Goal: Task Accomplishment & Management: Manage account settings

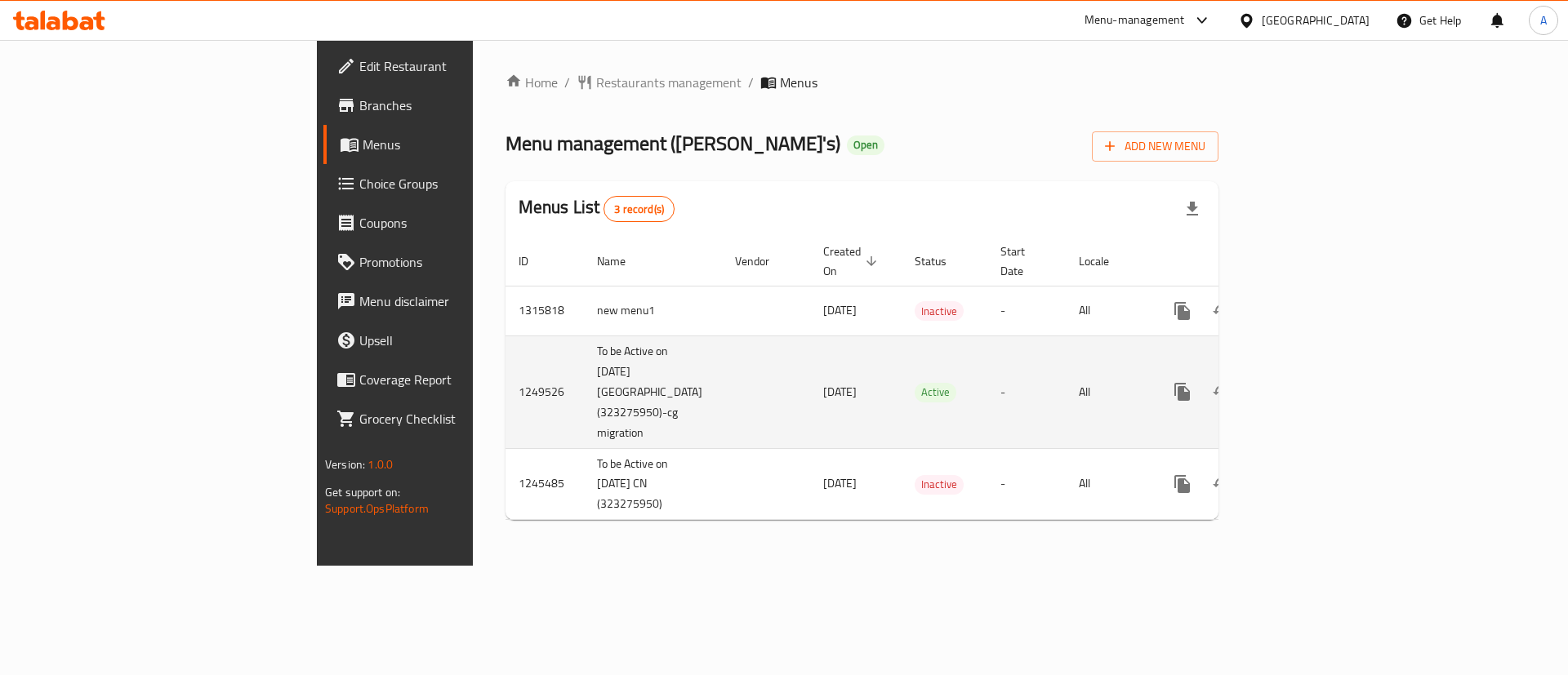
click at [1310, 382] on icon "enhanced table" at bounding box center [1299, 392] width 19 height 19
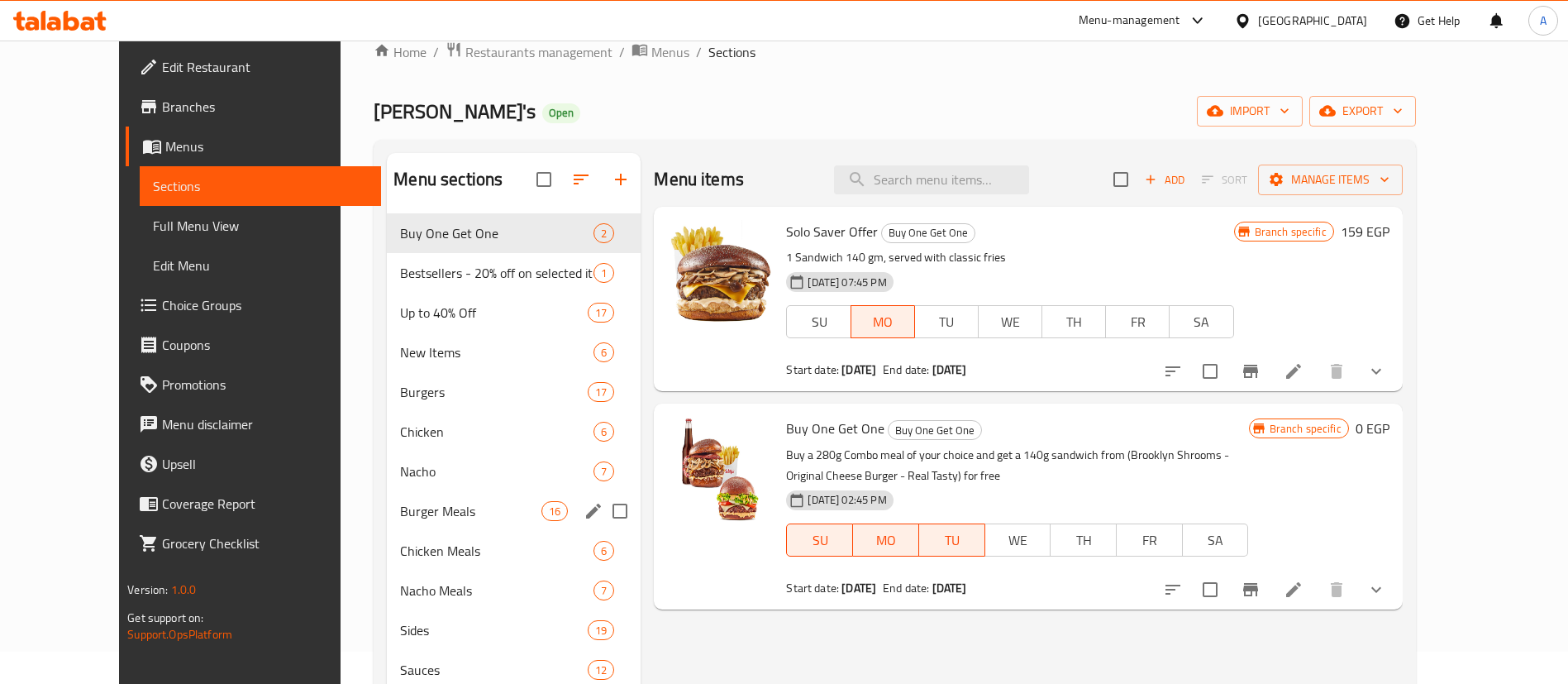
scroll to position [206, 0]
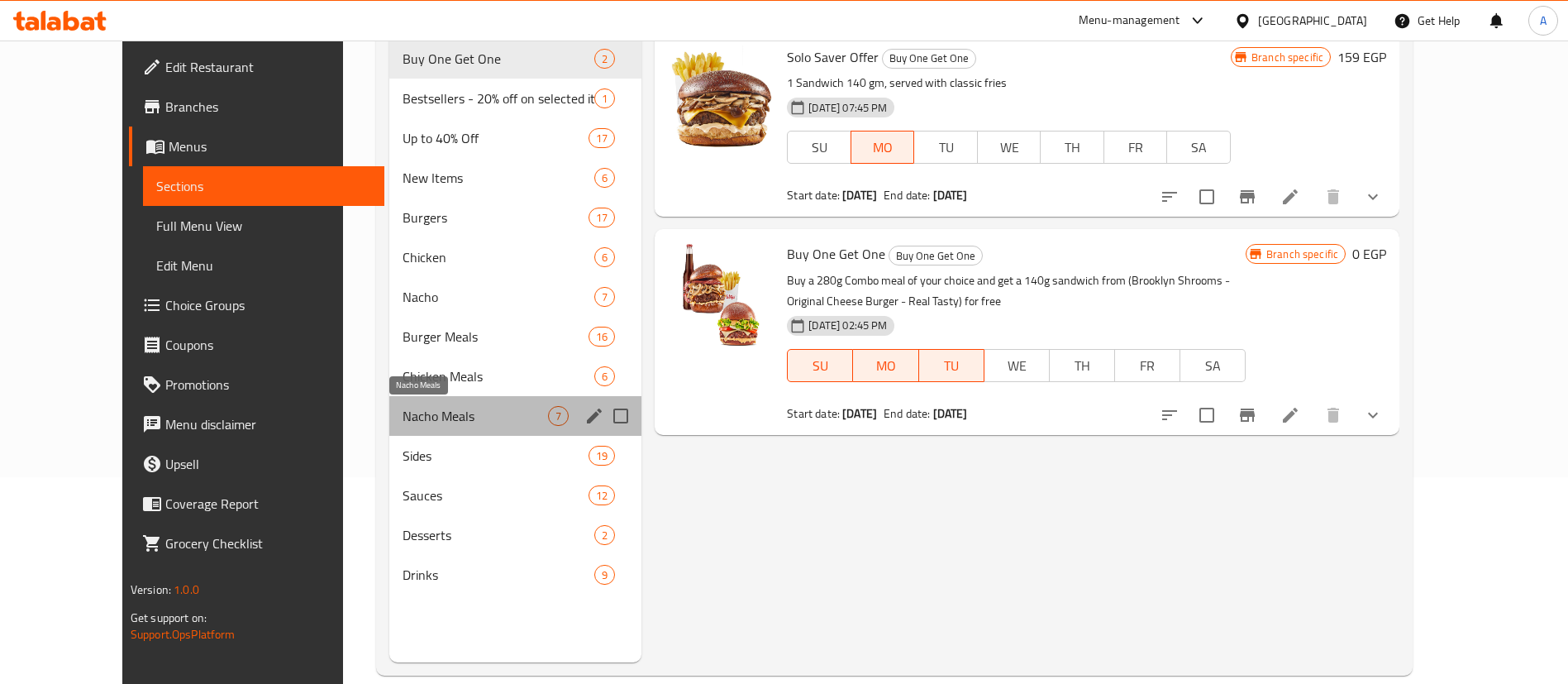
click at [427, 425] on span "Nacho Meals" at bounding box center [475, 416] width 146 height 20
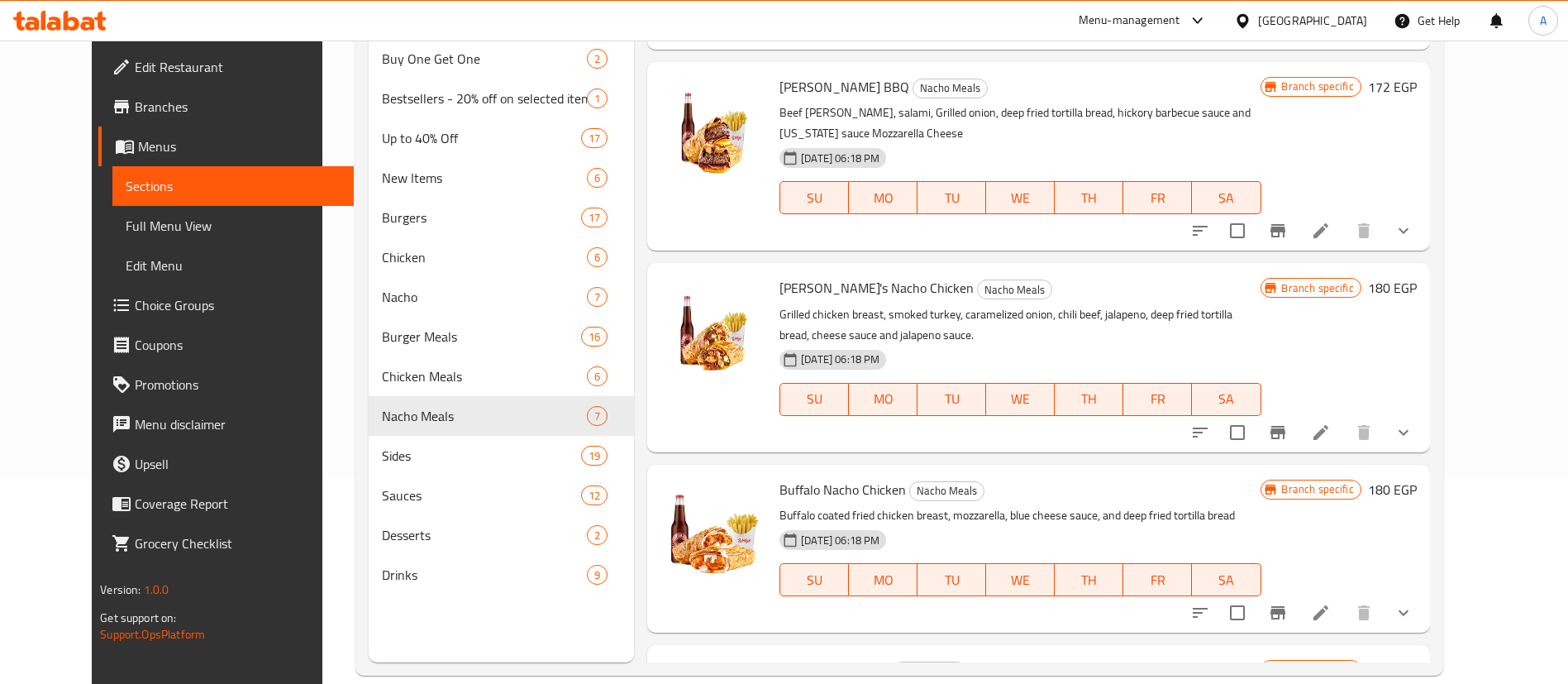
scroll to position [414, 0]
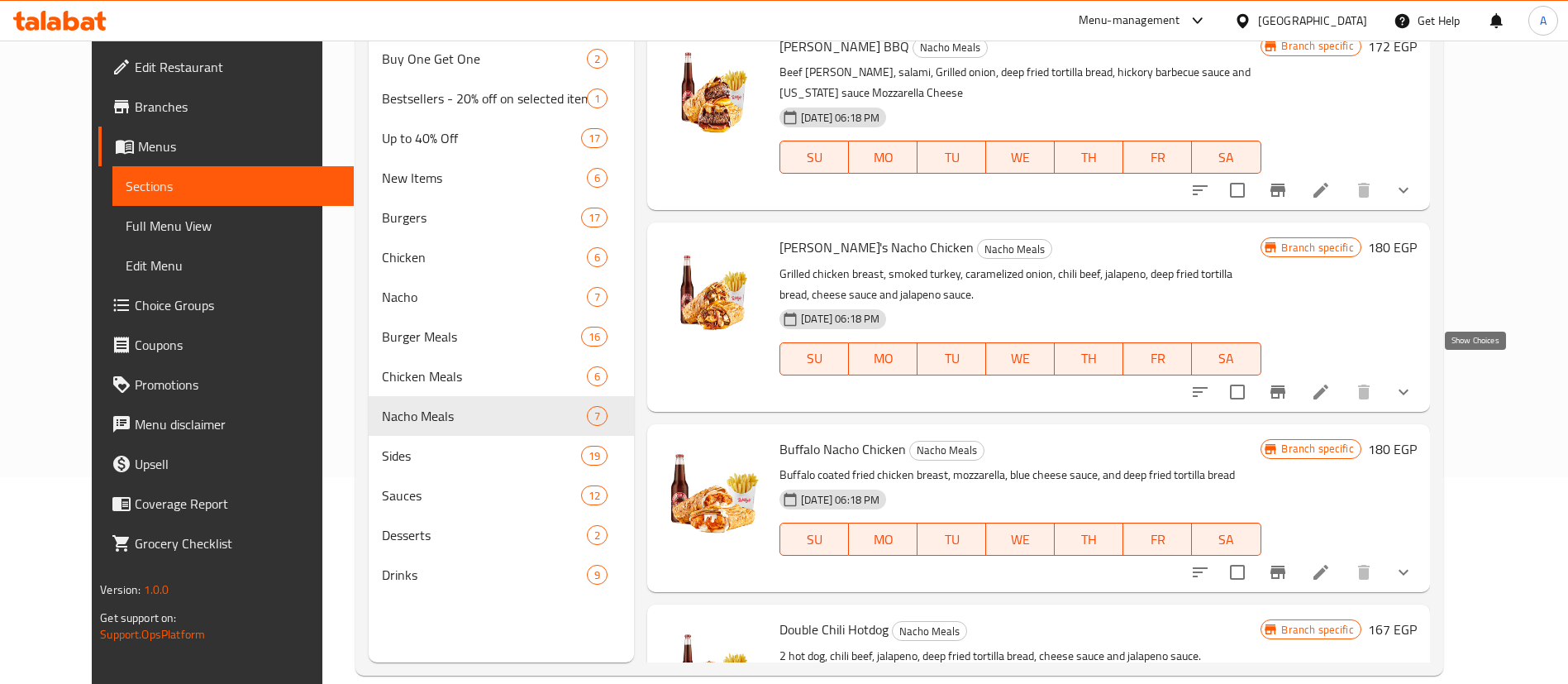
click at [1413, 382] on icon "show more" at bounding box center [1404, 391] width 20 height 20
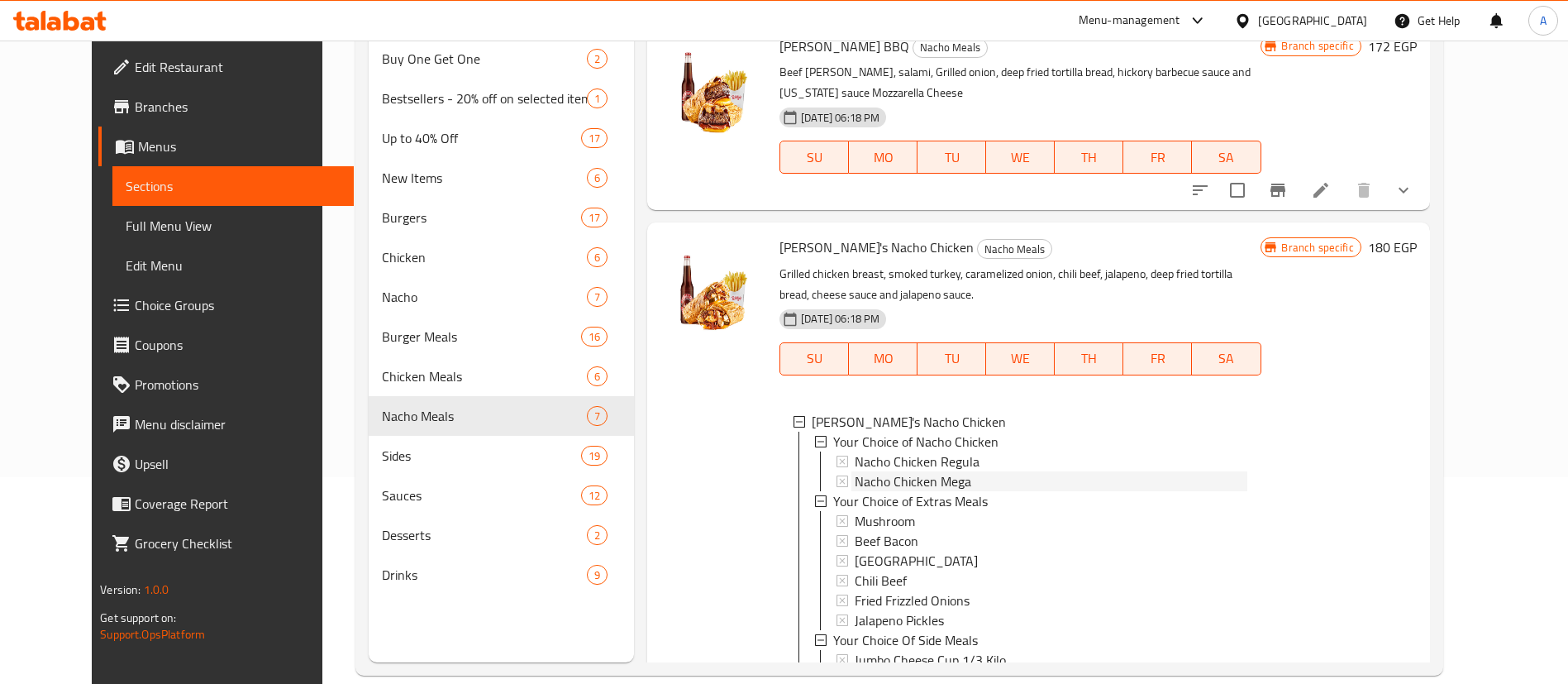
click at [916, 472] on span "Nacho Chicken Mega" at bounding box center [913, 481] width 116 height 20
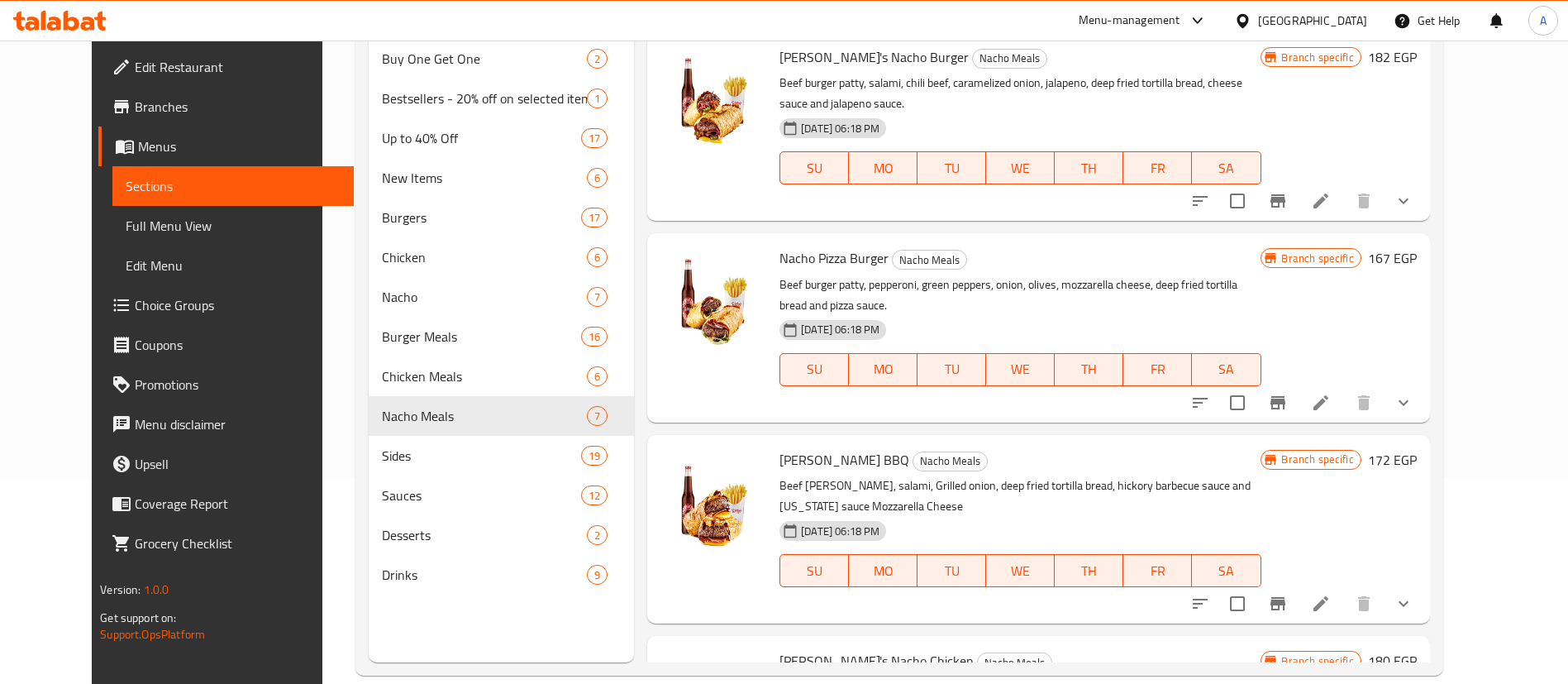
scroll to position [0, 0]
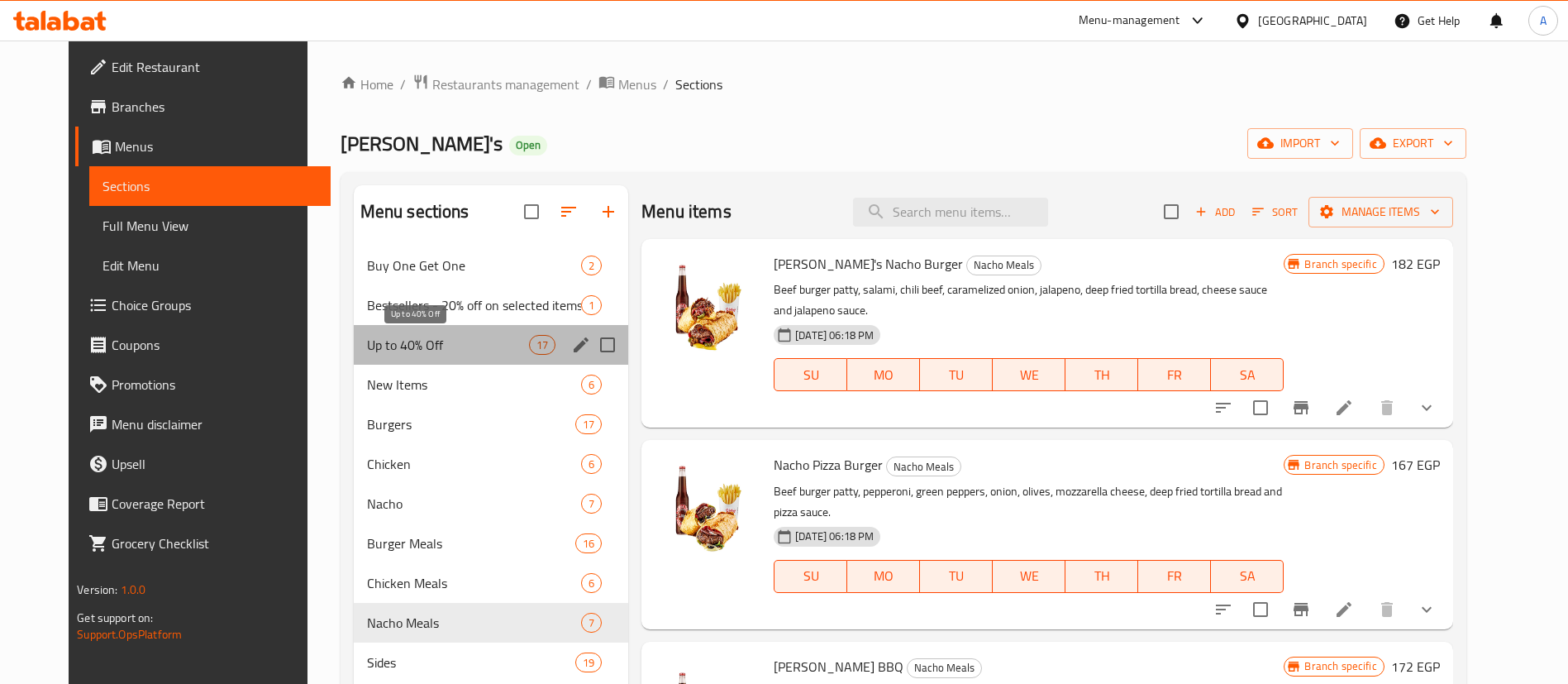
click at [367, 344] on span "Up to 40% Off" at bounding box center [448, 344] width 162 height 20
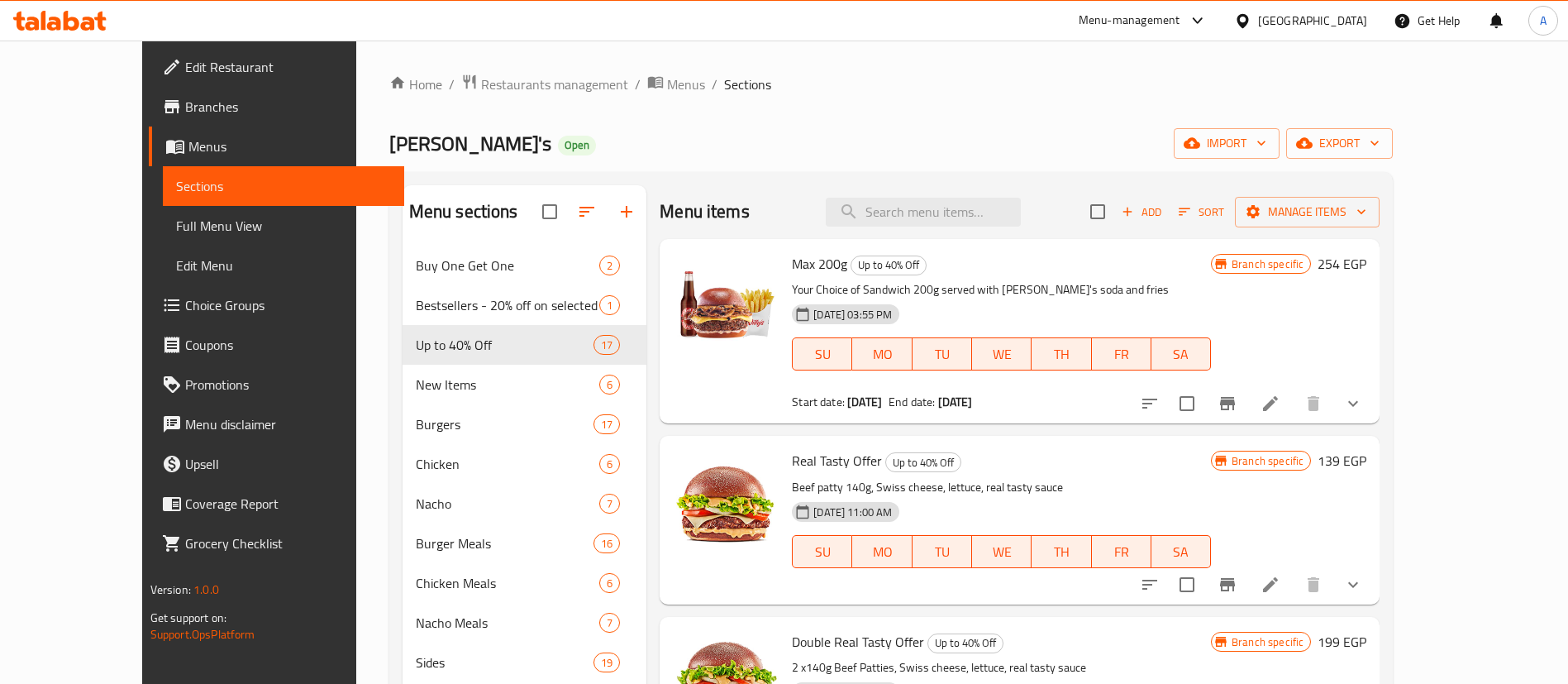
click at [768, 198] on div "Menu items Add Sort Manage items" at bounding box center [1019, 211] width 720 height 54
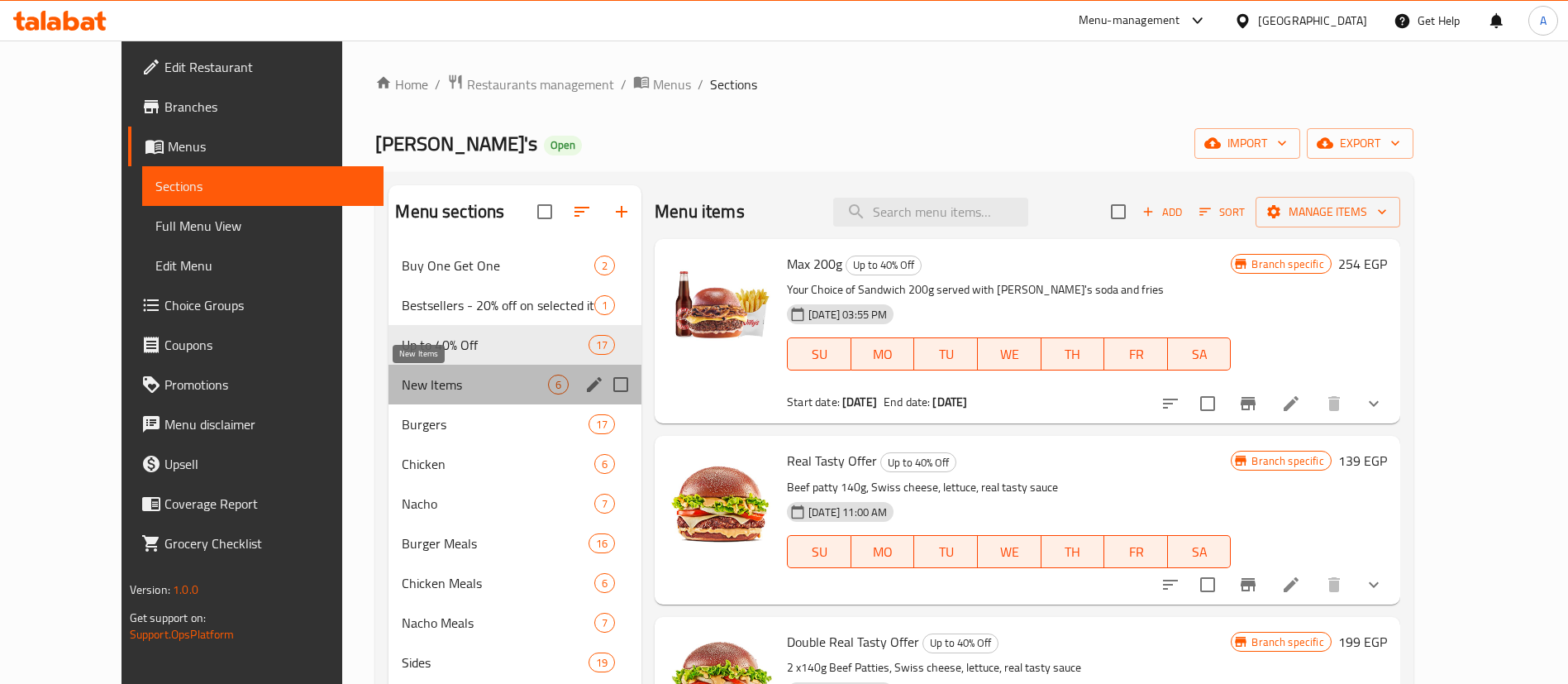
click at [402, 377] on span "New Items" at bounding box center [475, 385] width 147 height 20
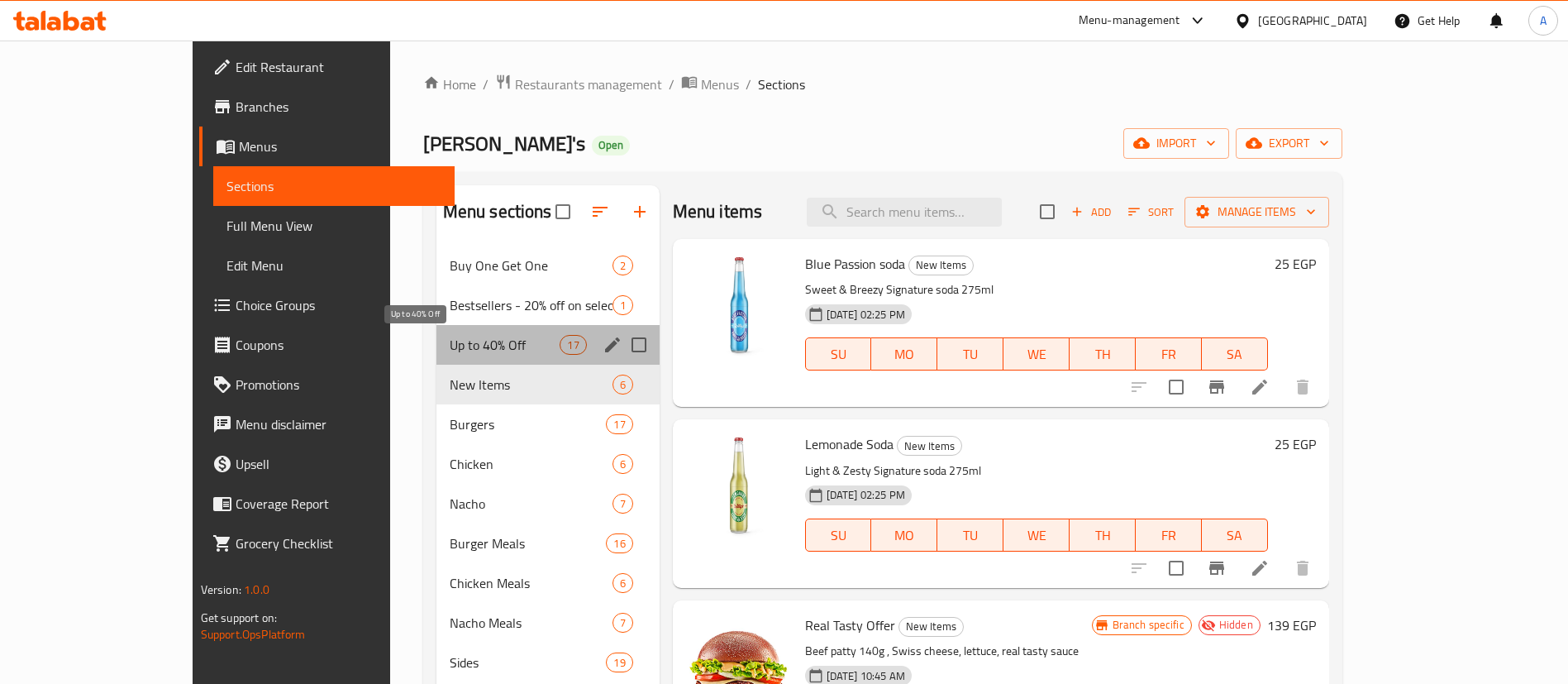
click at [450, 335] on span "Up to 40% Off" at bounding box center [505, 344] width 111 height 20
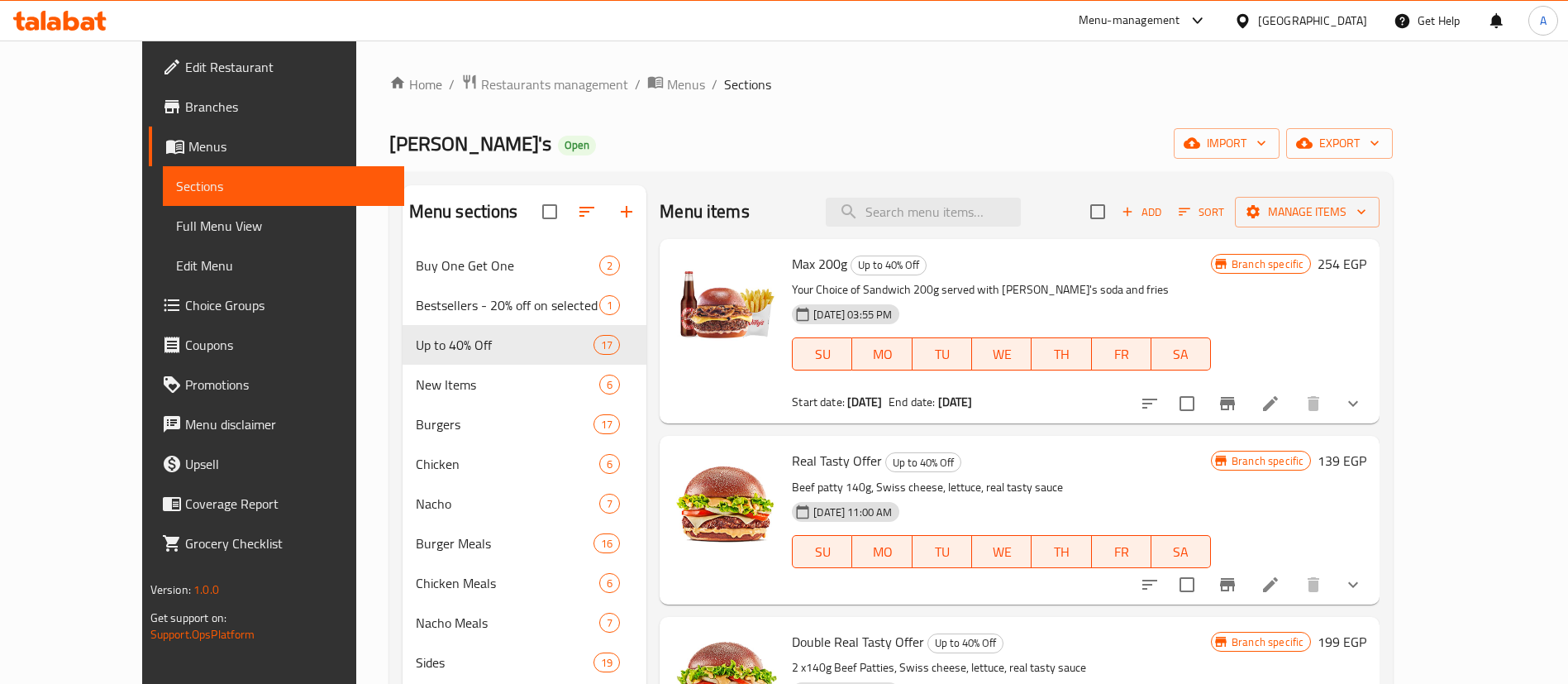
click at [820, 179] on div "Menu sections Buy One Get One 2 Bestsellers - 20% off on selected items 1 Up to…" at bounding box center [891, 527] width 1005 height 710
click at [792, 259] on span "Max 200g" at bounding box center [820, 263] width 56 height 24
copy h6 "Max 200g"
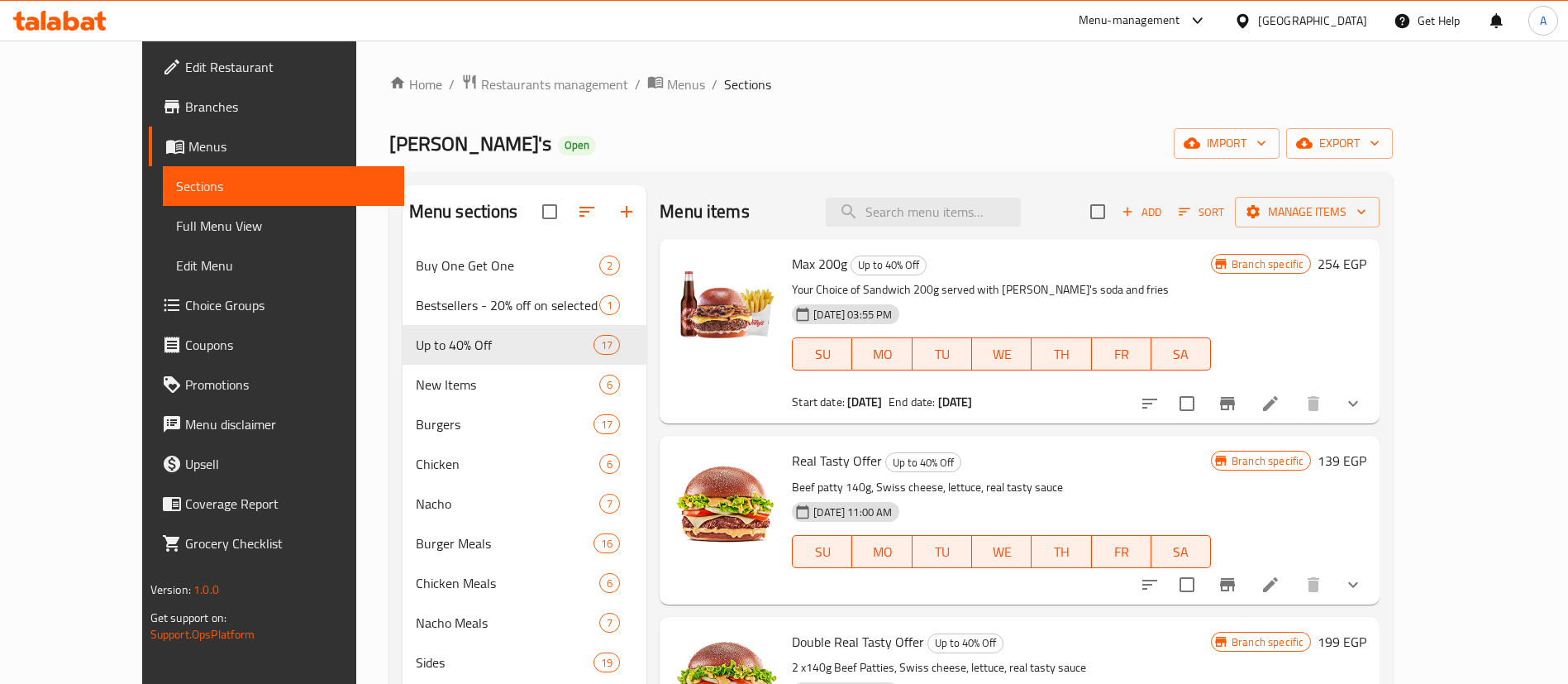
click at [838, 179] on div "Menu sections Buy One Get One 2 Bestsellers - 20% off on selected items 1 Up to…" at bounding box center [891, 527] width 1005 height 710
click at [787, 179] on div "Menu sections Buy One Get One 2 Bestsellers - 20% off on selected items 1 Up to…" at bounding box center [891, 527] width 1005 height 710
click at [1294, 409] on li at bounding box center [1270, 403] width 46 height 29
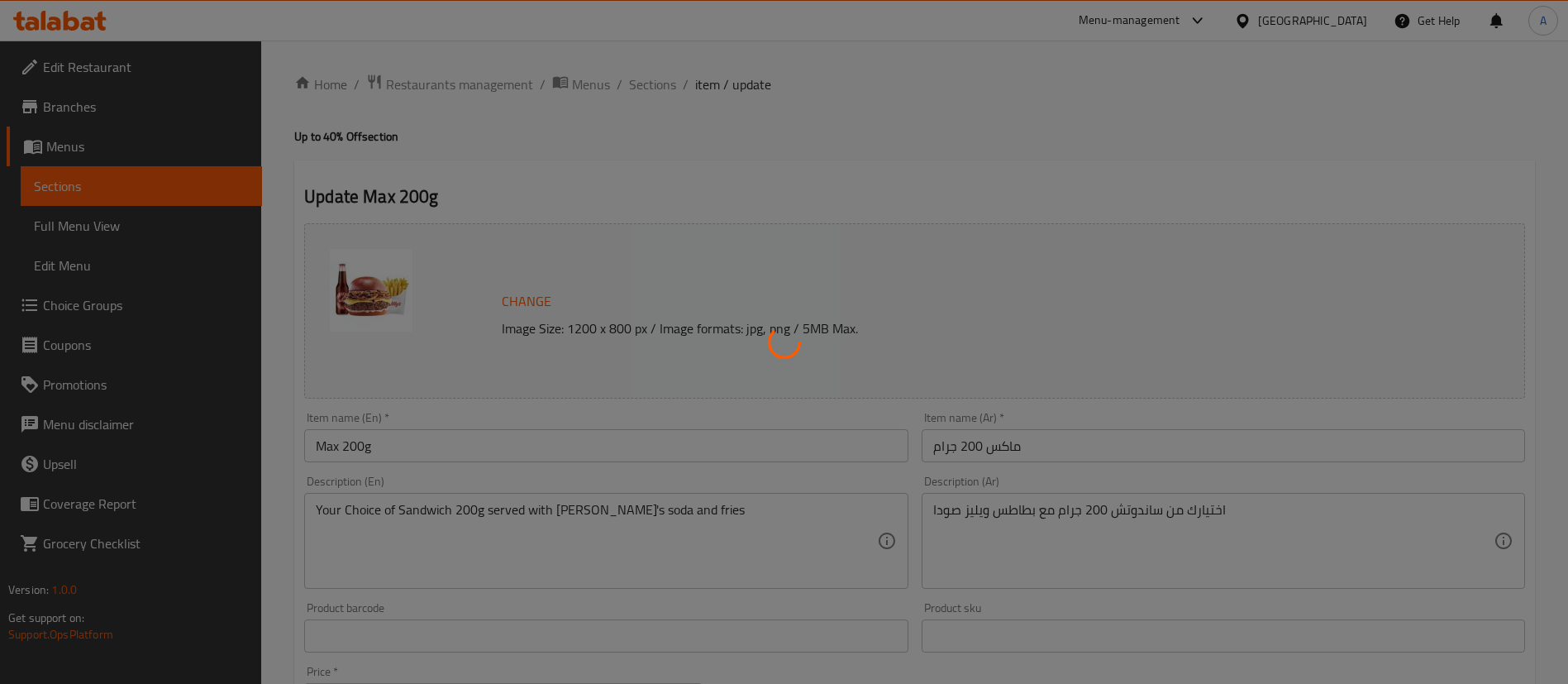
type input "إختيارك من الصودا"
type input "1"
type input "اختيارك من الساندويتش"
type input "1"
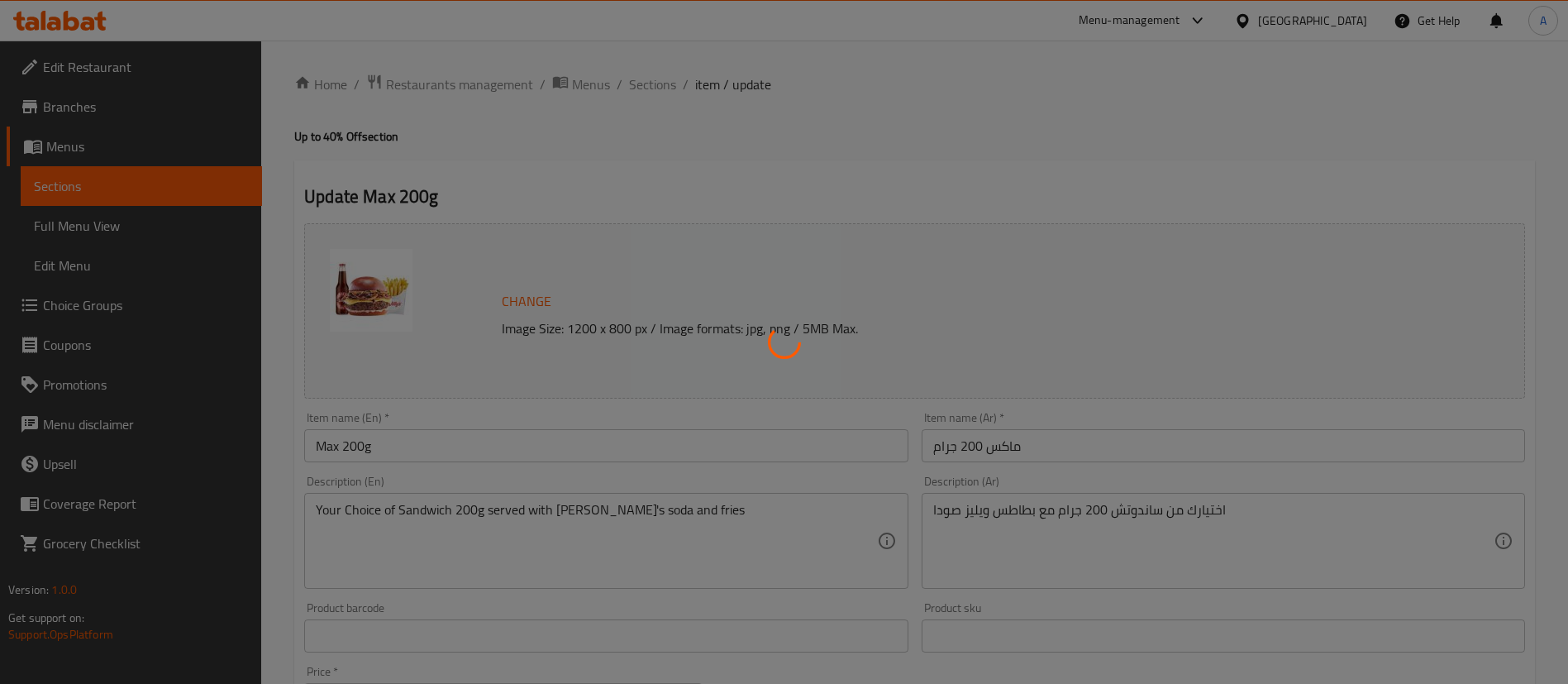
type input "1"
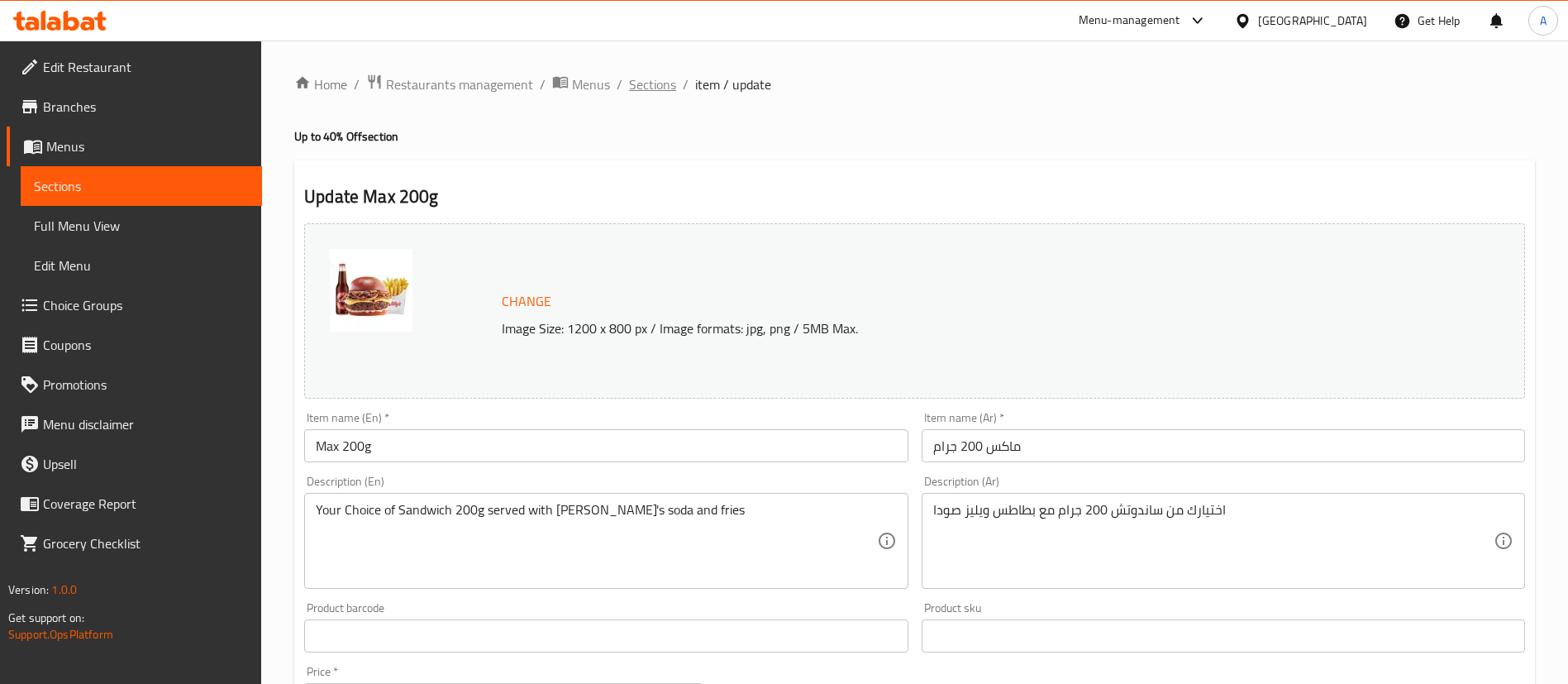
click at [662, 83] on span "Sections" at bounding box center [652, 84] width 47 height 20
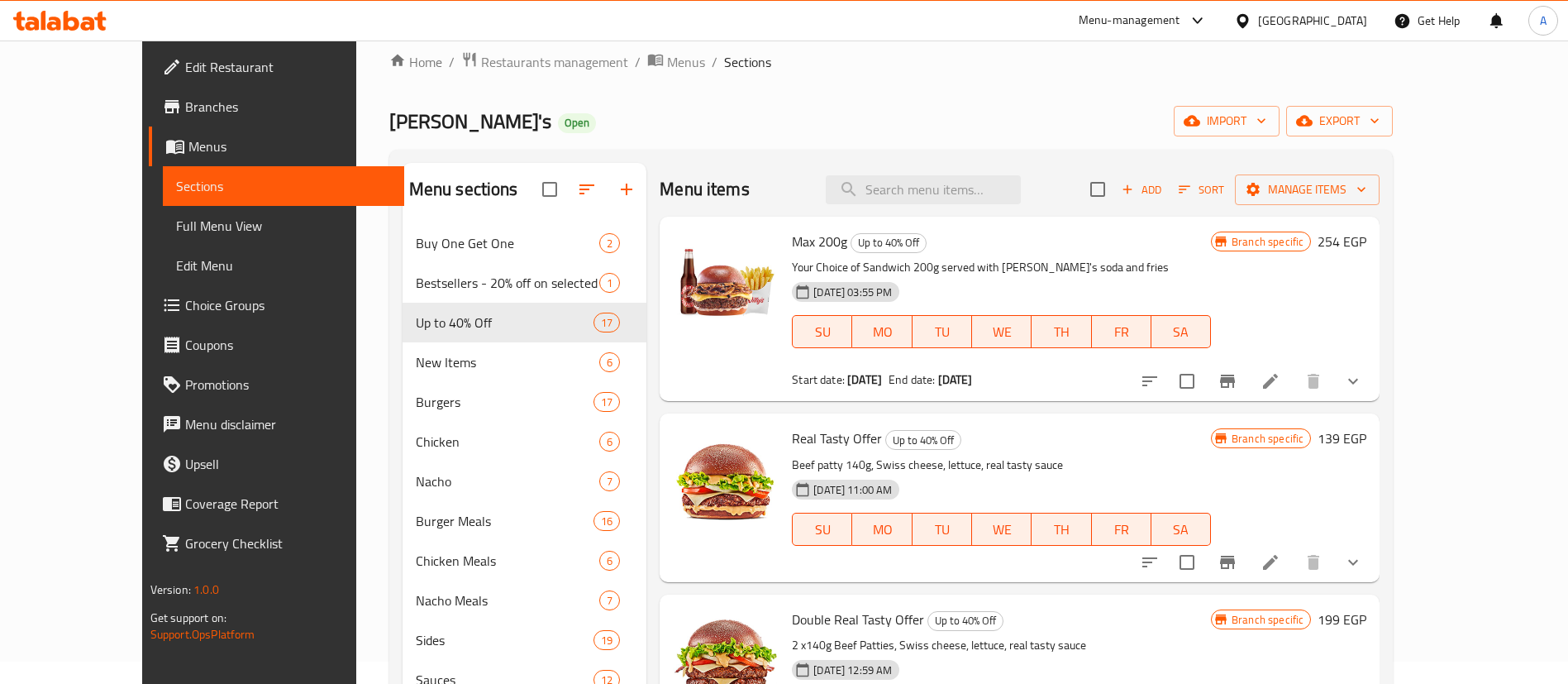
scroll to position [24, 0]
click at [792, 245] on span "Max 200g" at bounding box center [820, 239] width 56 height 24
click at [963, 192] on input "search" at bounding box center [922, 188] width 195 height 29
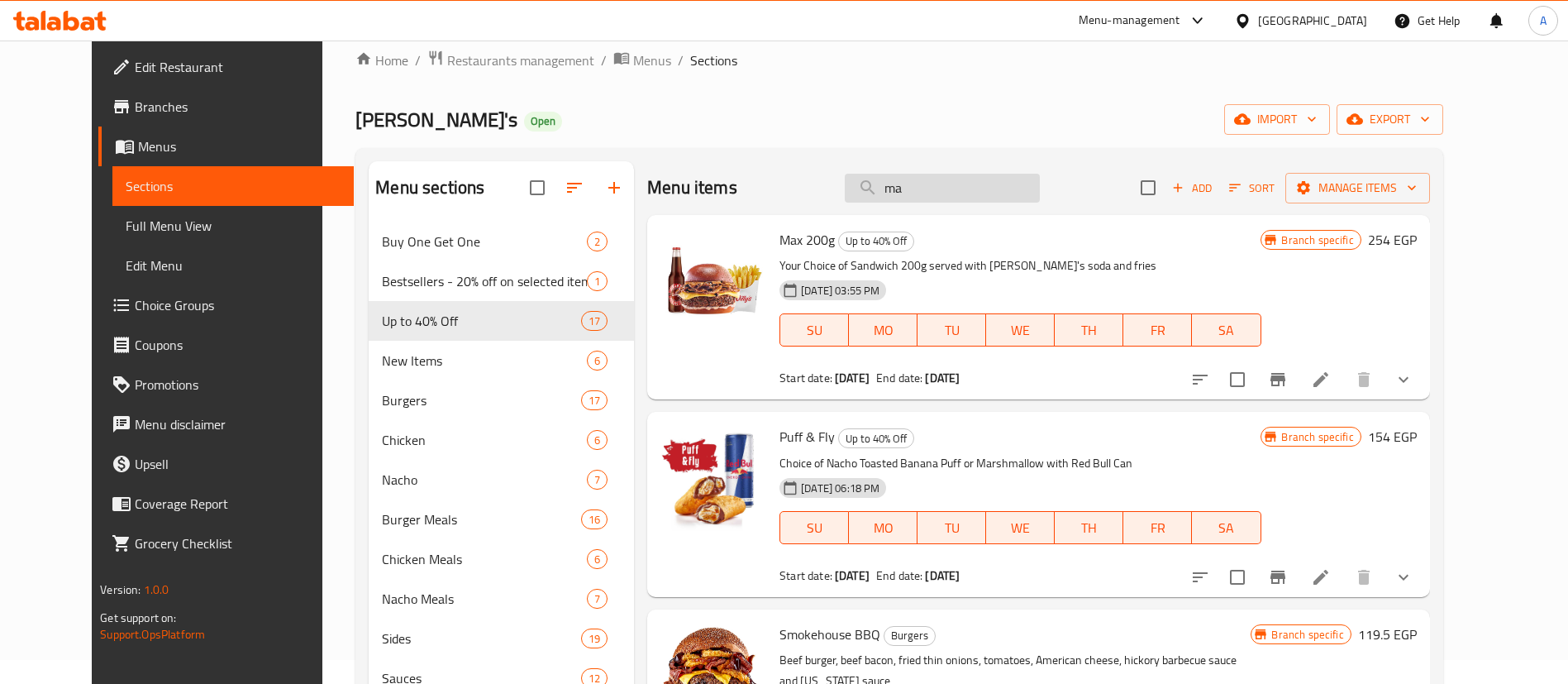
click at [963, 192] on input "ma" at bounding box center [942, 188] width 195 height 29
type input "max"
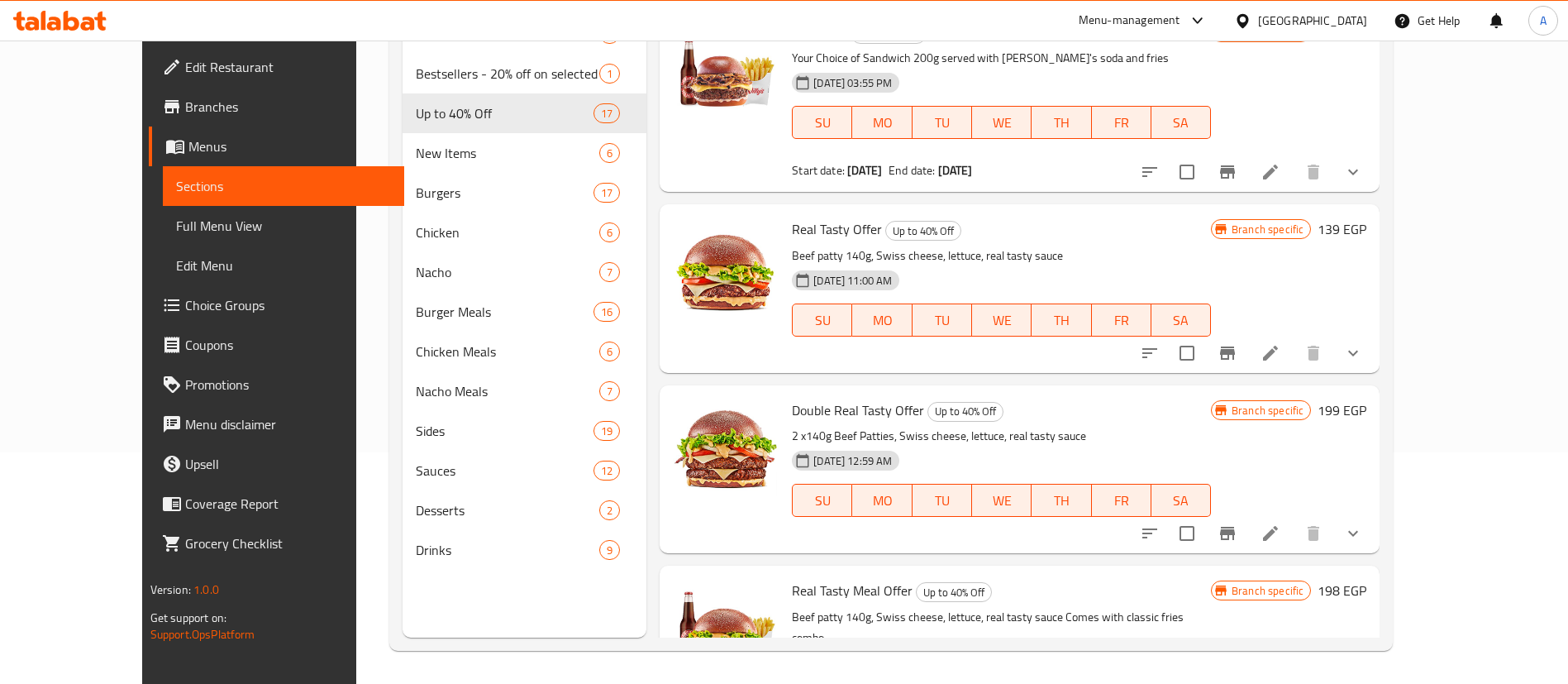
scroll to position [0, 0]
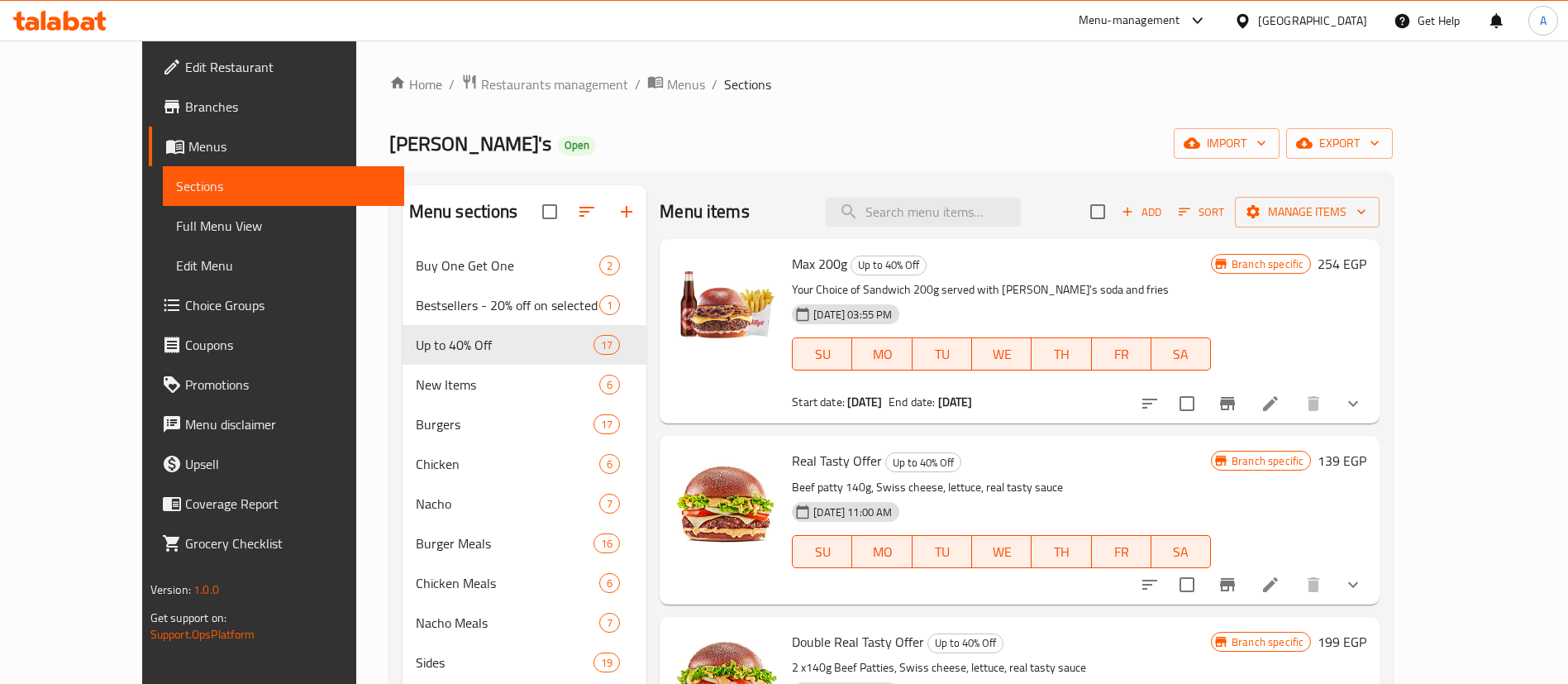
click at [1159, 136] on div "[PERSON_NAME]'s Open import export" at bounding box center [891, 143] width 1005 height 30
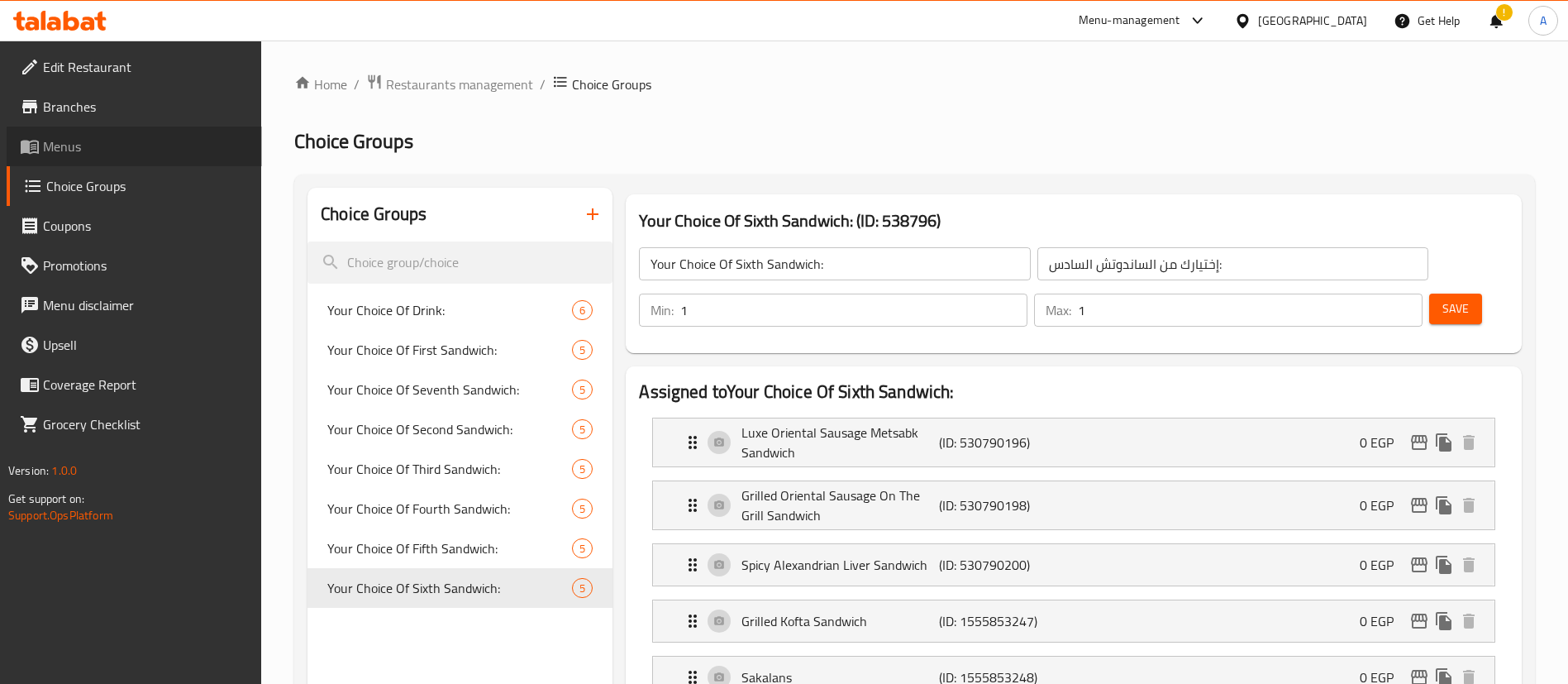
click at [67, 146] on span "Menus" at bounding box center [146, 146] width 205 height 20
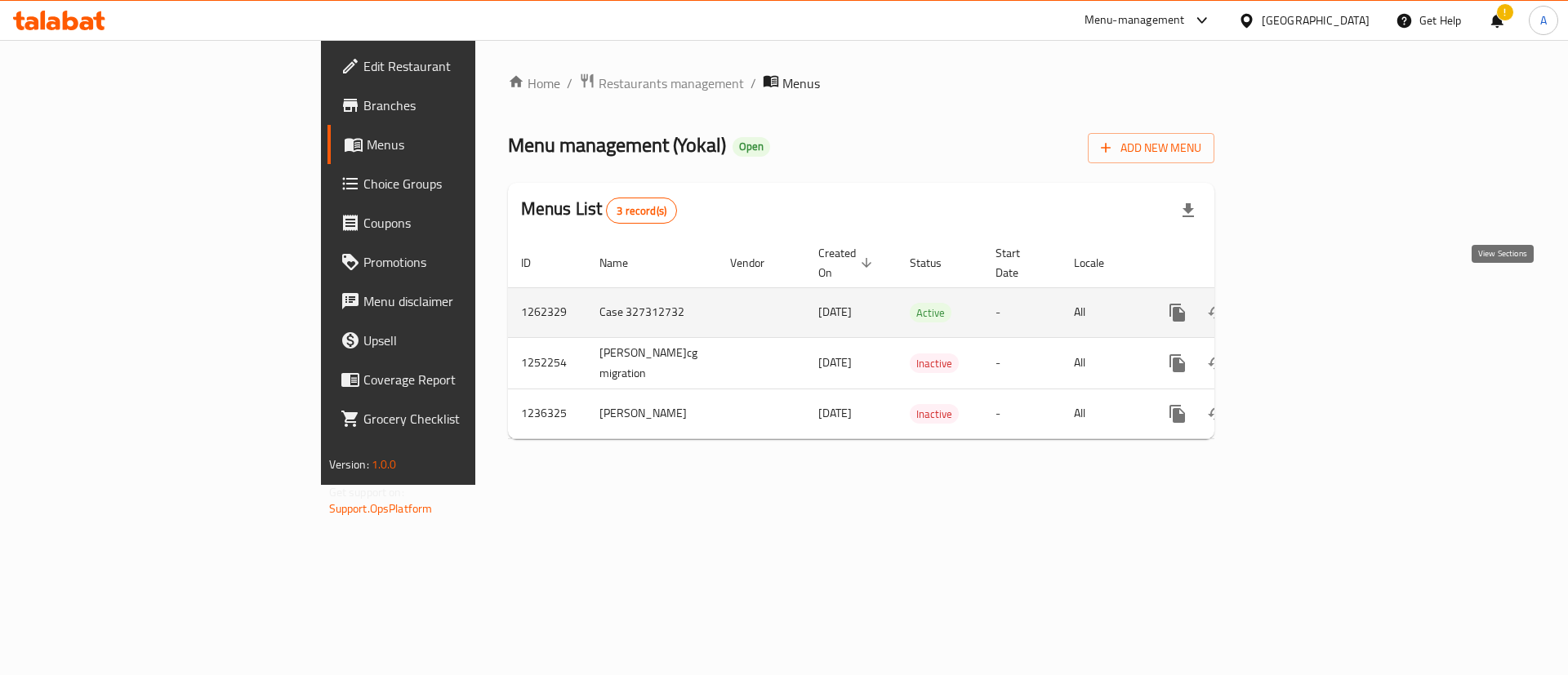
click at [1302, 305] on icon "enhanced table" at bounding box center [1295, 312] width 14 height 14
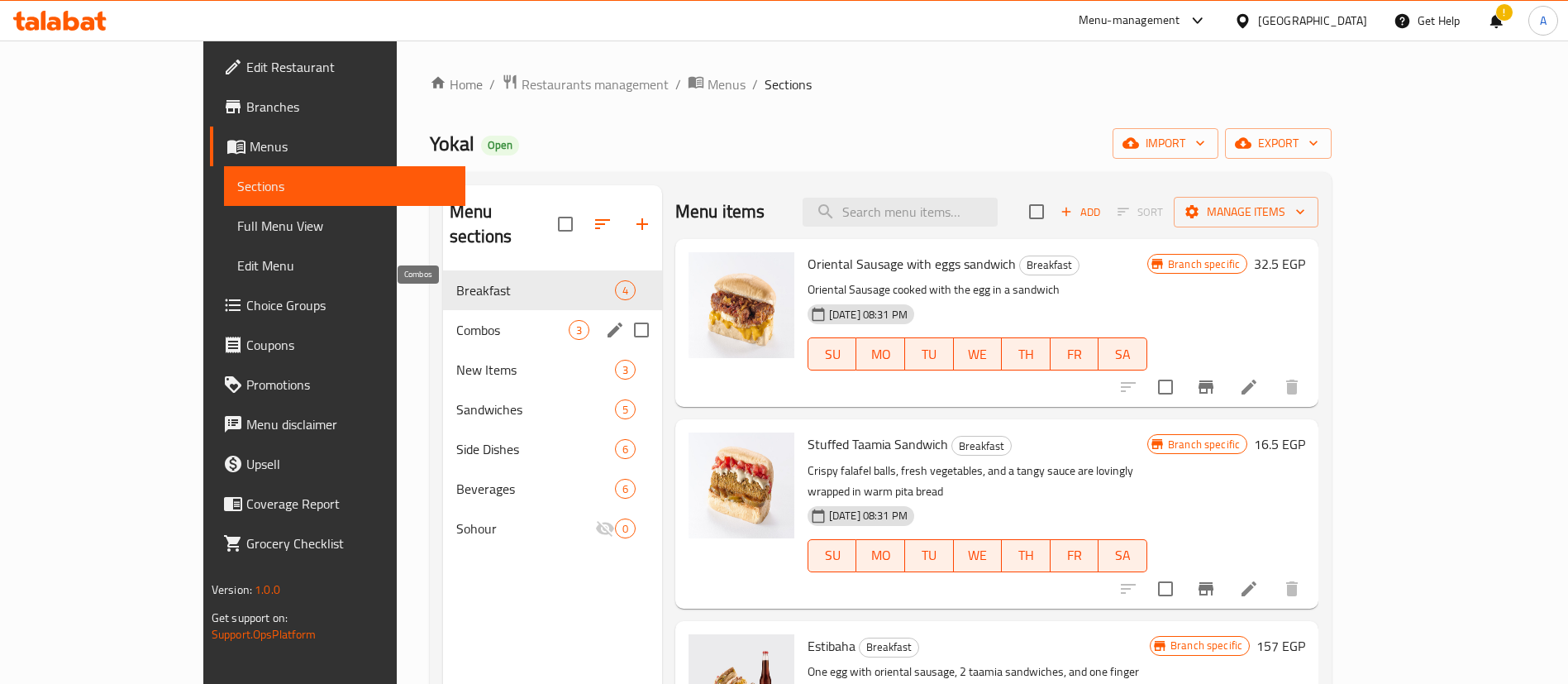
click at [457, 320] on span "Combos" at bounding box center [513, 330] width 112 height 20
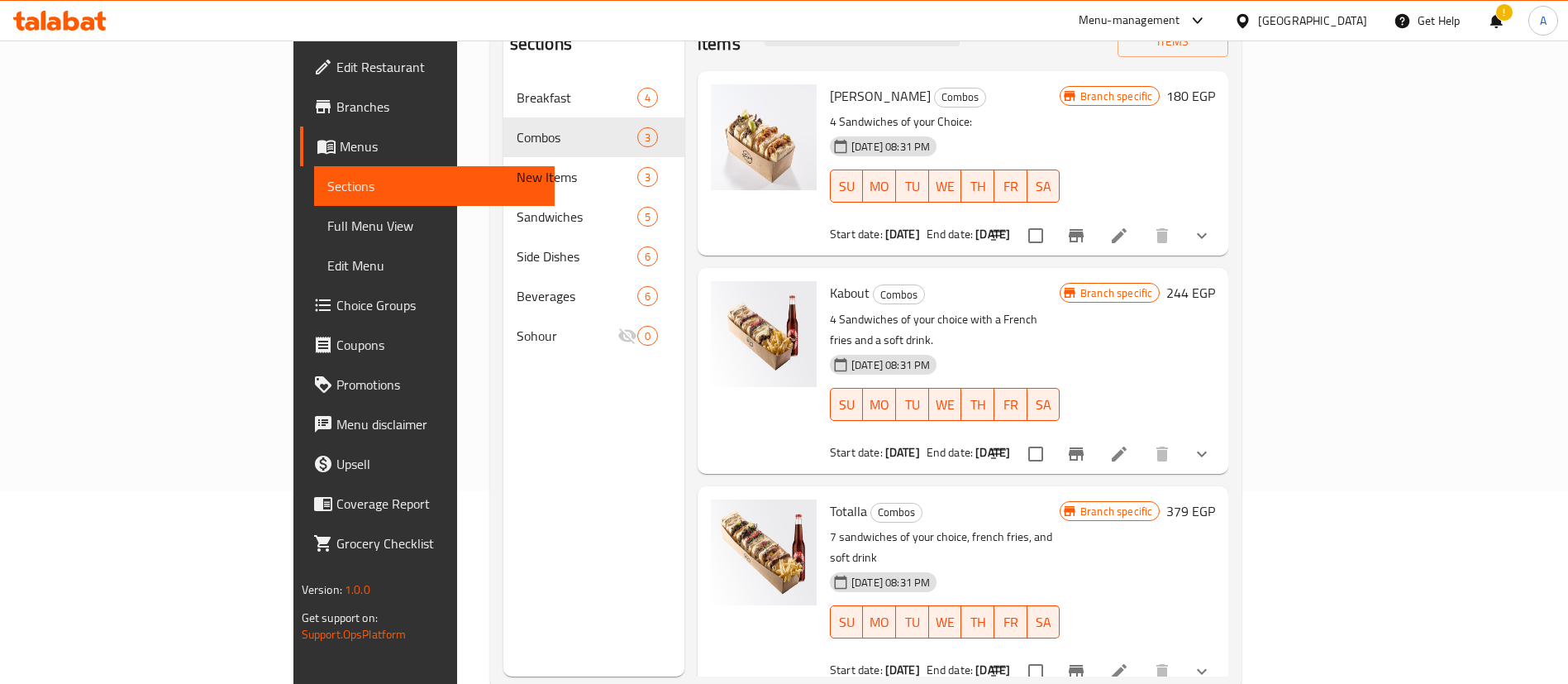
scroll to position [206, 0]
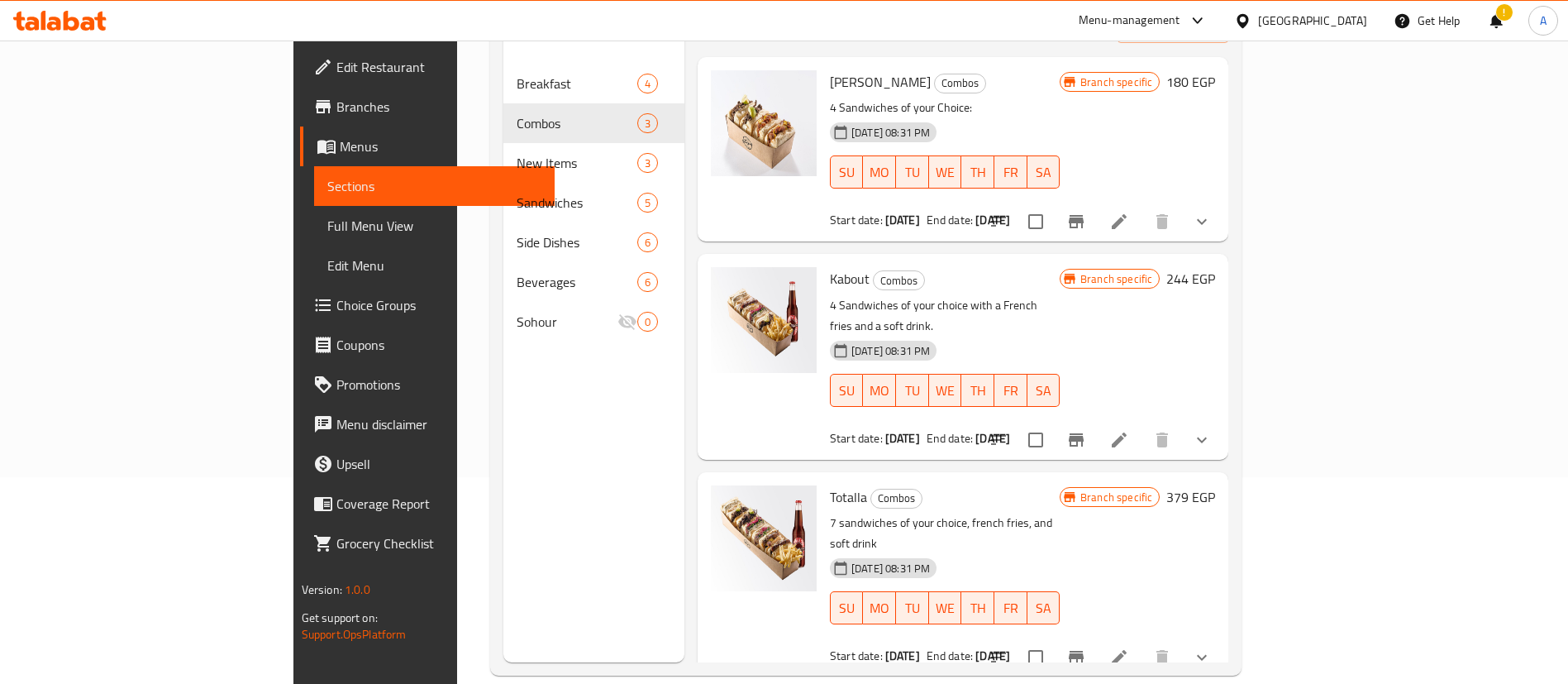
click at [1142, 643] on li at bounding box center [1119, 658] width 46 height 29
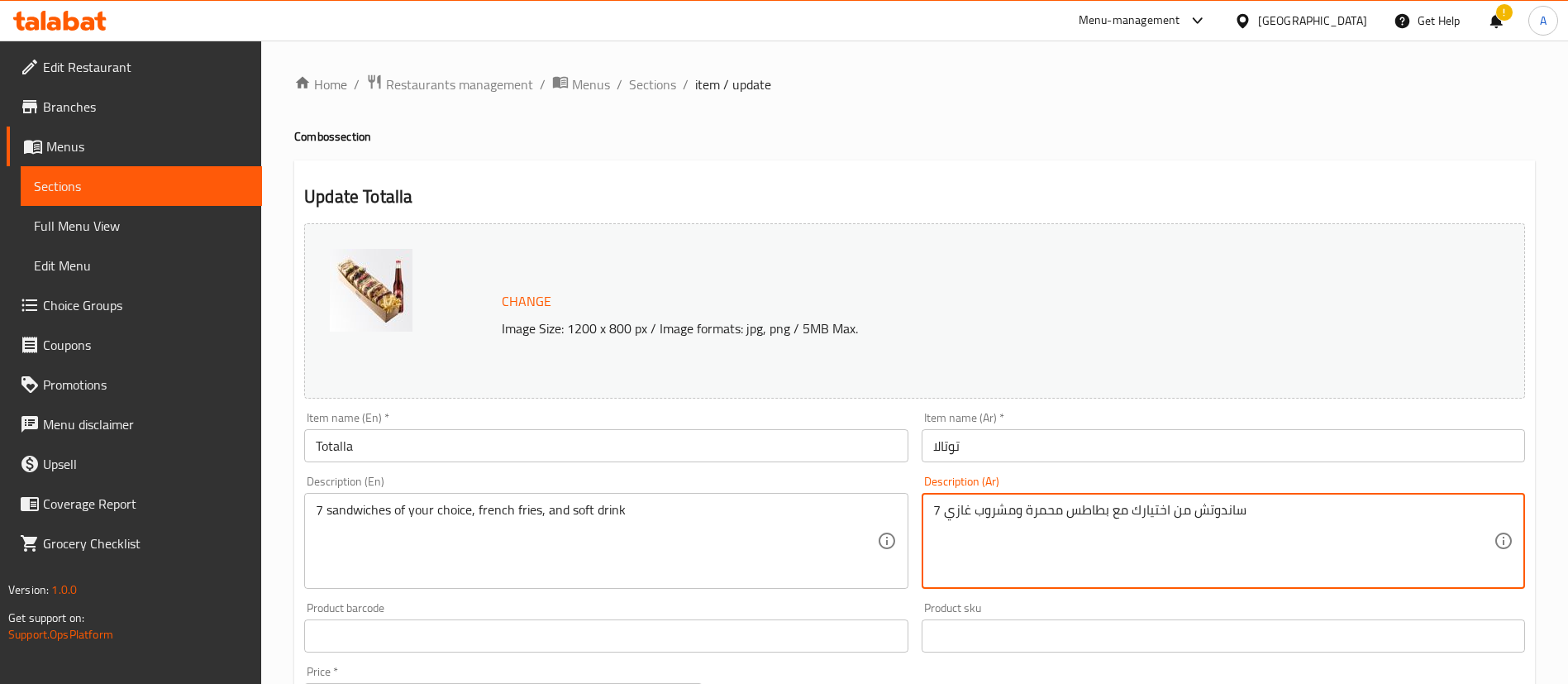
paste textarea "2 كبده 2 سجق لوكس 2 سجق مشوى 1 سكلانس فرايز كولا"
type textarea "2 كبده 2 سجق لوكس 2 سجق مشوى 1 سكلانس فرايز كولا"
click at [1088, 550] on textarea "2 كبده 2 سجق لوكس 2 سجق مشوى 1 سكلانس فرايز كولا" at bounding box center [1213, 541] width 560 height 78
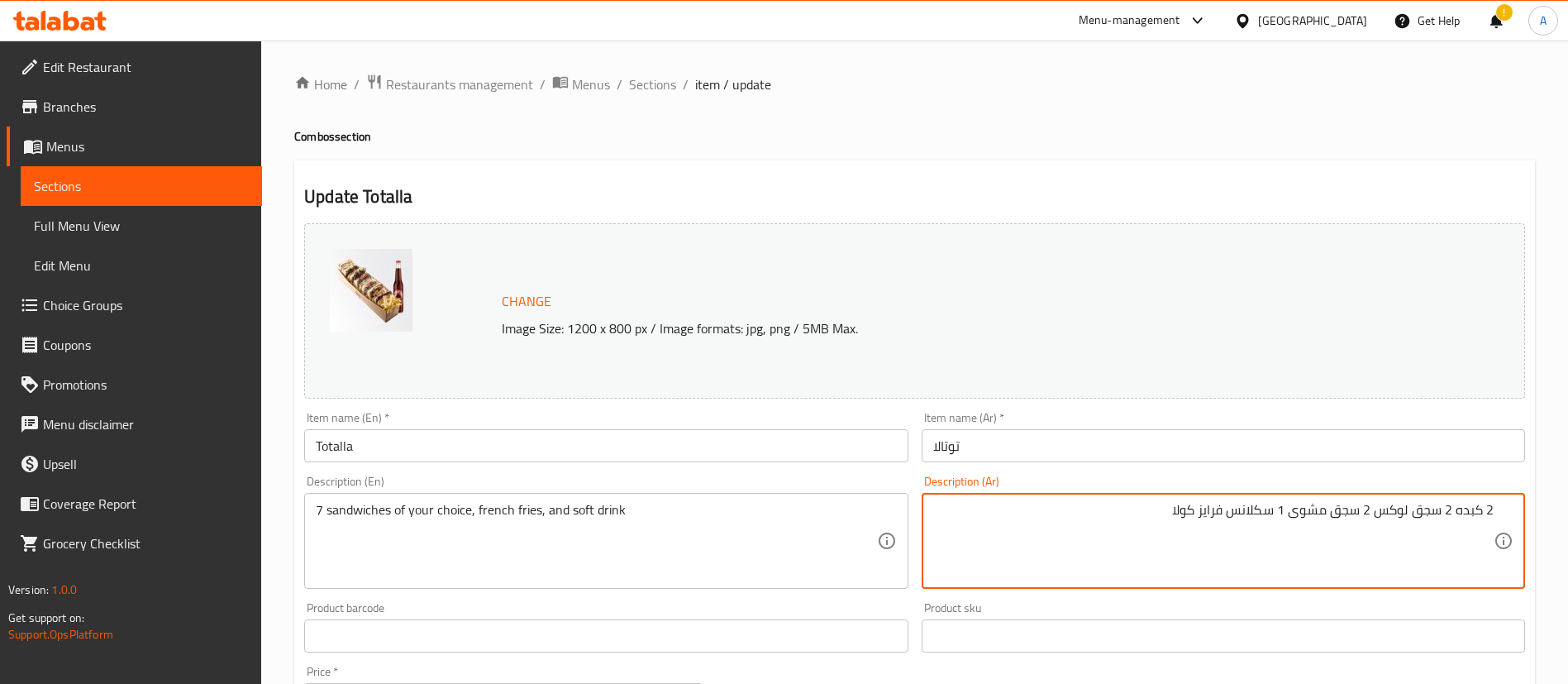
click at [1088, 550] on textarea "2 كبده 2 سجق لوكس 2 سجق مشوى 1 سكلانس فرايز كولا" at bounding box center [1213, 541] width 560 height 78
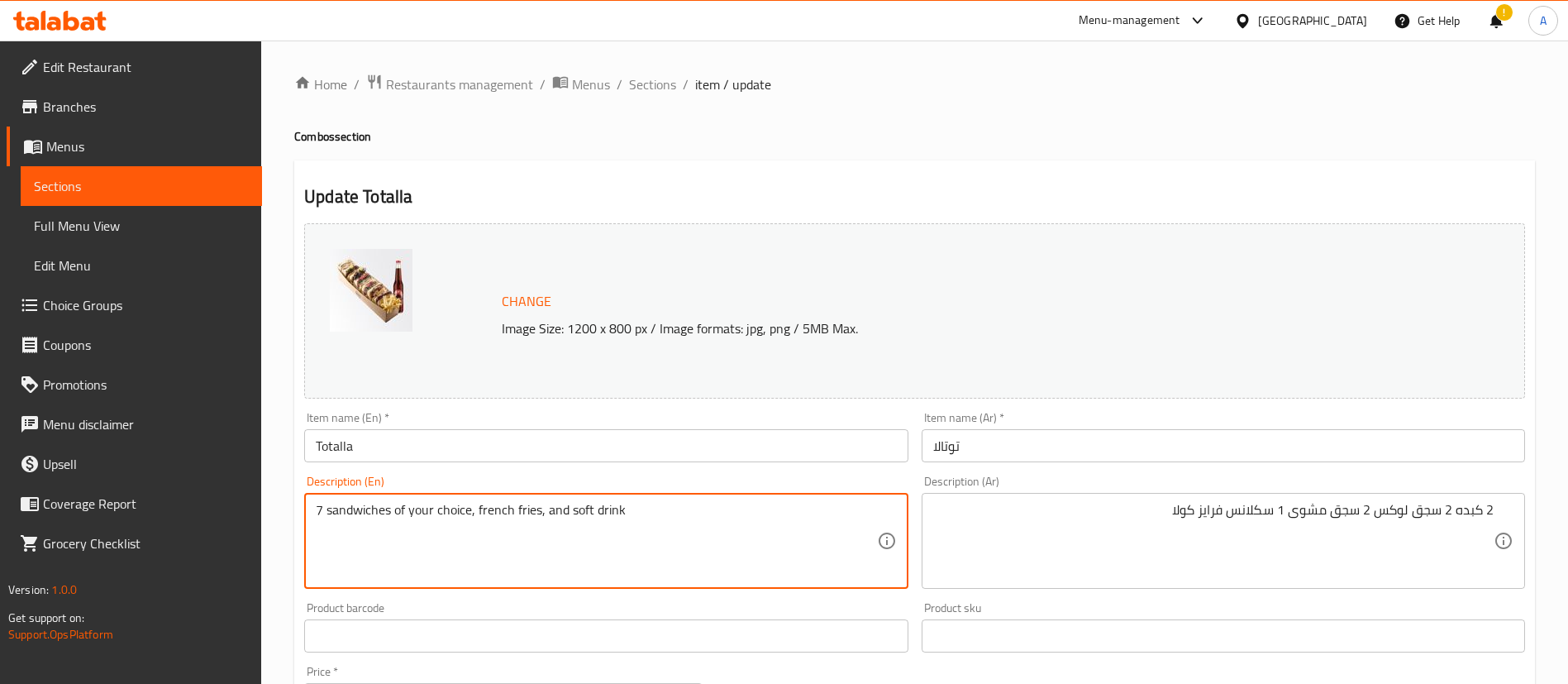
paste textarea "2 livers, 2 sausages, 2 grilled sausages, 1 Skalans fries, Cola"
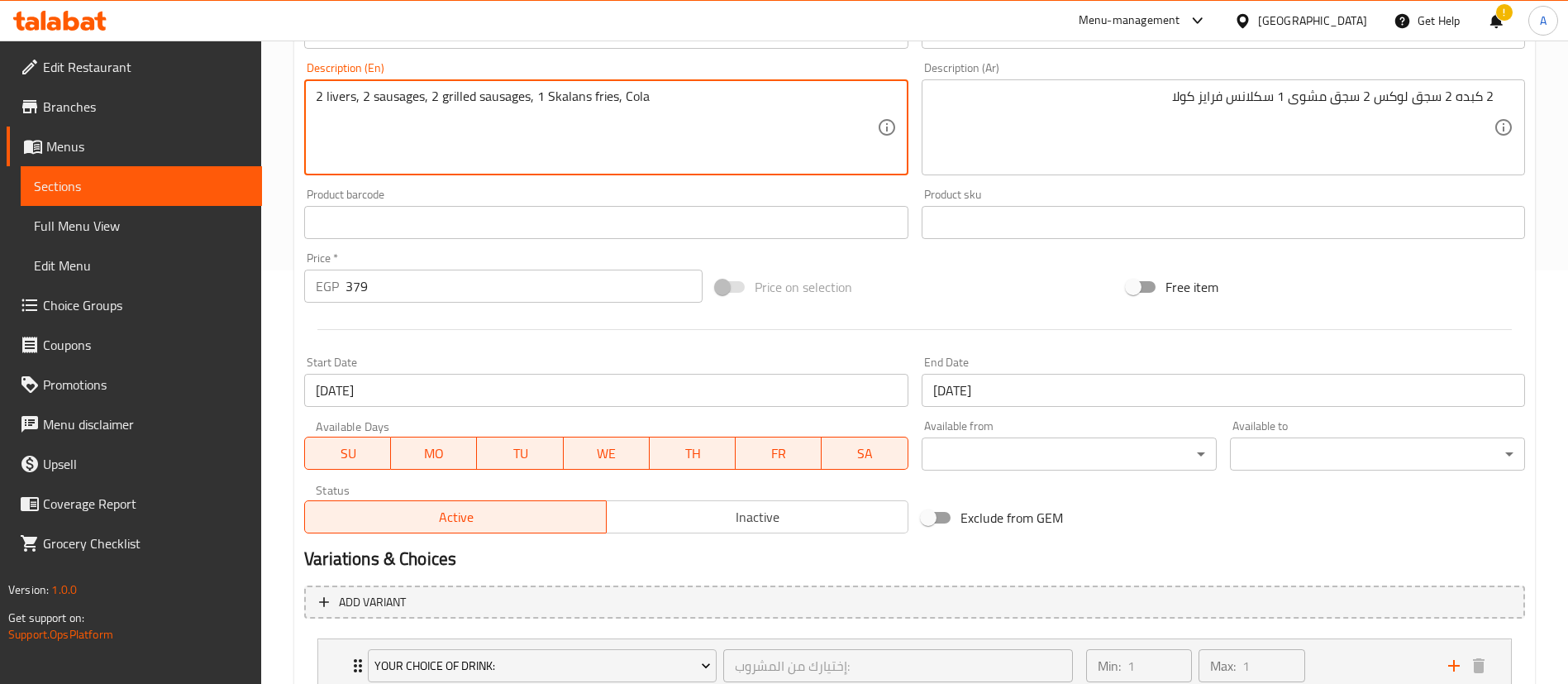
scroll to position [536, 0]
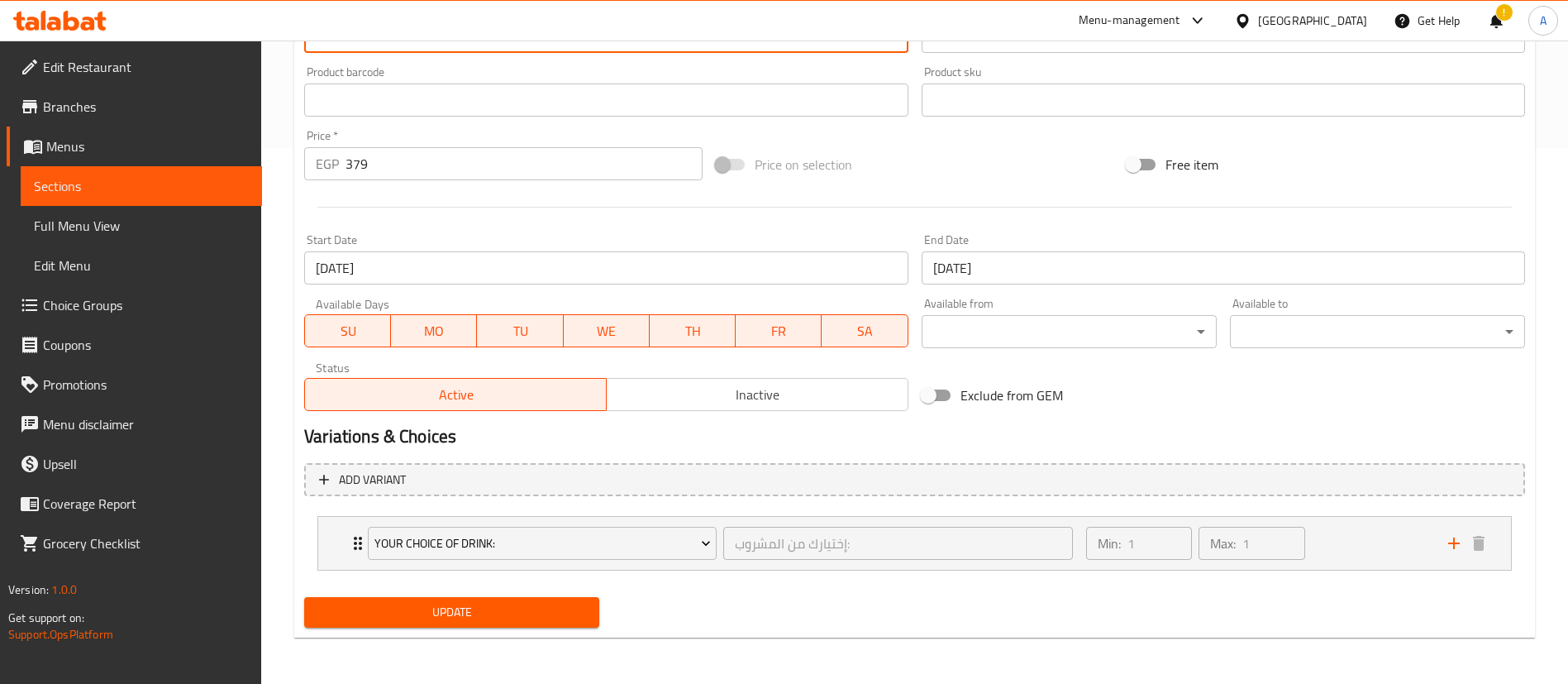
type textarea "2 livers, 2 sausages, 2 grilled sausages, 1 Skalans fries, Cola"
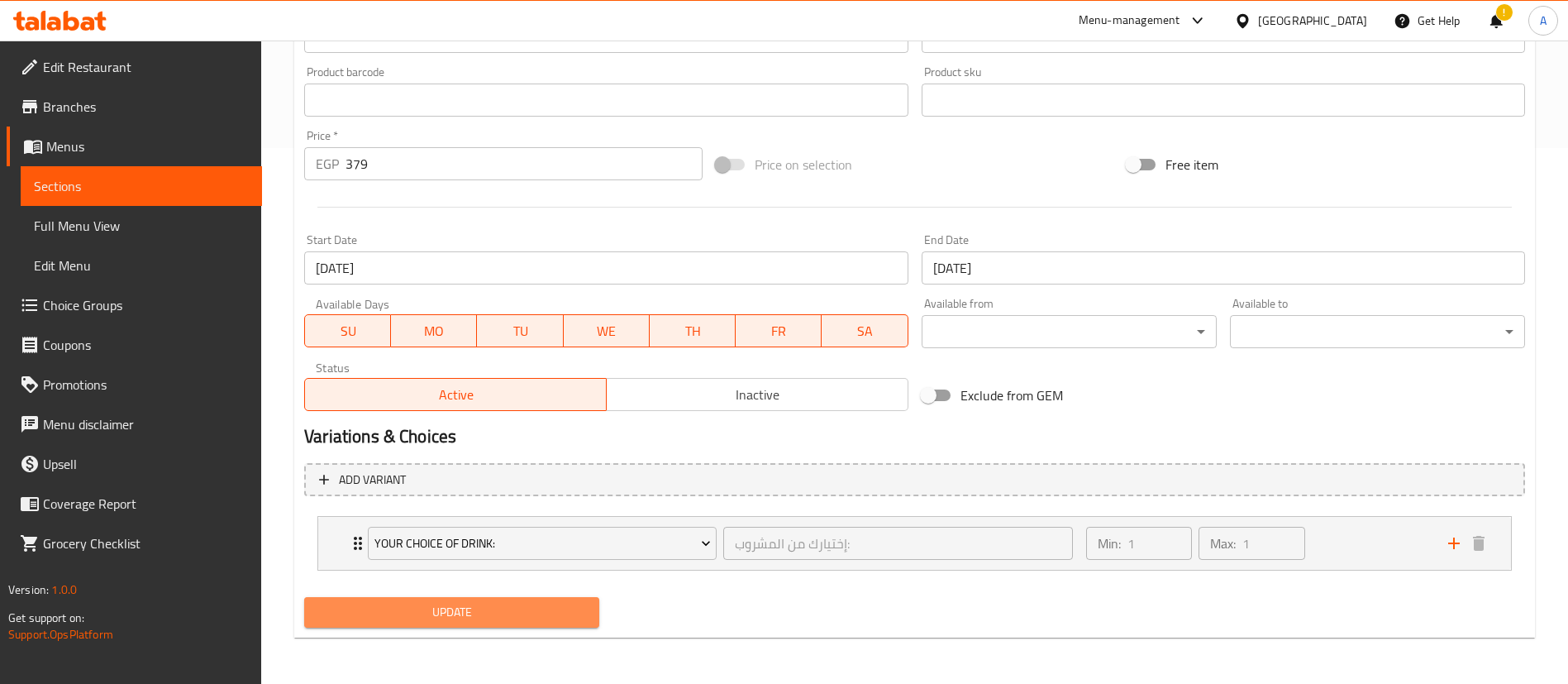
click at [455, 616] on span "Update" at bounding box center [452, 612] width 269 height 21
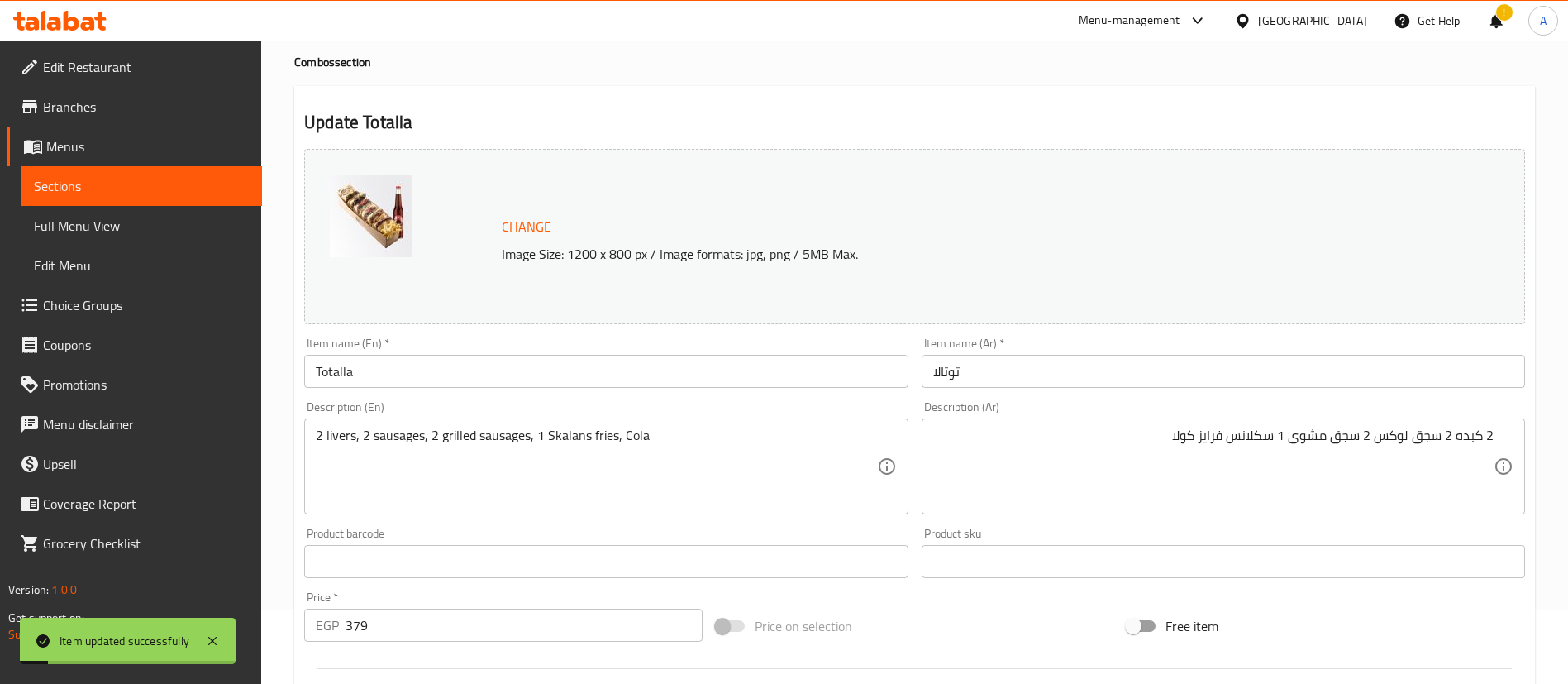
scroll to position [0, 0]
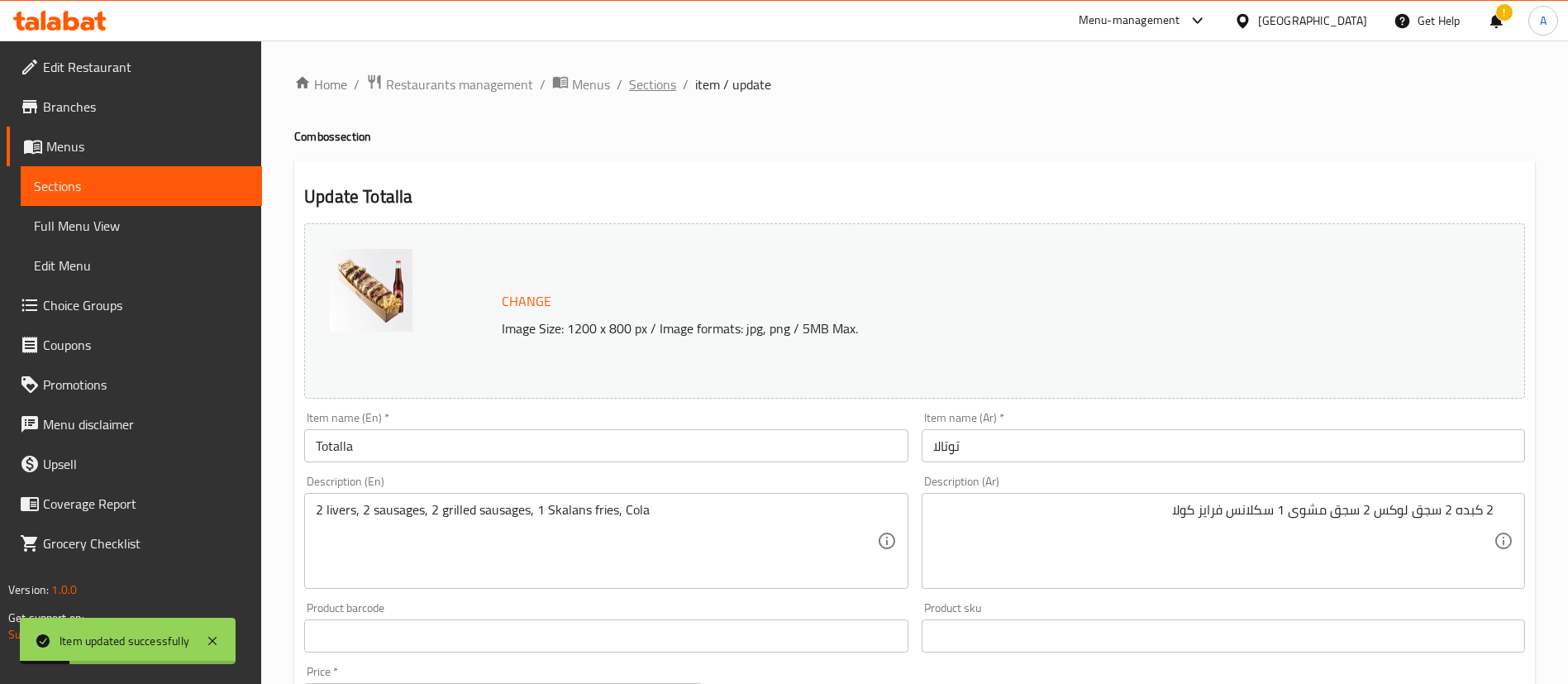
click at [655, 77] on span "Sections" at bounding box center [652, 84] width 47 height 20
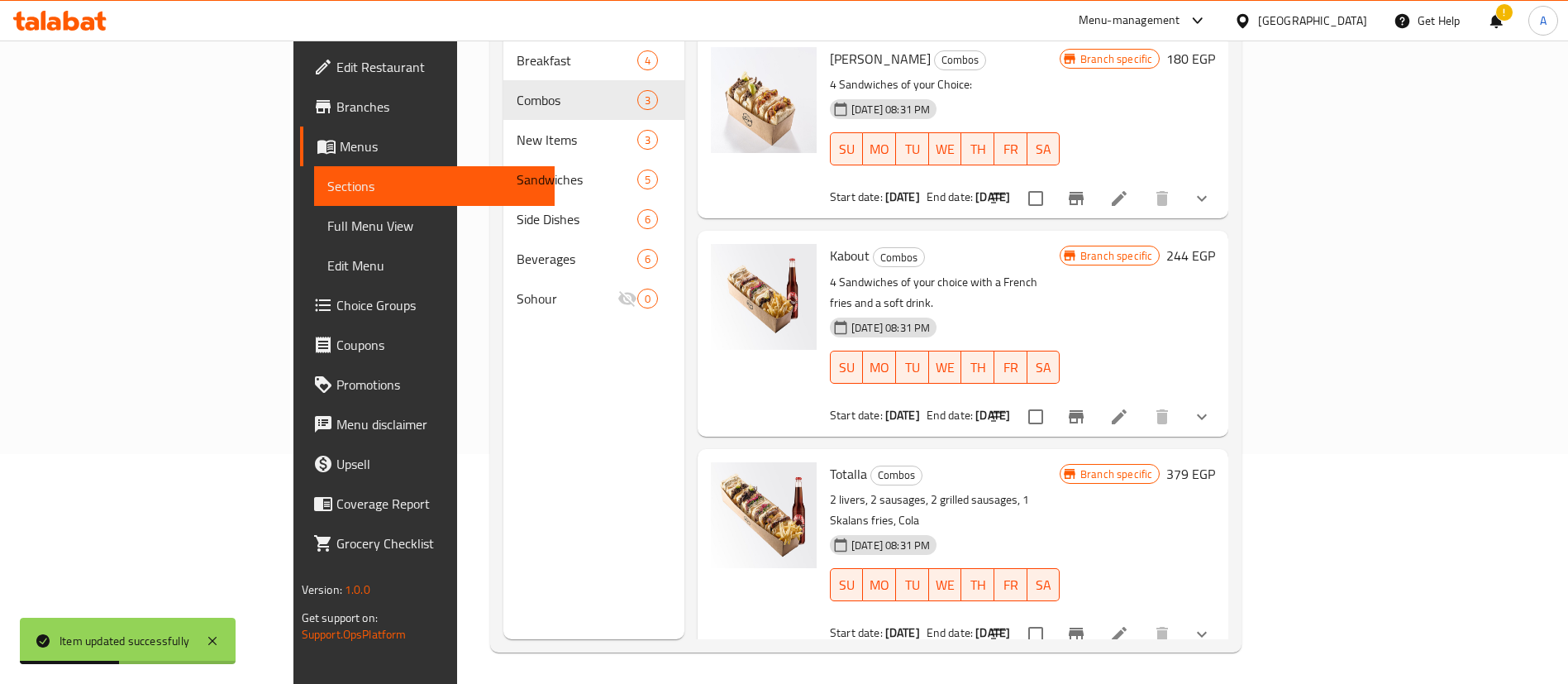
scroll to position [232, 0]
click at [1130, 405] on icon at bounding box center [1119, 415] width 20 height 20
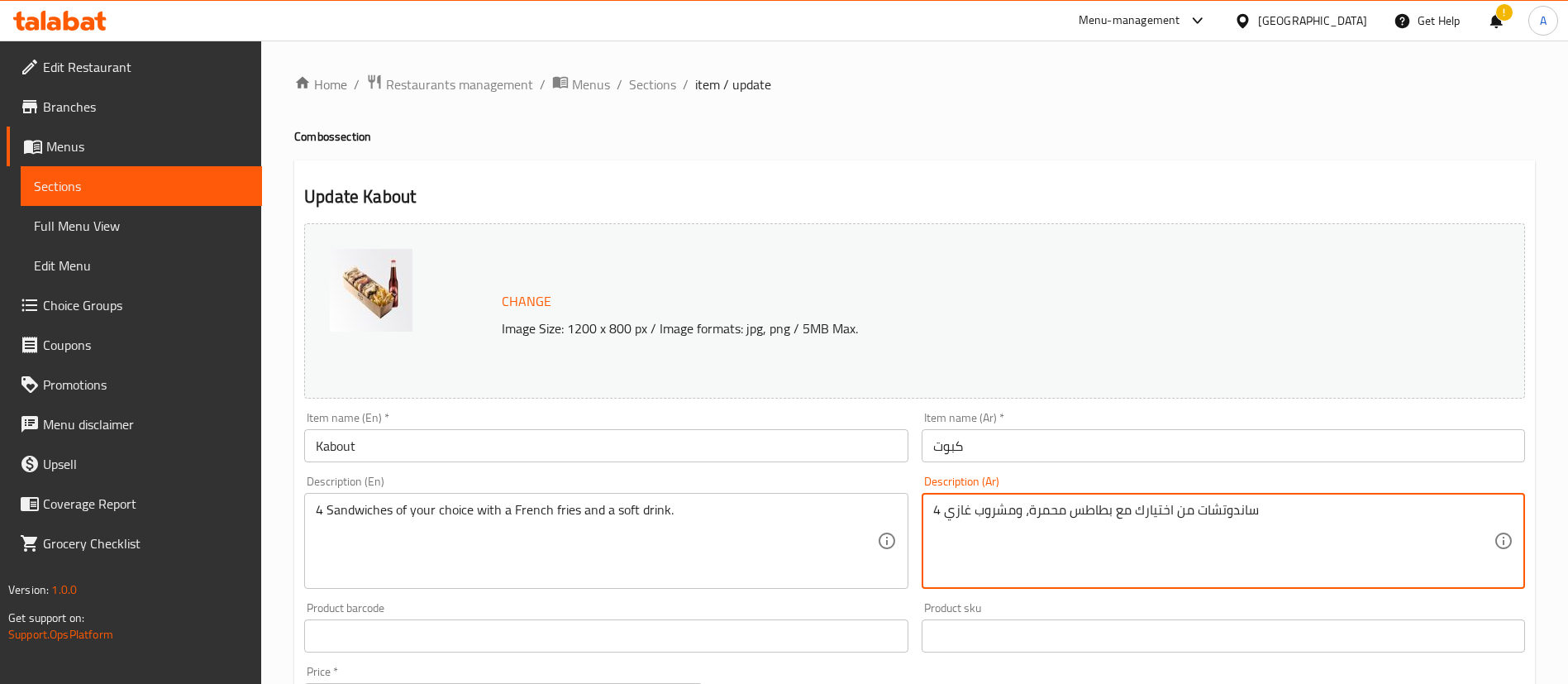
paste textarea "1 كبده 1سجق لوكس 1 سجق مشوى 1 سكلانس فرايز كولا"
type textarea "1 كبده 1سجق لوكس 1 سجق مشوى 1 سكلانس فرايز كولا"
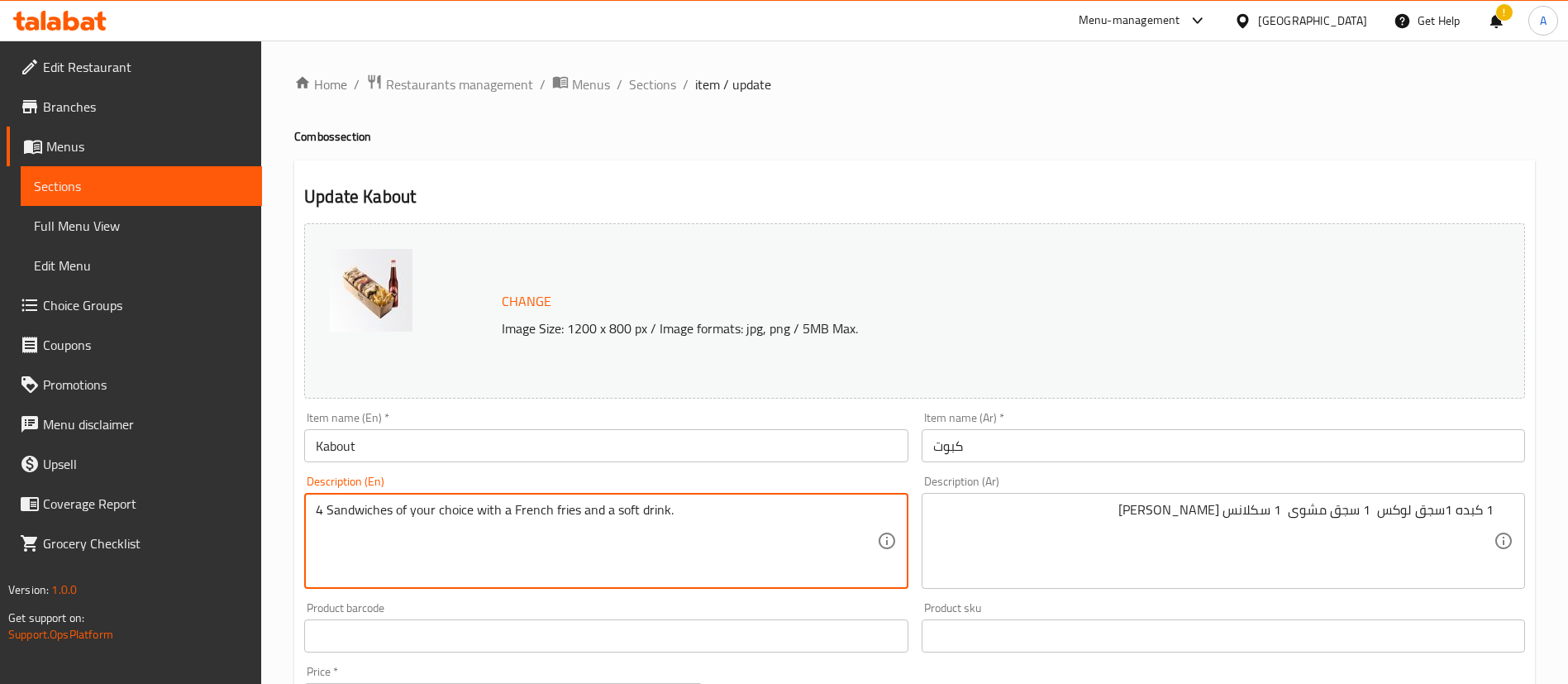
paste textarea "1 liver, 1 Lux sausage, 1 grilled sausage, 1 Sklans fries, Cola"
paste textarea
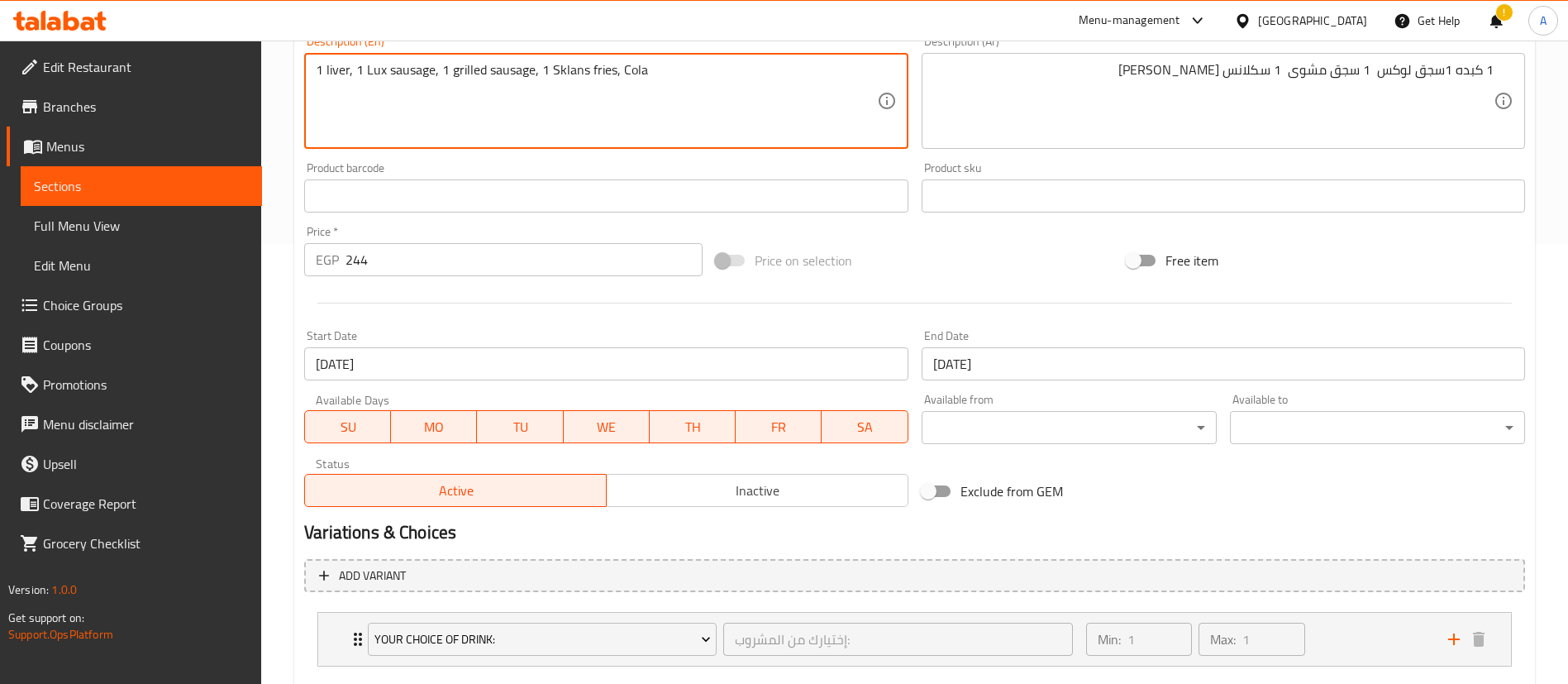
scroll to position [536, 0]
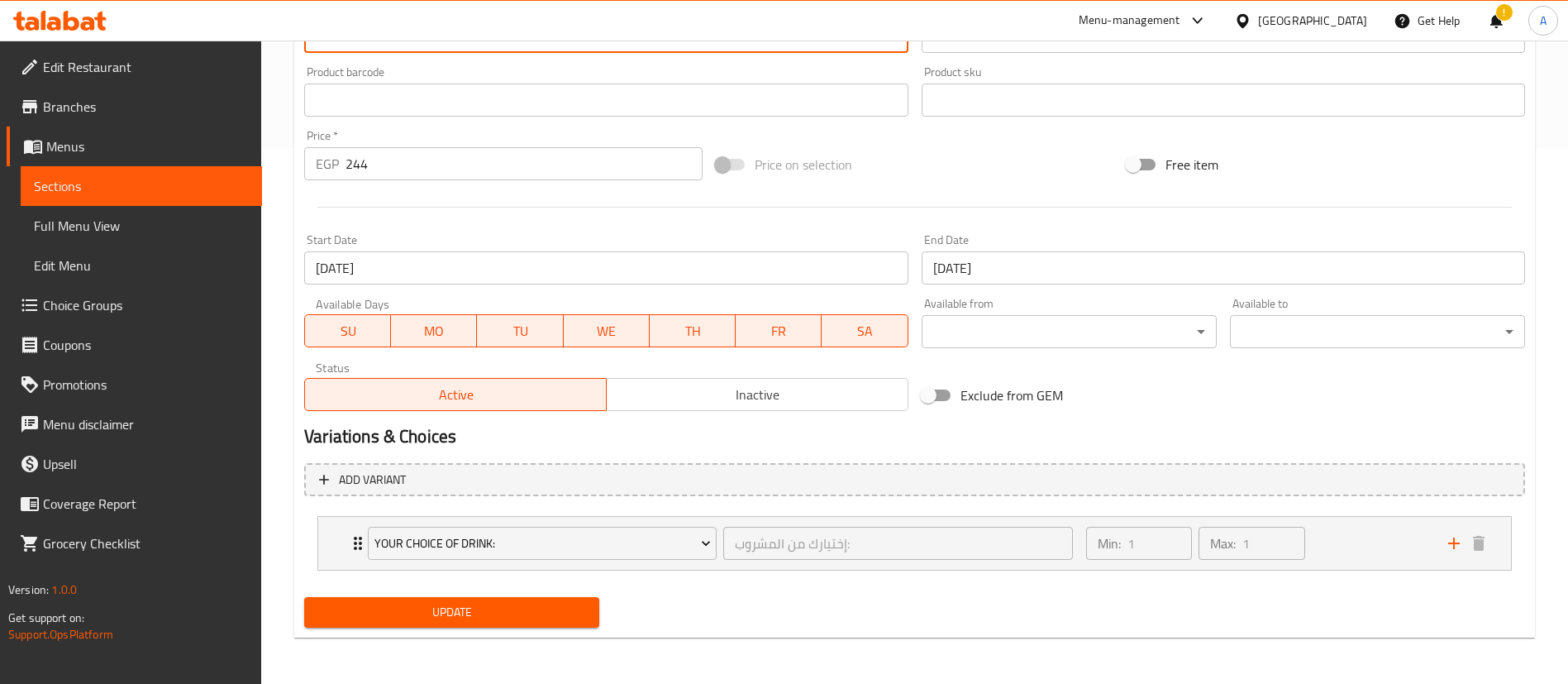
type textarea "1 liver, 1 Lux sausage, 1 grilled sausage, 1 Sklans fries, Cola"
click at [442, 609] on span "Update" at bounding box center [452, 612] width 269 height 21
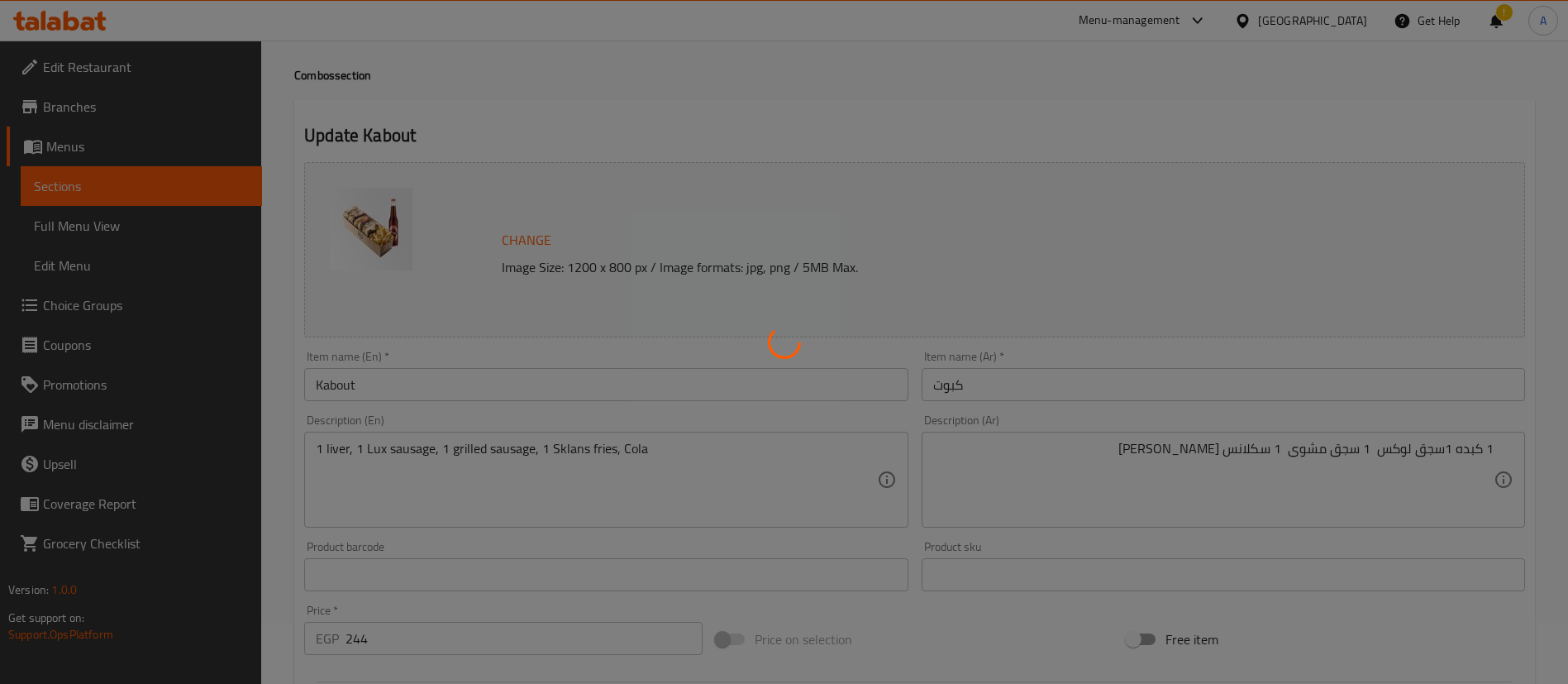
scroll to position [0, 0]
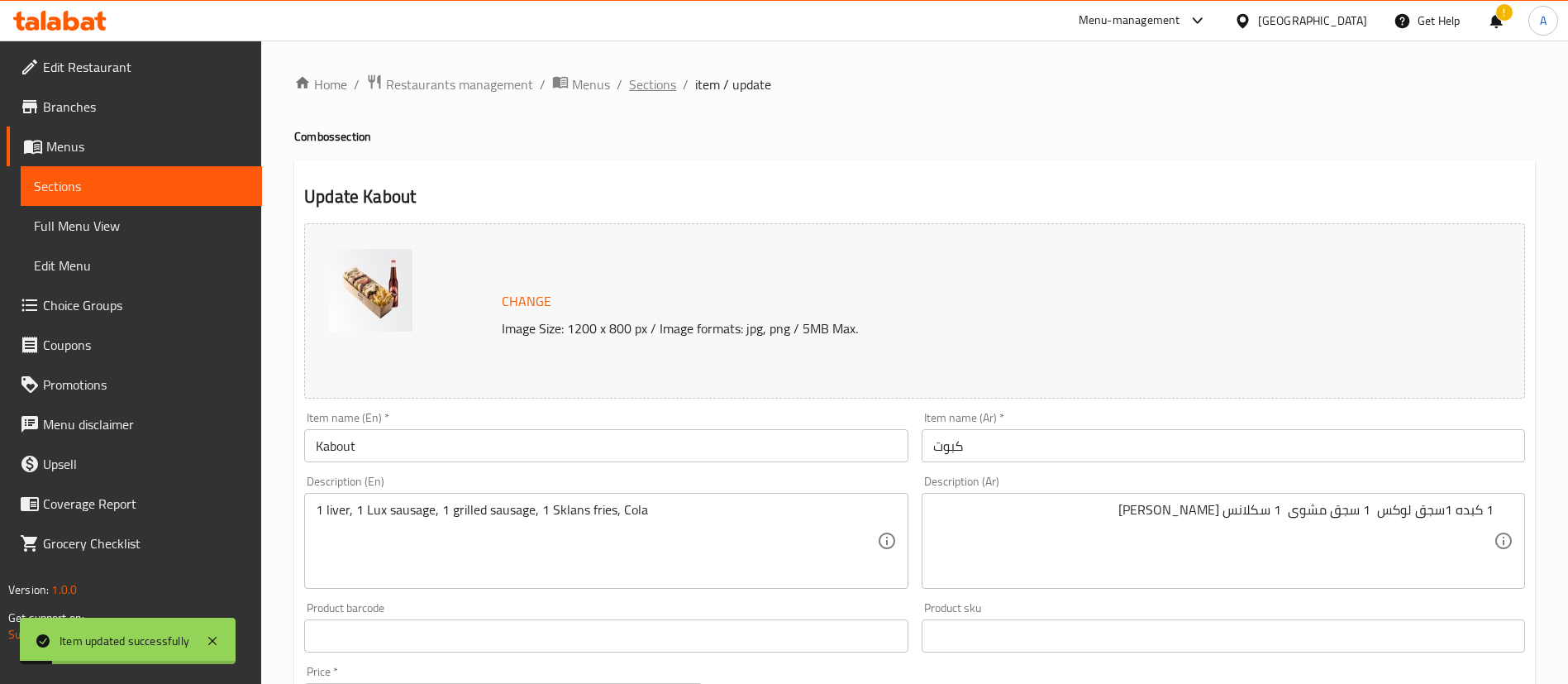
click at [659, 92] on span "Sections" at bounding box center [652, 84] width 47 height 20
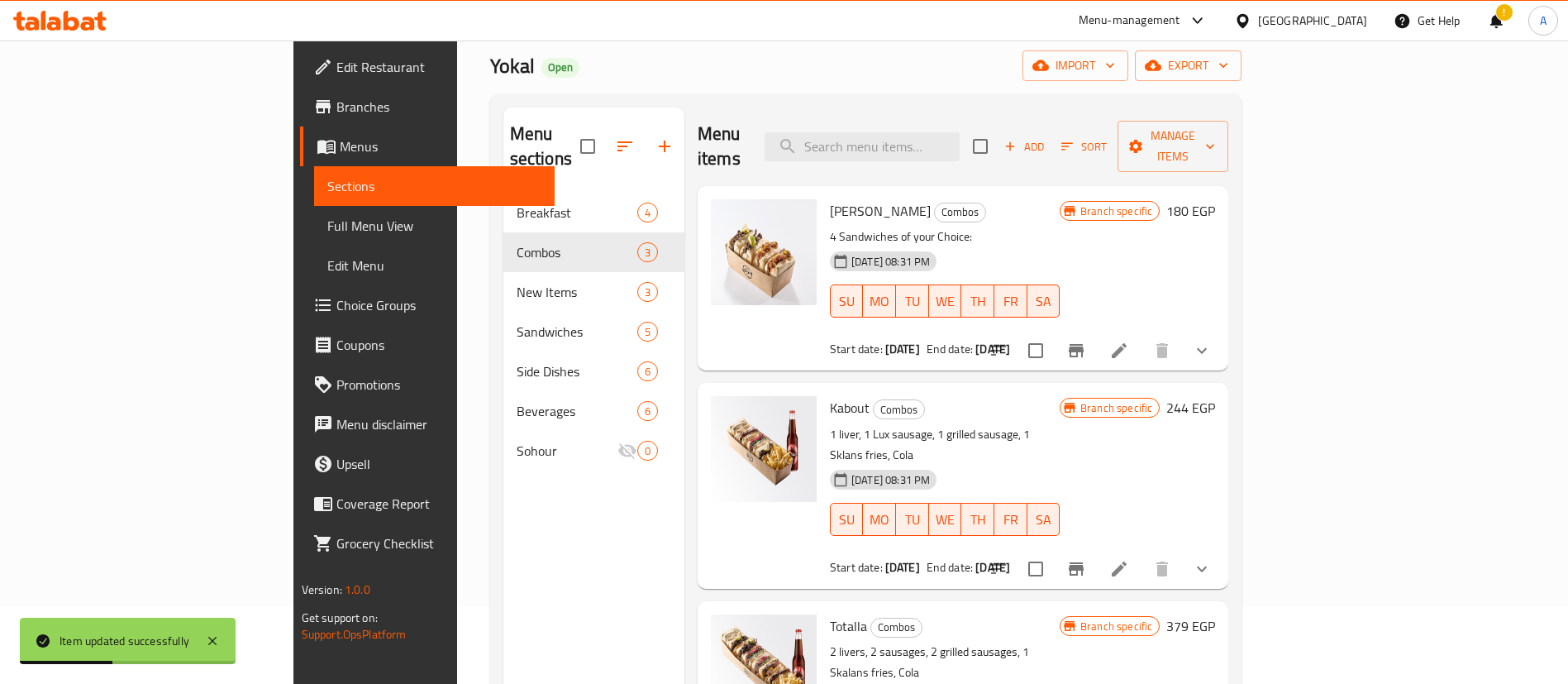
scroll to position [83, 0]
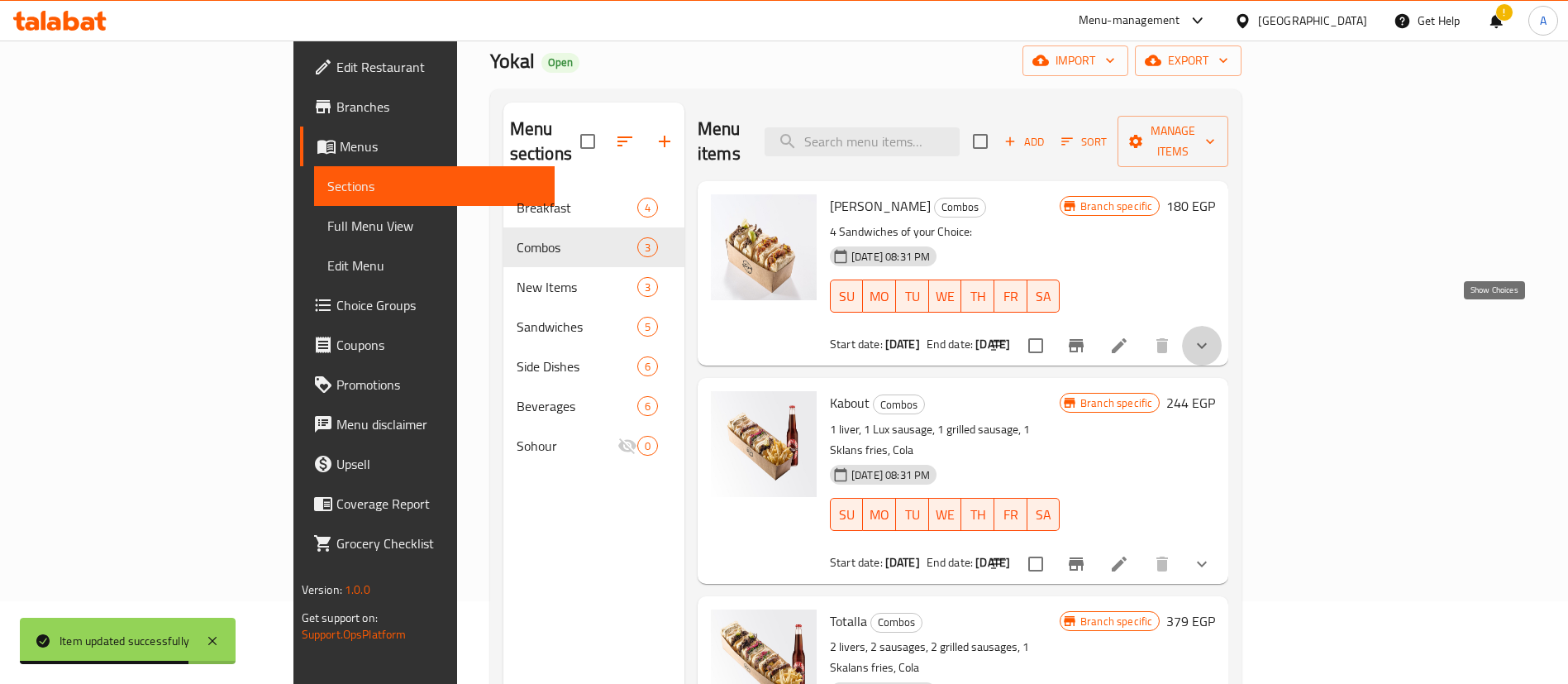
click at [1212, 336] on icon "show more" at bounding box center [1202, 345] width 20 height 20
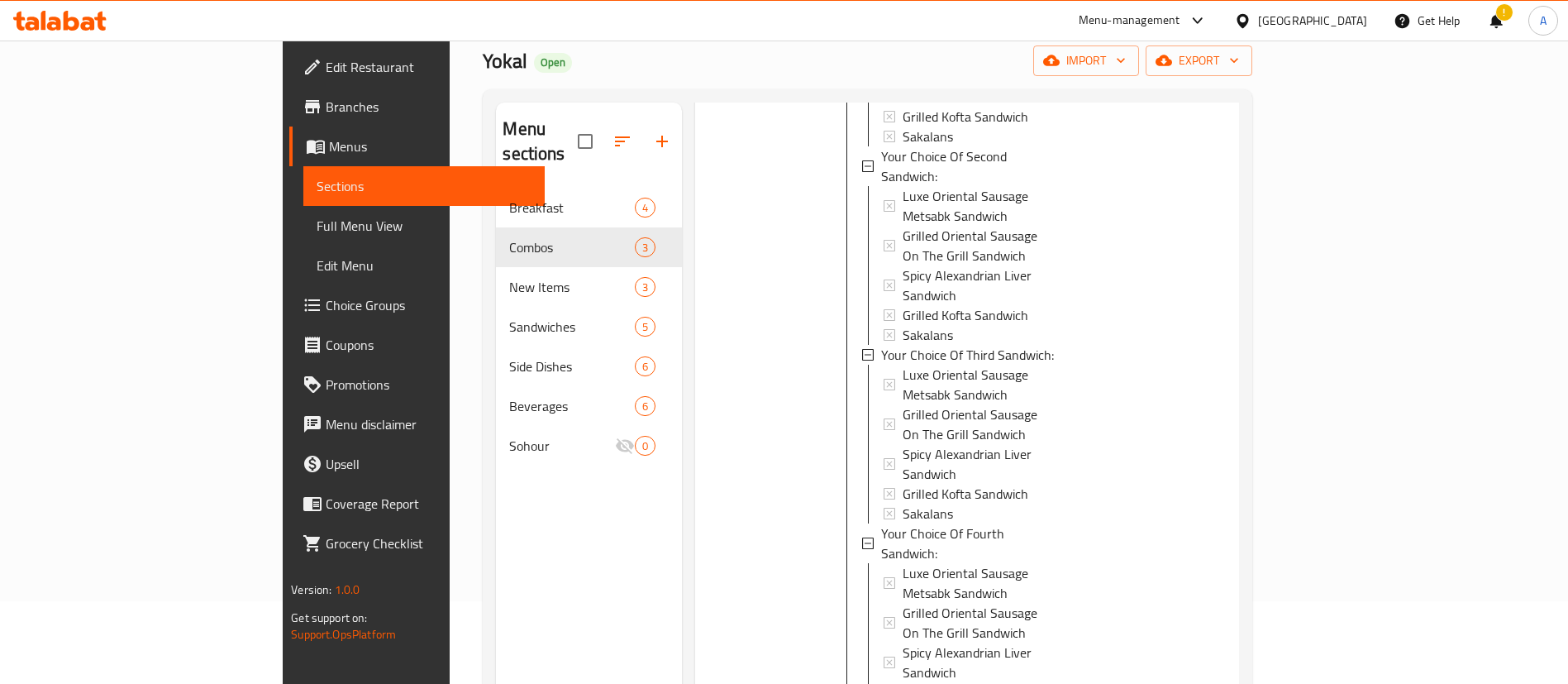
scroll to position [510, 0]
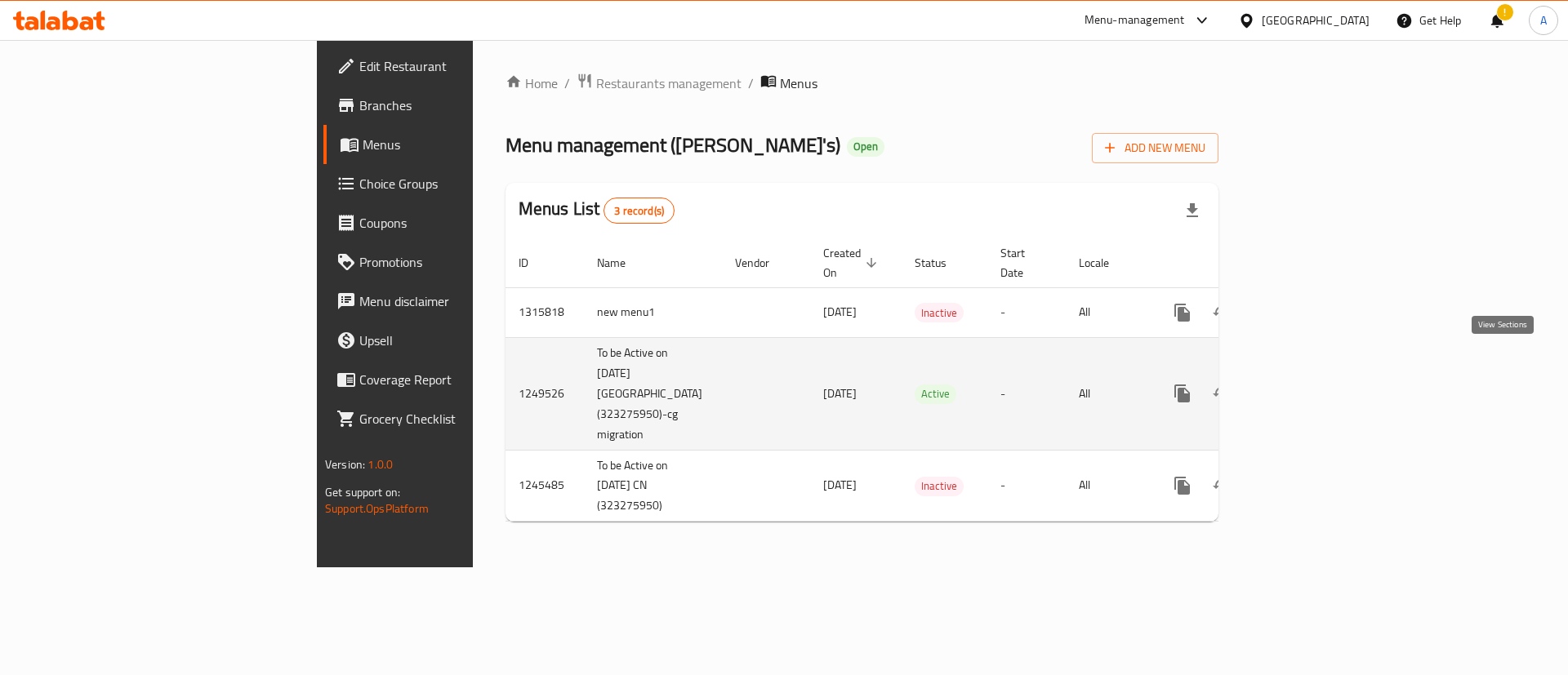
click at [1310, 383] on icon "enhanced table" at bounding box center [1299, 393] width 19 height 19
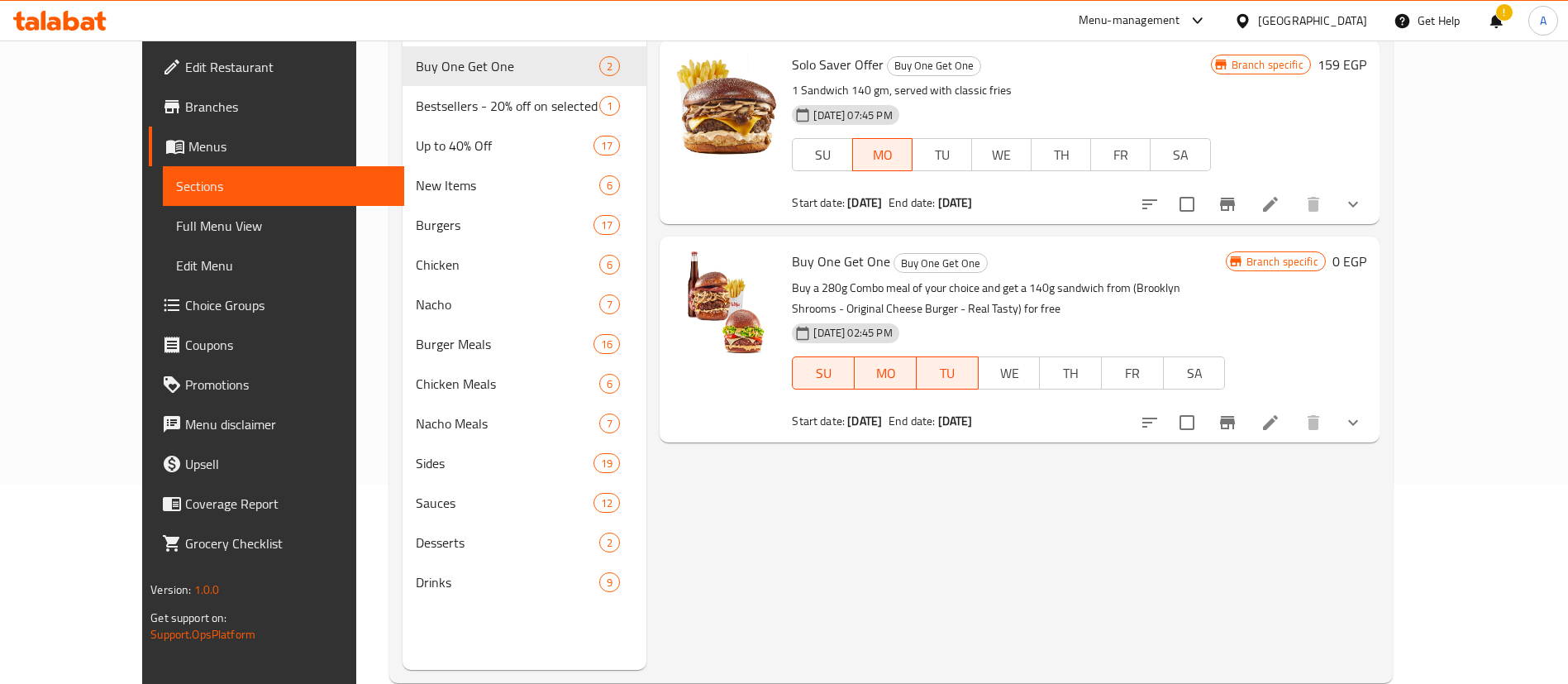
scroll to position [232, 0]
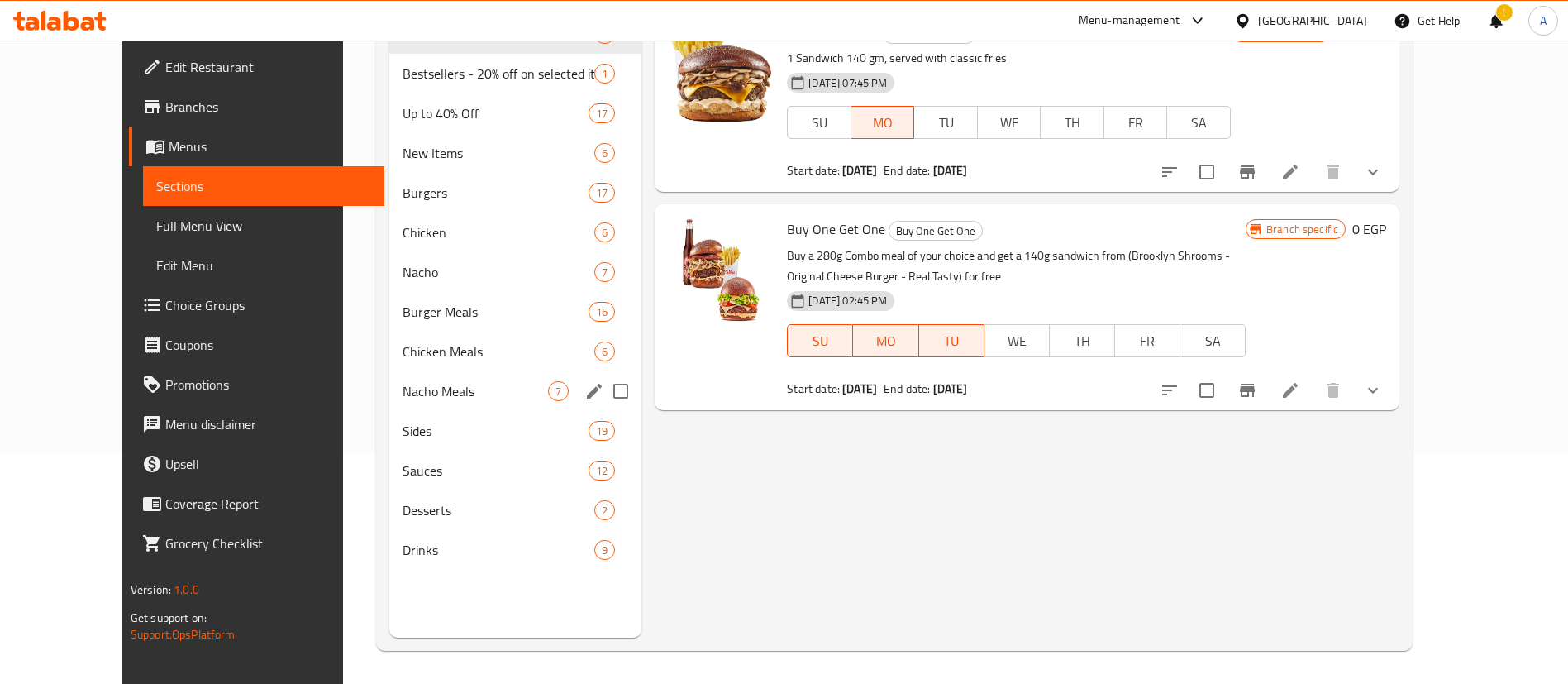
click at [403, 396] on span "Nacho Meals" at bounding box center [475, 391] width 146 height 20
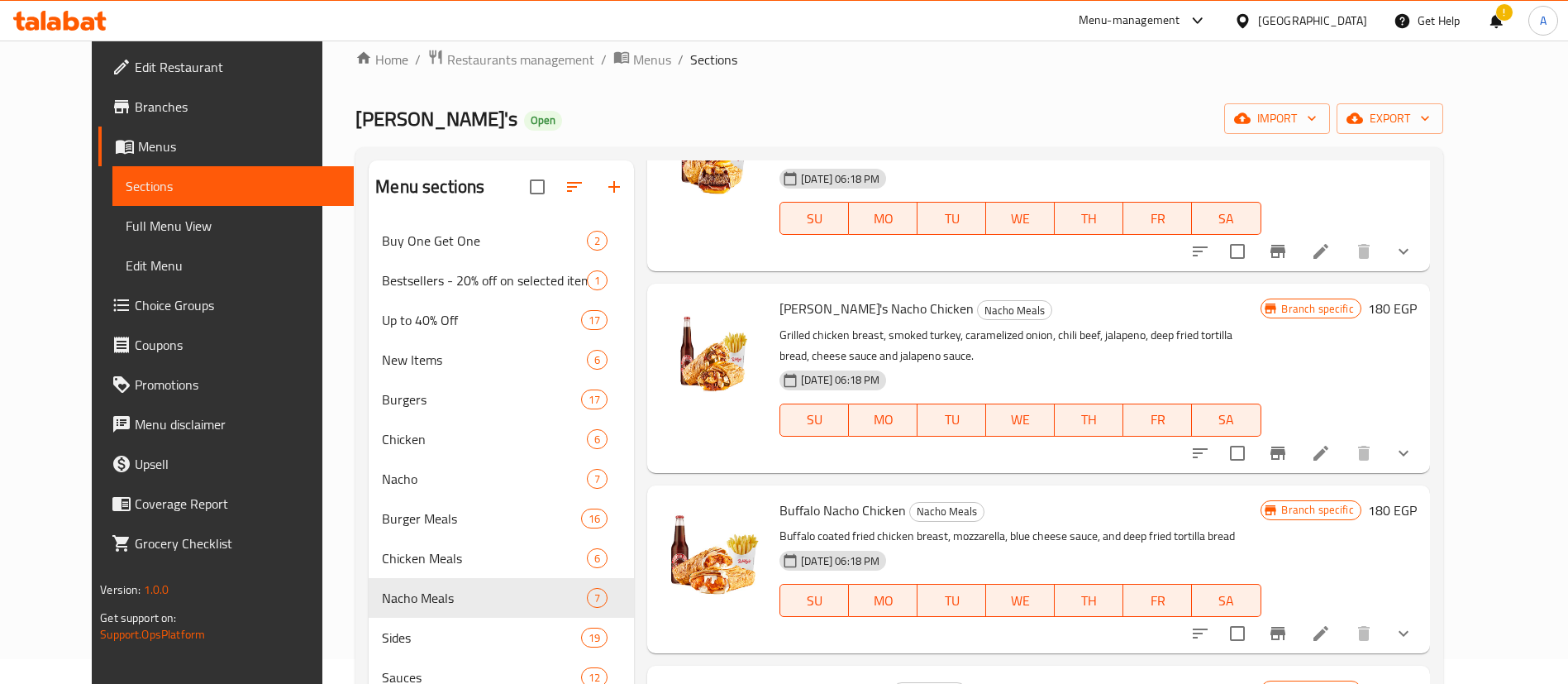
scroll to position [537, 0]
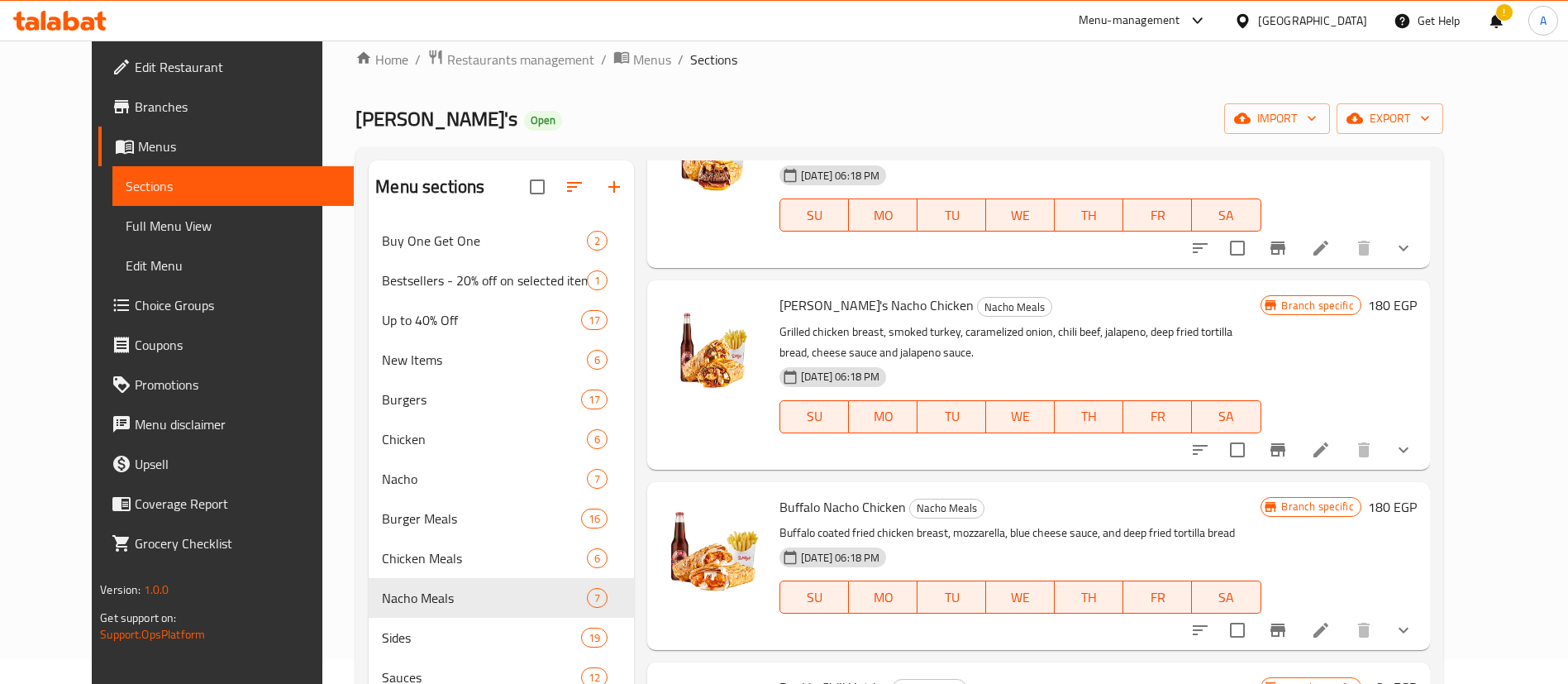
click at [1413, 440] on icon "show more" at bounding box center [1404, 450] width 20 height 20
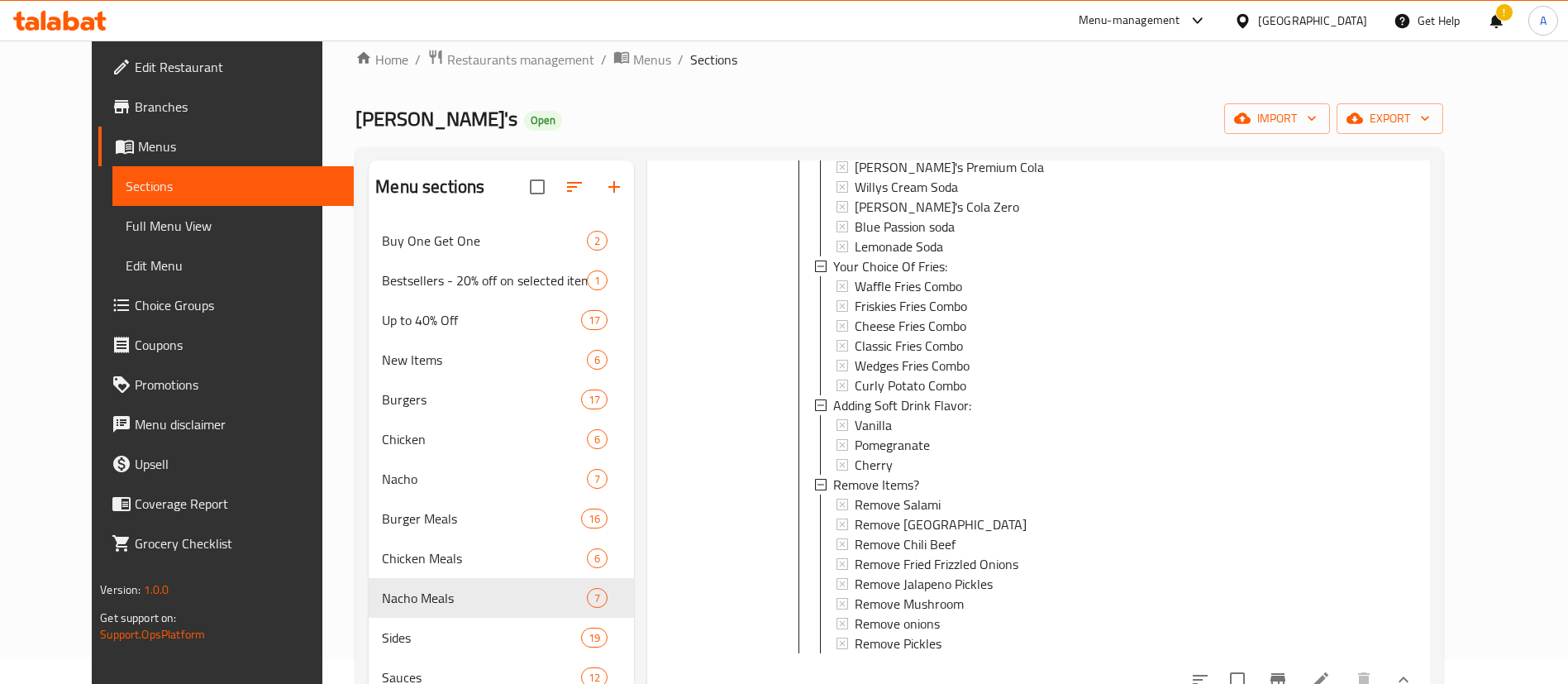
scroll to position [1323, 0]
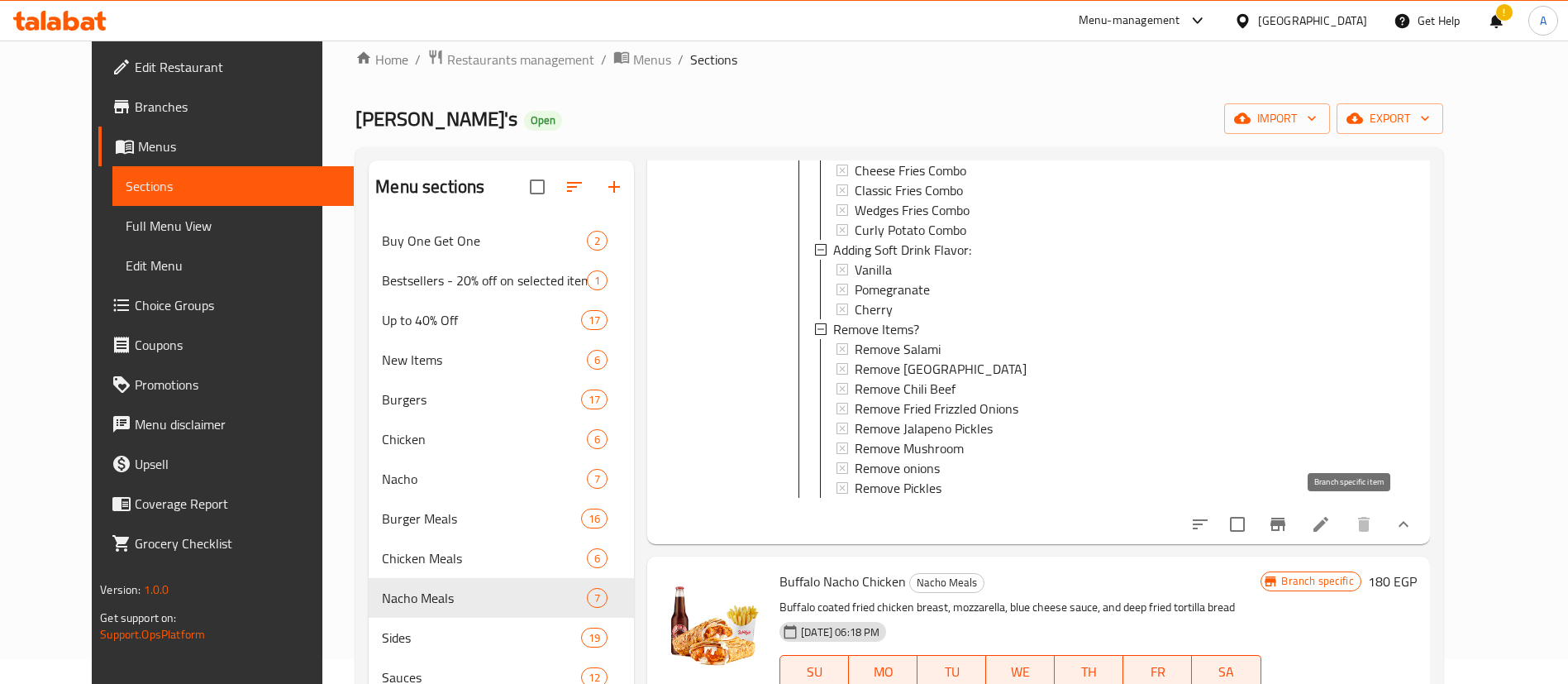
click at [1285, 521] on icon "Branch-specific-item" at bounding box center [1277, 524] width 15 height 14
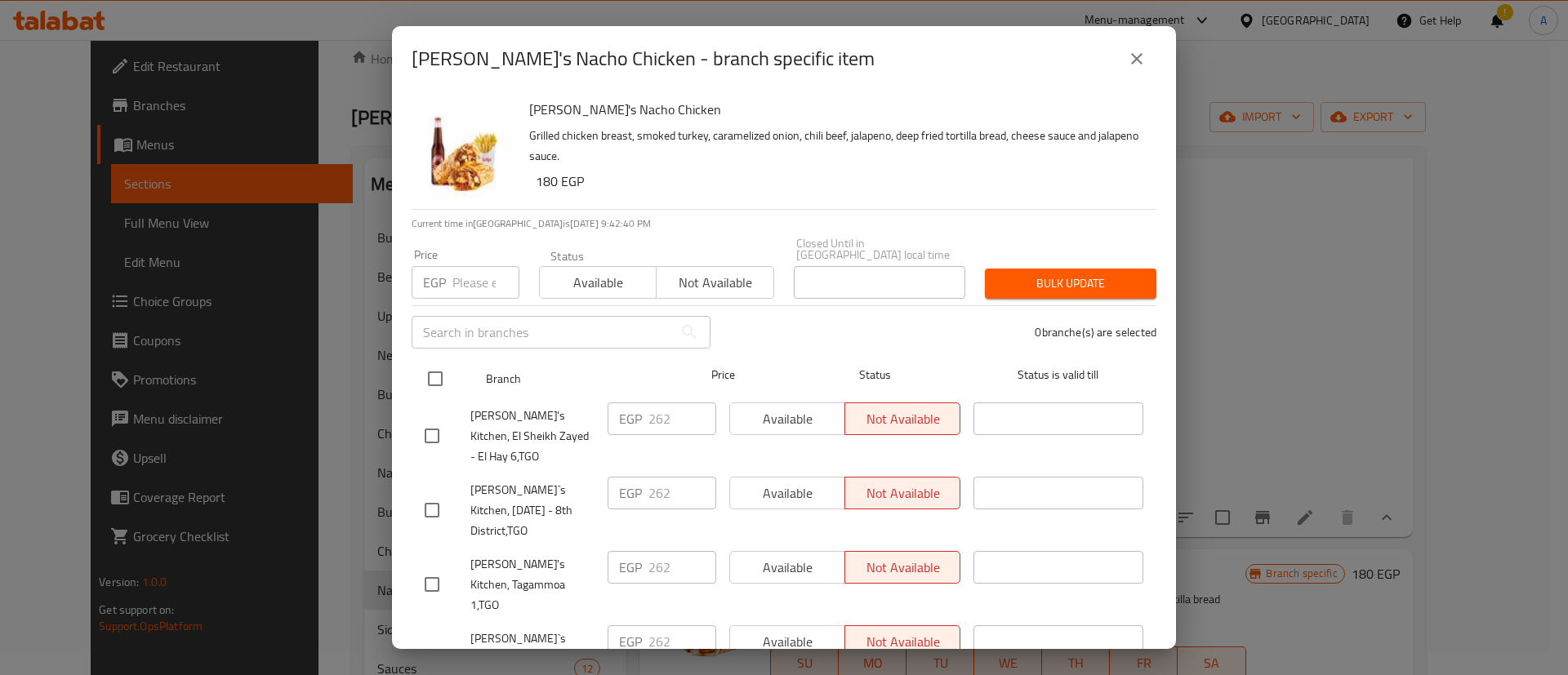
click at [439, 374] on input "checkbox" at bounding box center [435, 378] width 34 height 34
checkbox input "true"
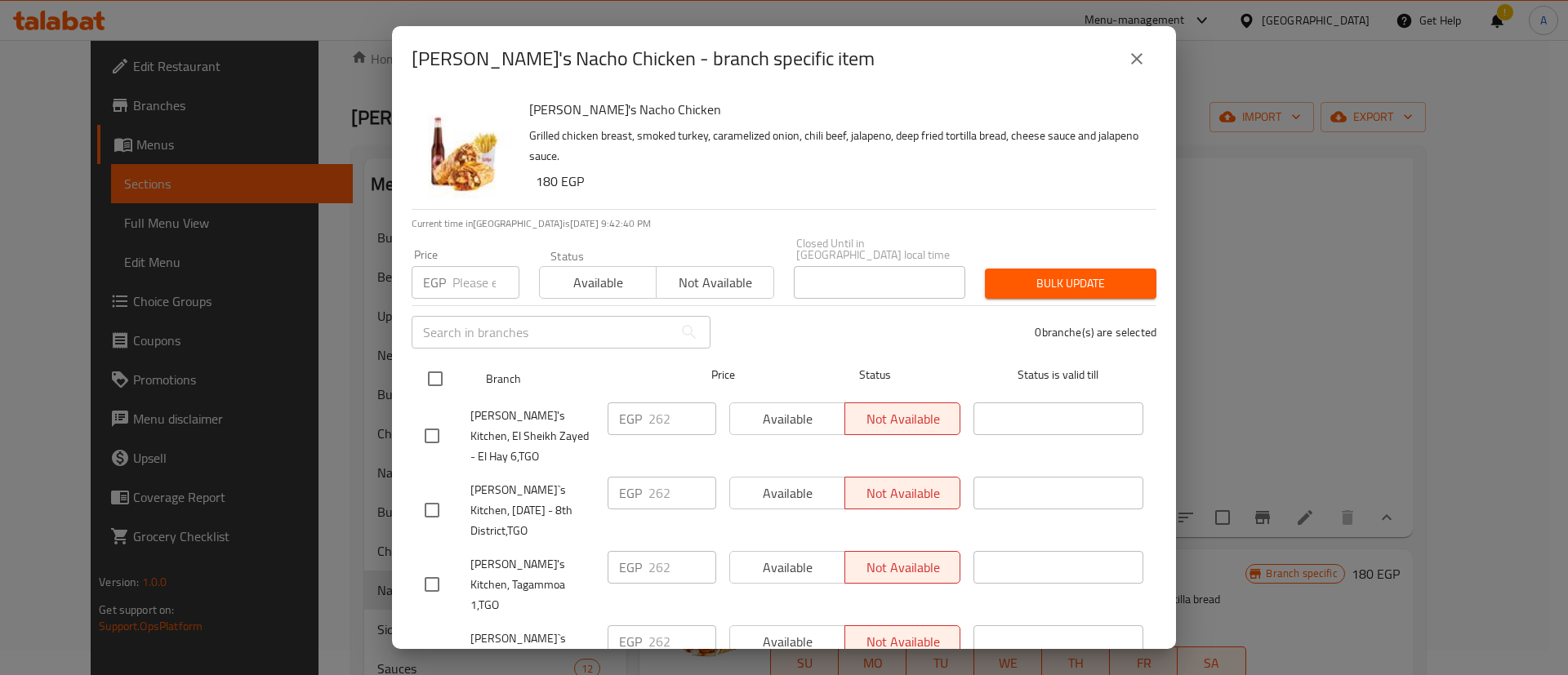
checkbox input "true"
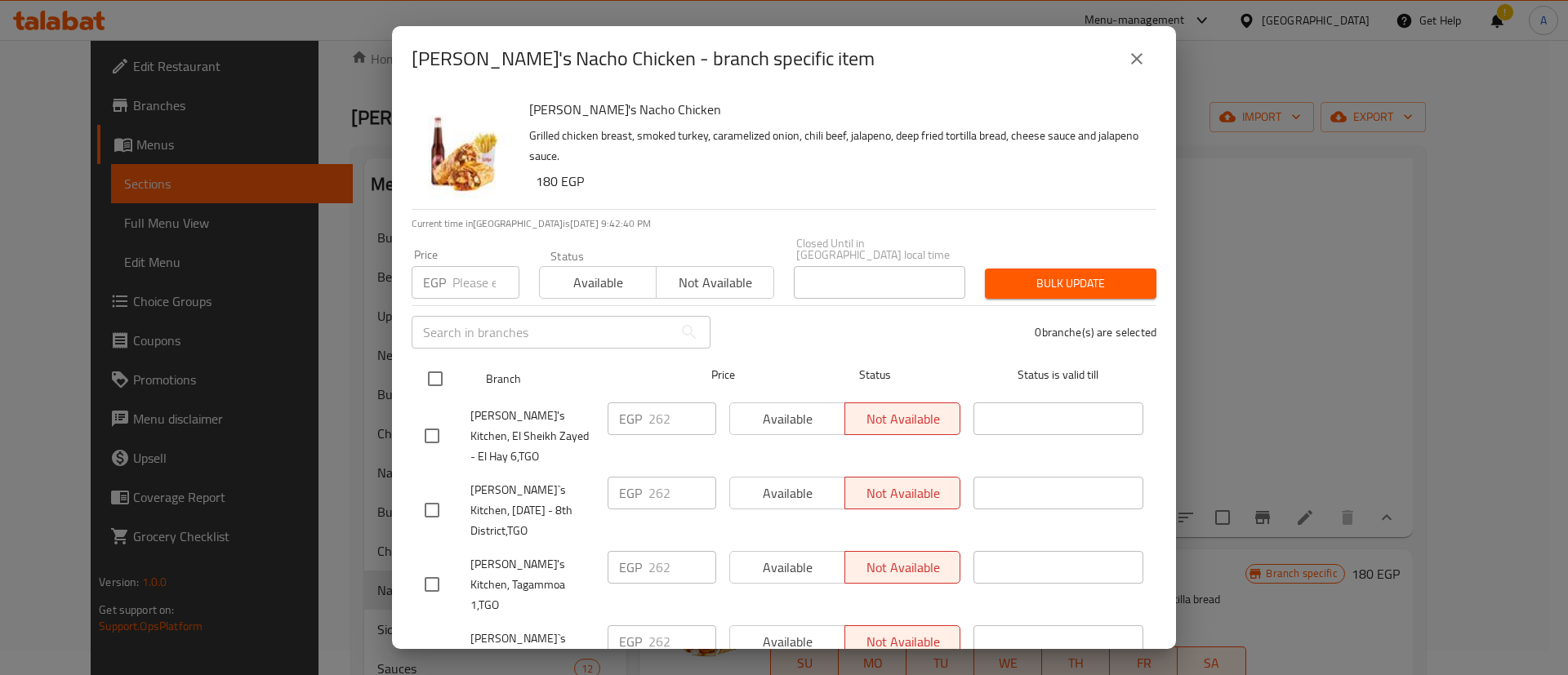
checkbox input "true"
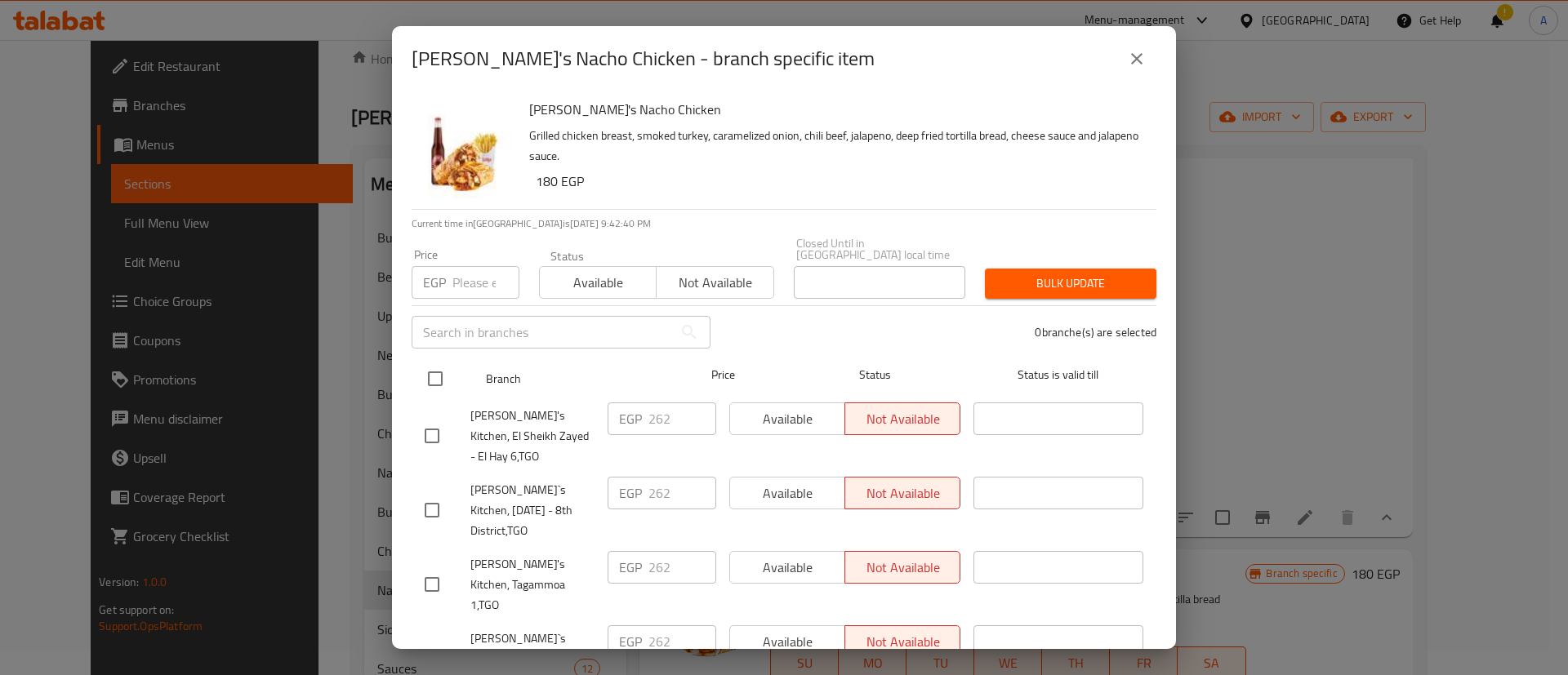
checkbox input "true"
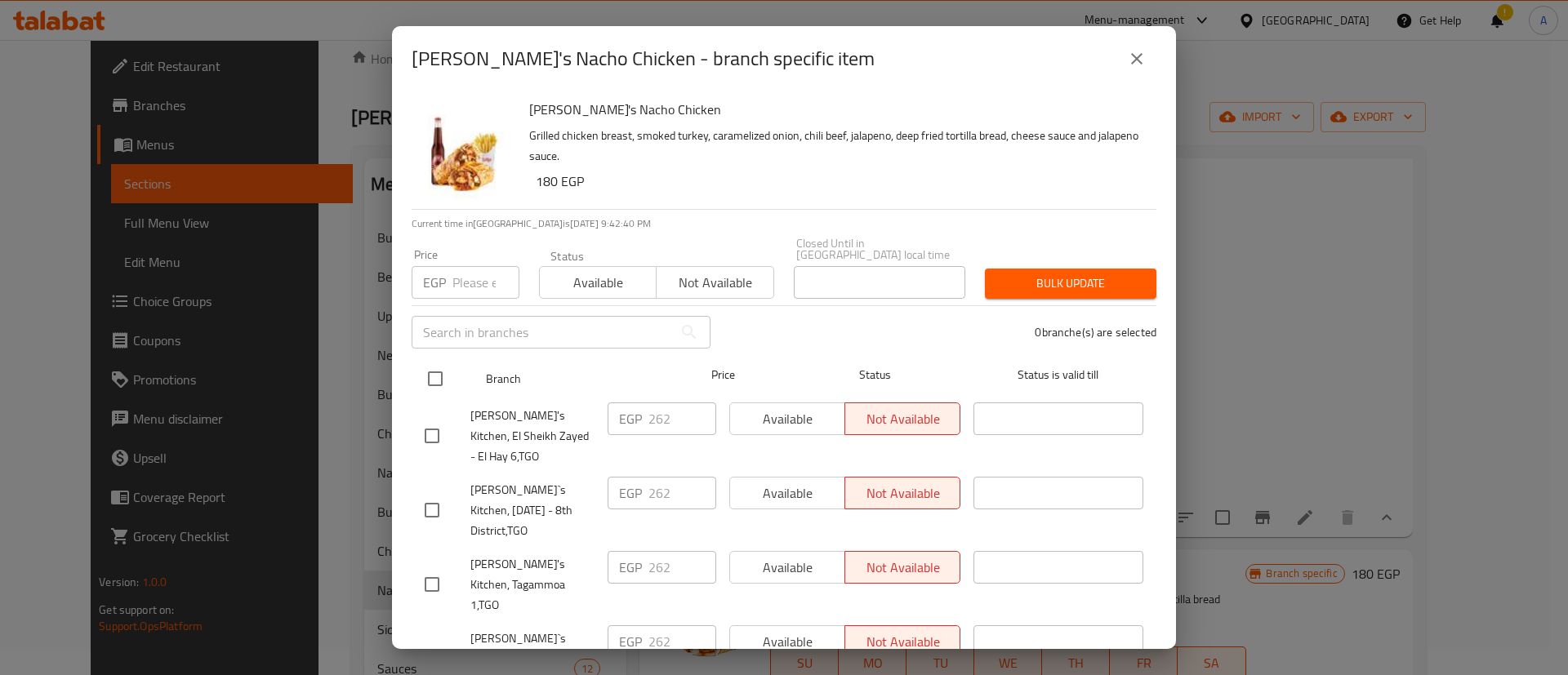
checkbox input "true"
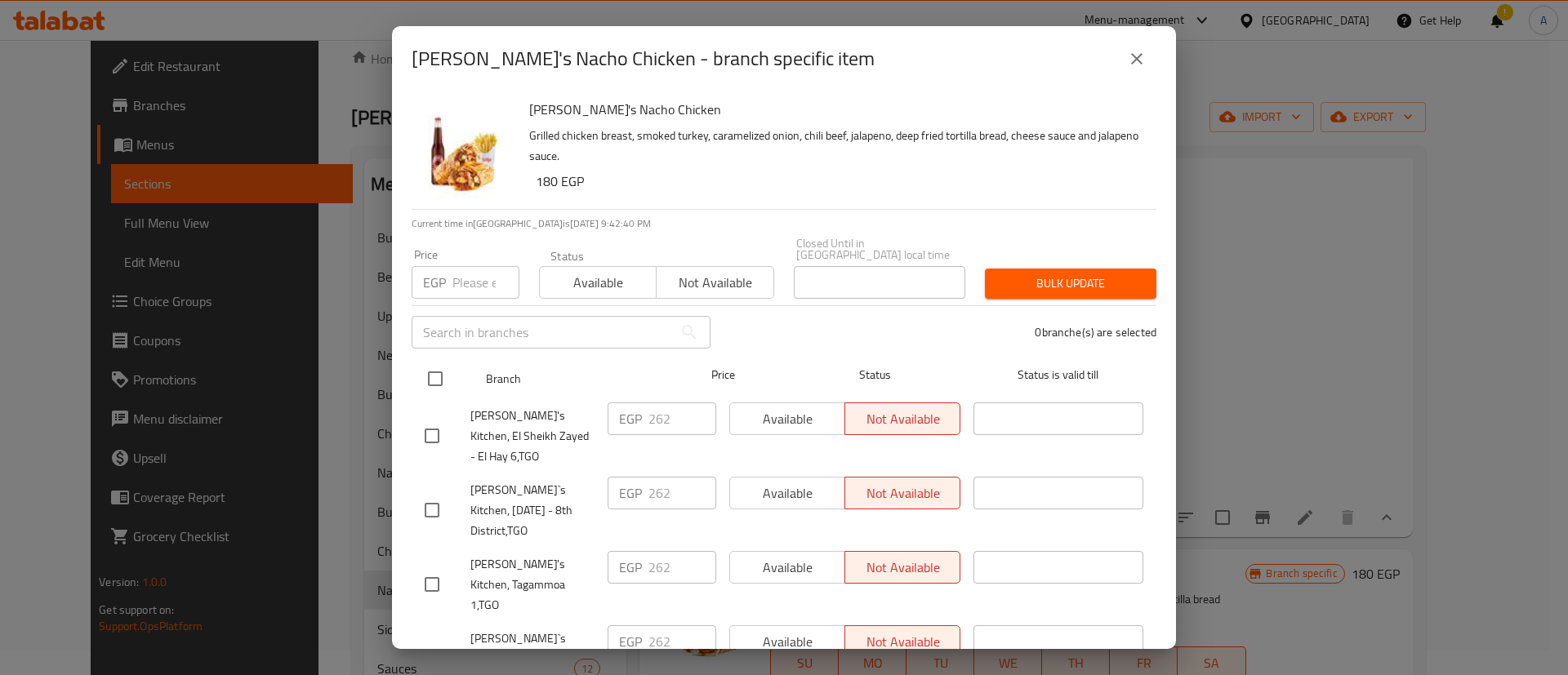
checkbox input "true"
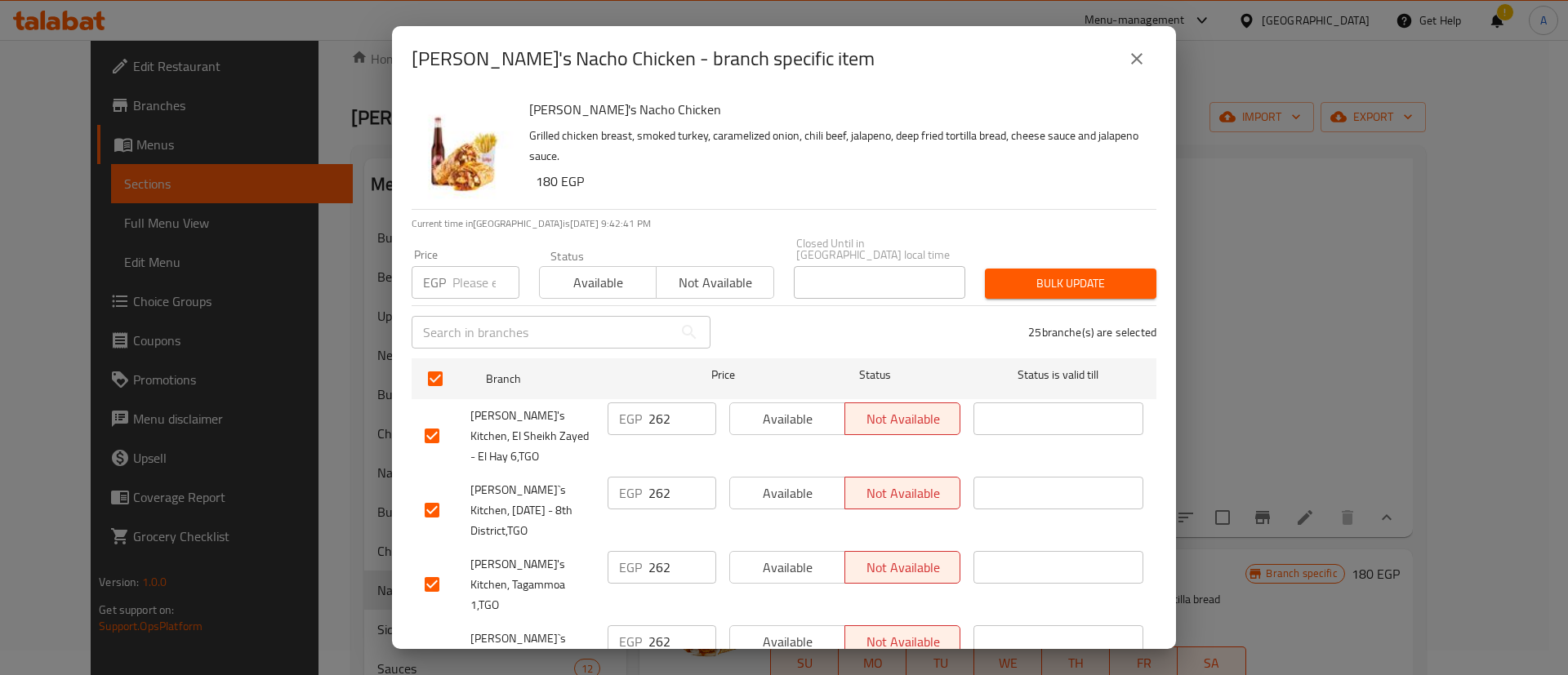
click at [473, 279] on input "number" at bounding box center [485, 283] width 67 height 33
paste input "276.01"
type input "276.01"
click at [1063, 273] on span "Bulk update" at bounding box center [1070, 283] width 145 height 20
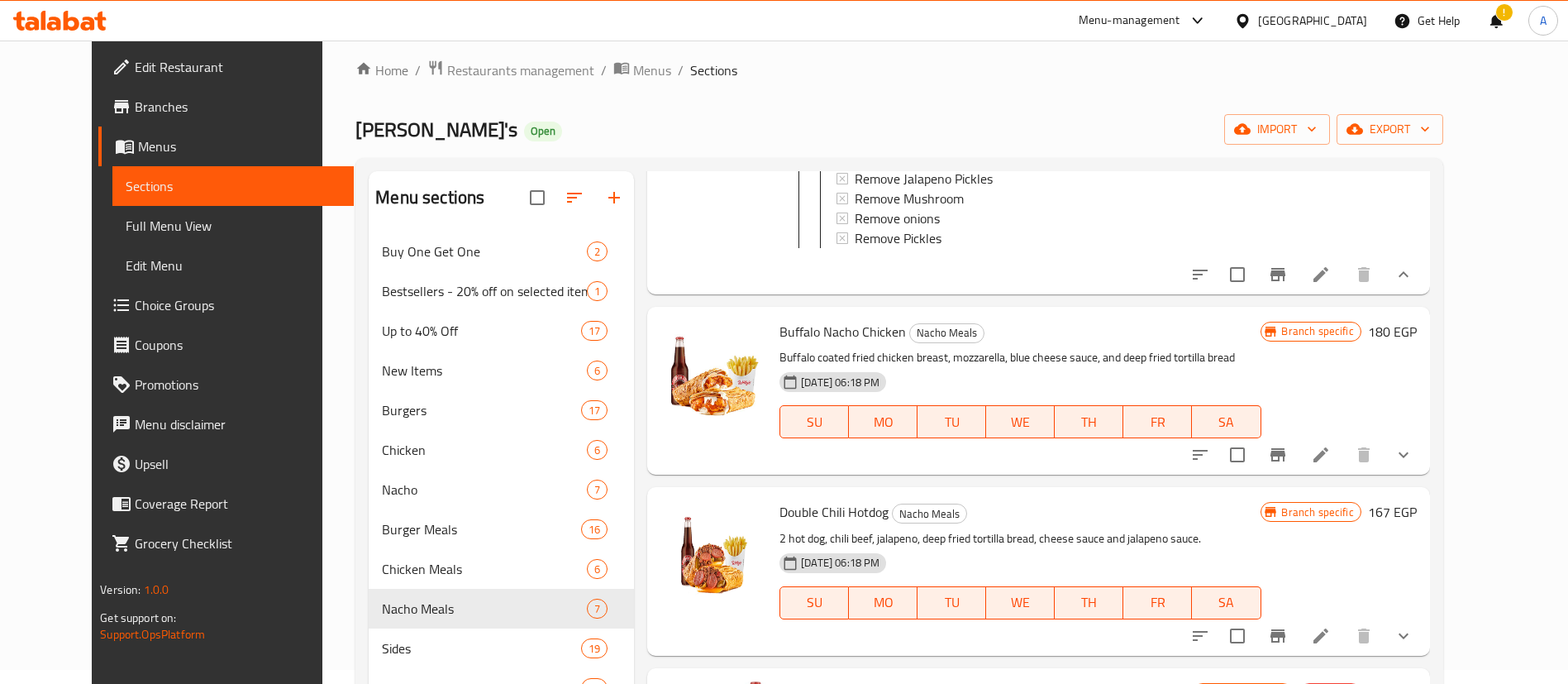
scroll to position [15, 0]
click at [1413, 451] on icon "show more" at bounding box center [1404, 454] width 20 height 20
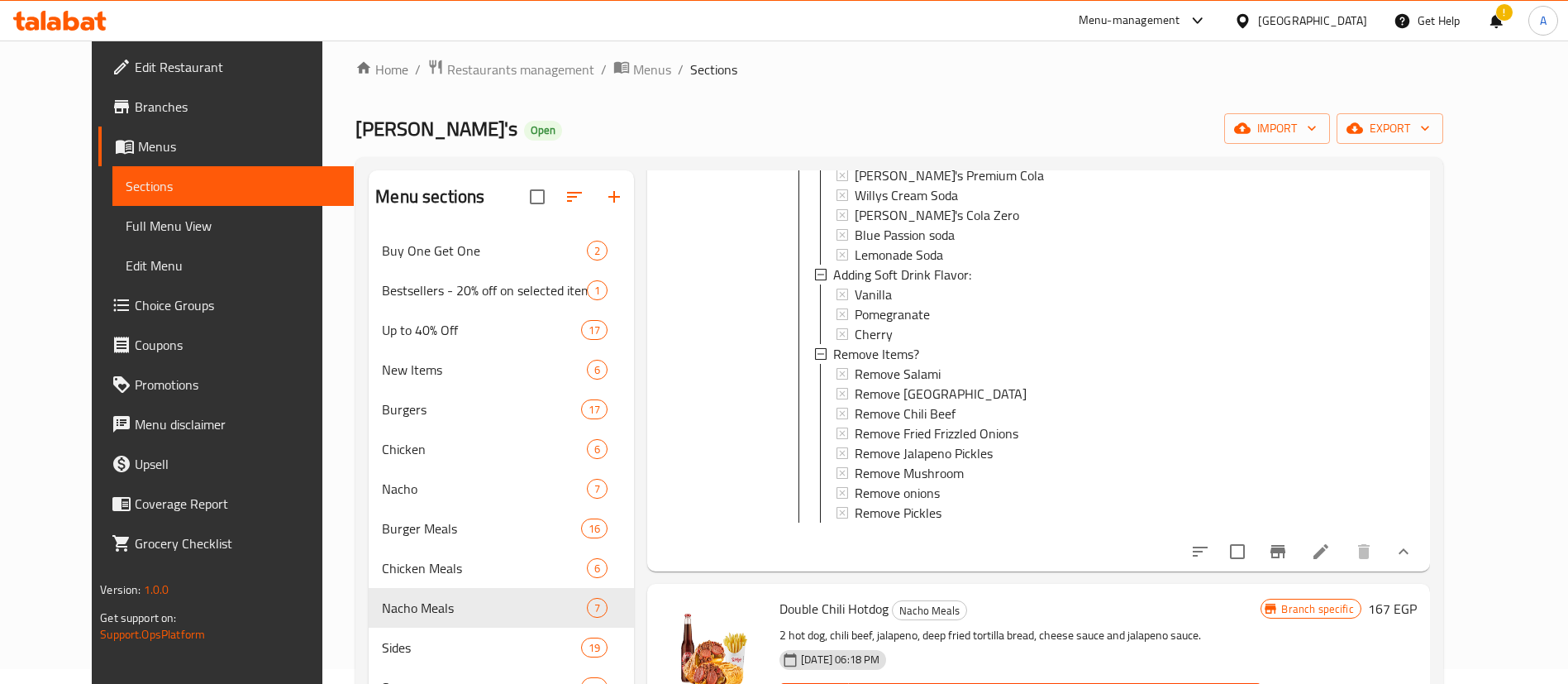
scroll to position [2403, 0]
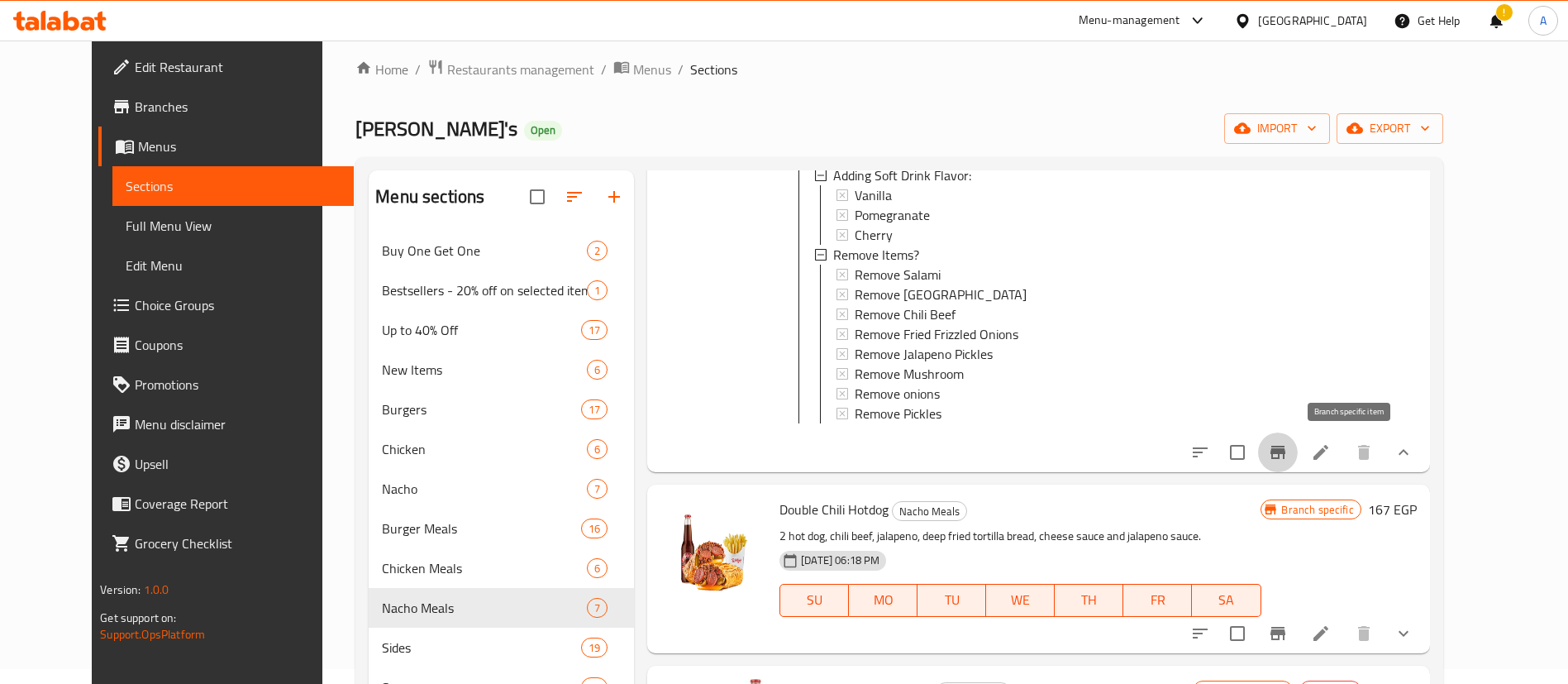
click at [1298, 457] on button "Branch-specific-item" at bounding box center [1277, 452] width 40 height 40
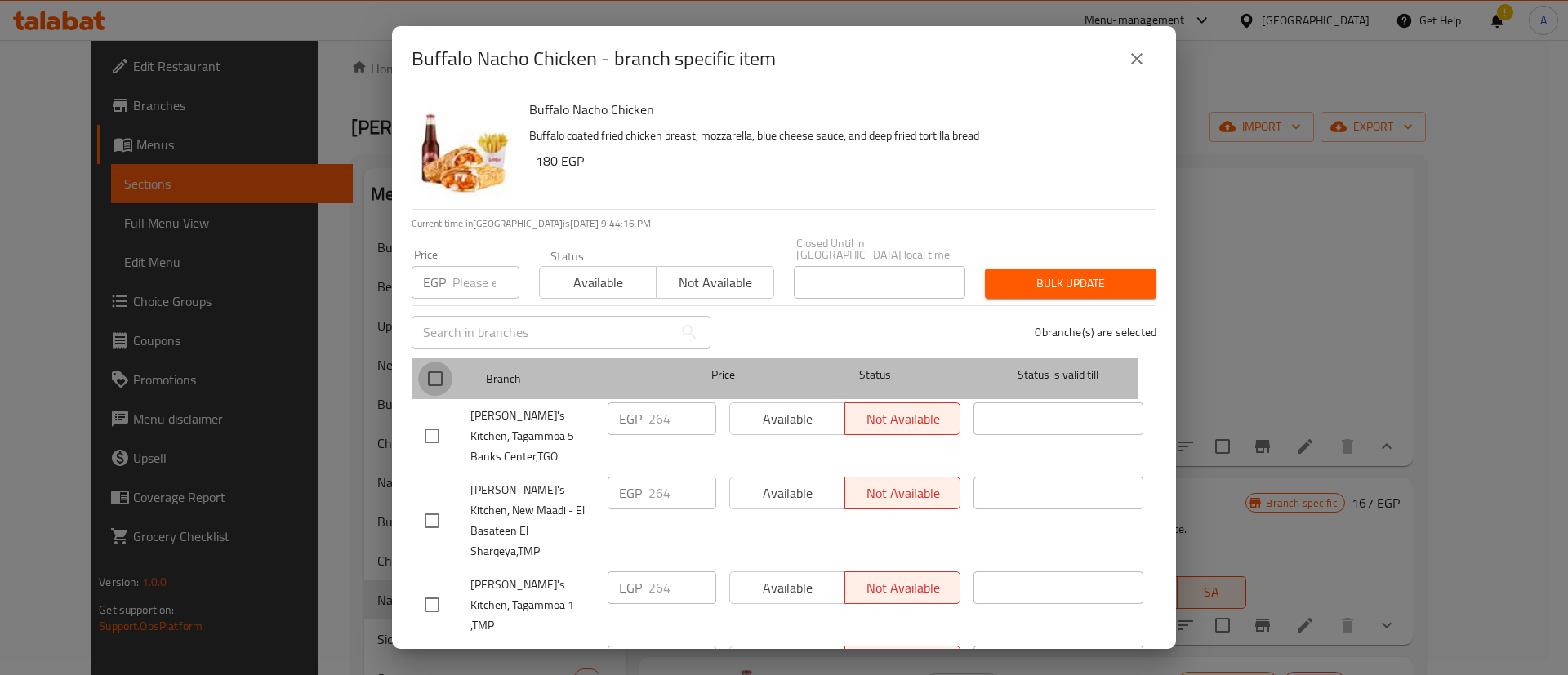
click at [426, 366] on input "checkbox" at bounding box center [435, 378] width 34 height 34
checkbox input "true"
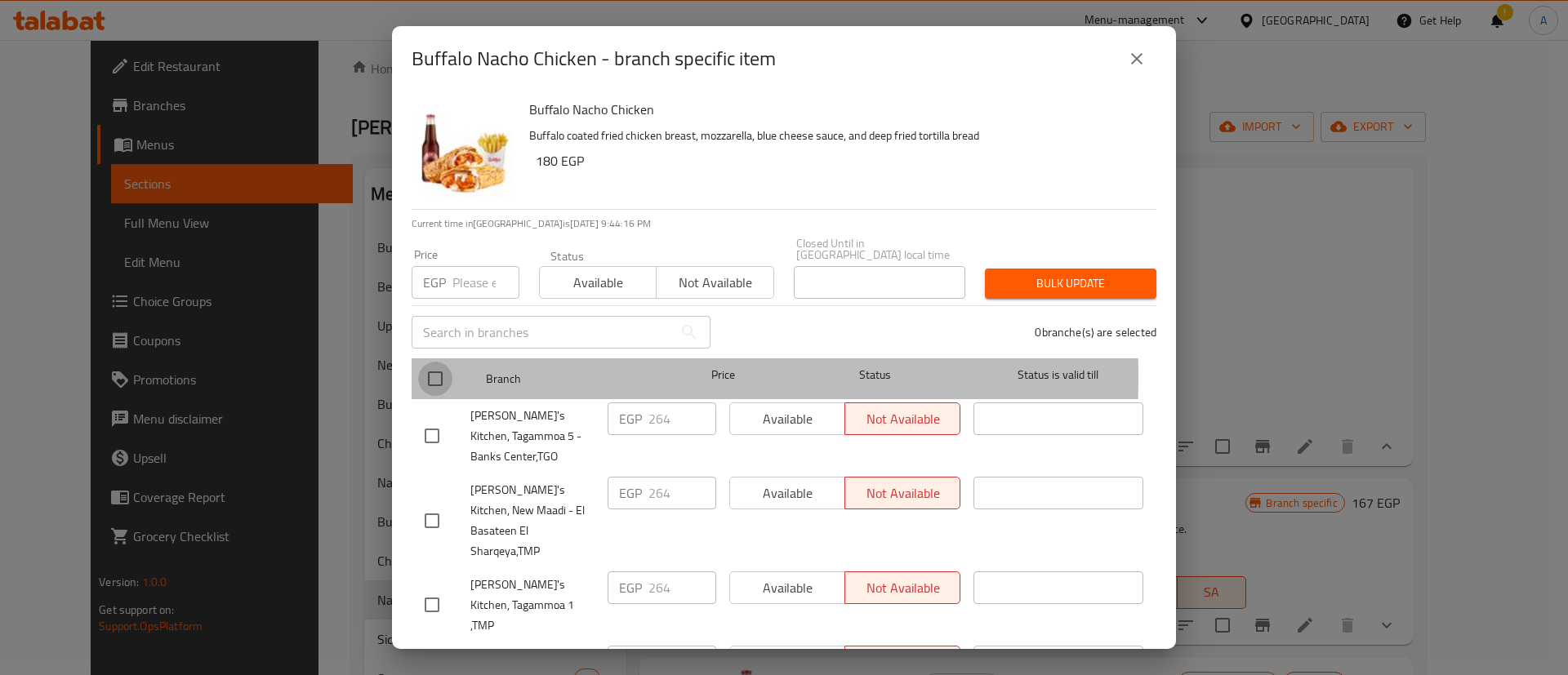
checkbox input "true"
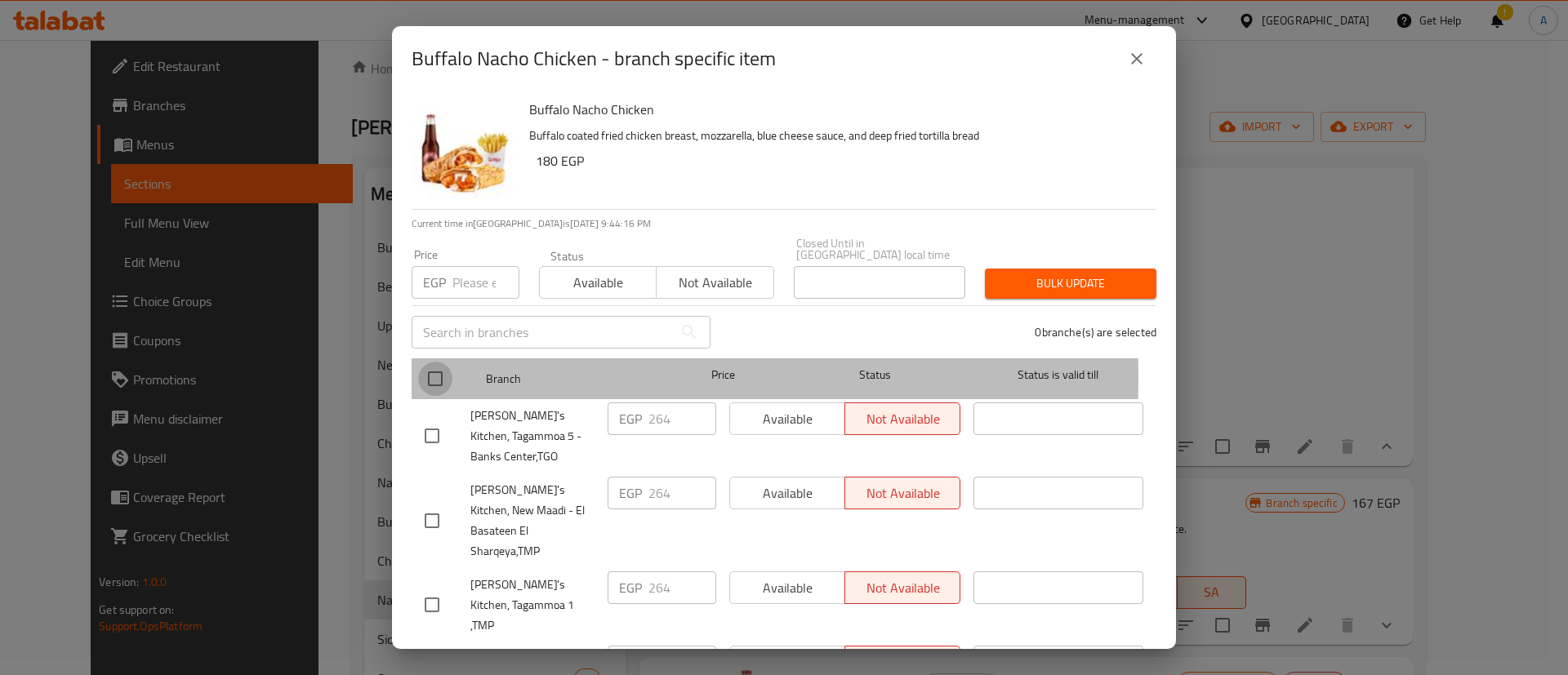
checkbox input "true"
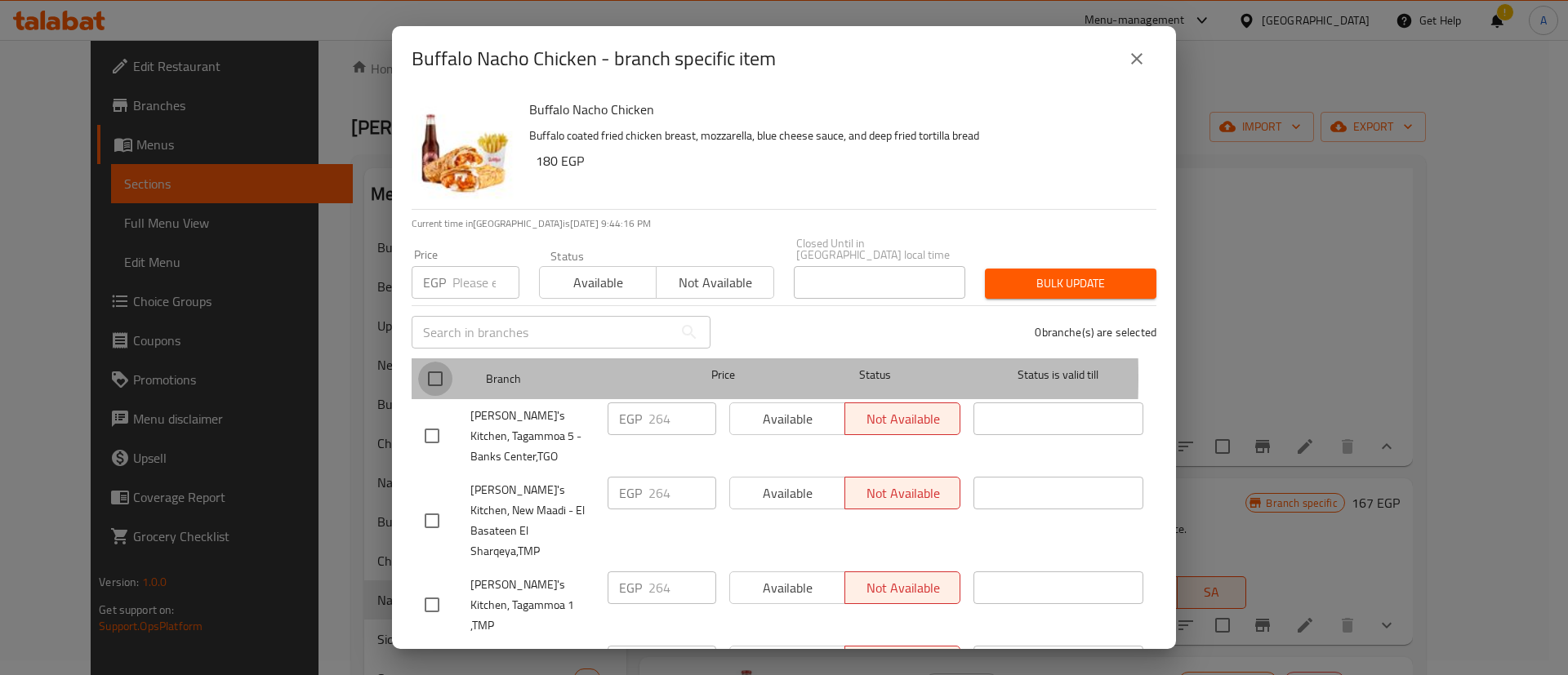
checkbox input "true"
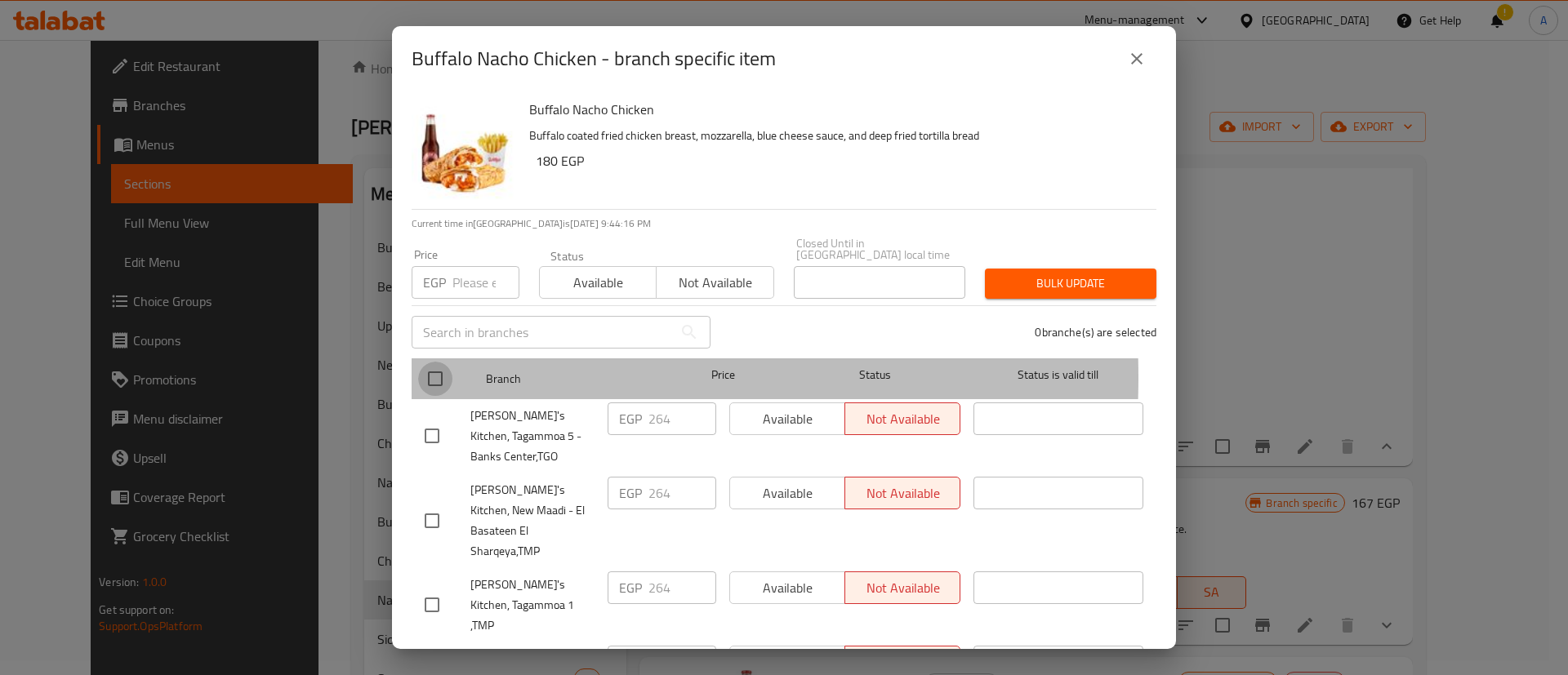
checkbox input "true"
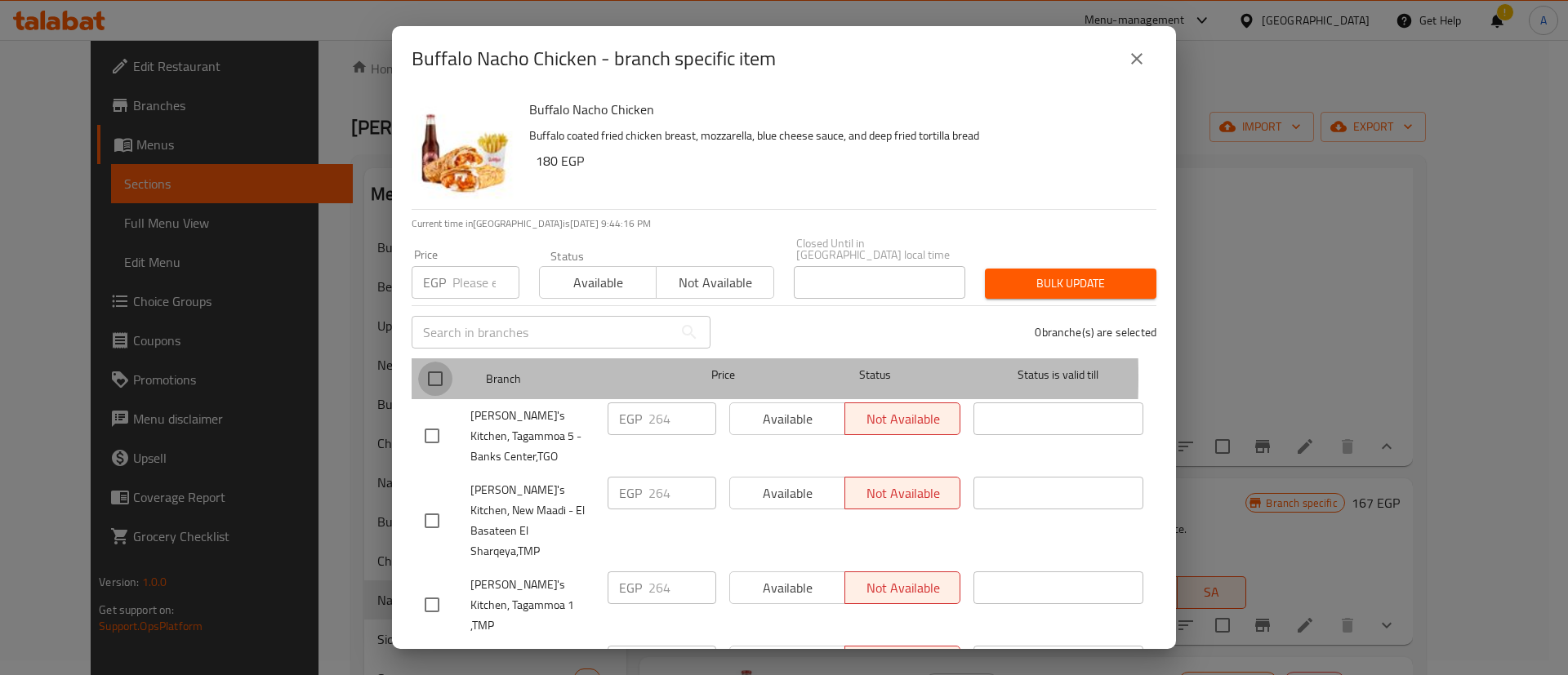
checkbox input "true"
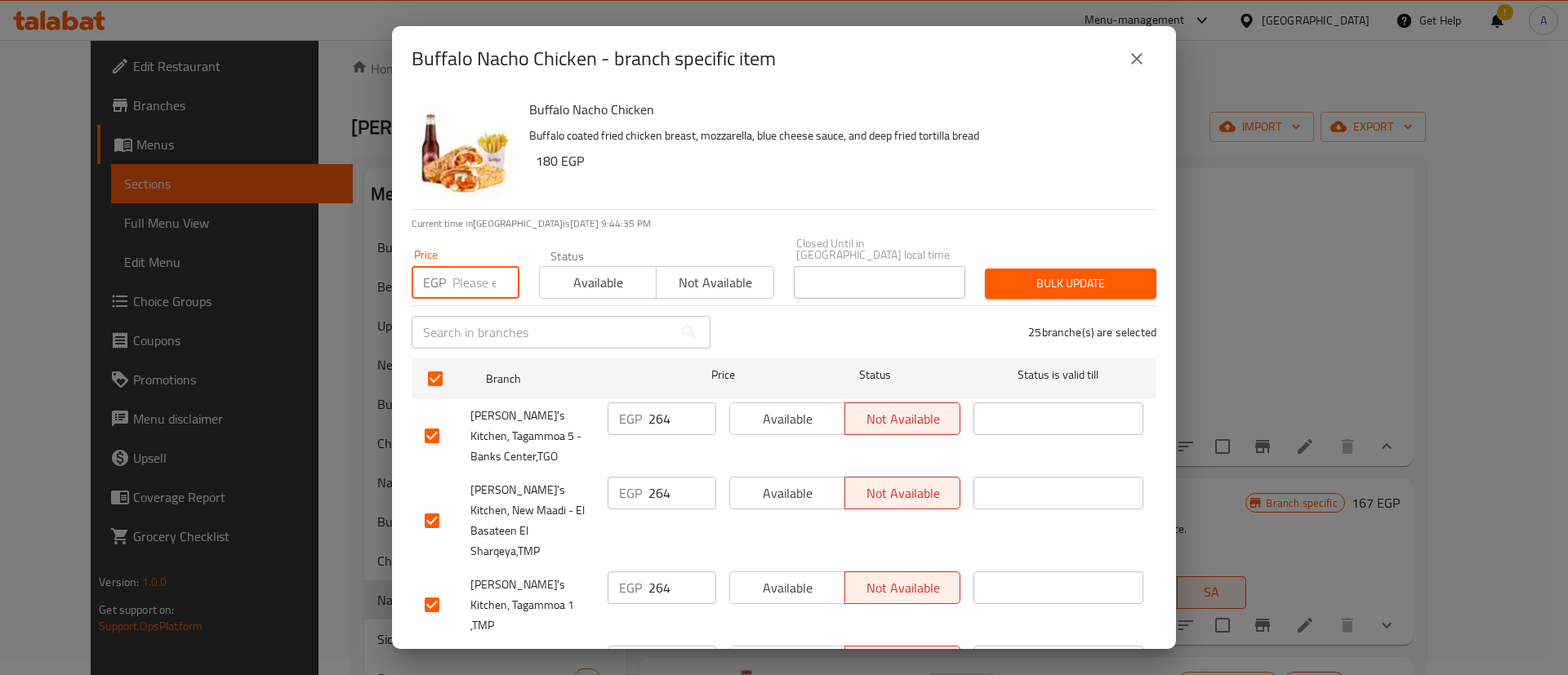
click at [464, 270] on input "number" at bounding box center [485, 283] width 67 height 33
type input "274"
click at [1047, 278] on span "Bulk update" at bounding box center [1070, 283] width 145 height 20
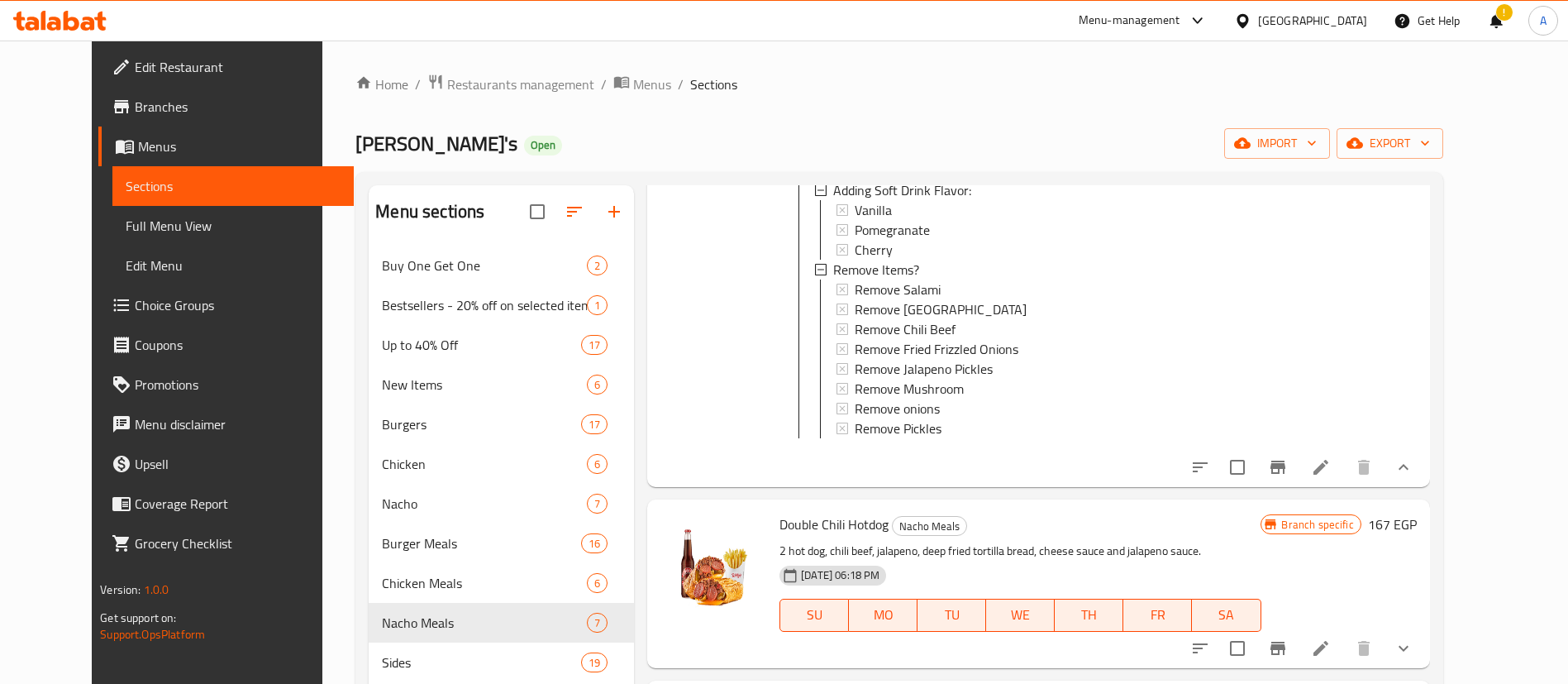
scroll to position [232, 0]
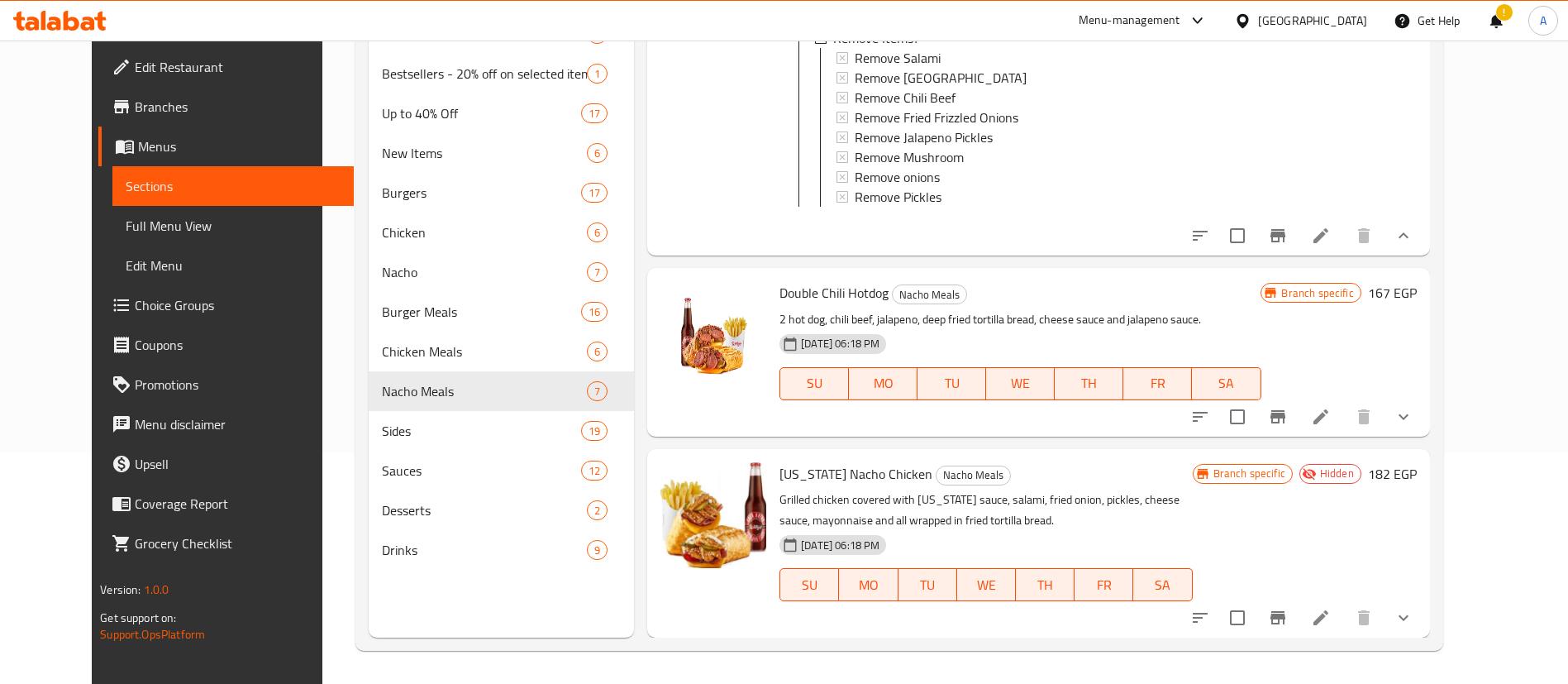
click at [1423, 400] on button "show more" at bounding box center [1404, 417] width 40 height 40
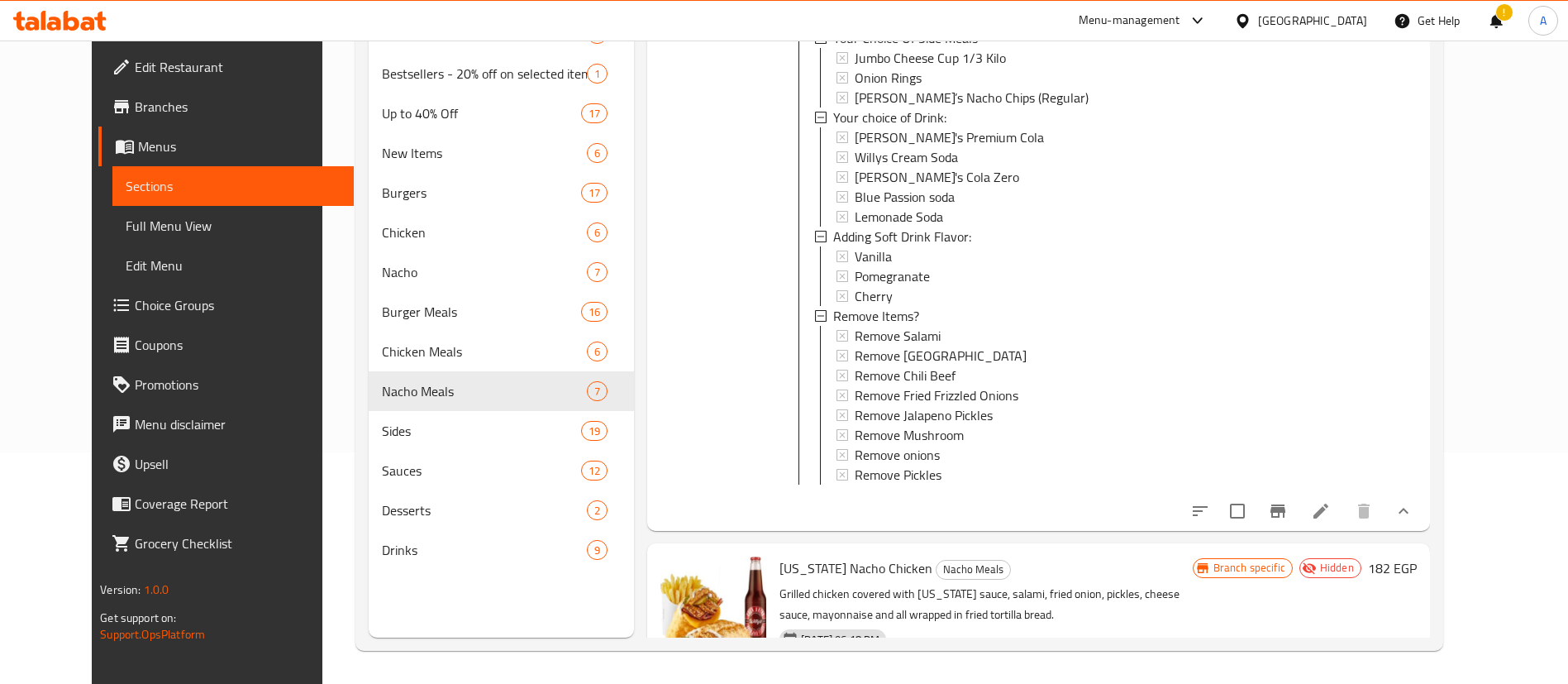
scroll to position [3107, 0]
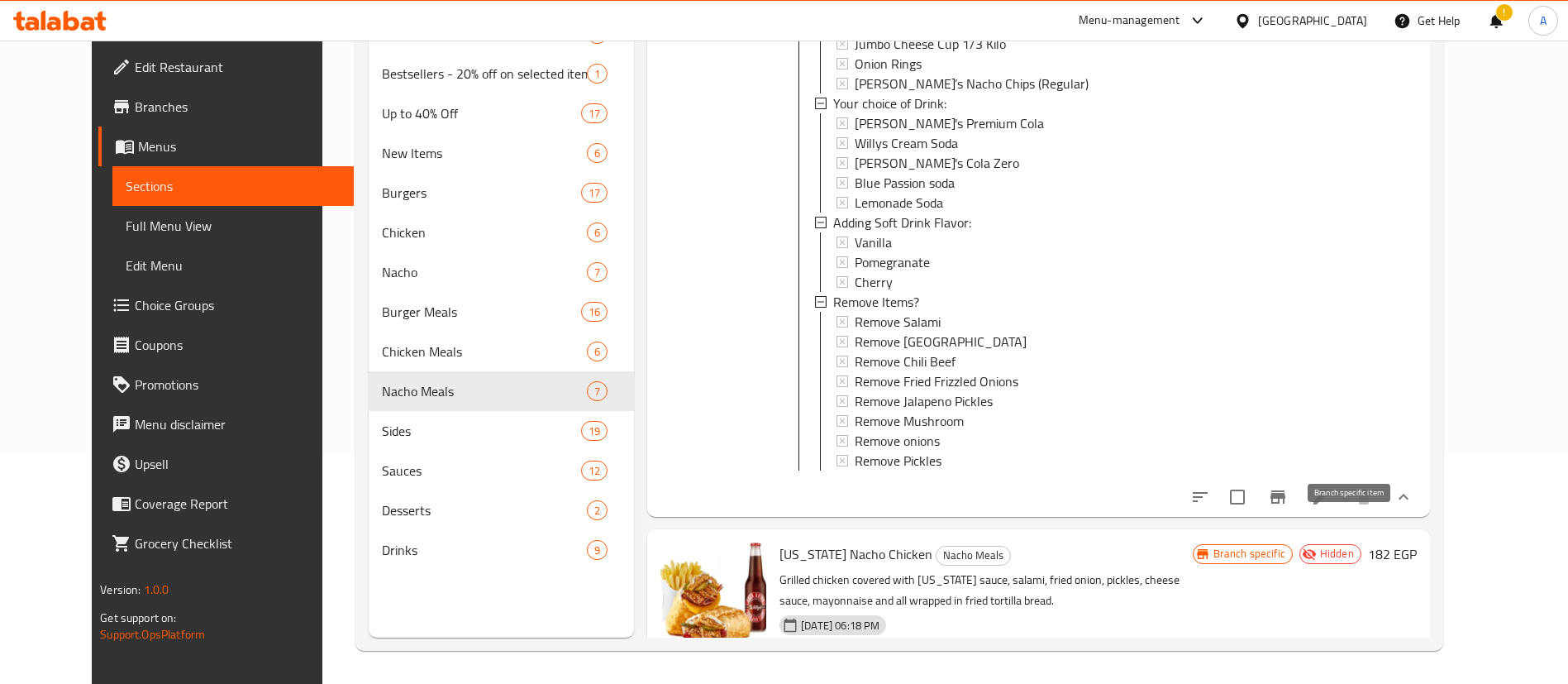
click at [1298, 517] on button "Branch-specific-item" at bounding box center [1277, 497] width 40 height 40
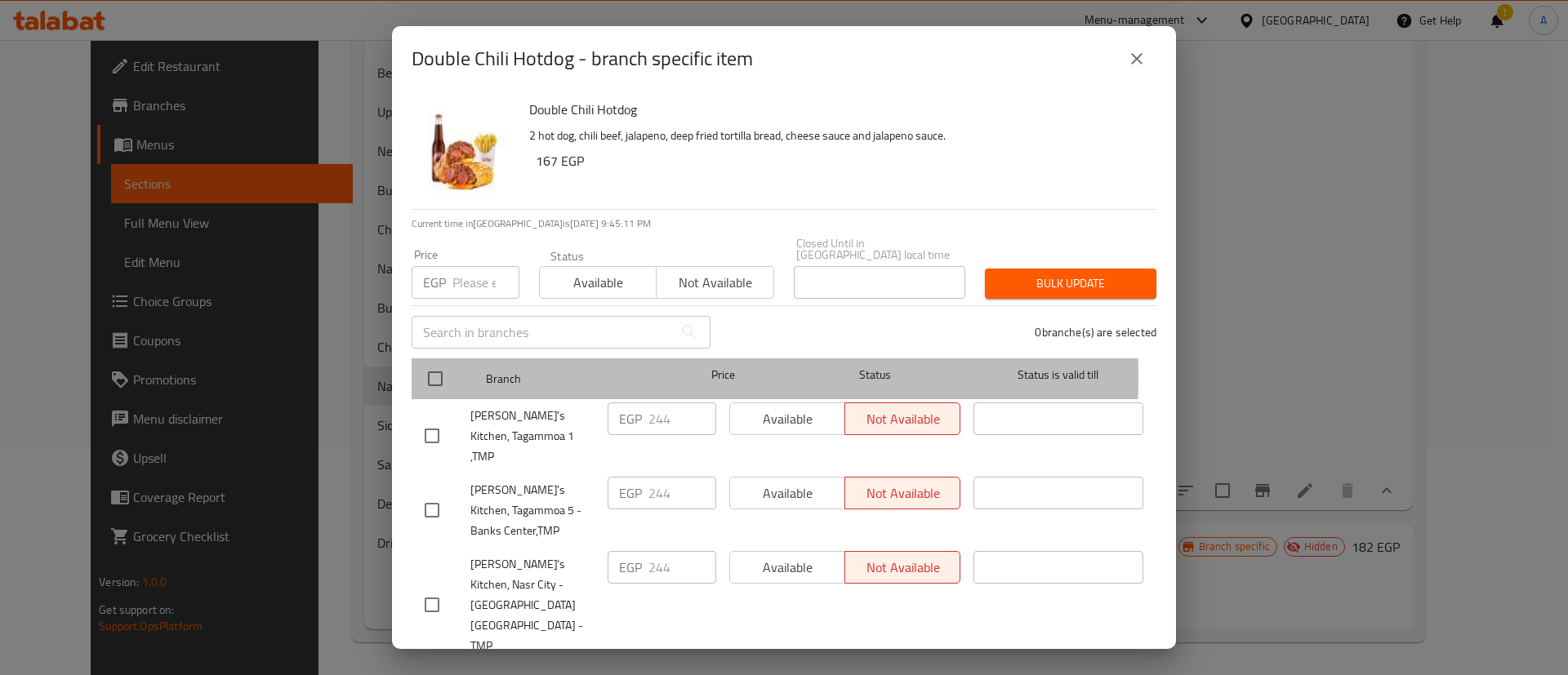
click at [414, 367] on div "Branch Price Status Status is valid till" at bounding box center [784, 379] width 745 height 41
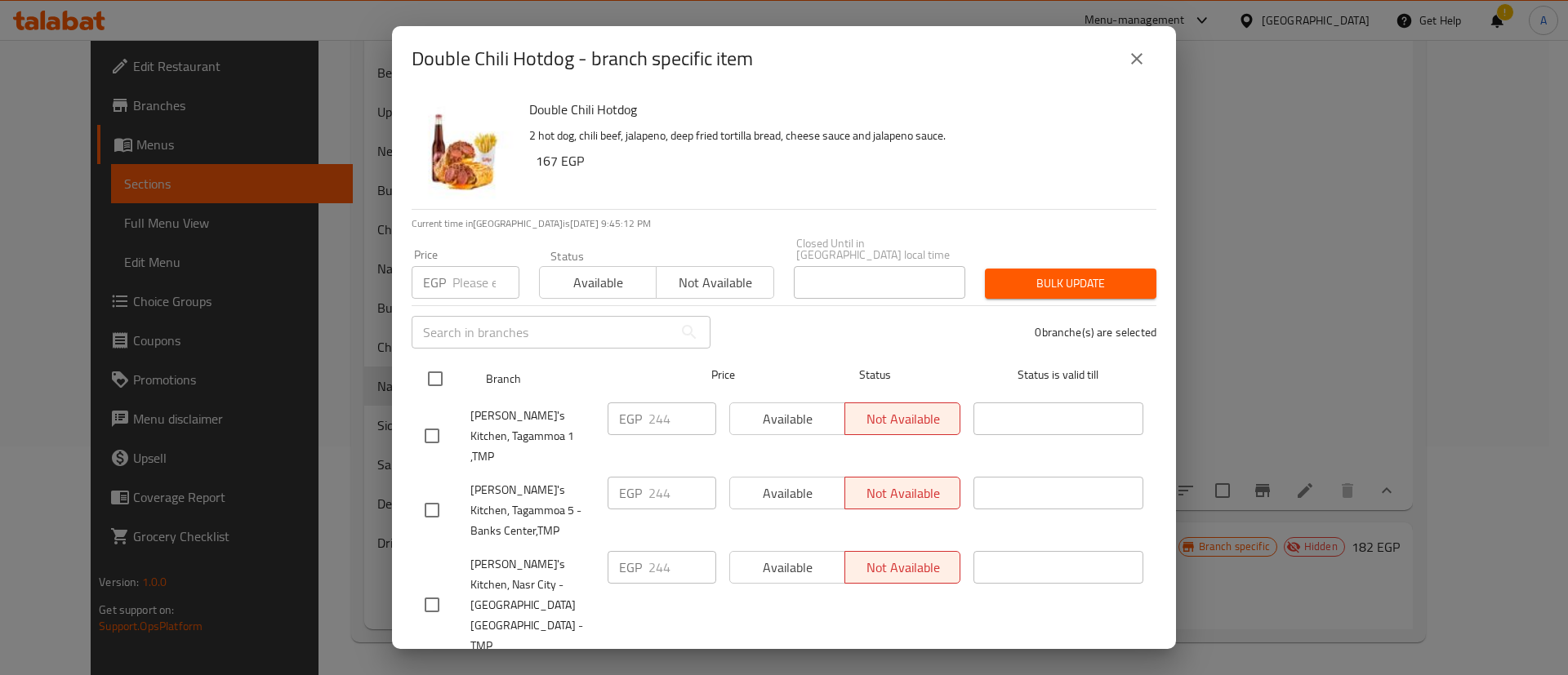
drag, startPoint x: 429, startPoint y: 374, endPoint x: 446, endPoint y: 301, distance: 75.0
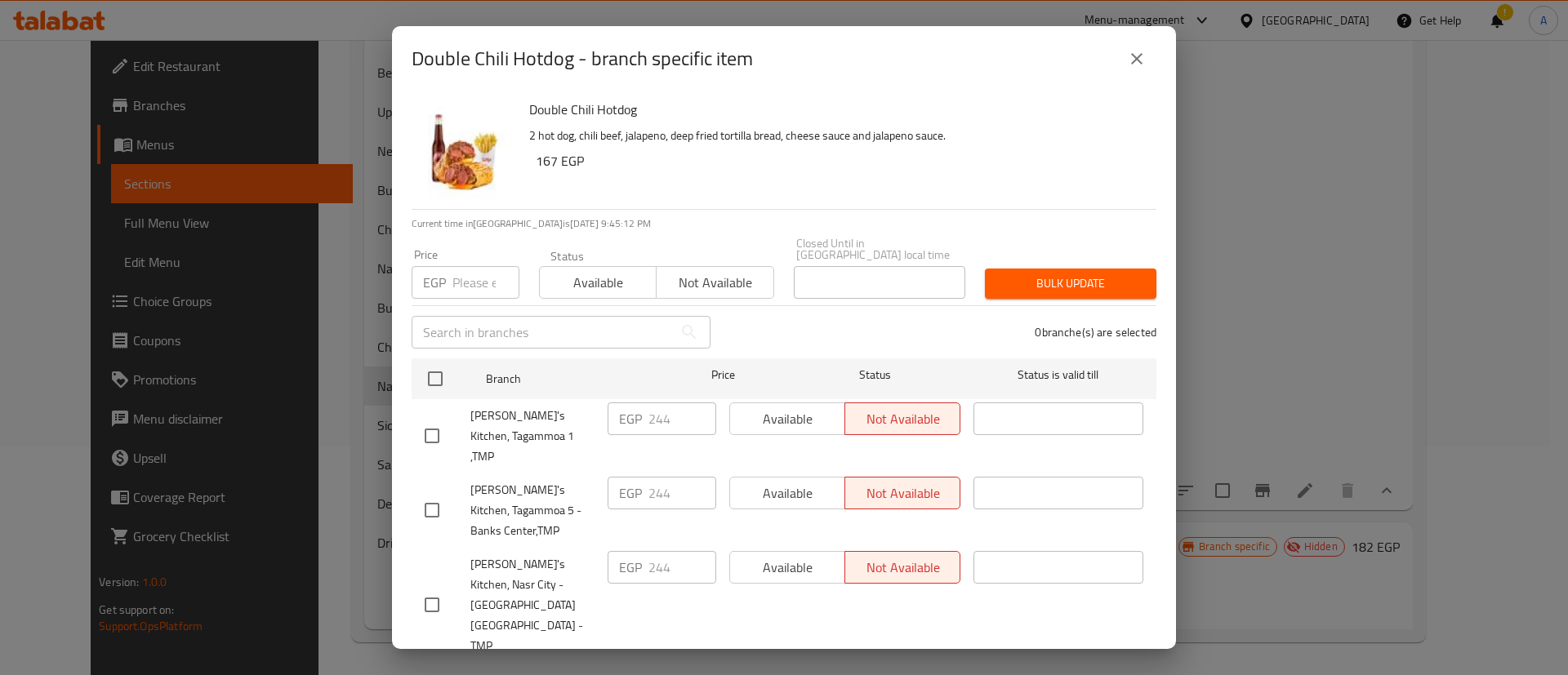
click at [429, 372] on input "checkbox" at bounding box center [435, 378] width 34 height 34
checkbox input "true"
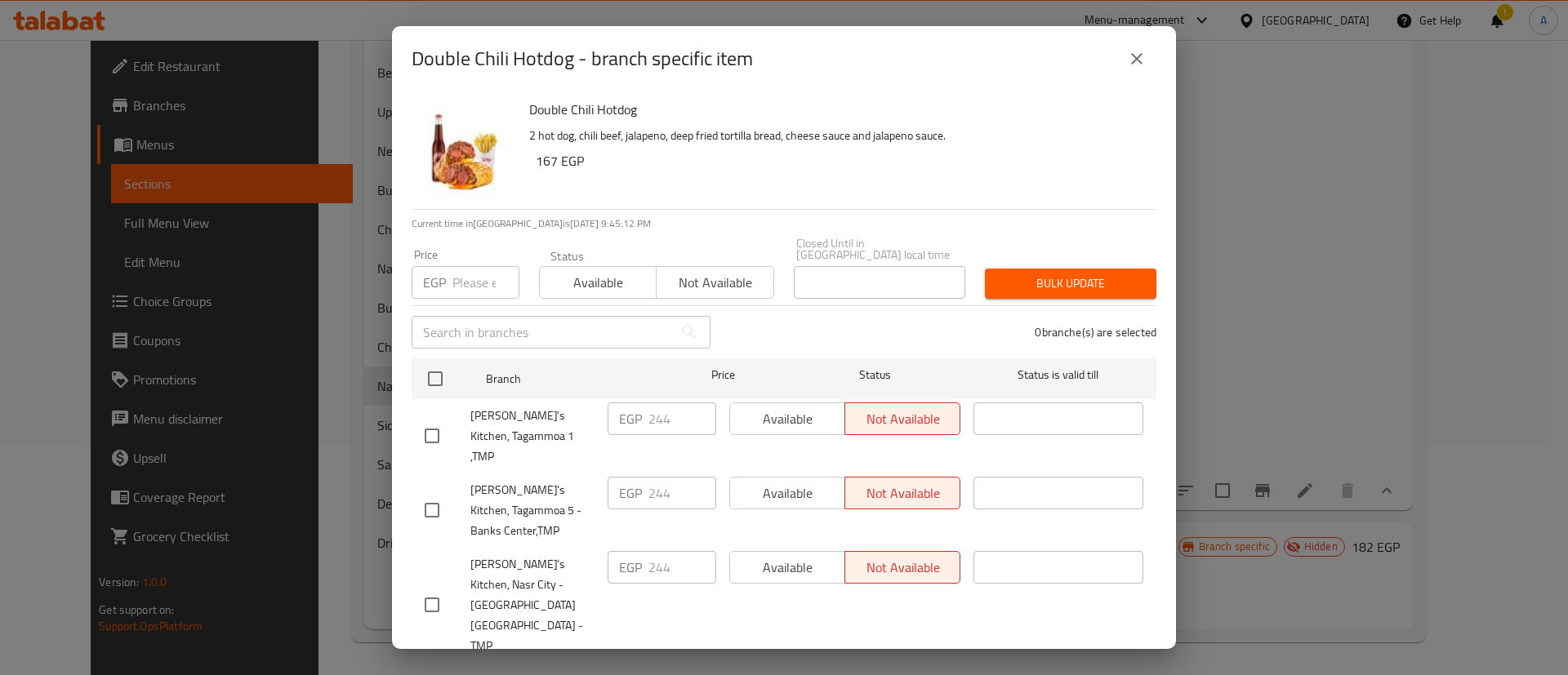
checkbox input "true"
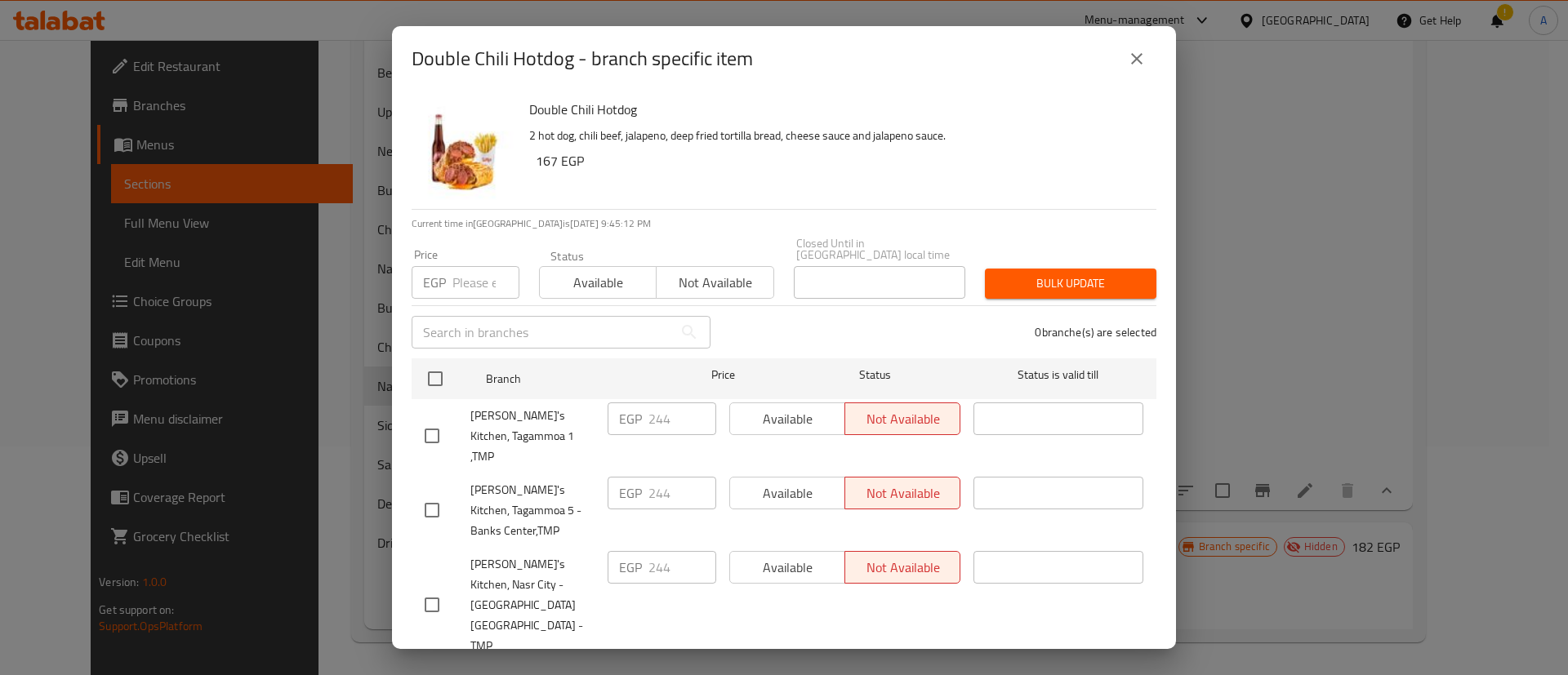
checkbox input "true"
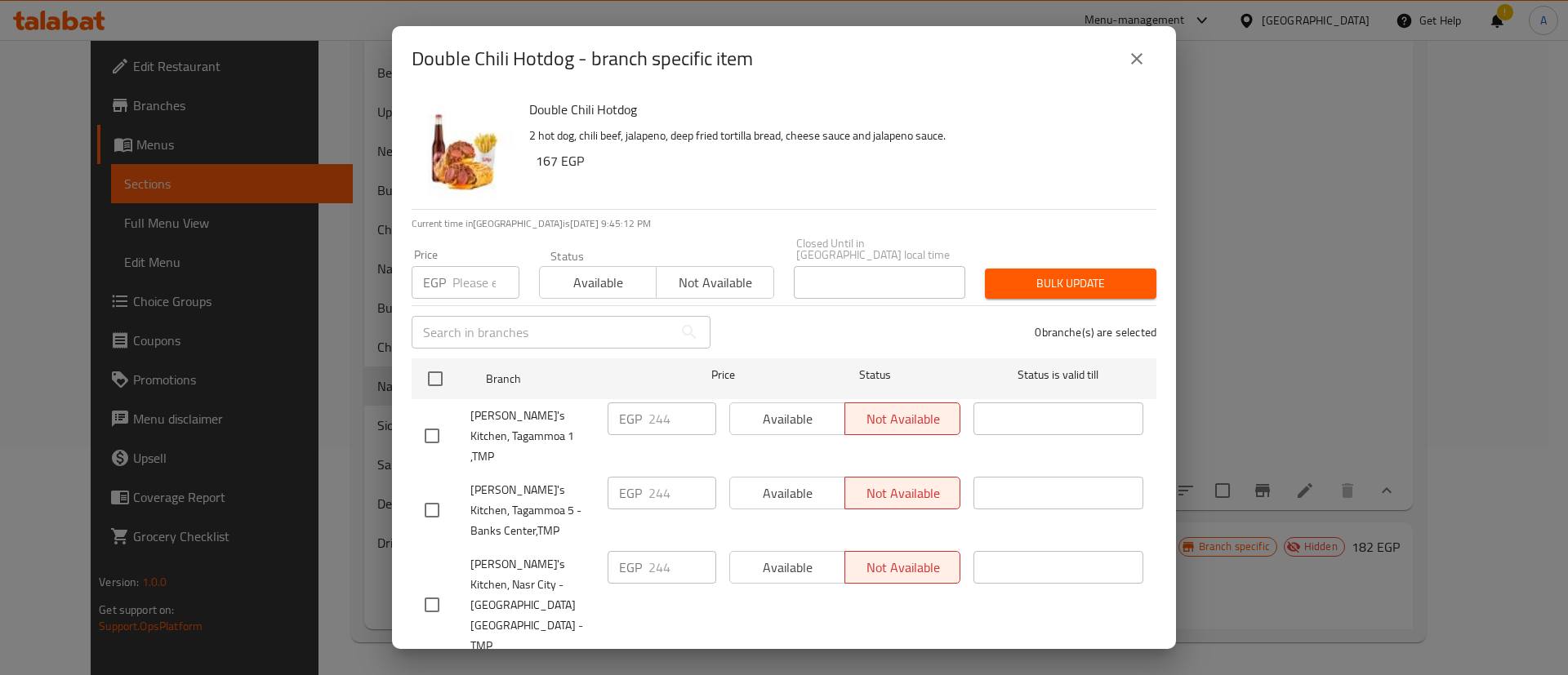
checkbox input "true"
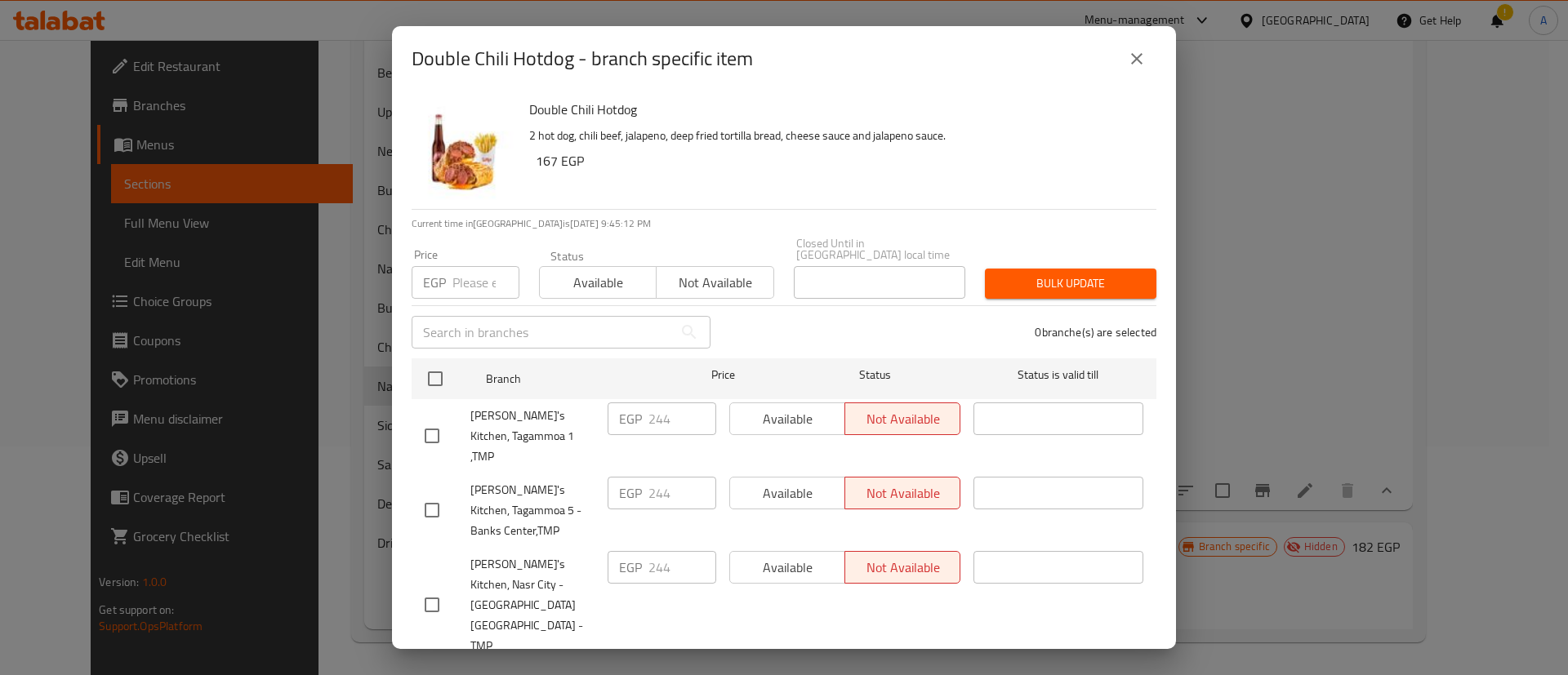
checkbox input "true"
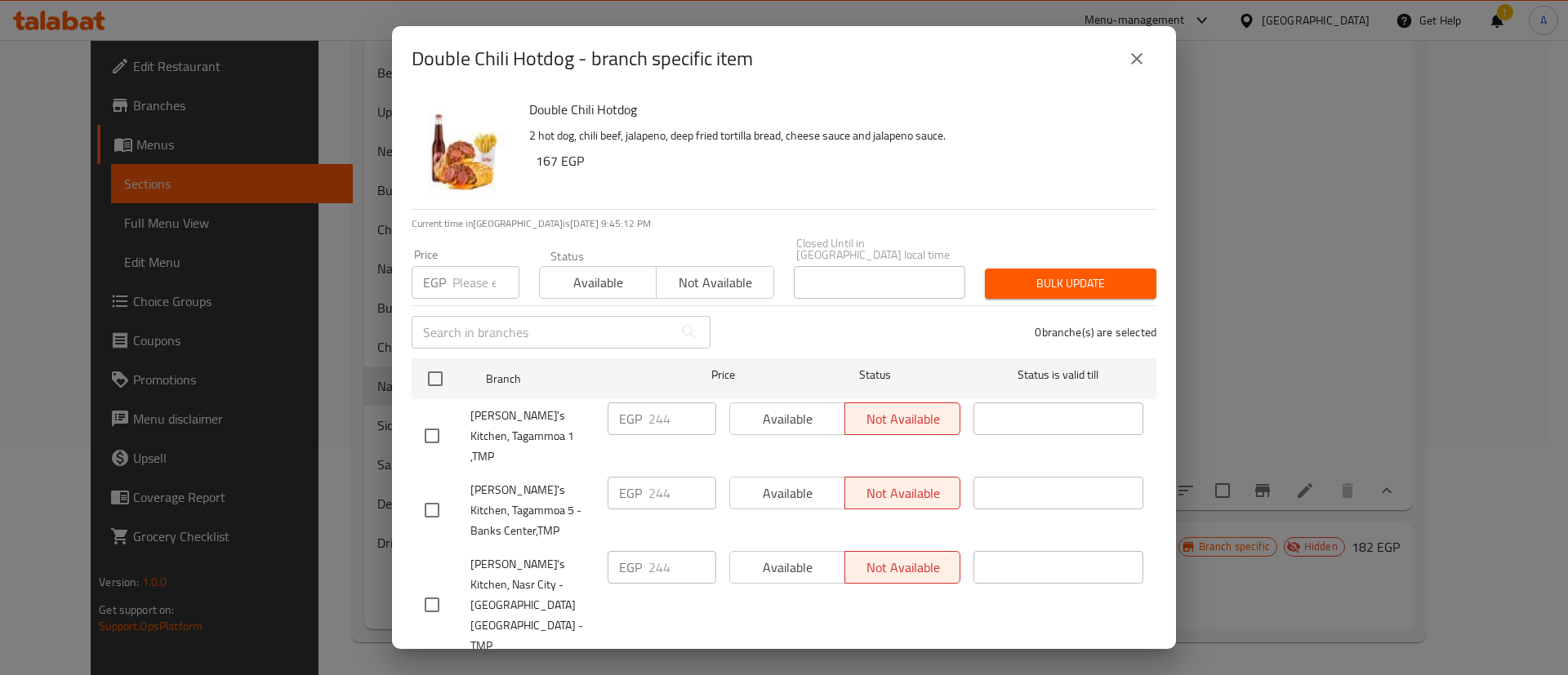
checkbox input "true"
click at [462, 267] on input "number" at bounding box center [485, 283] width 67 height 33
type input "254"
click at [1052, 273] on span "Bulk update" at bounding box center [1070, 283] width 145 height 20
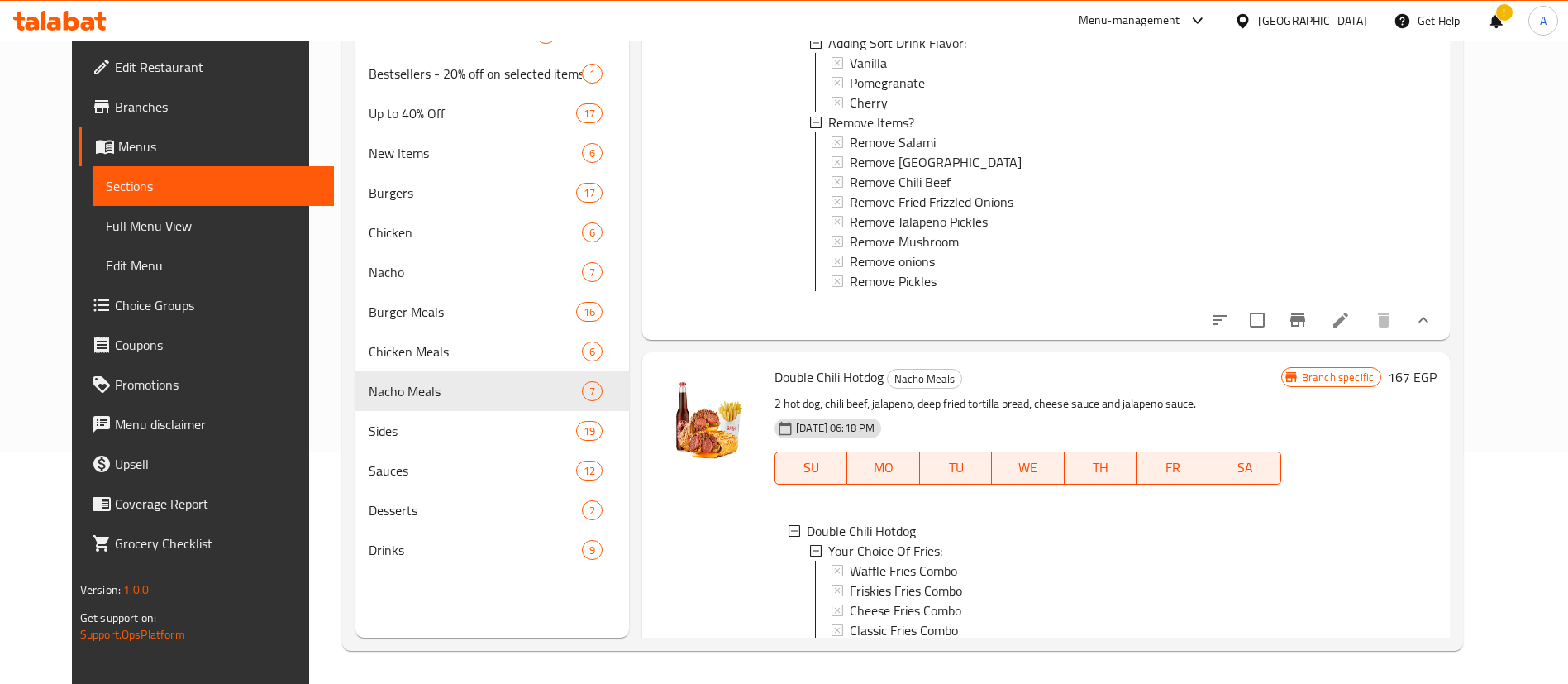
scroll to position [2136, 0]
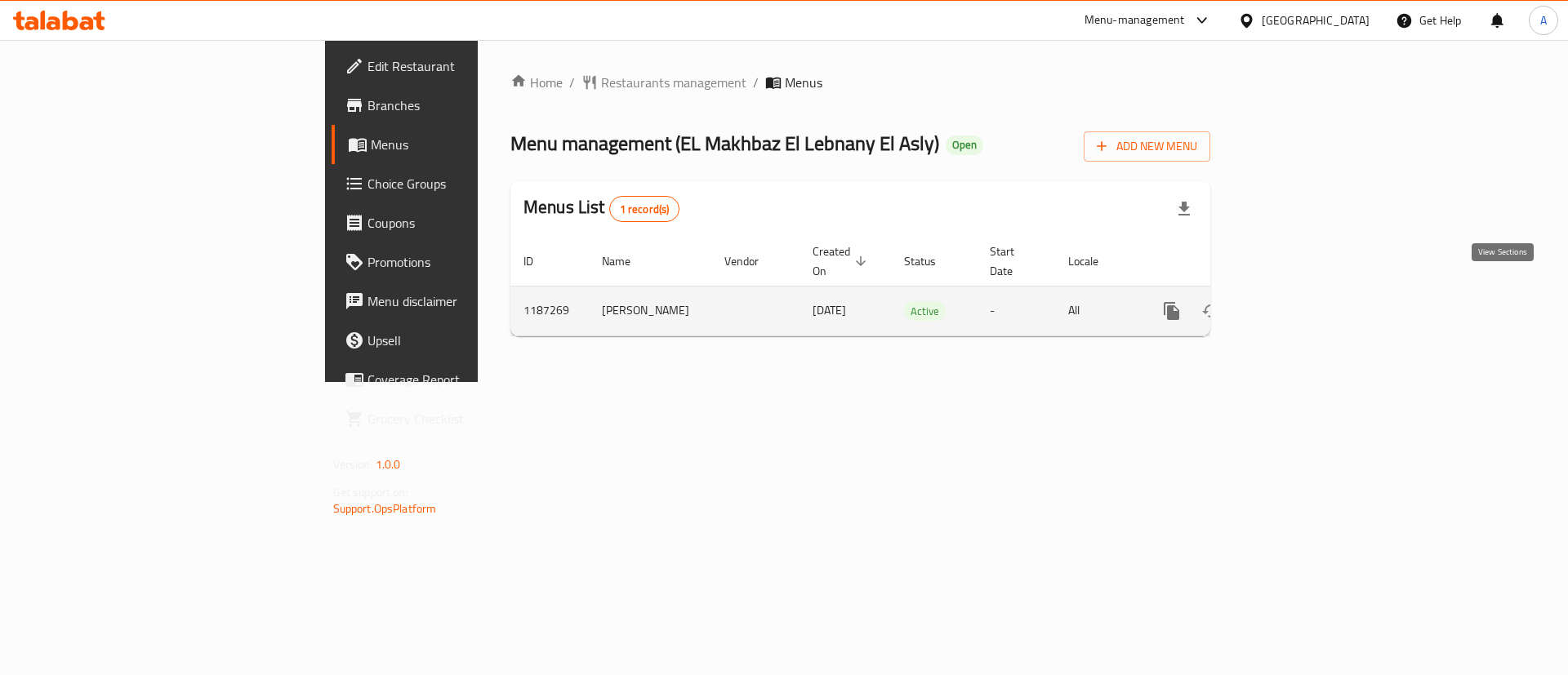
click at [1299, 301] on icon "enhanced table" at bounding box center [1289, 311] width 19 height 19
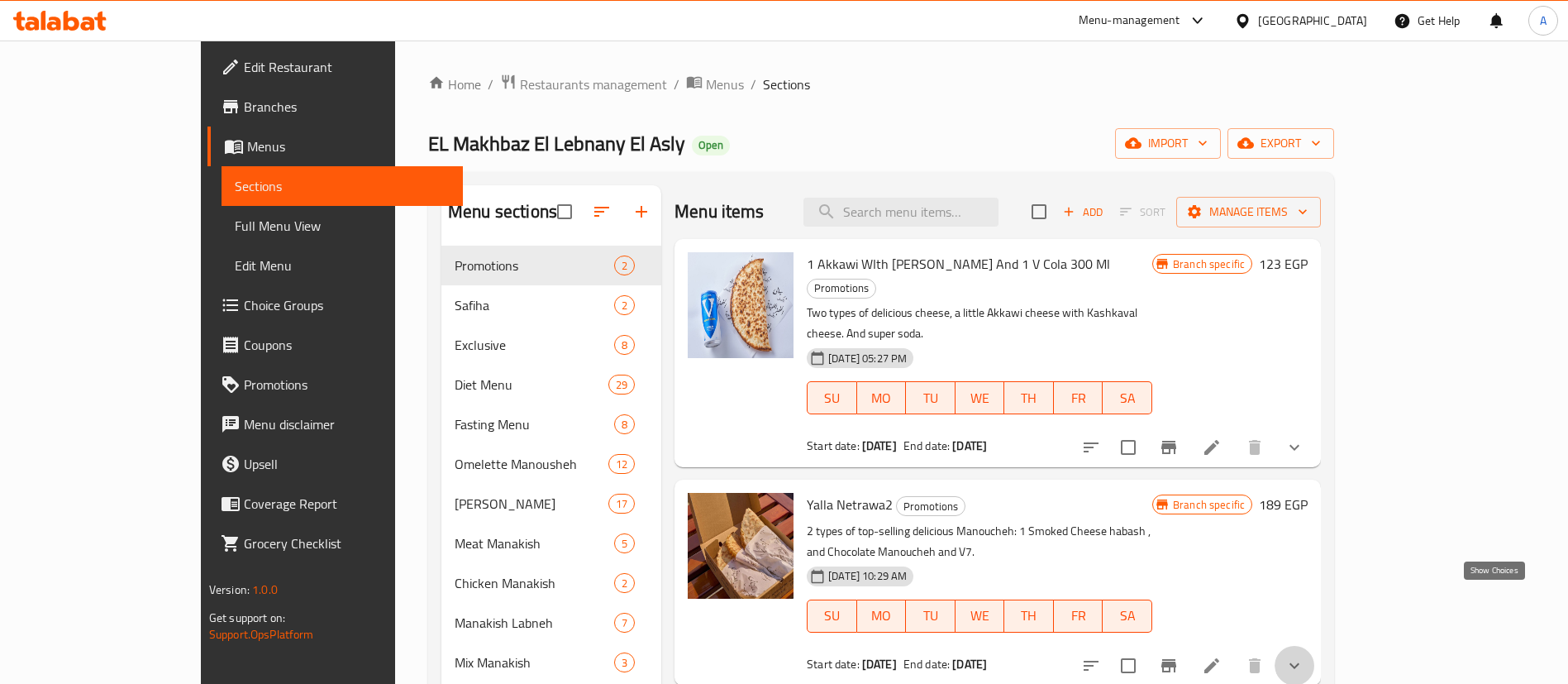
click at [1305, 656] on icon "show more" at bounding box center [1294, 665] width 20 height 20
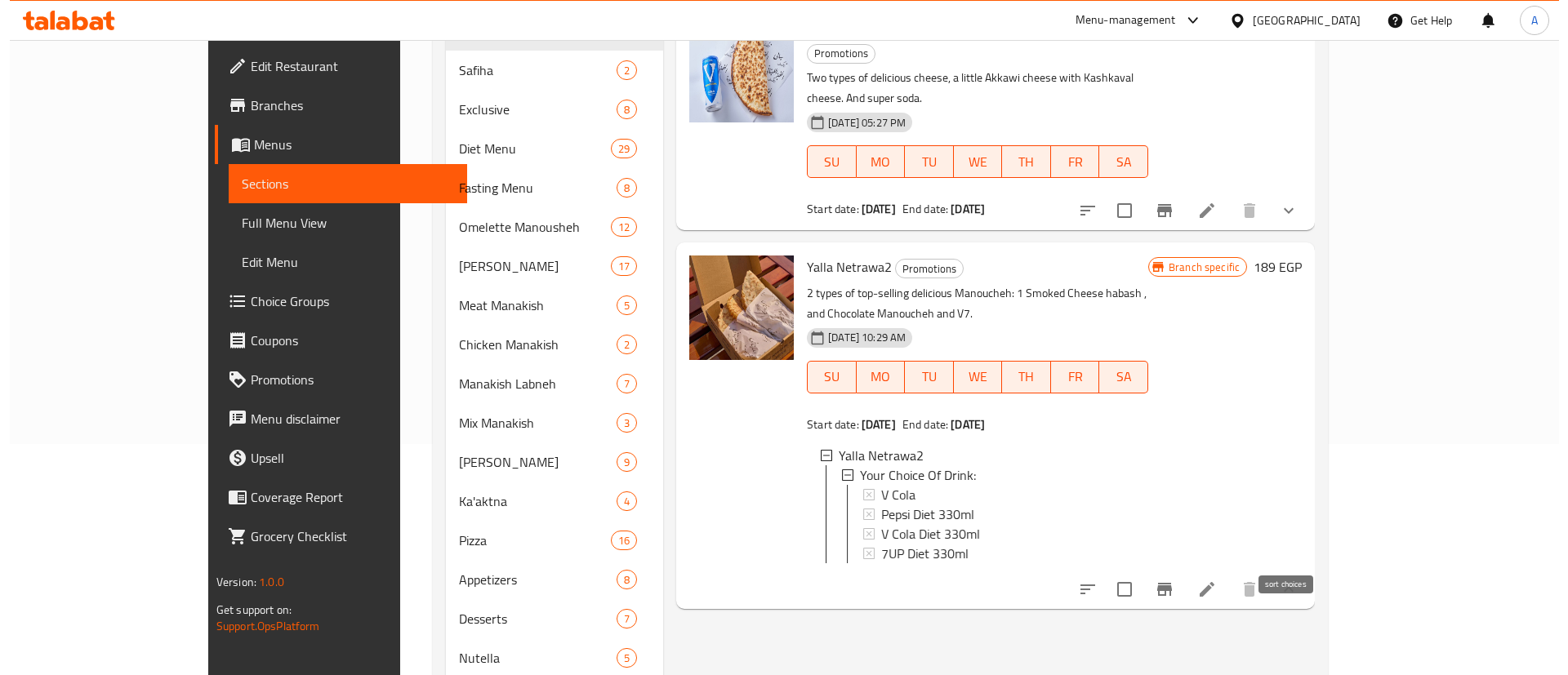
scroll to position [286, 0]
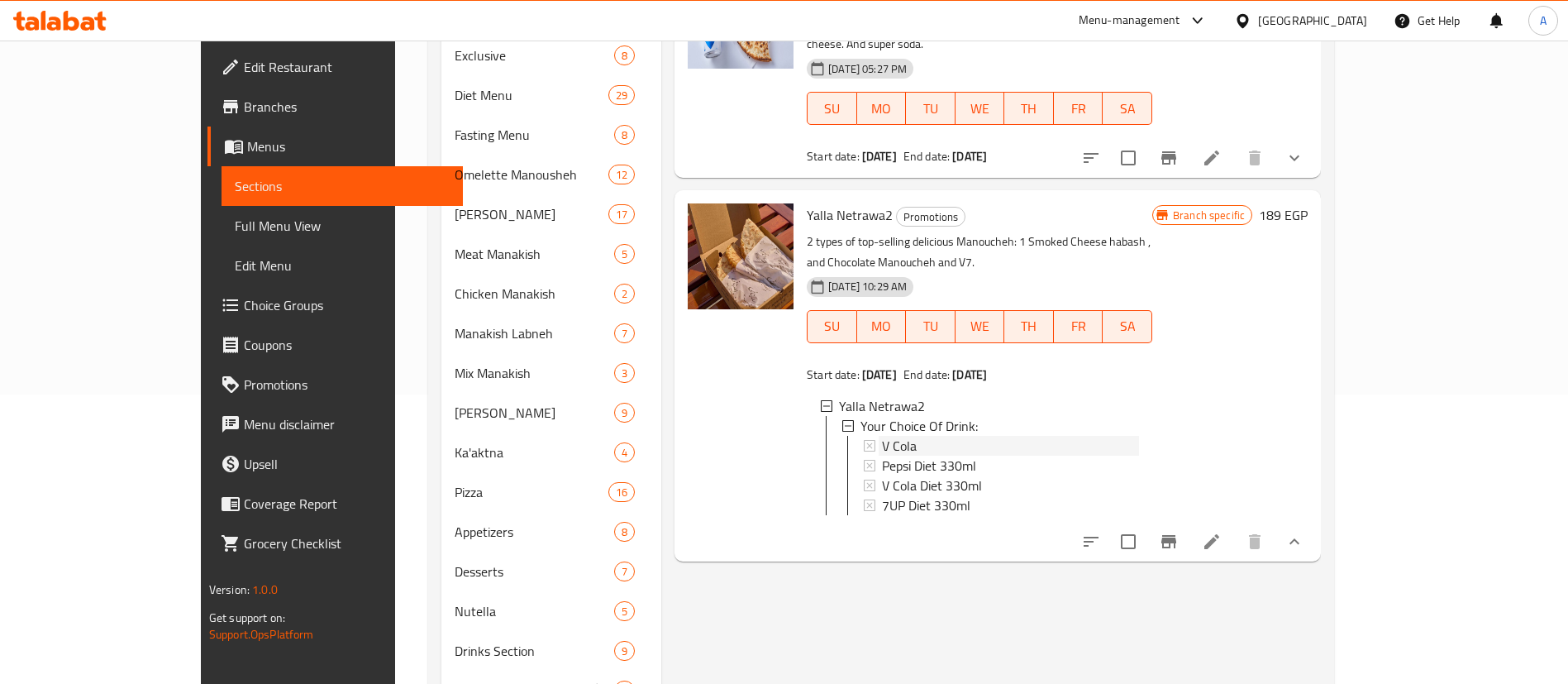
click at [882, 435] on span "V Cola" at bounding box center [899, 445] width 34 height 20
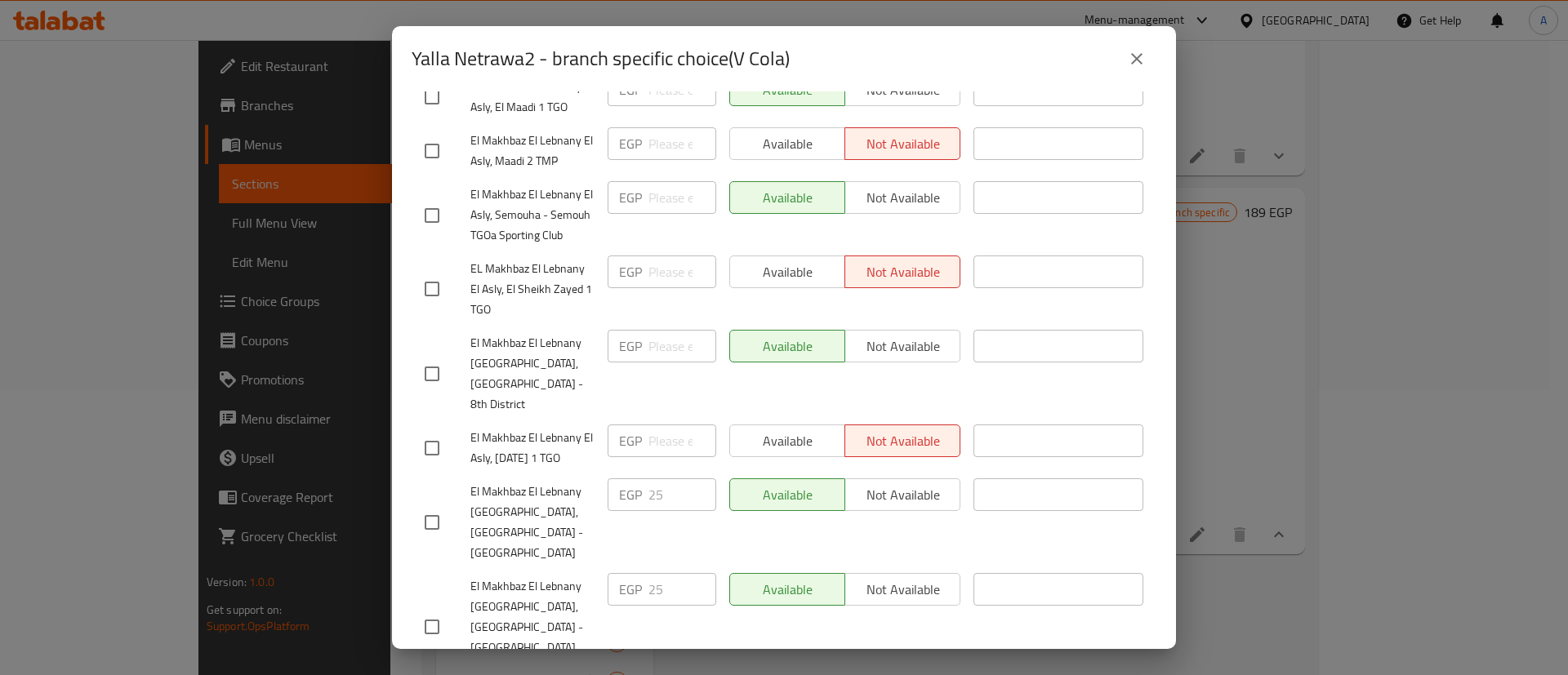
scroll to position [1833, 0]
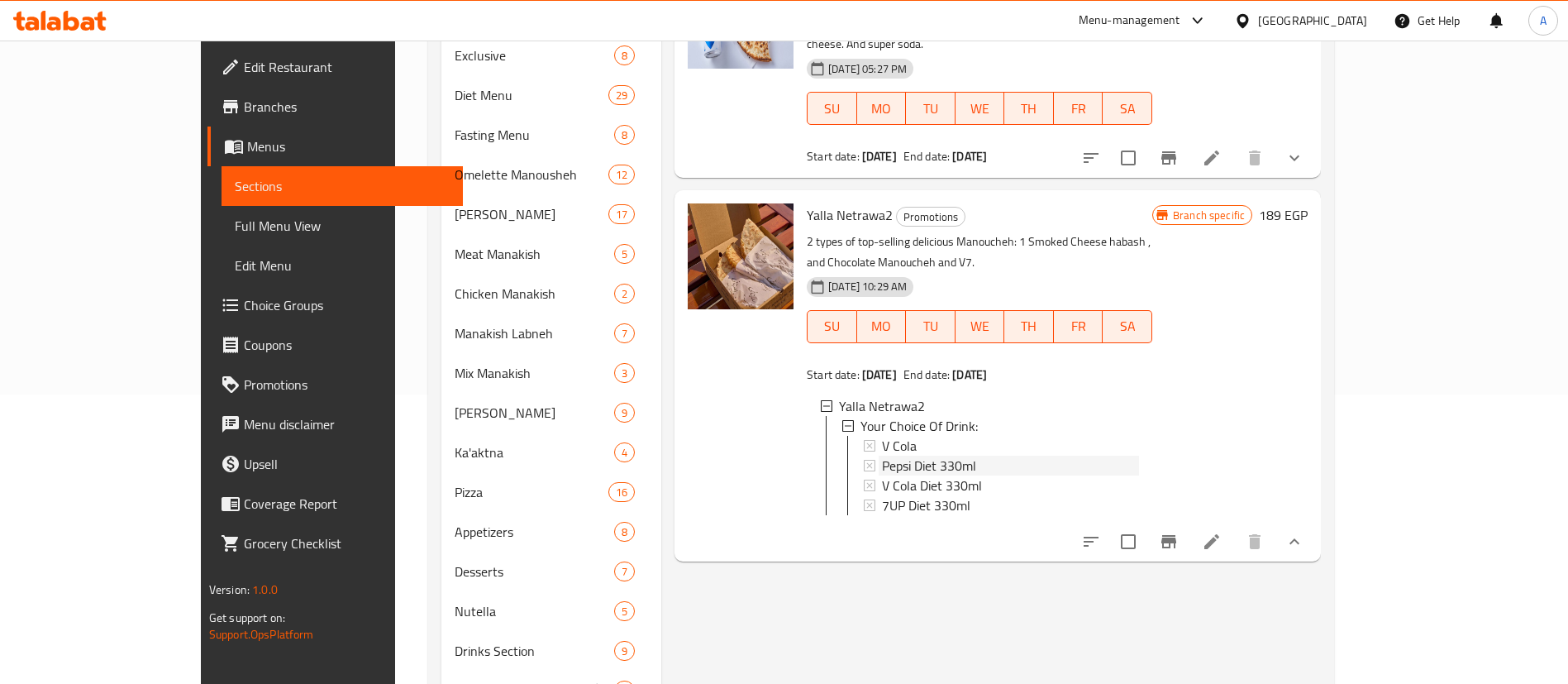
click at [882, 456] on span "Pepsi Diet 330ml" at bounding box center [929, 466] width 94 height 20
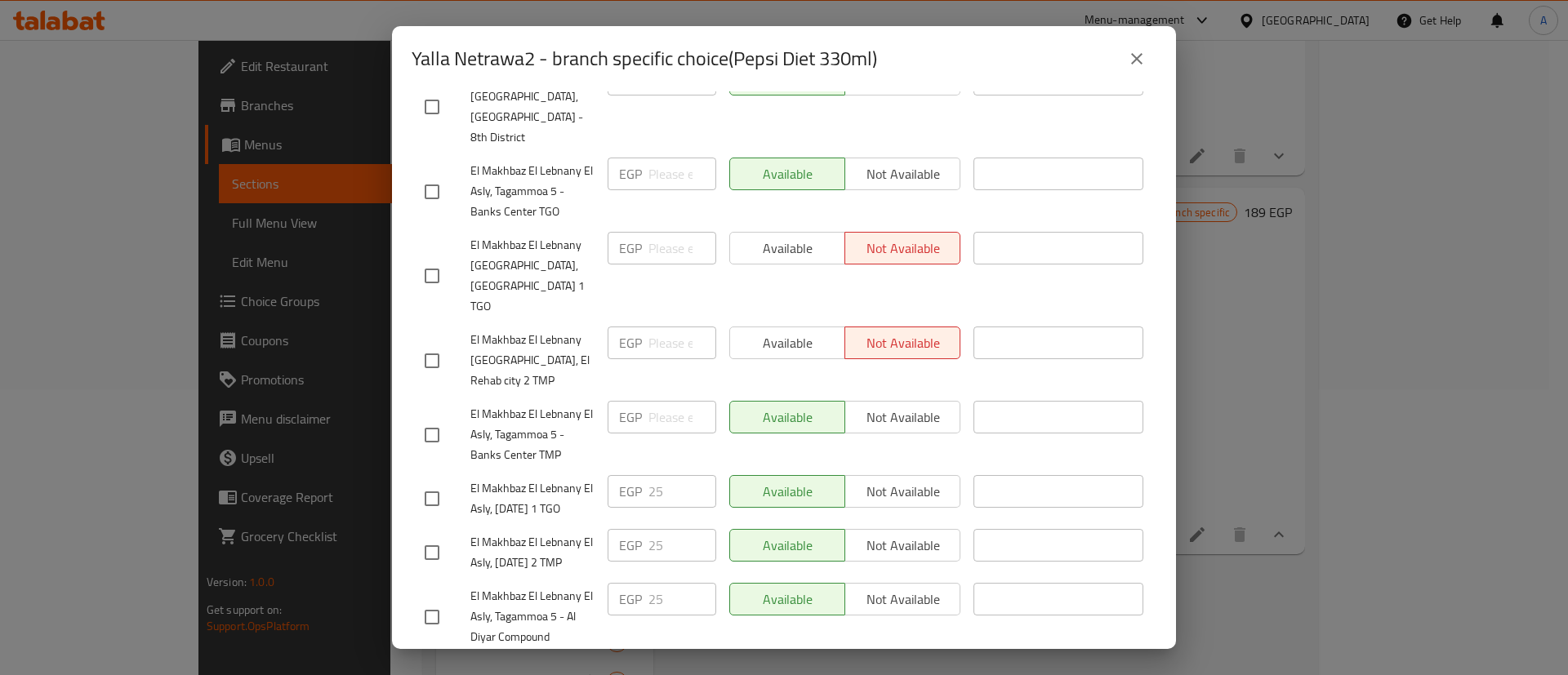
scroll to position [1221, 0]
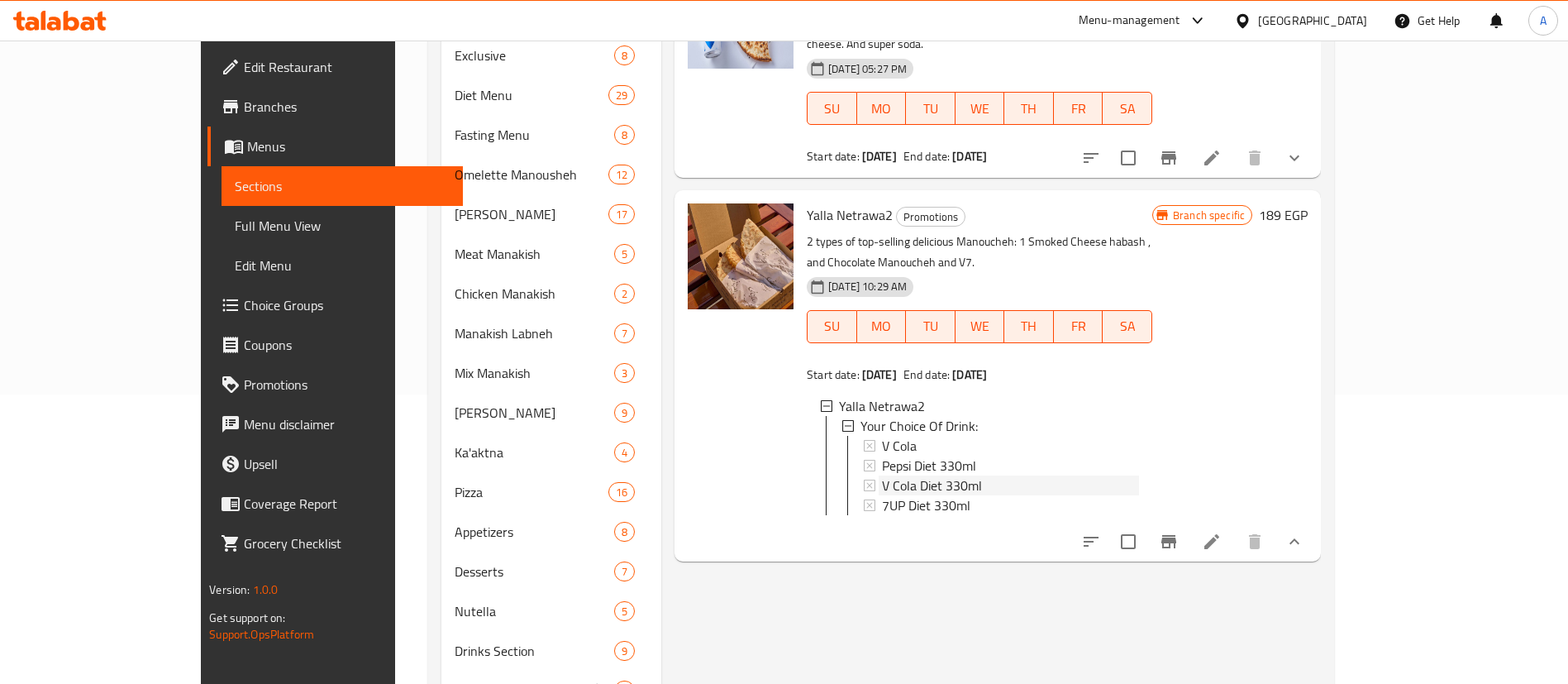
click at [894, 476] on span "V Cola Diet 330ml" at bounding box center [932, 485] width 100 height 20
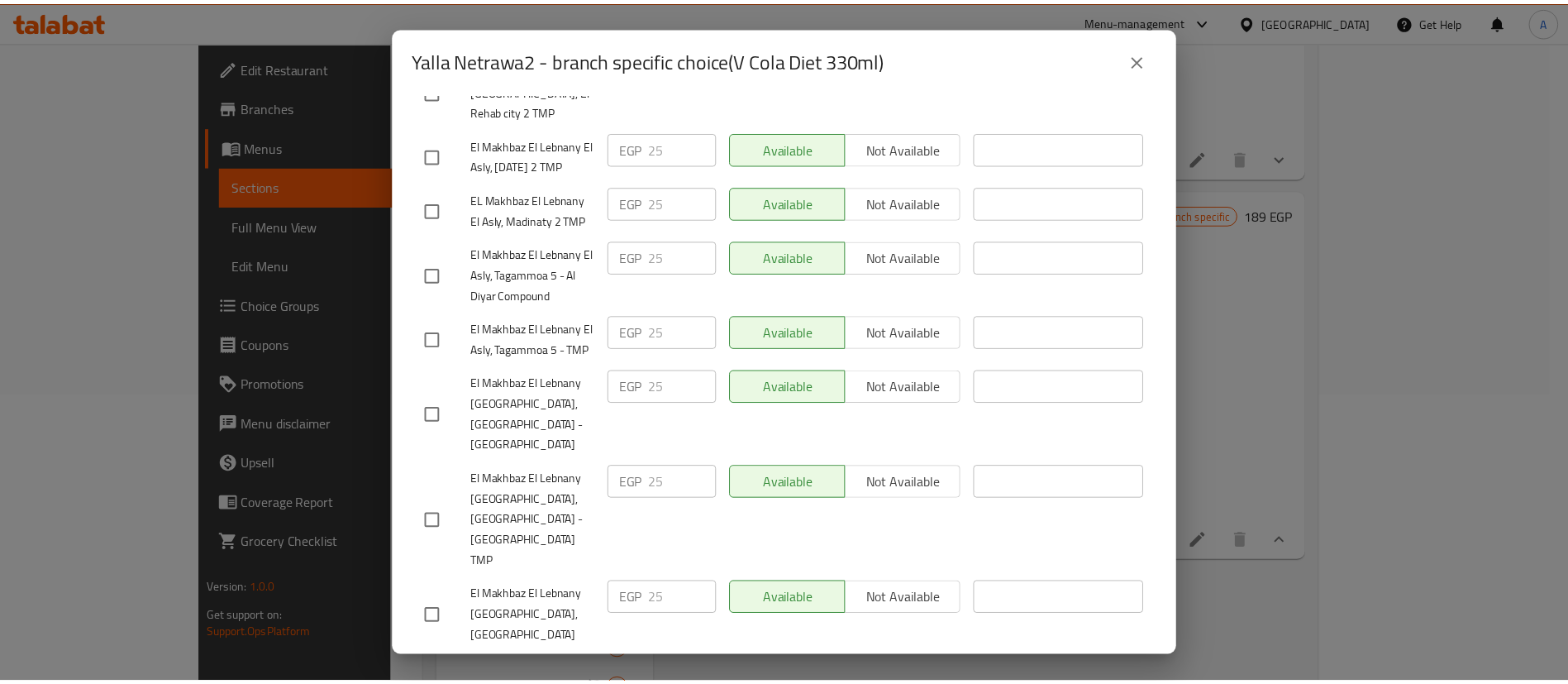
scroll to position [1857, 0]
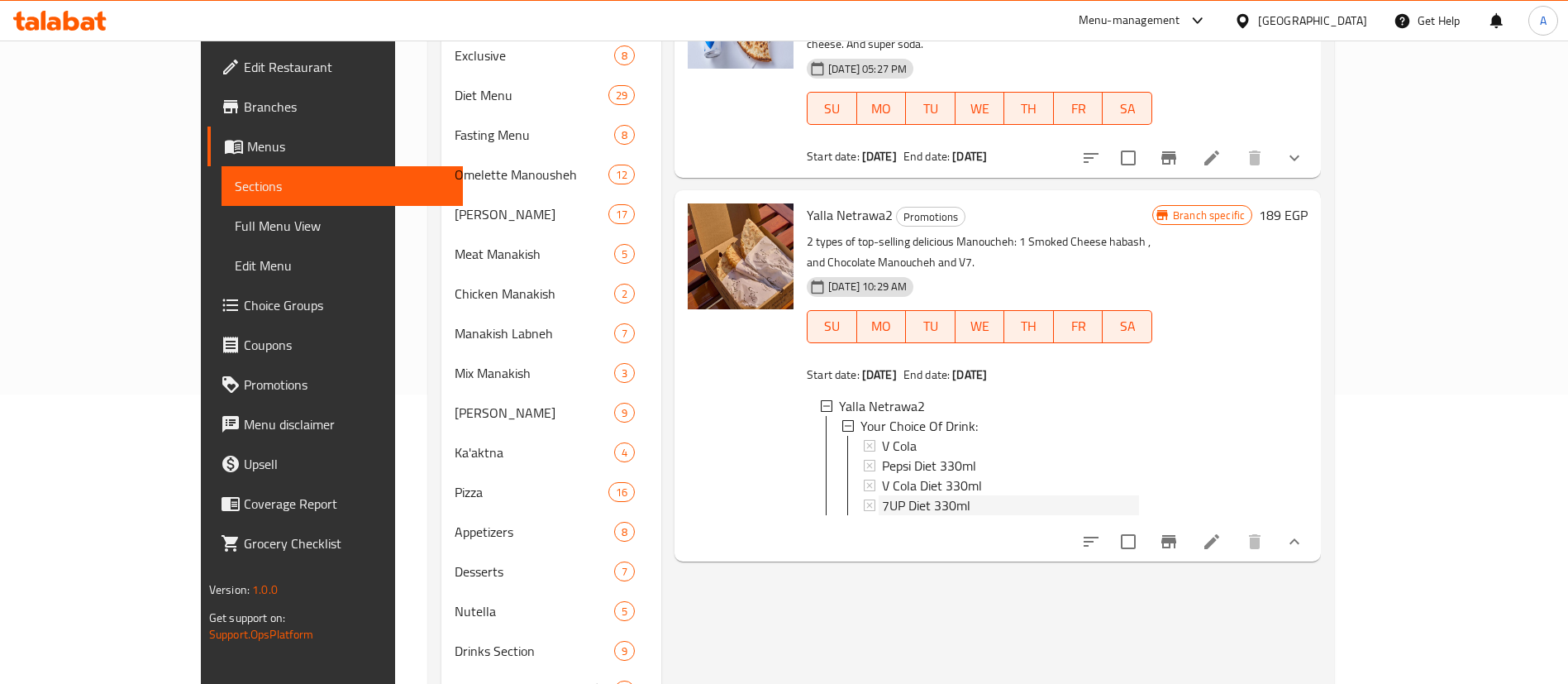
click at [882, 495] on span "7UP Diet 330ml" at bounding box center [926, 505] width 88 height 20
click at [926, 416] on span "Your Choice Of Drink:" at bounding box center [919, 426] width 117 height 20
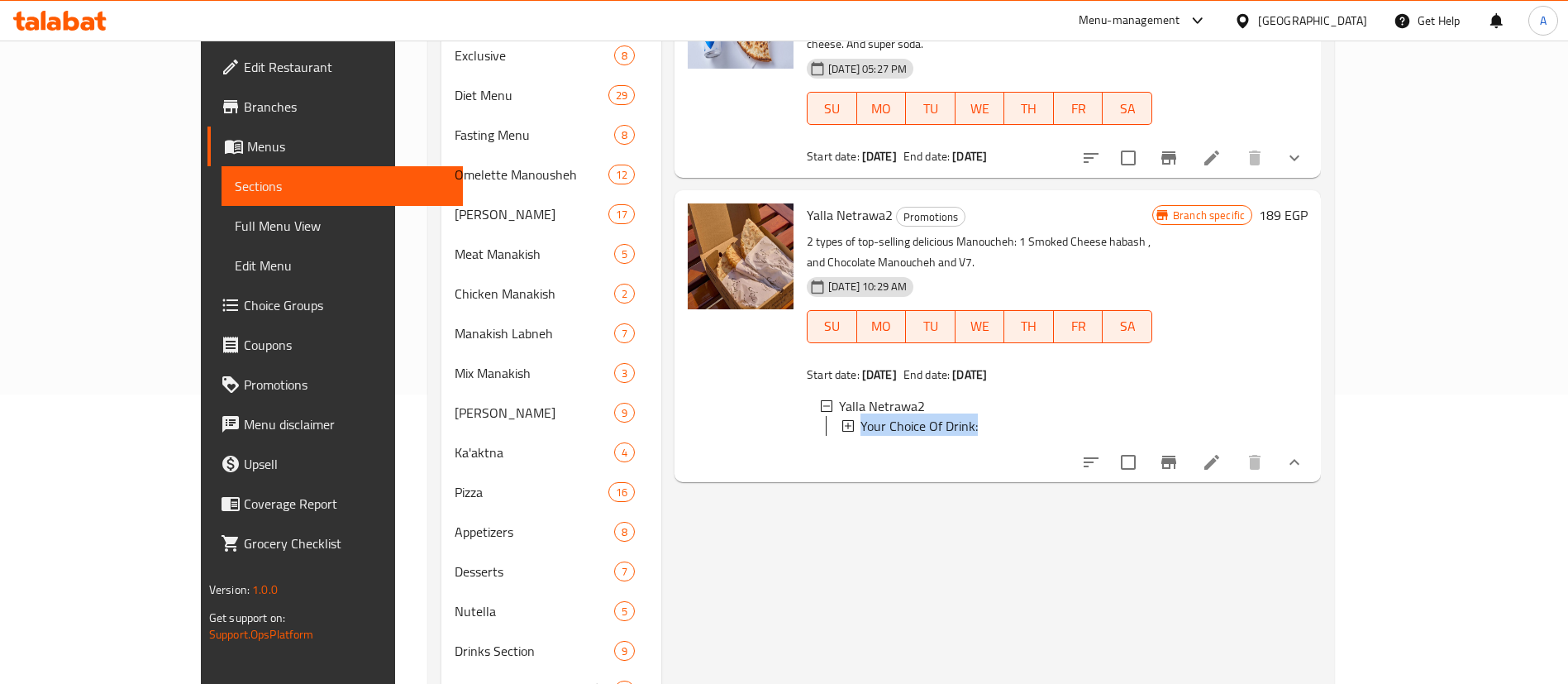
copy li "Your Choice Of Drink:"
click at [244, 309] on span "Choice Groups" at bounding box center [346, 305] width 205 height 20
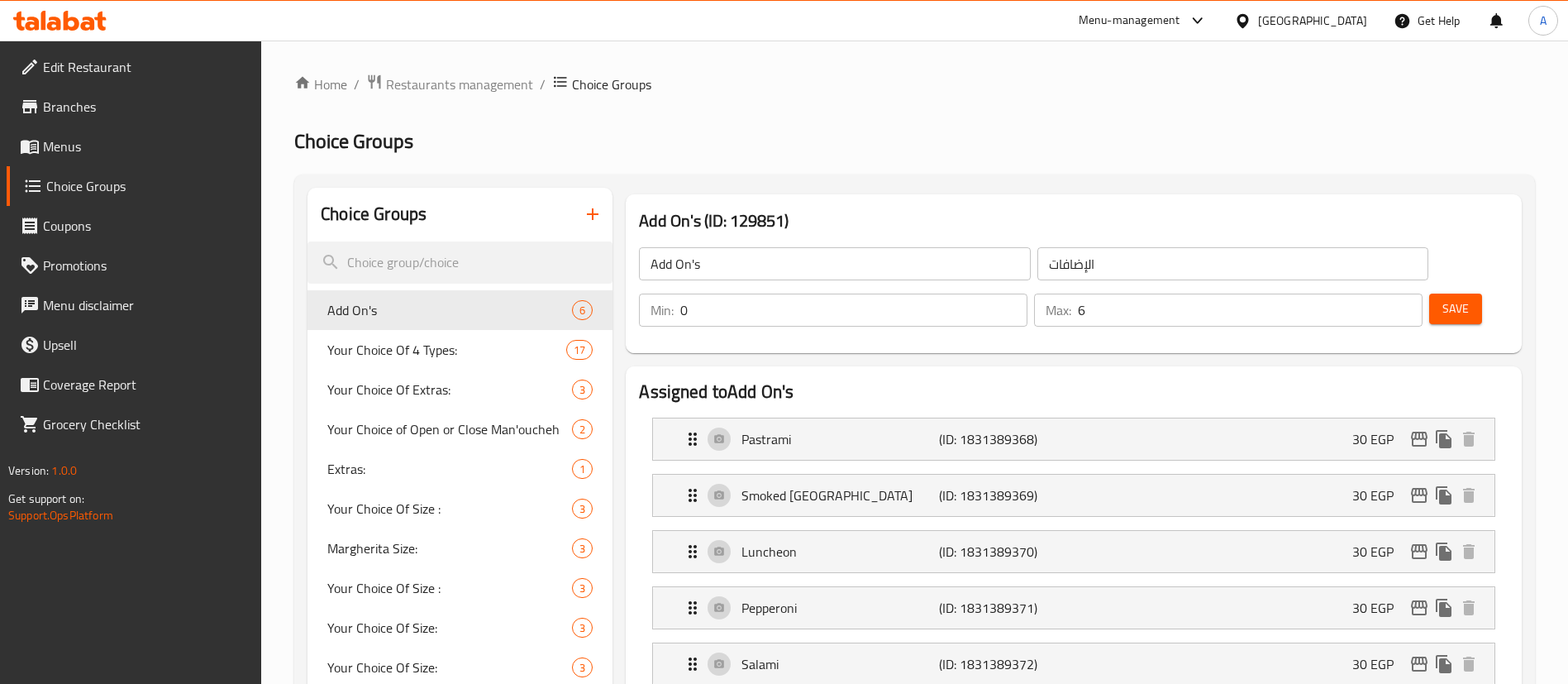
click at [392, 268] on input "search" at bounding box center [460, 262] width 305 height 42
paste input "Your Choice Of Drink:"
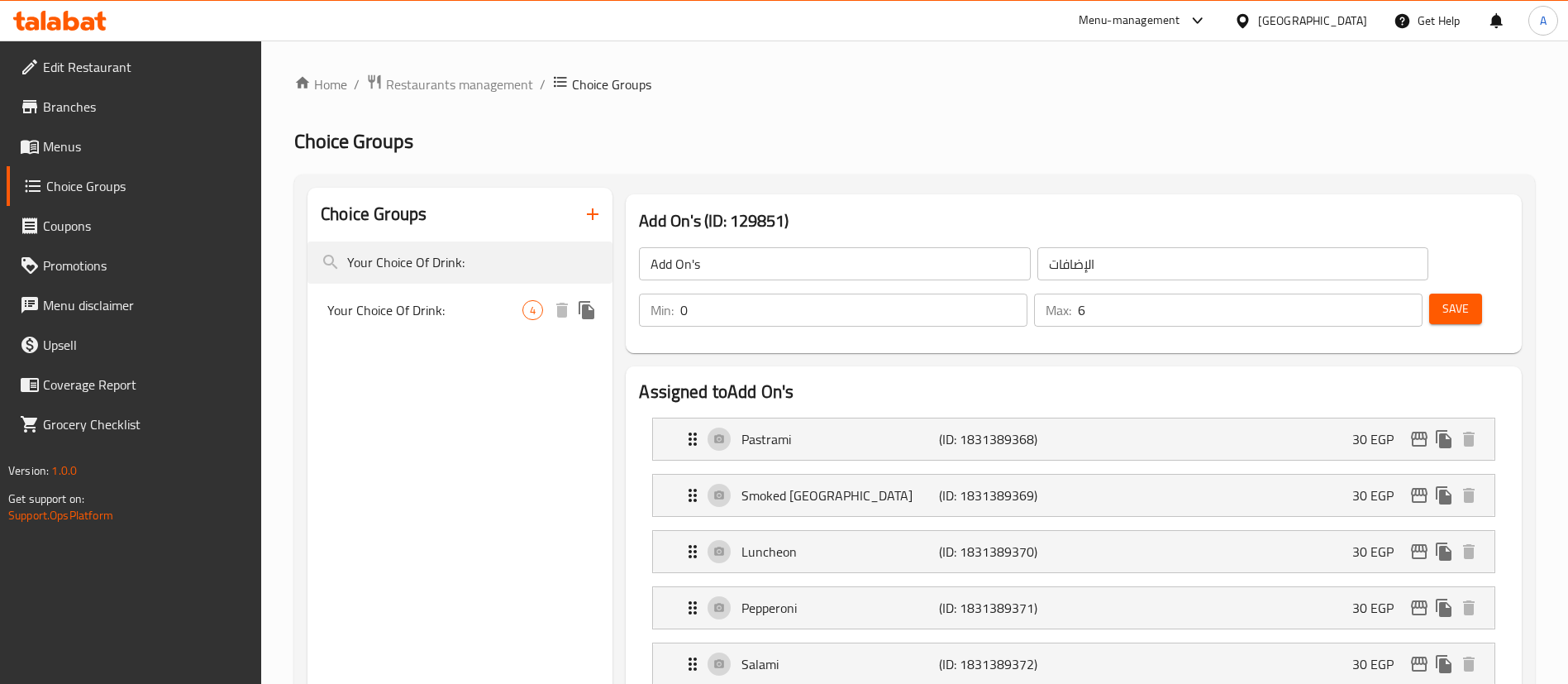
type input "Your Choice Of Drink:"
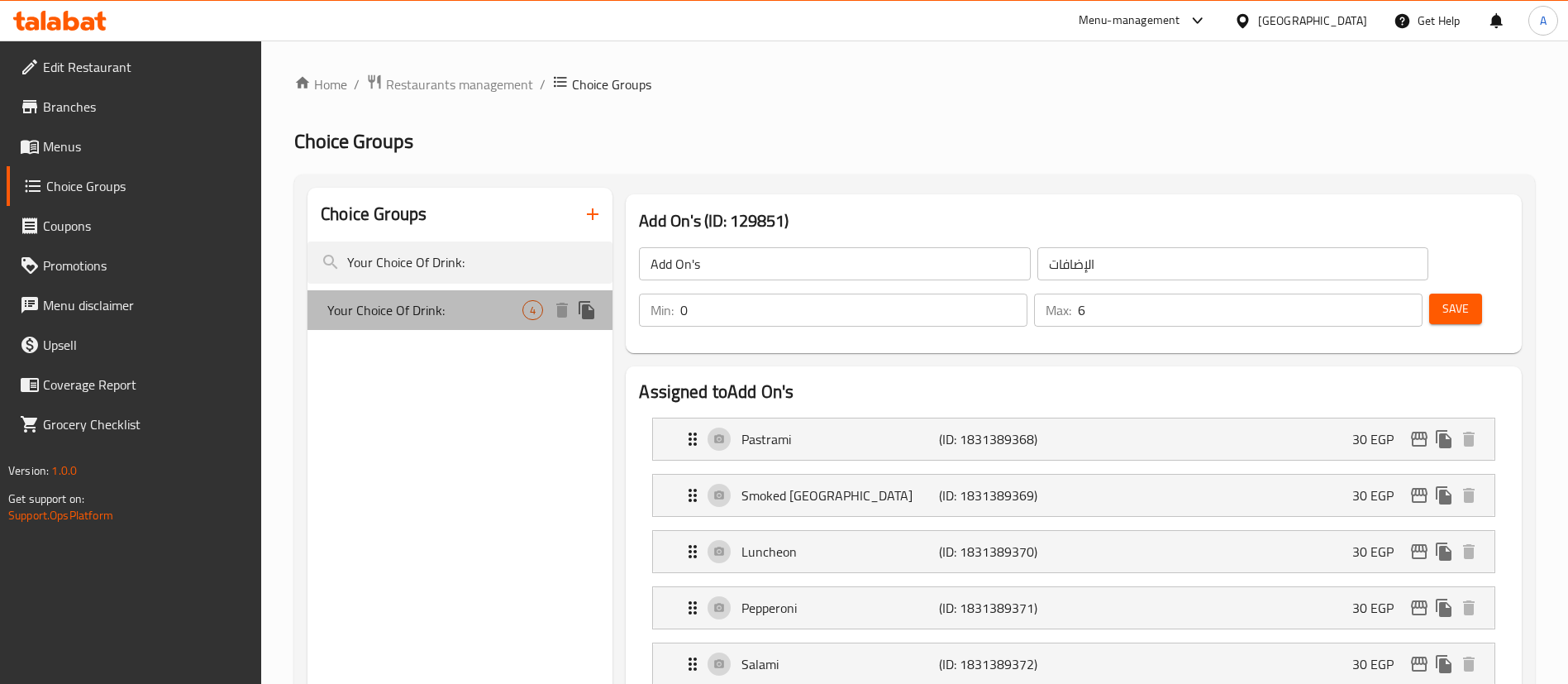
click at [460, 311] on span "Your Choice Of Drink:" at bounding box center [425, 310] width 195 height 20
type input "Your Choice Of Drink:"
type input "أختيارك من المشروب:"
type input "4"
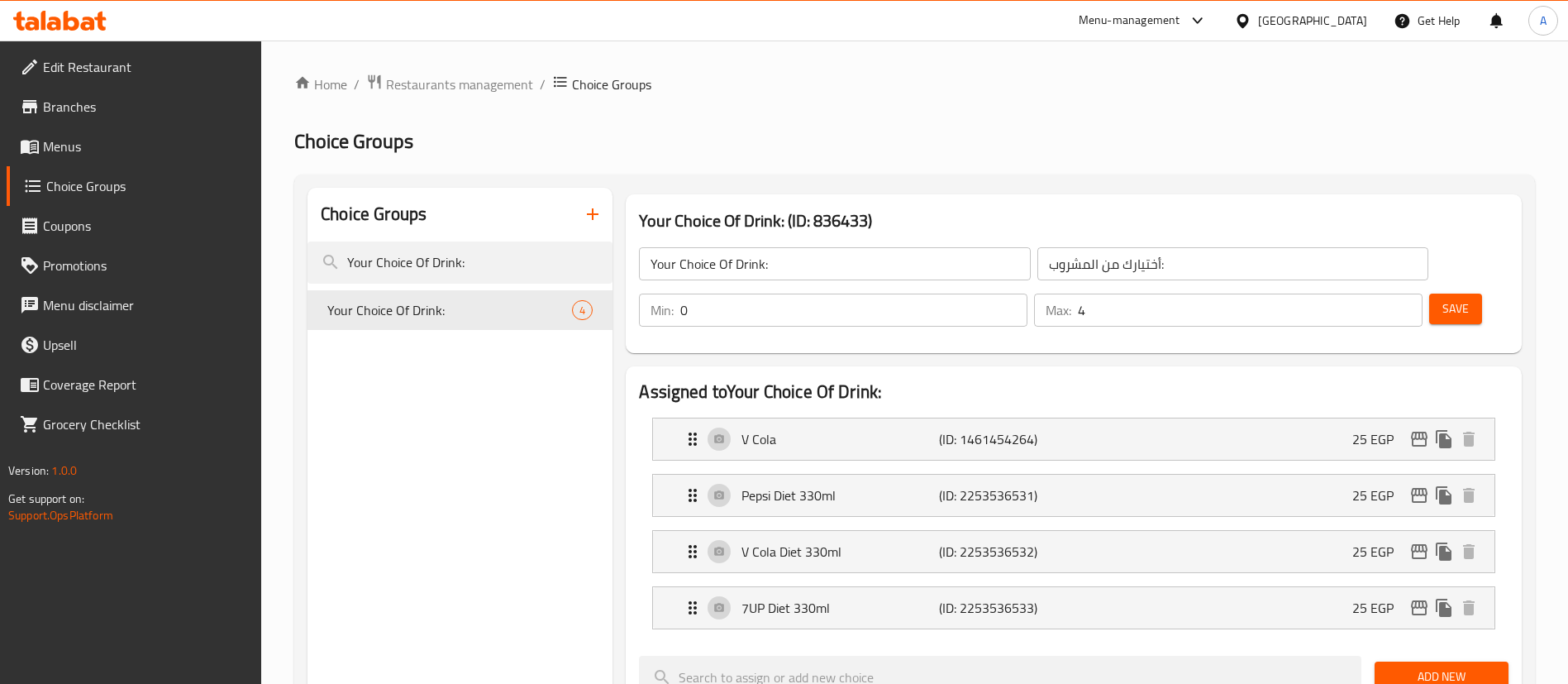
click at [1028, 294] on input "0" at bounding box center [854, 310] width 347 height 33
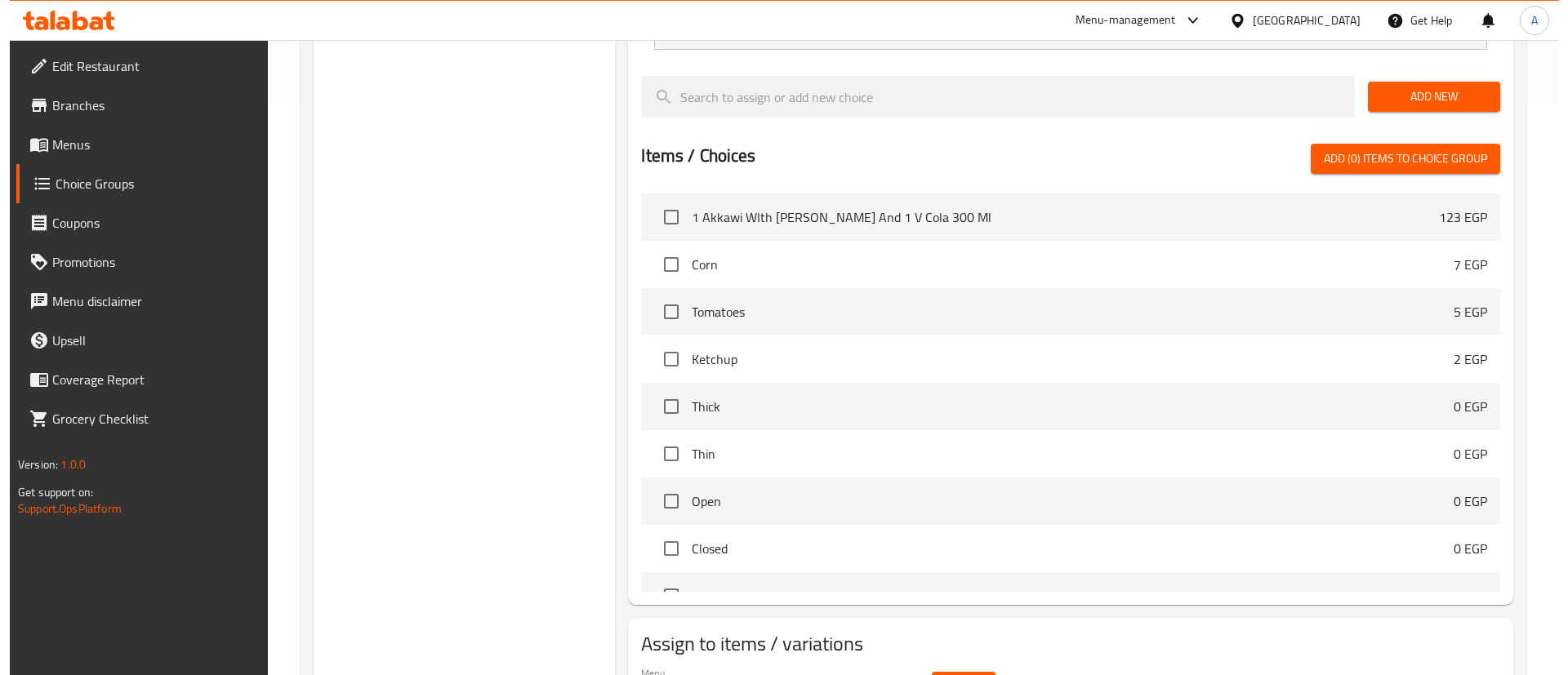
scroll to position [622, 0]
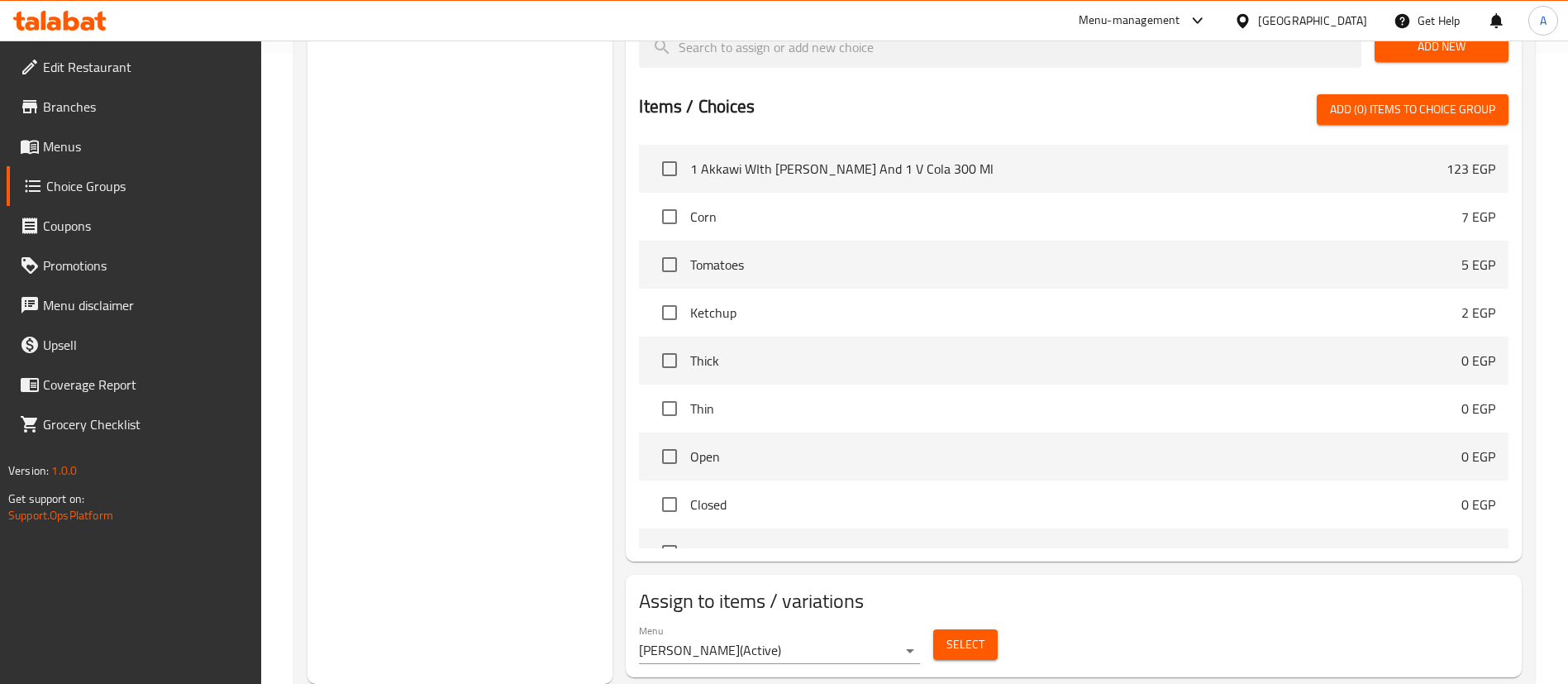
type input "1"
click at [973, 634] on span "Select" at bounding box center [965, 644] width 38 height 21
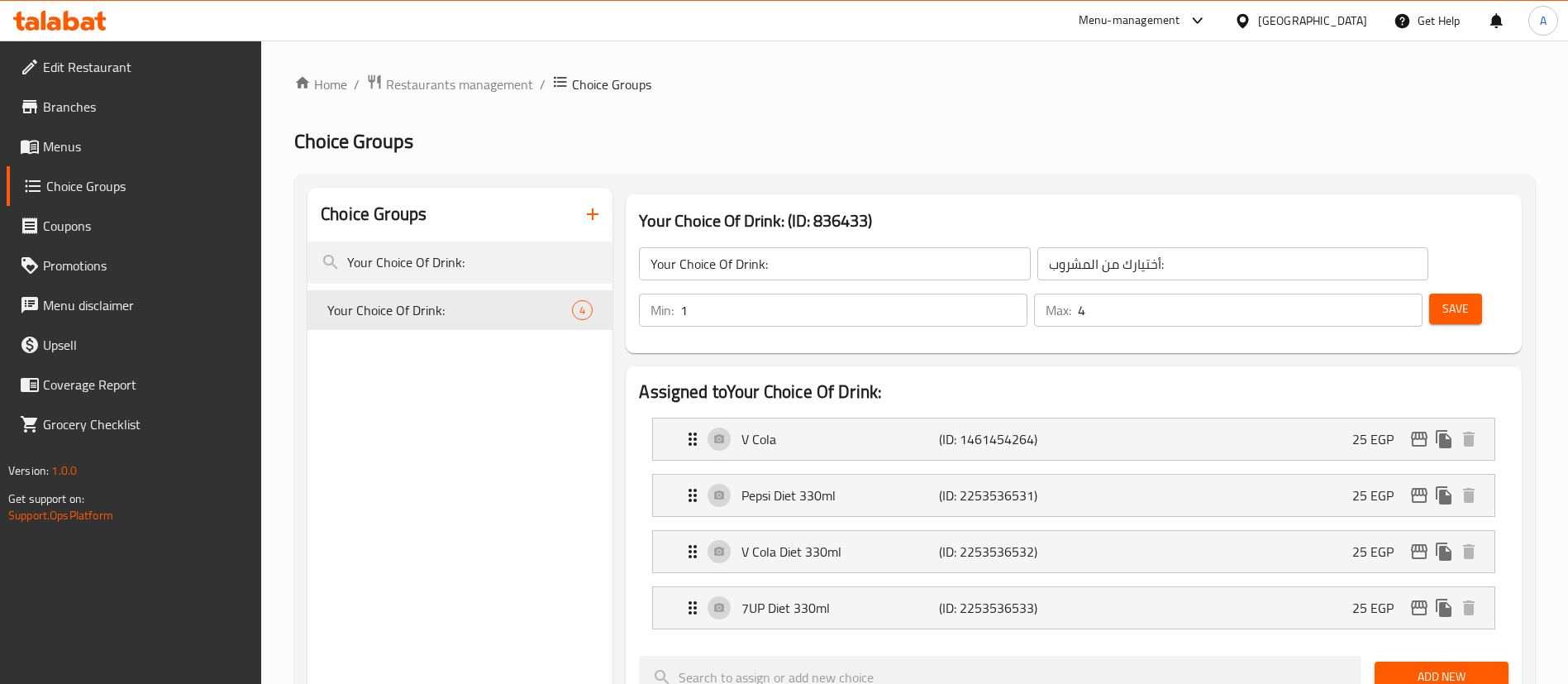
click at [1360, 294] on input "4" at bounding box center [1250, 310] width 344 height 33
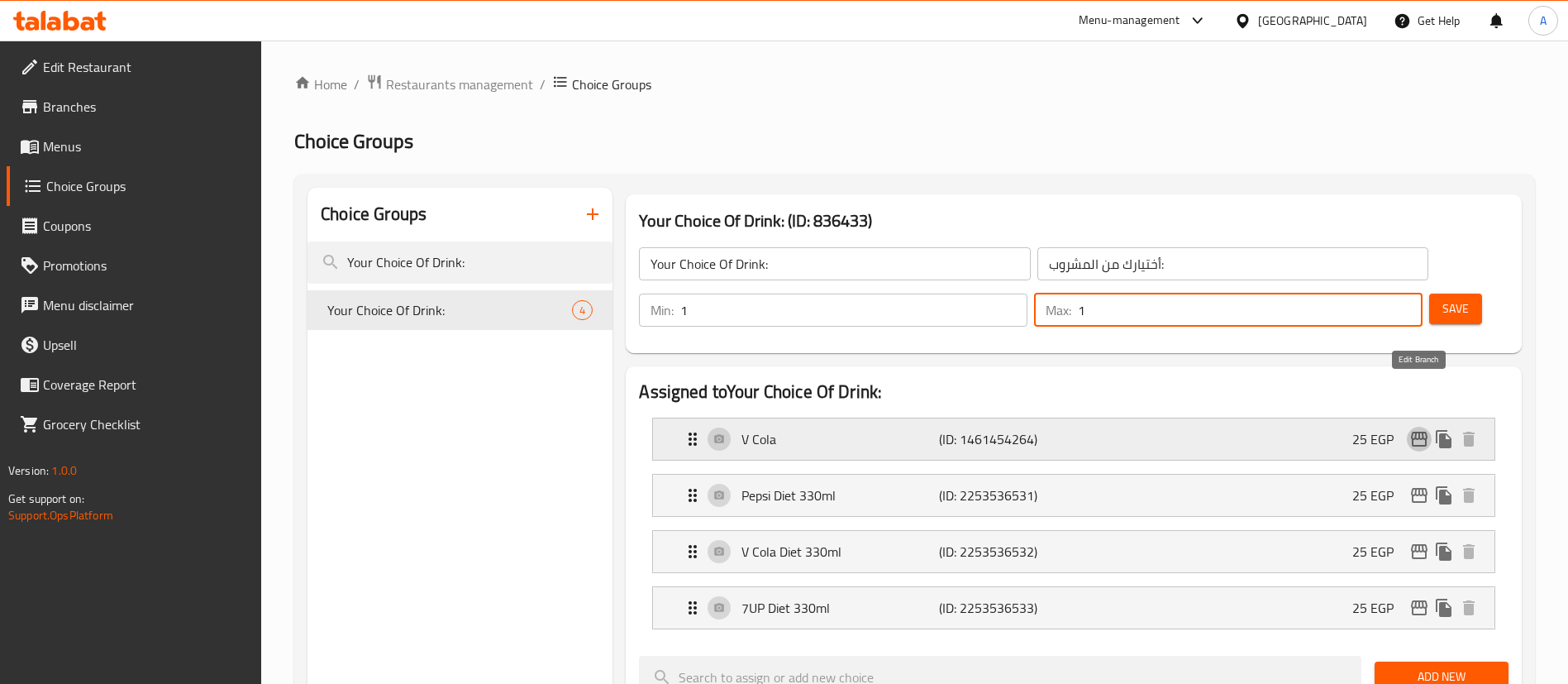
click at [1419, 432] on icon "edit" at bounding box center [1419, 438] width 17 height 15
type input "1"
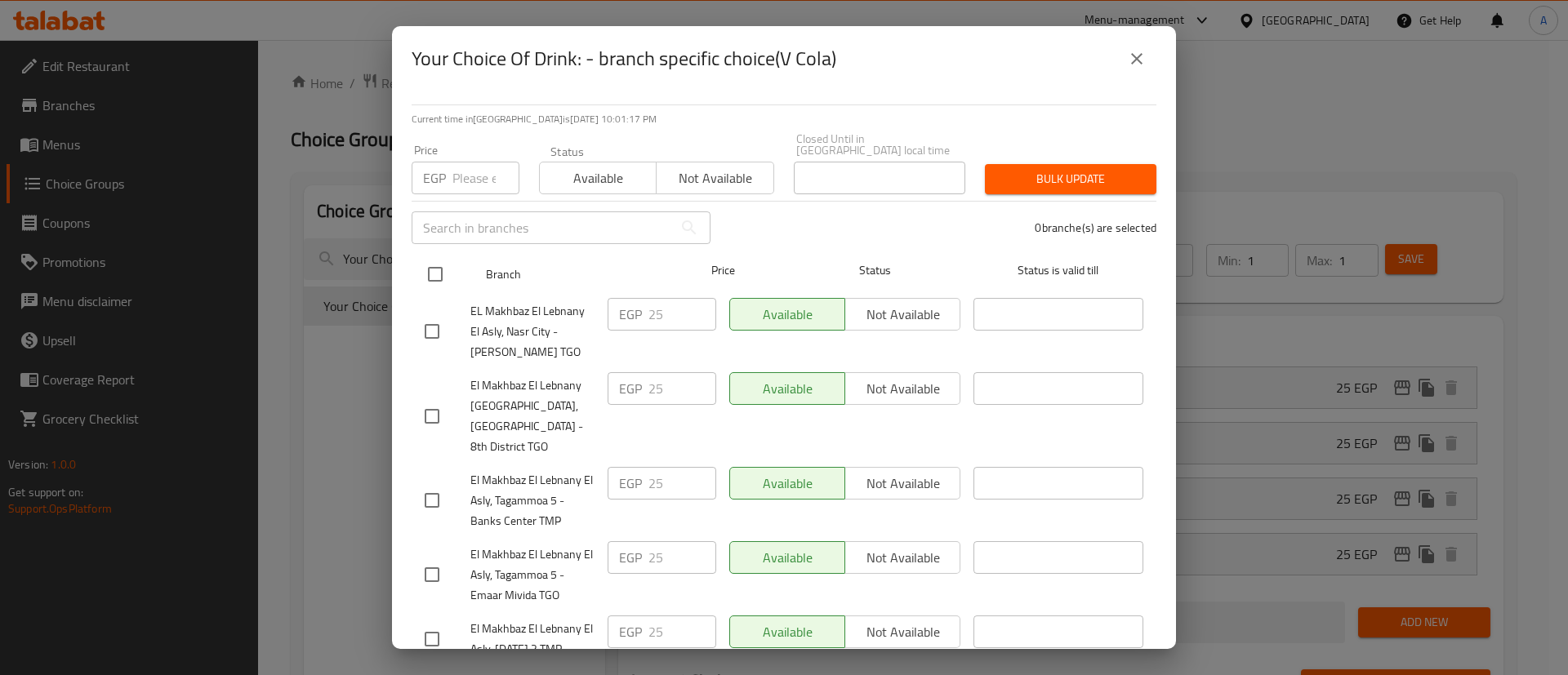
click at [436, 267] on input "checkbox" at bounding box center [435, 273] width 34 height 34
checkbox input "true"
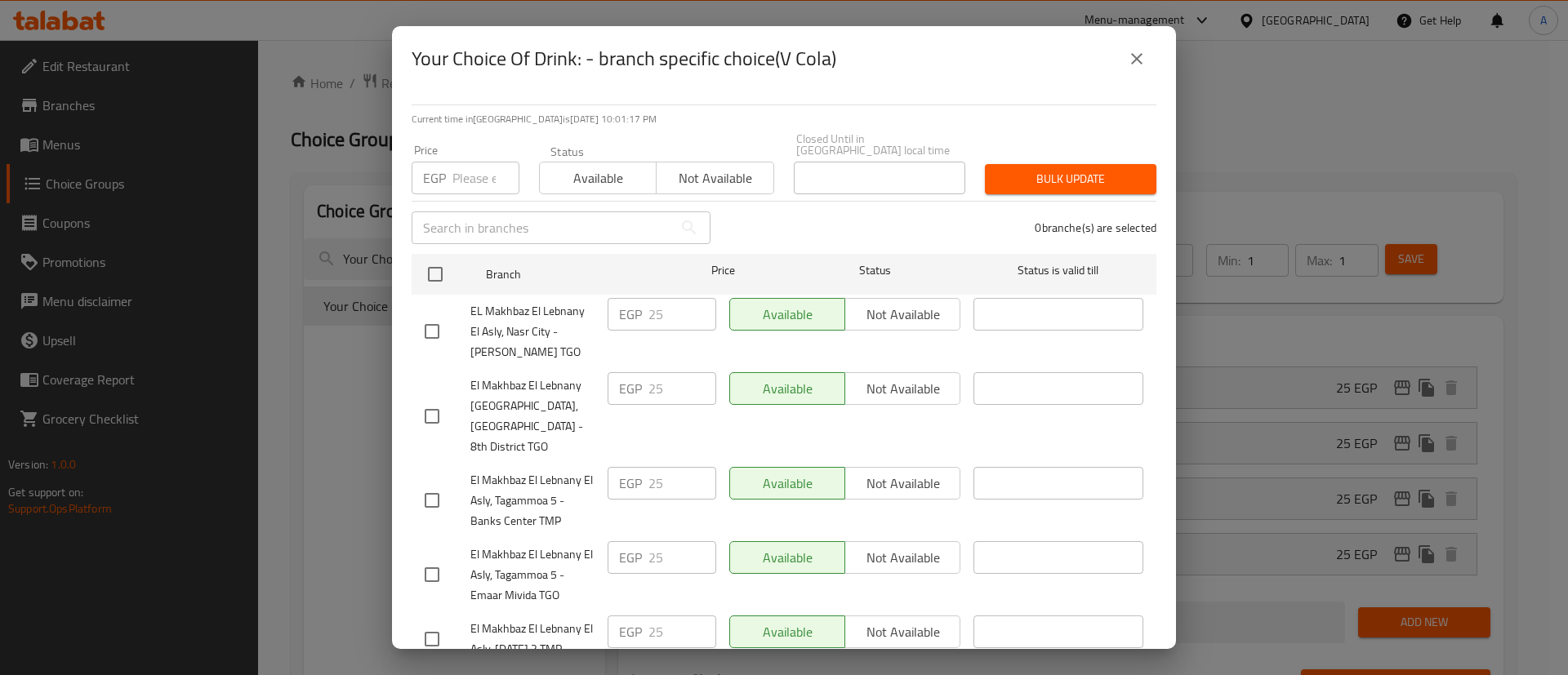
checkbox input "true"
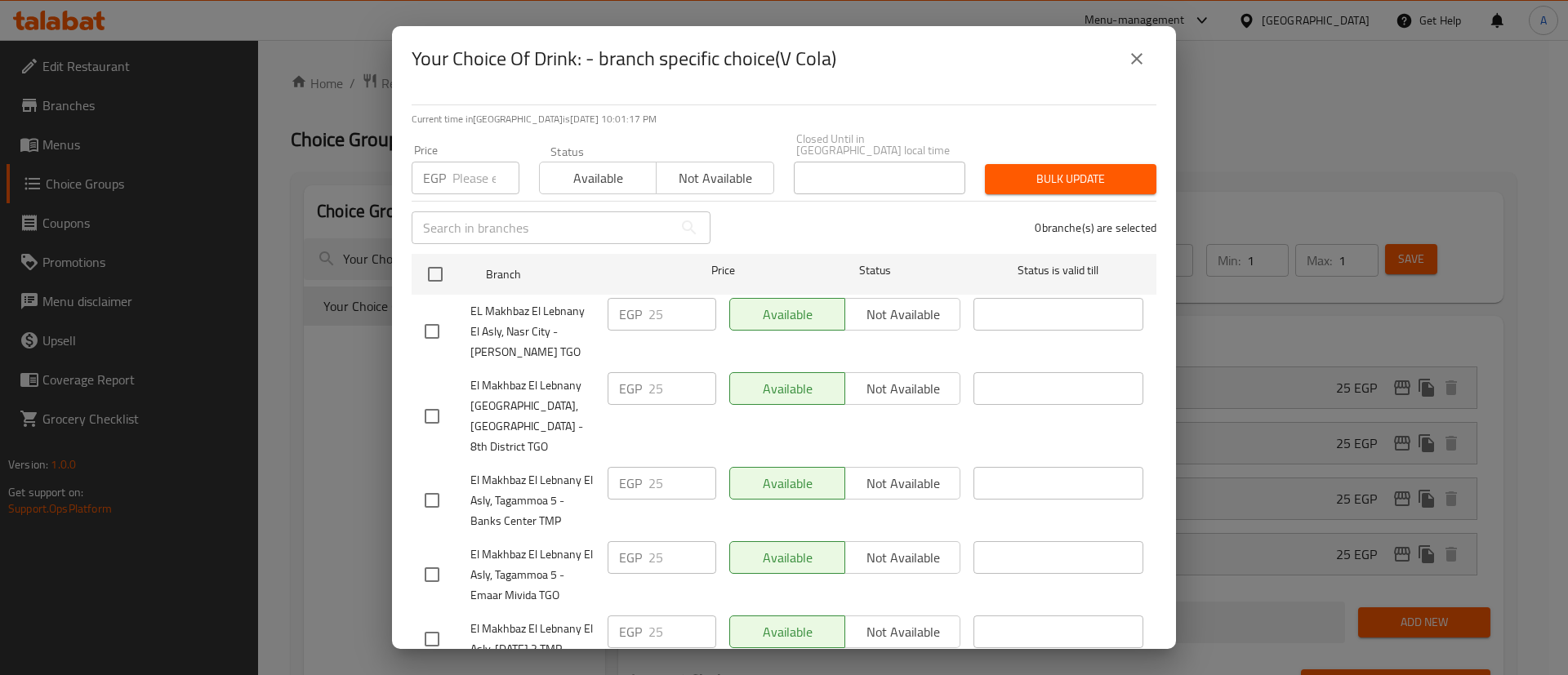
checkbox input "true"
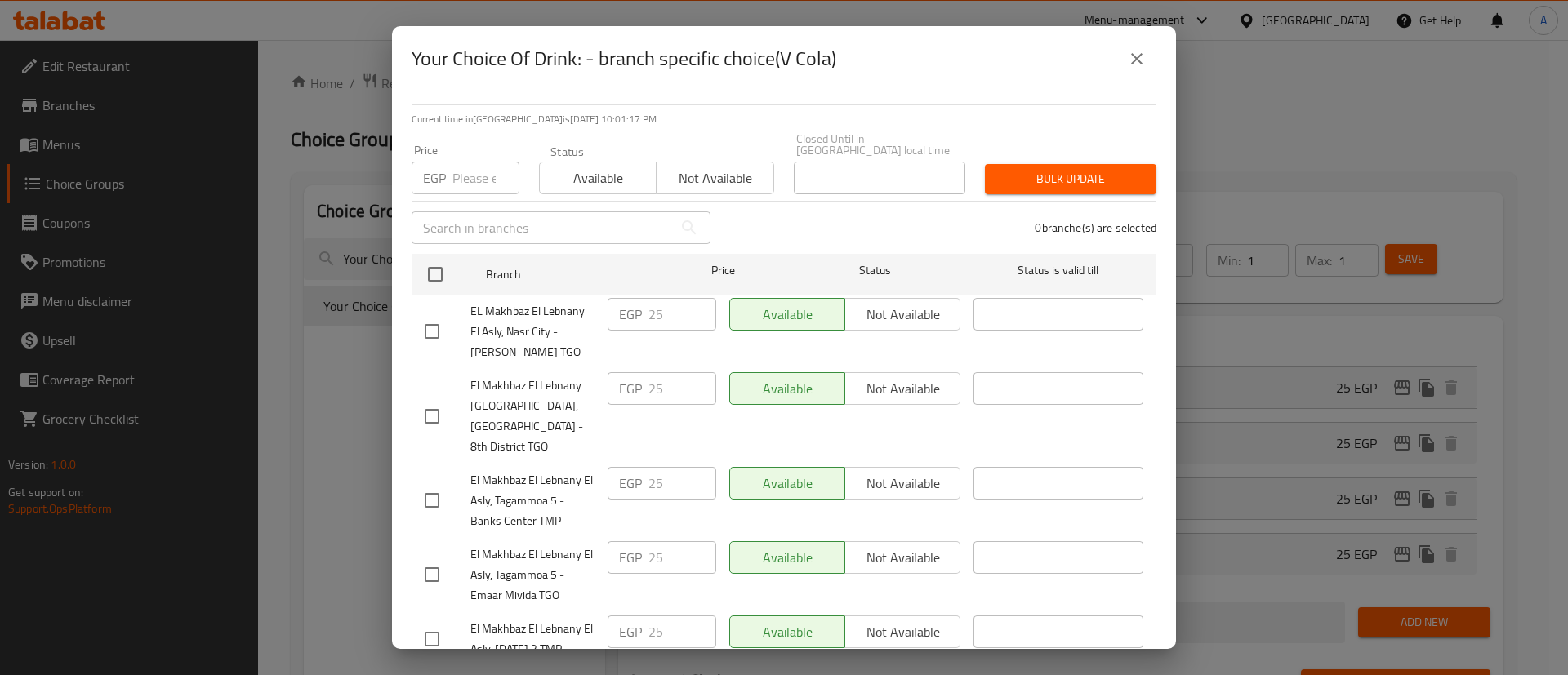
checkbox input "true"
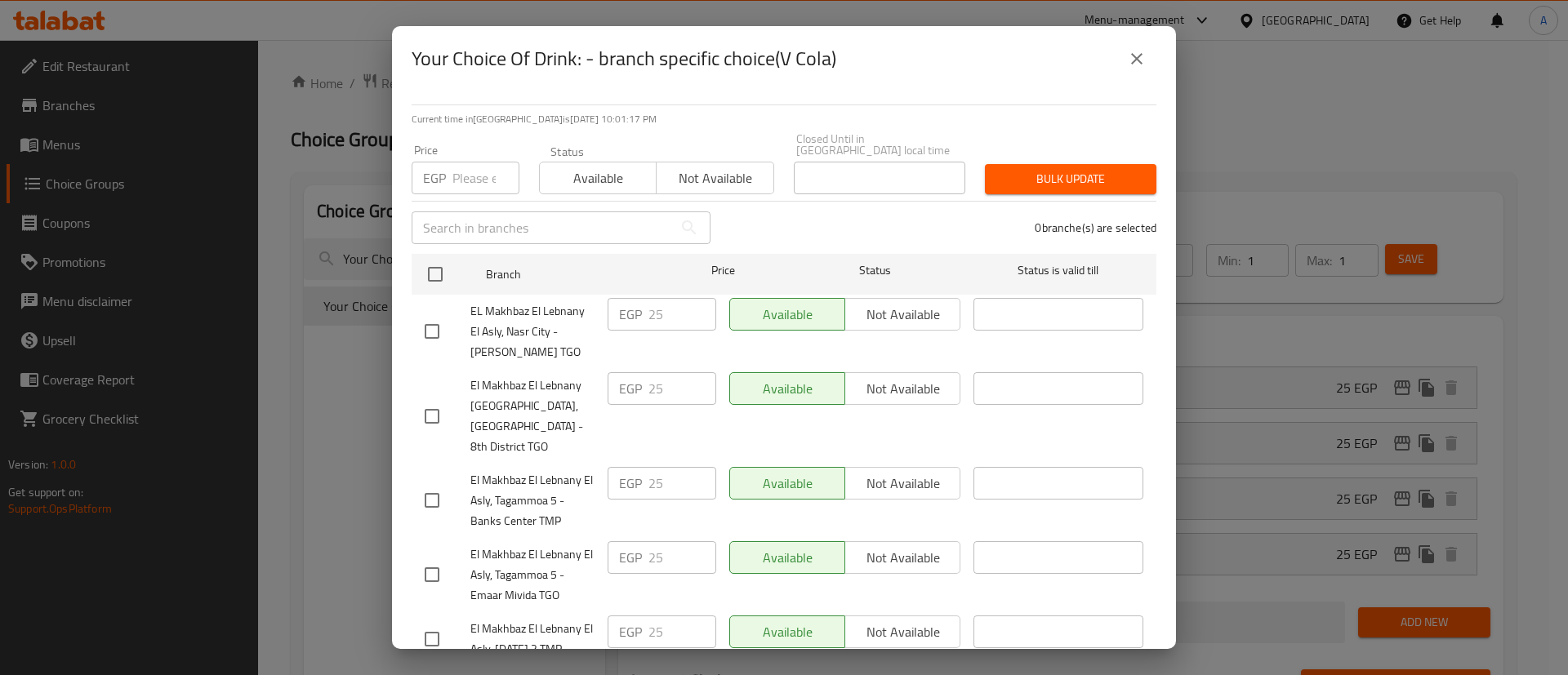
checkbox input "true"
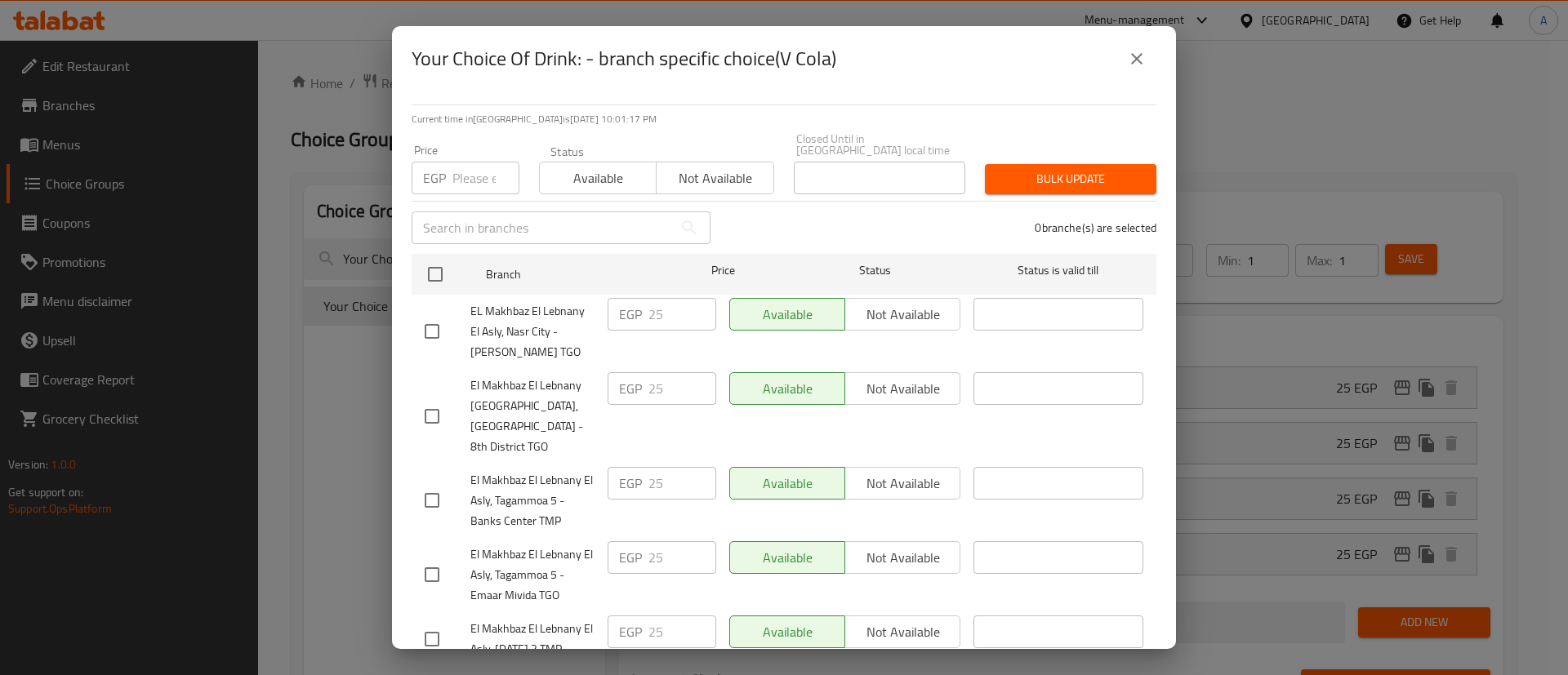
checkbox input "true"
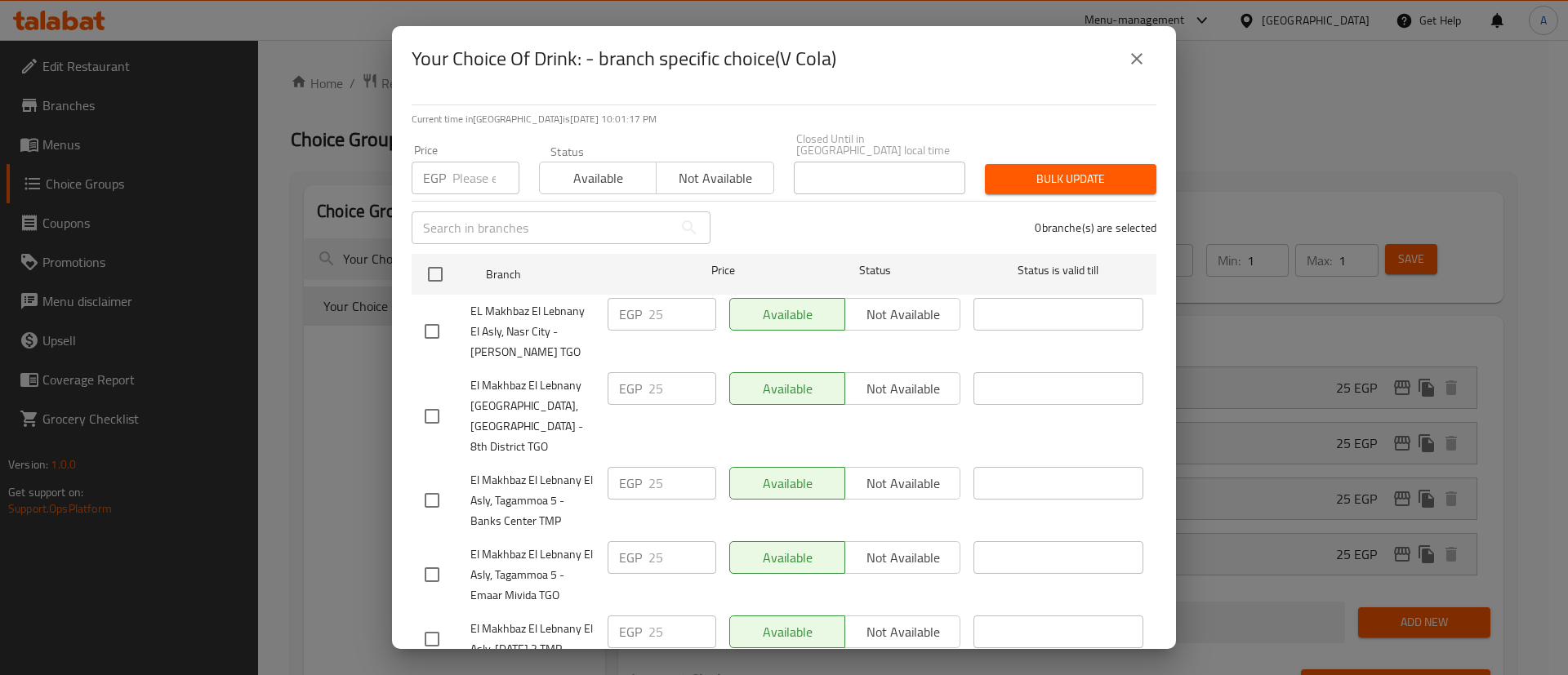
checkbox input "true"
click at [472, 164] on input "number" at bounding box center [485, 178] width 67 height 33
type input "0"
click at [1063, 169] on span "Bulk update" at bounding box center [1070, 179] width 145 height 20
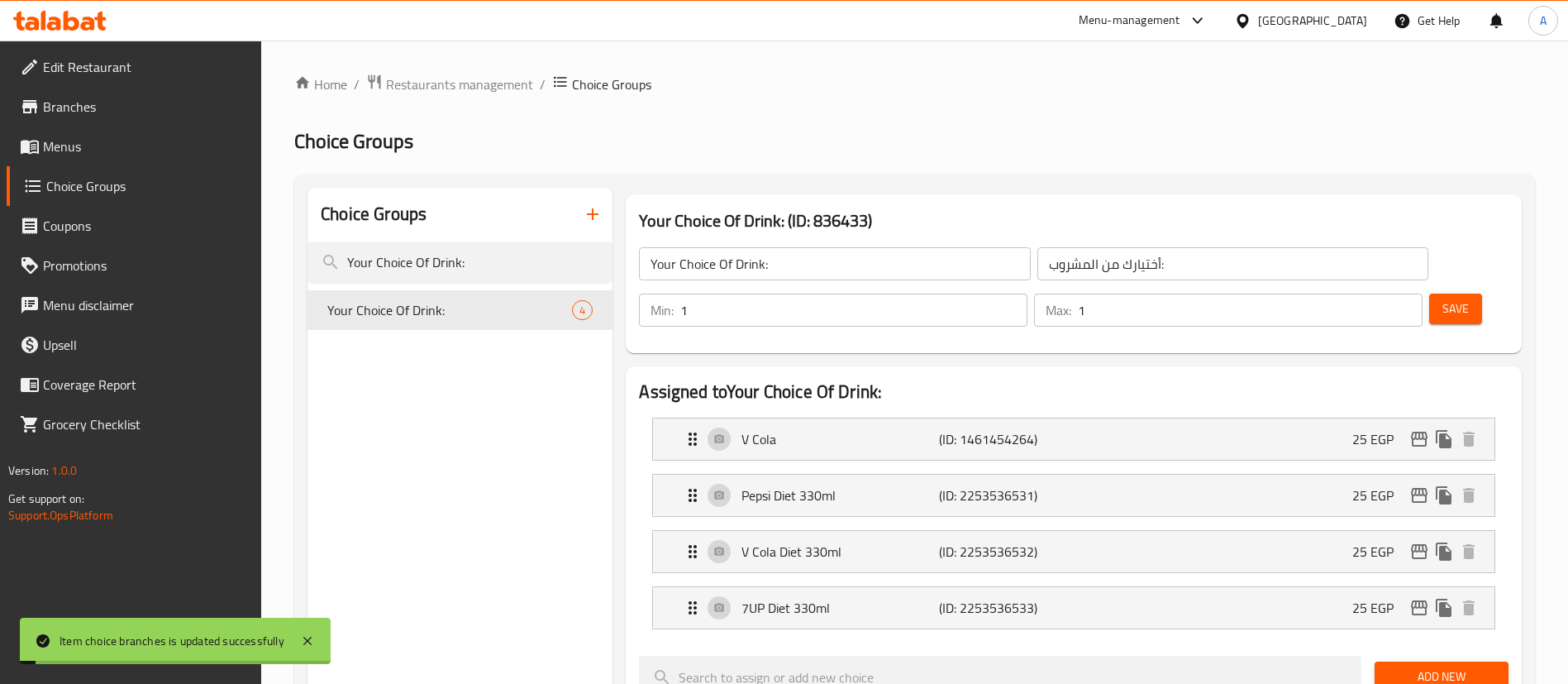
type input "0"
type input "4"
click at [1423, 488] on icon "edit" at bounding box center [1419, 495] width 17 height 15
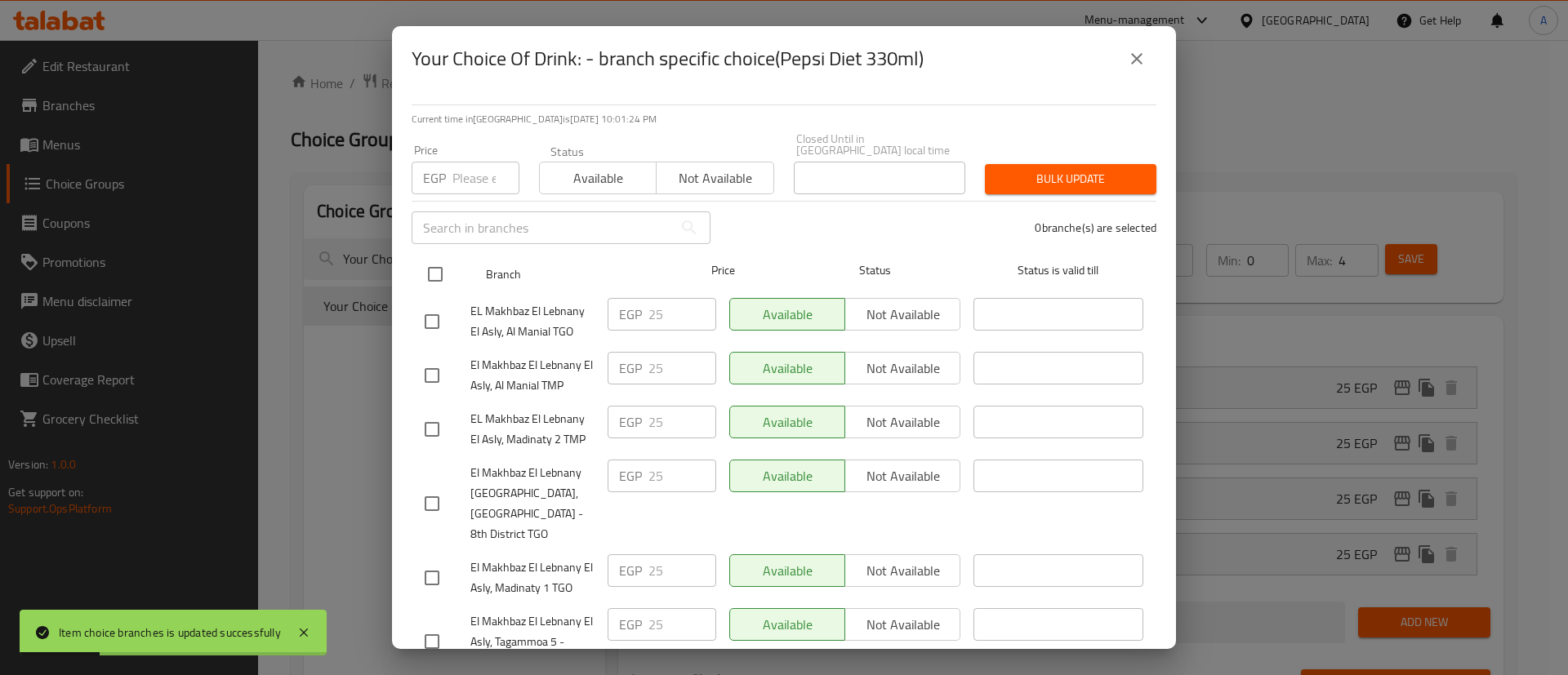
click at [432, 267] on input "checkbox" at bounding box center [435, 273] width 34 height 34
checkbox input "true"
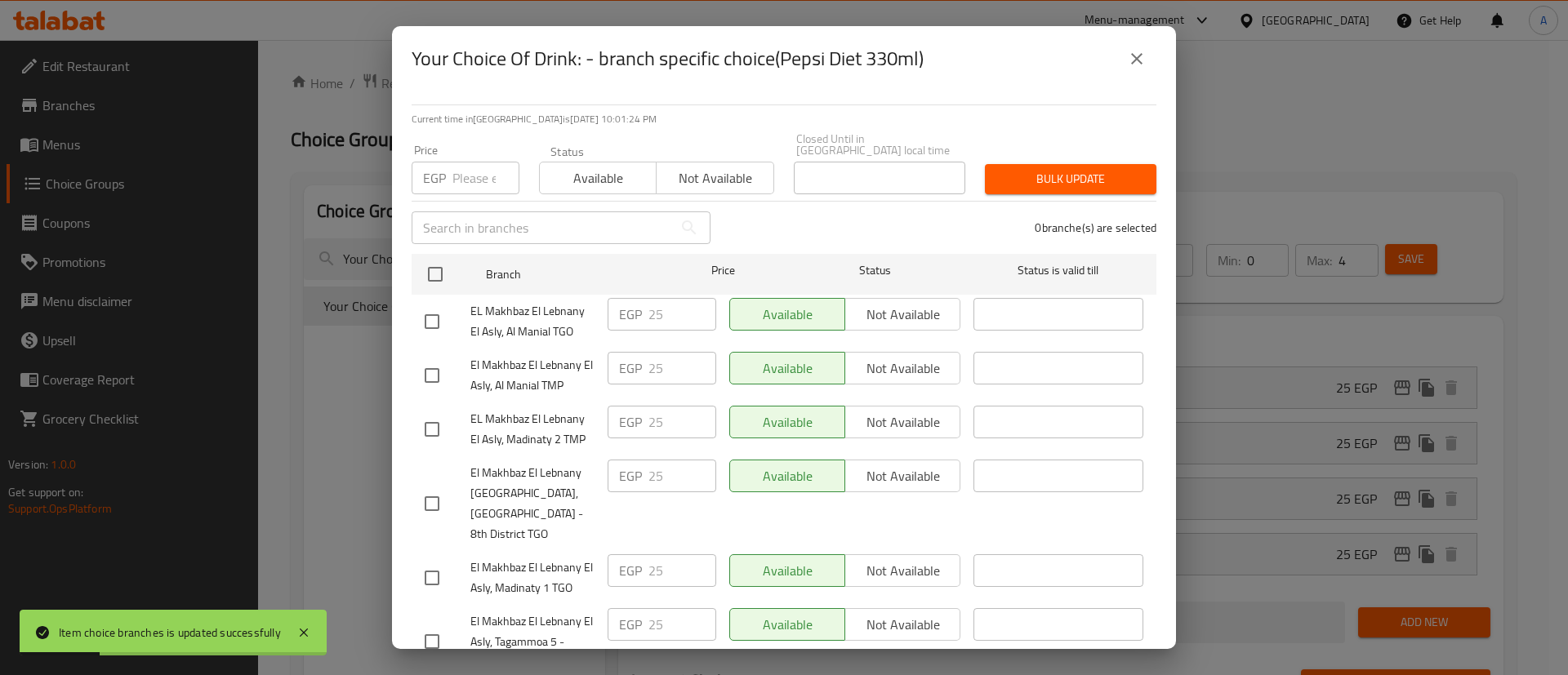
checkbox input "true"
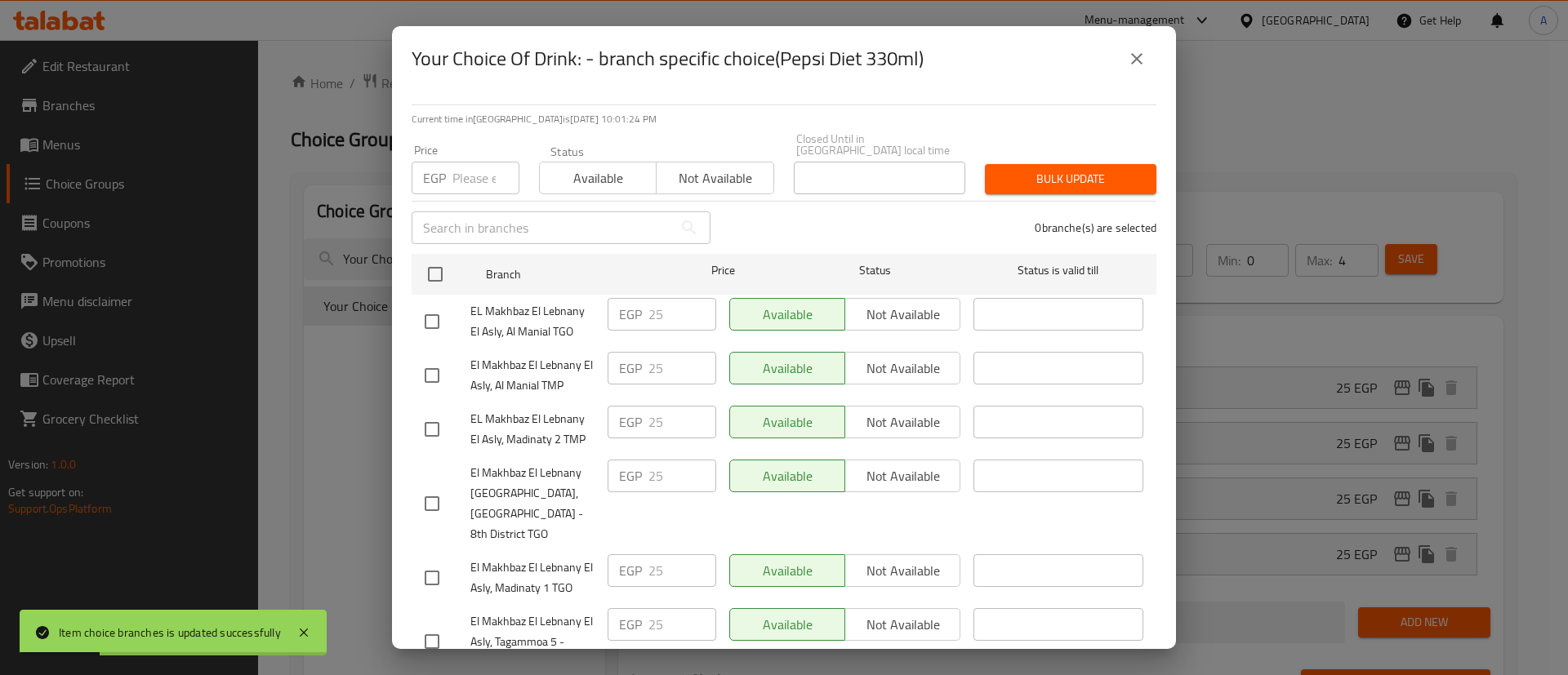
checkbox input "true"
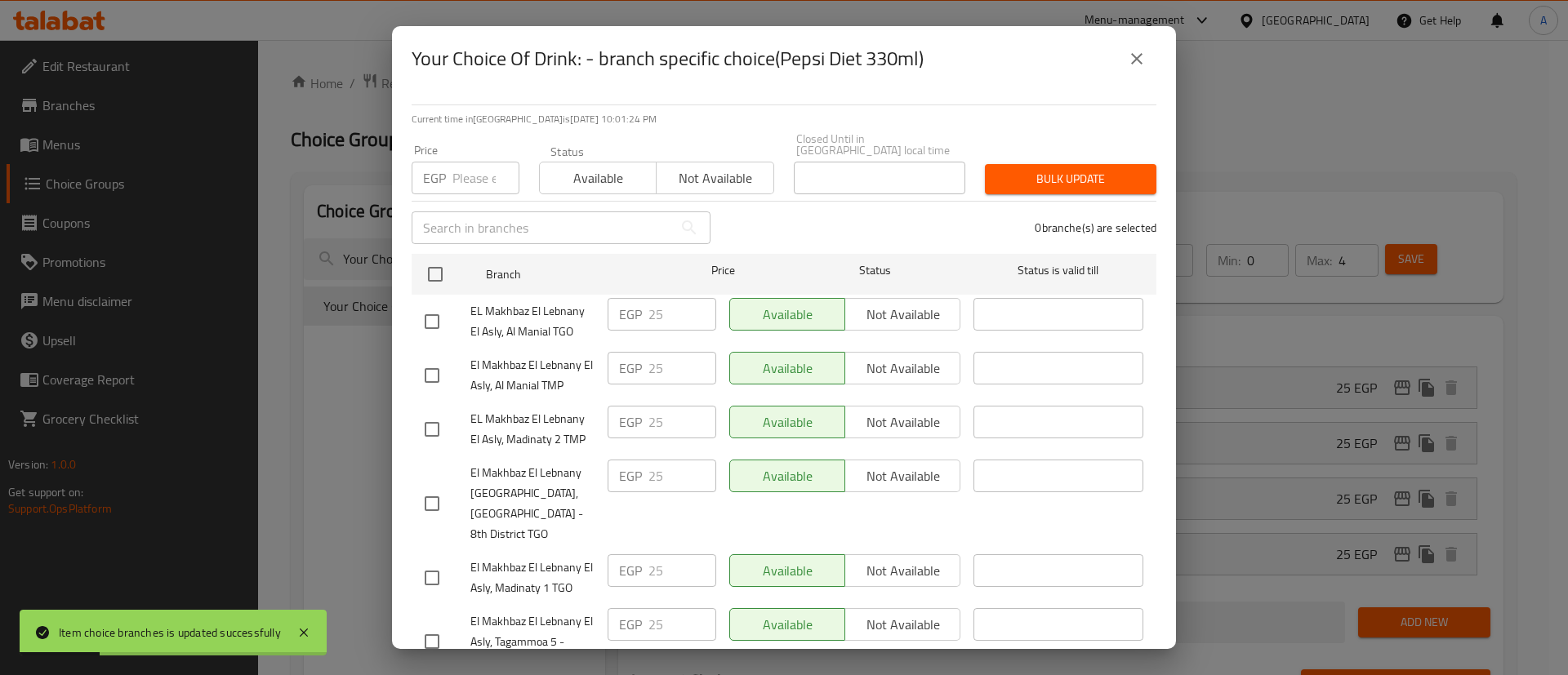
checkbox input "true"
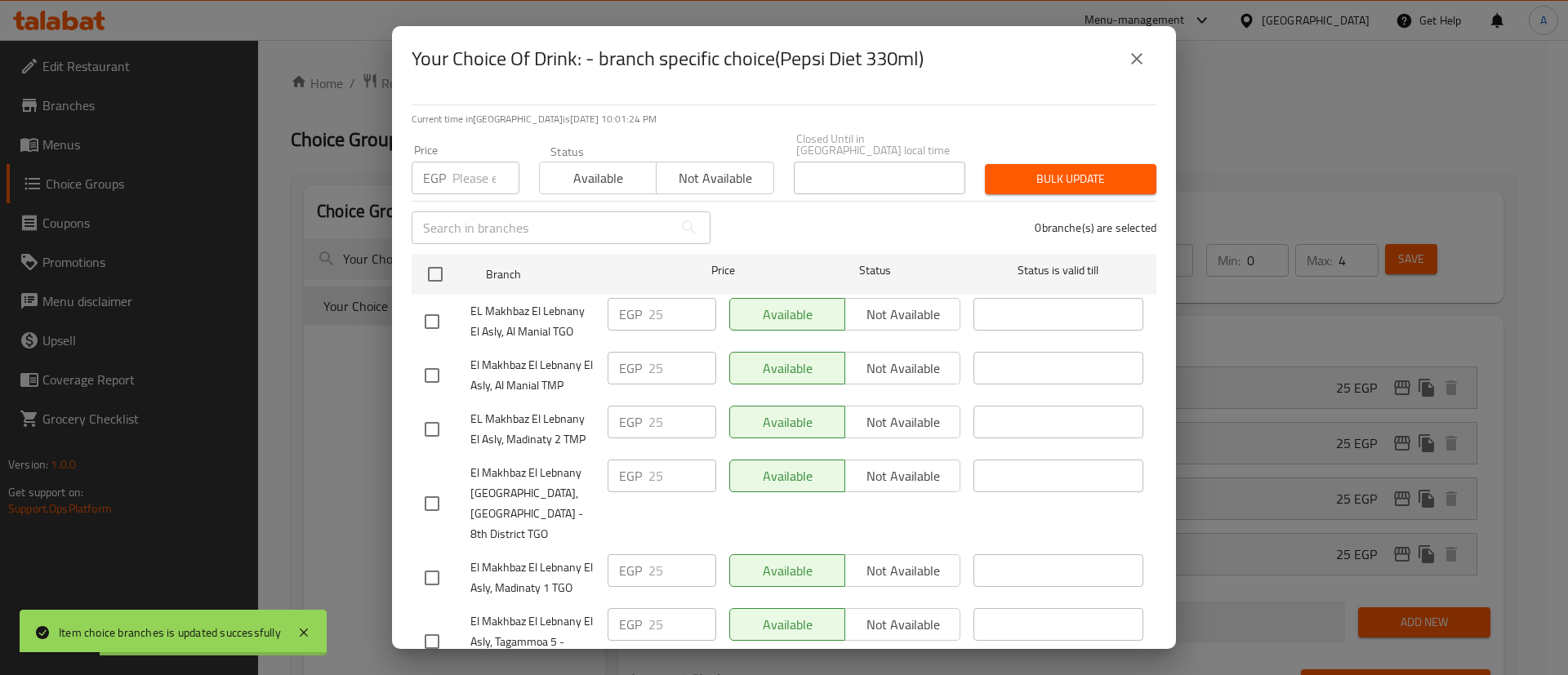
checkbox input "true"
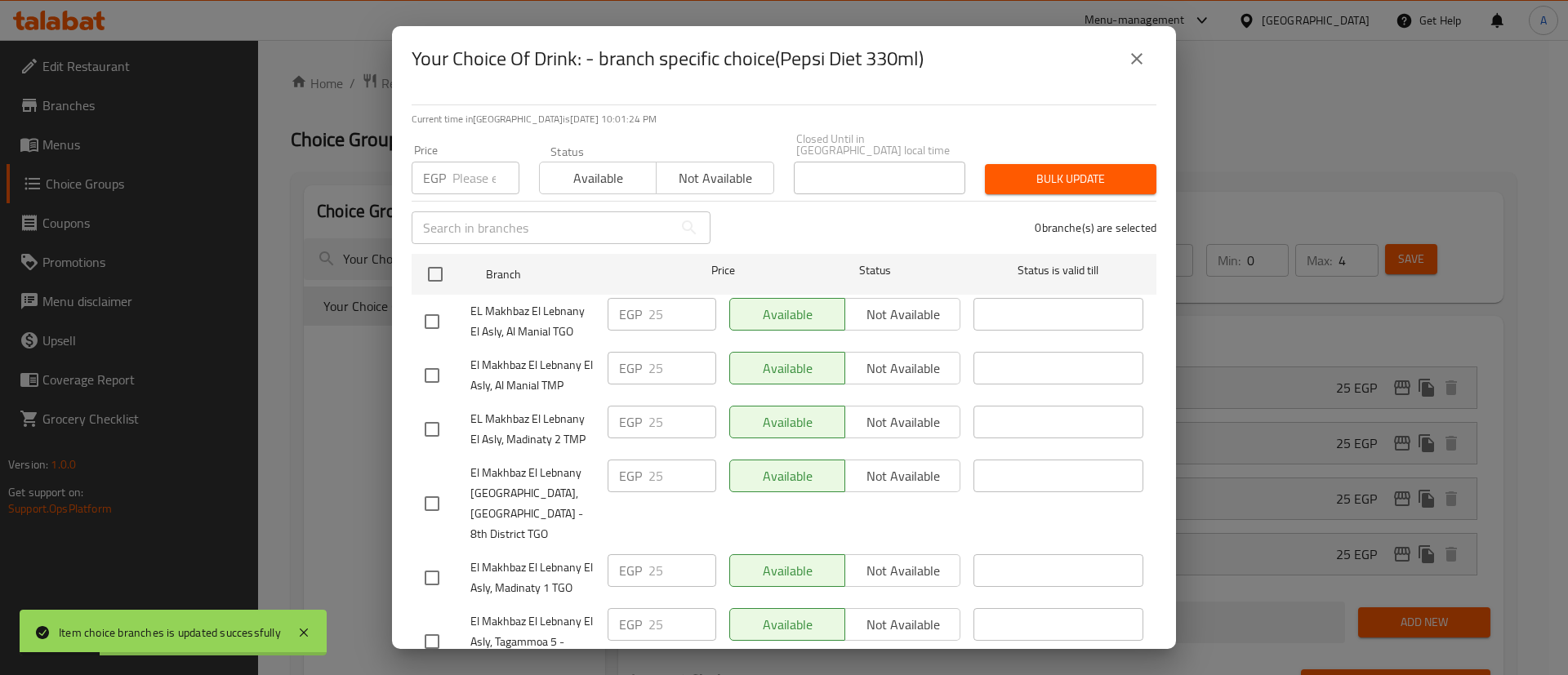
checkbox input "true"
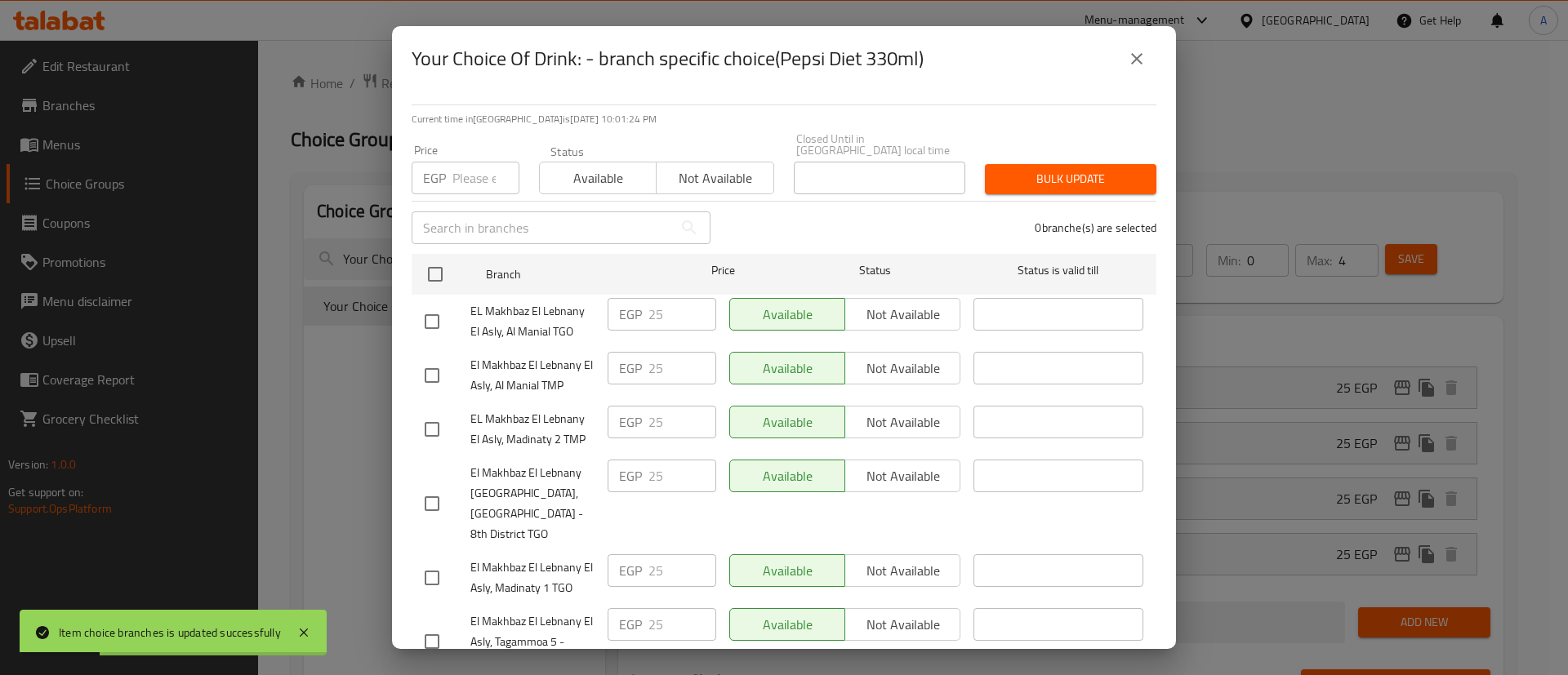
checkbox input "true"
click at [453, 161] on input "number" at bounding box center [485, 178] width 67 height 33
type input "0"
click at [1012, 169] on span "Bulk update" at bounding box center [1070, 179] width 145 height 20
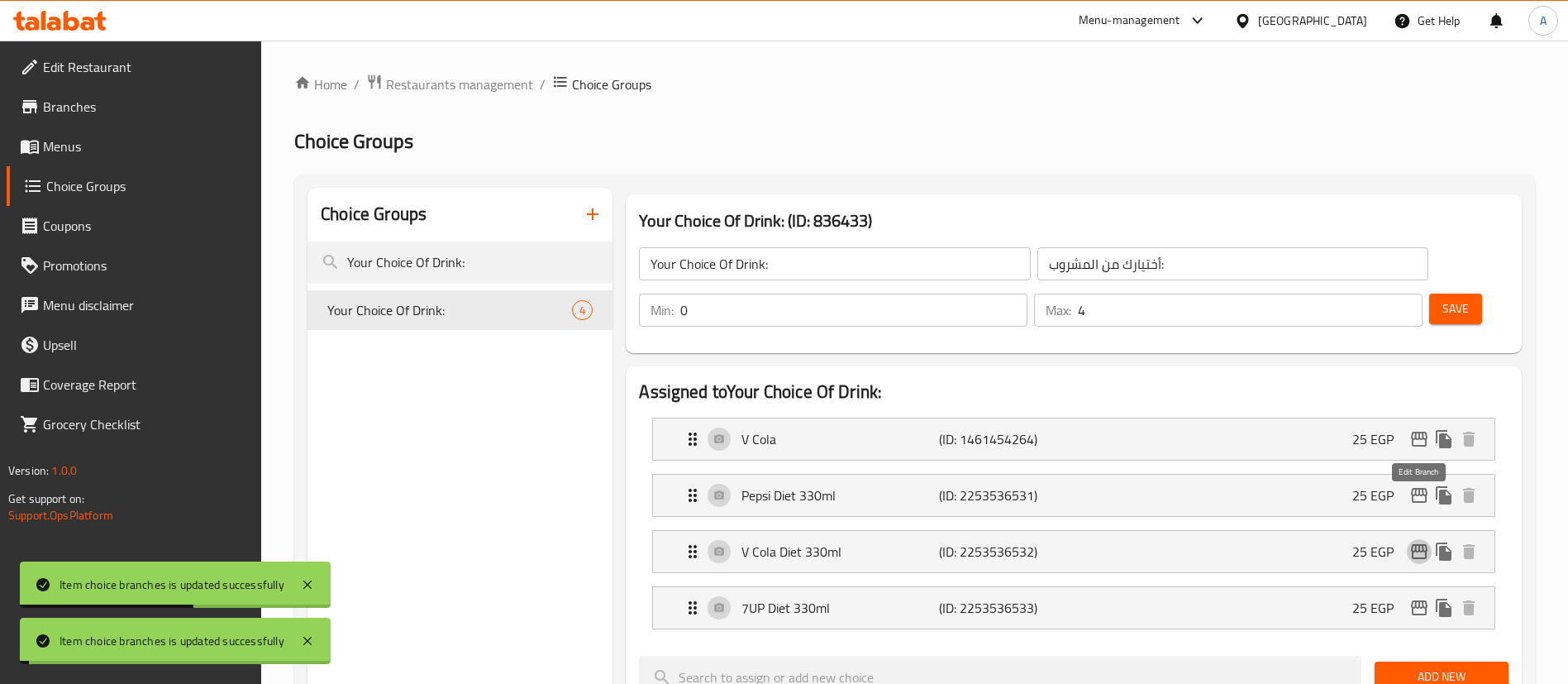
click at [1423, 542] on icon "edit" at bounding box center [1419, 552] width 20 height 20
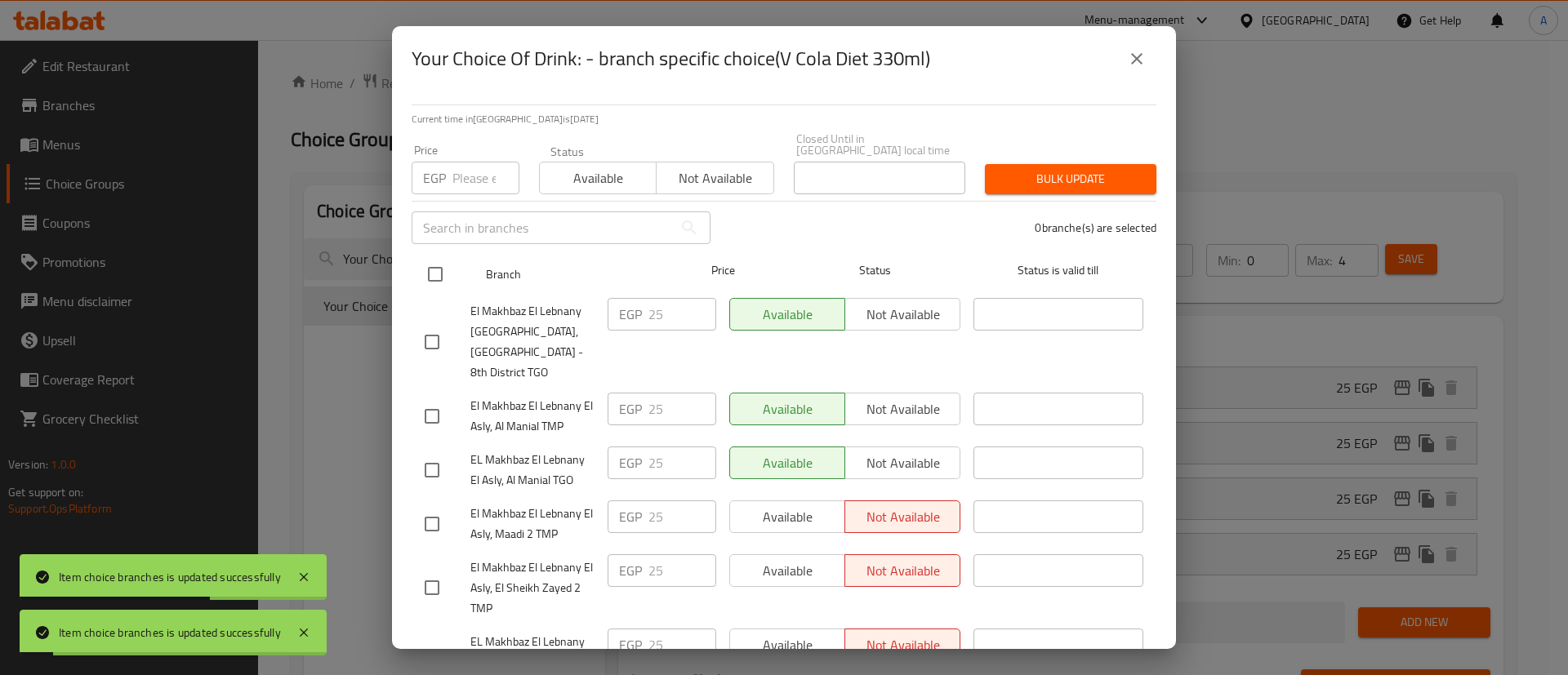
click at [442, 261] on input "checkbox" at bounding box center [435, 273] width 34 height 34
checkbox input "true"
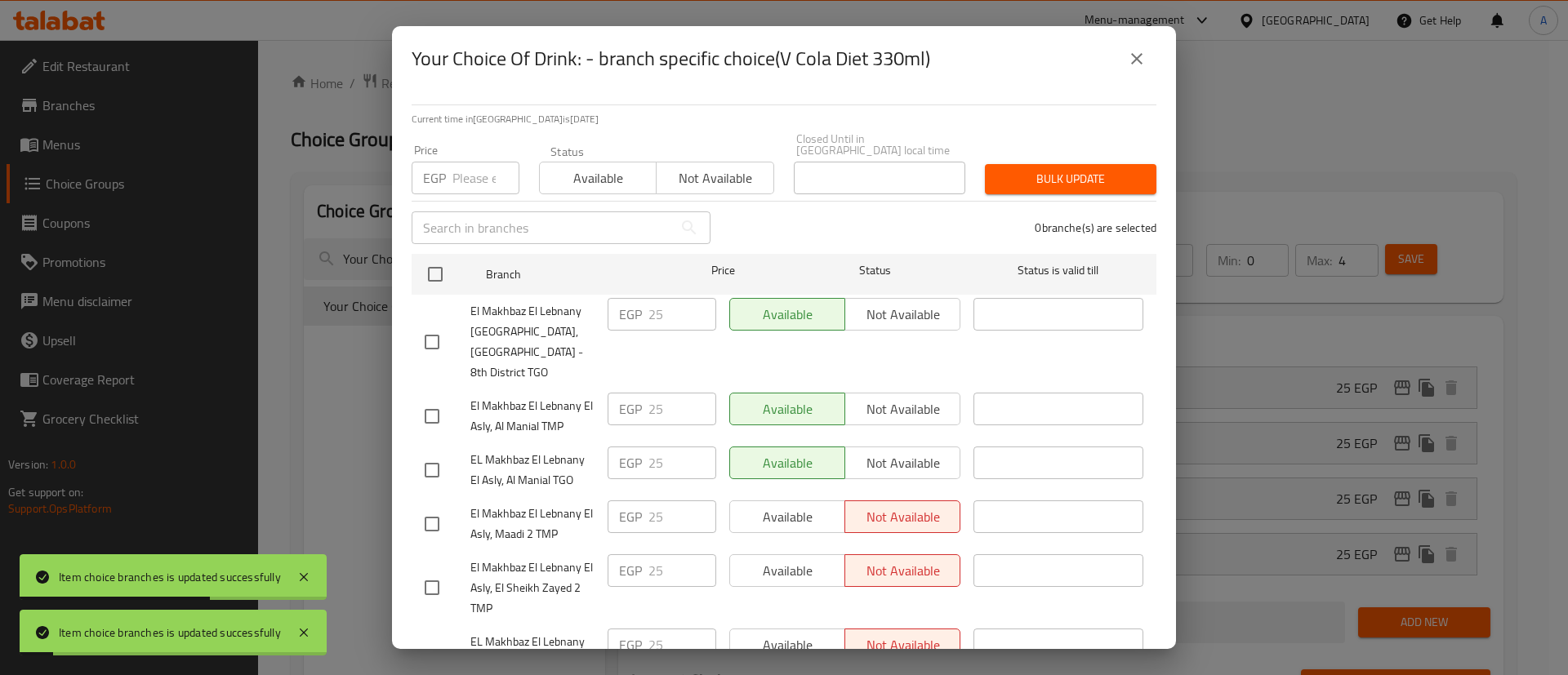
checkbox input "true"
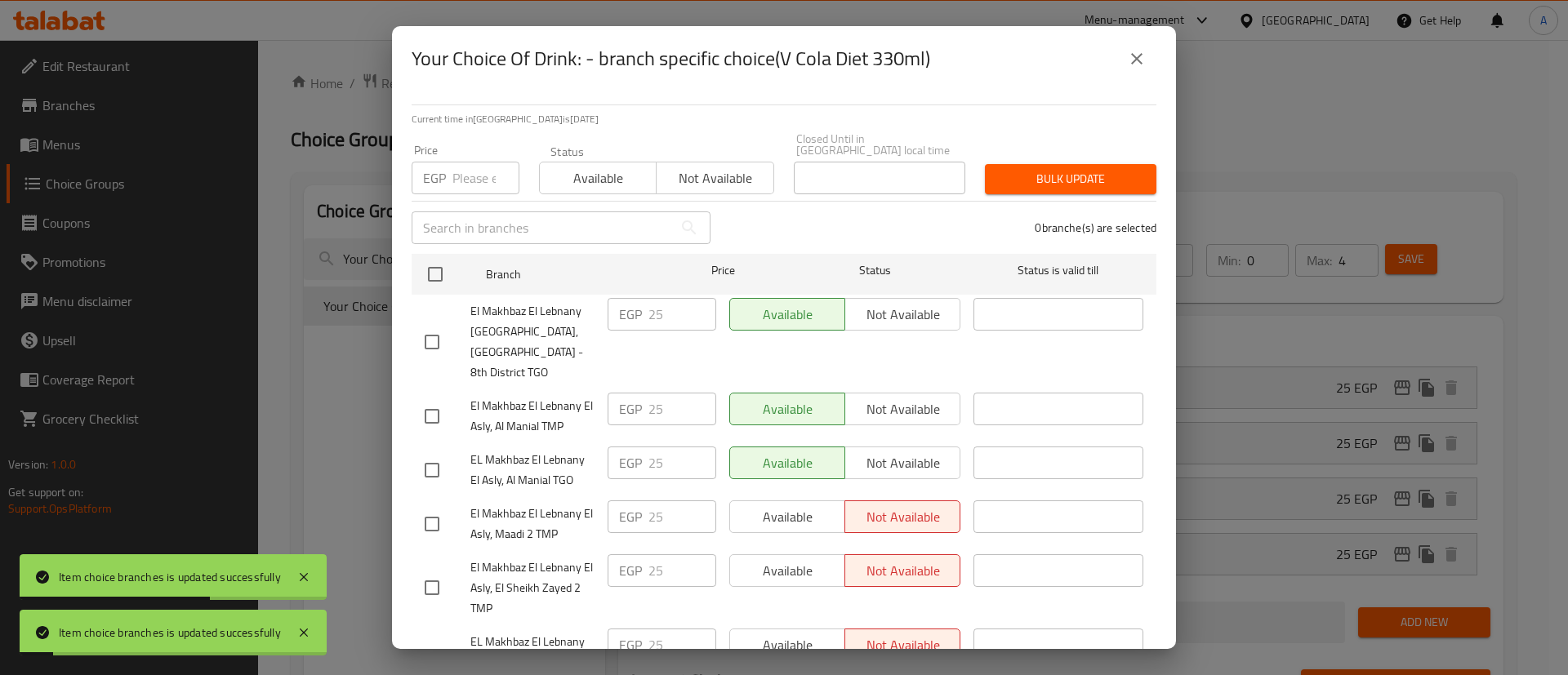
checkbox input "true"
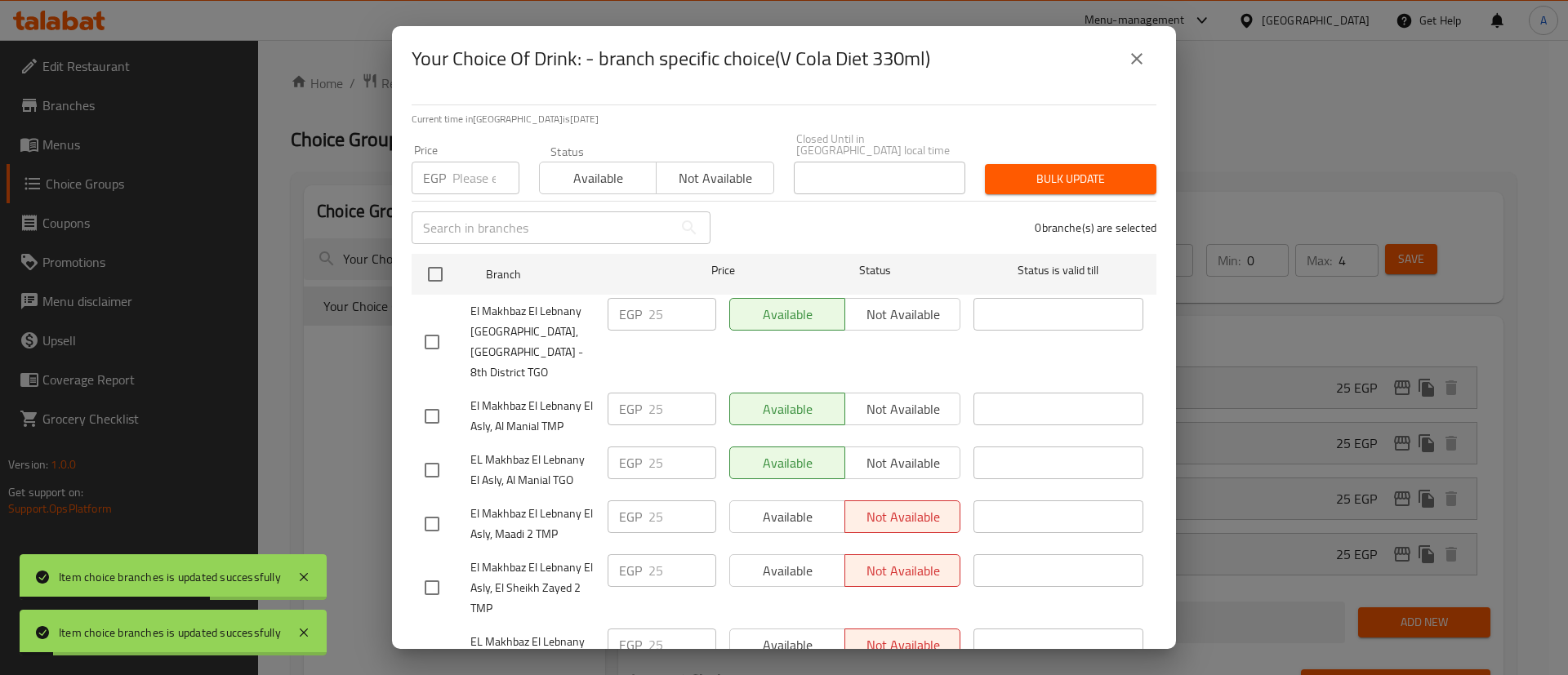
checkbox input "true"
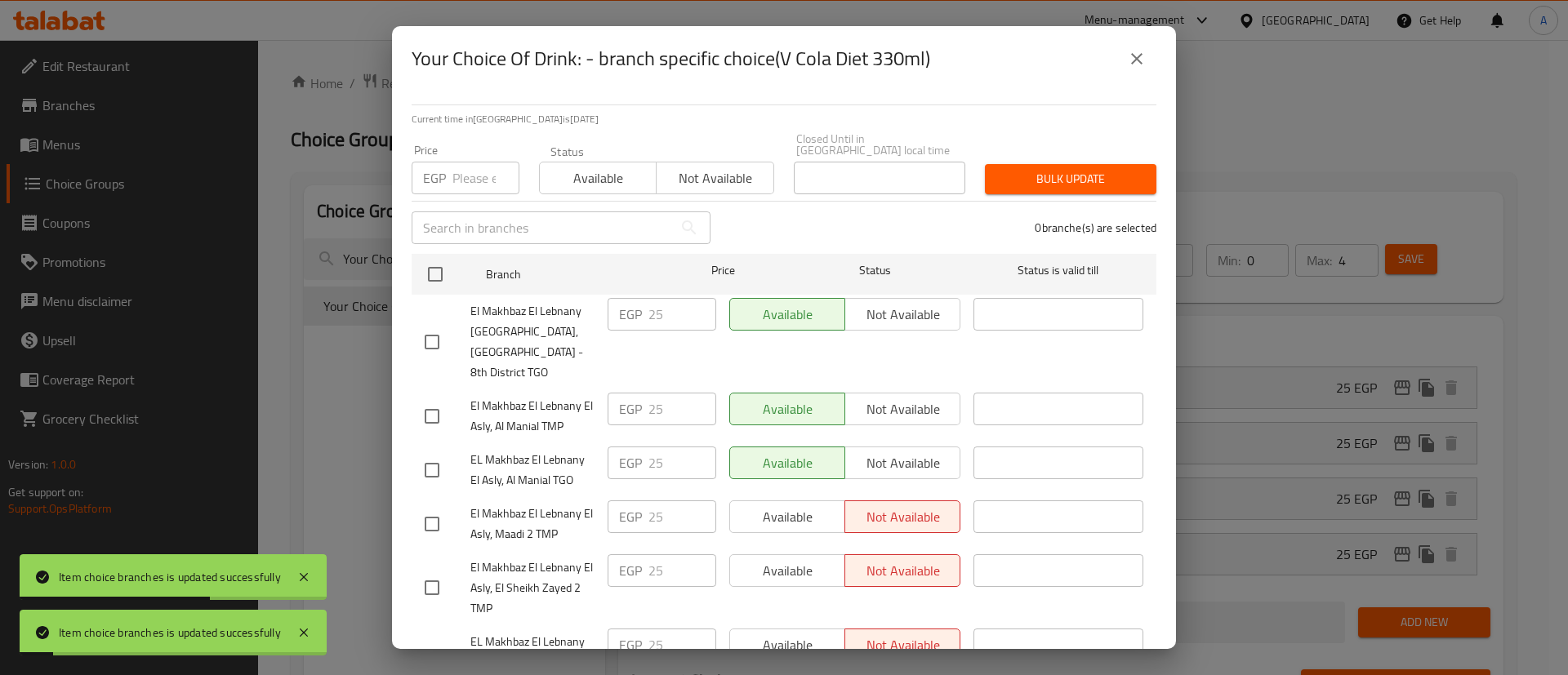
checkbox input "true"
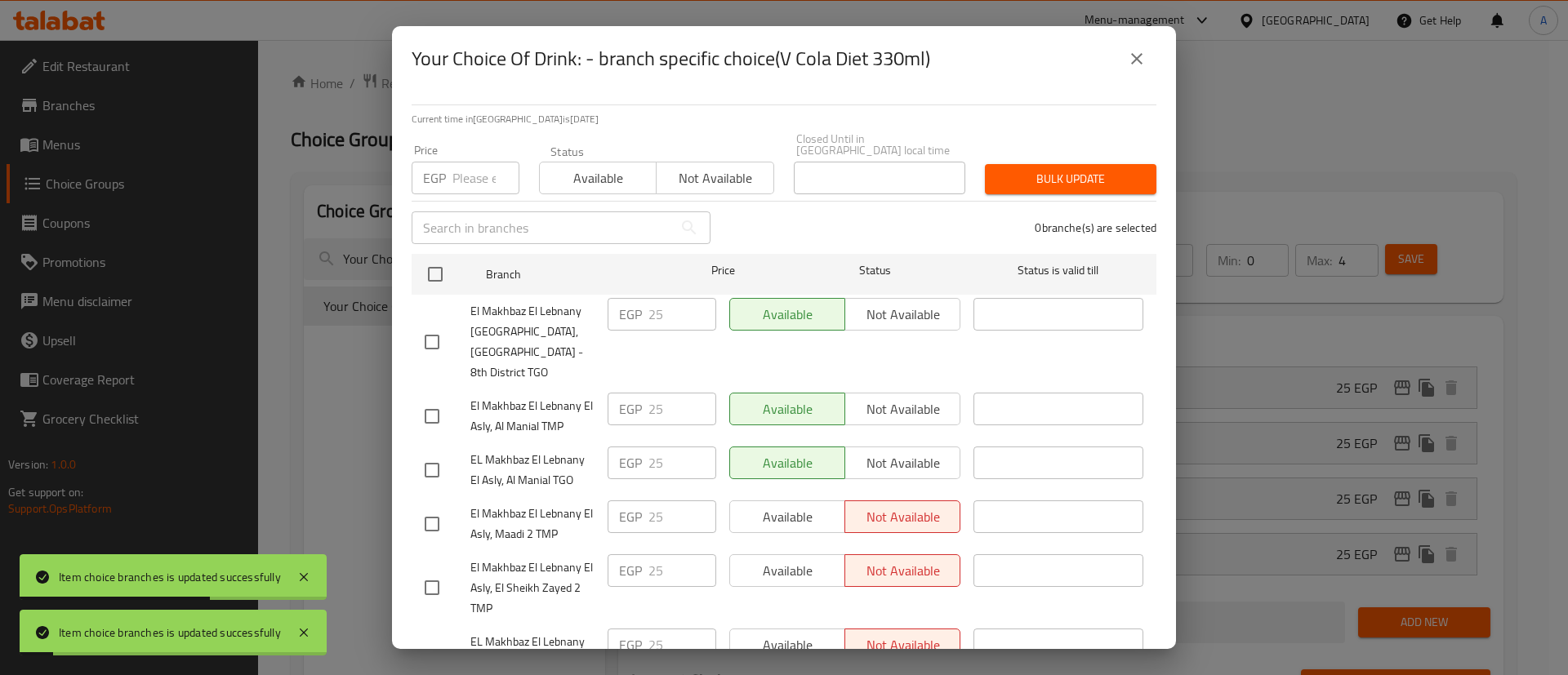
checkbox input "true"
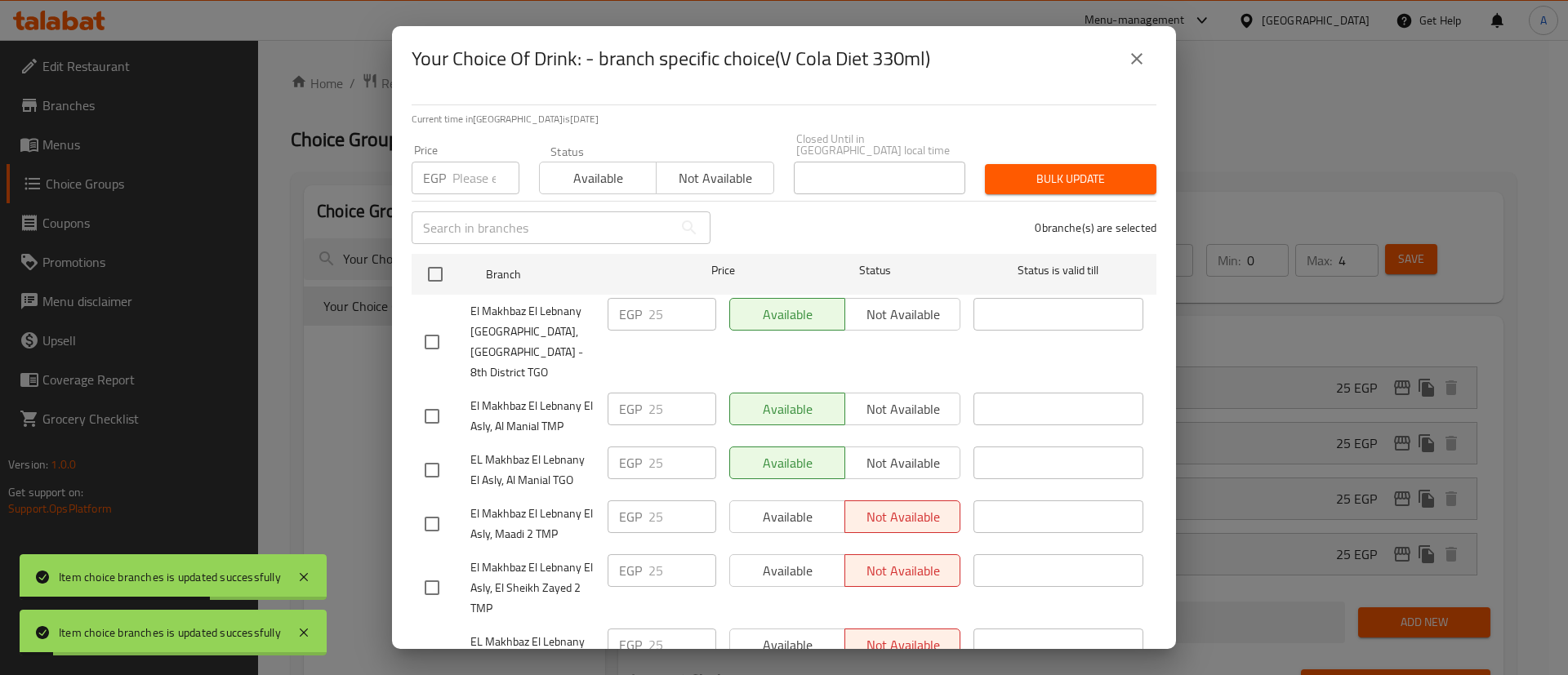
checkbox input "true"
drag, startPoint x: 462, startPoint y: 157, endPoint x: 485, endPoint y: 162, distance: 23.5
click at [463, 161] on input "number" at bounding box center [485, 178] width 67 height 33
type input "0"
click at [1041, 155] on div "Bulk update" at bounding box center [1070, 180] width 191 height 50
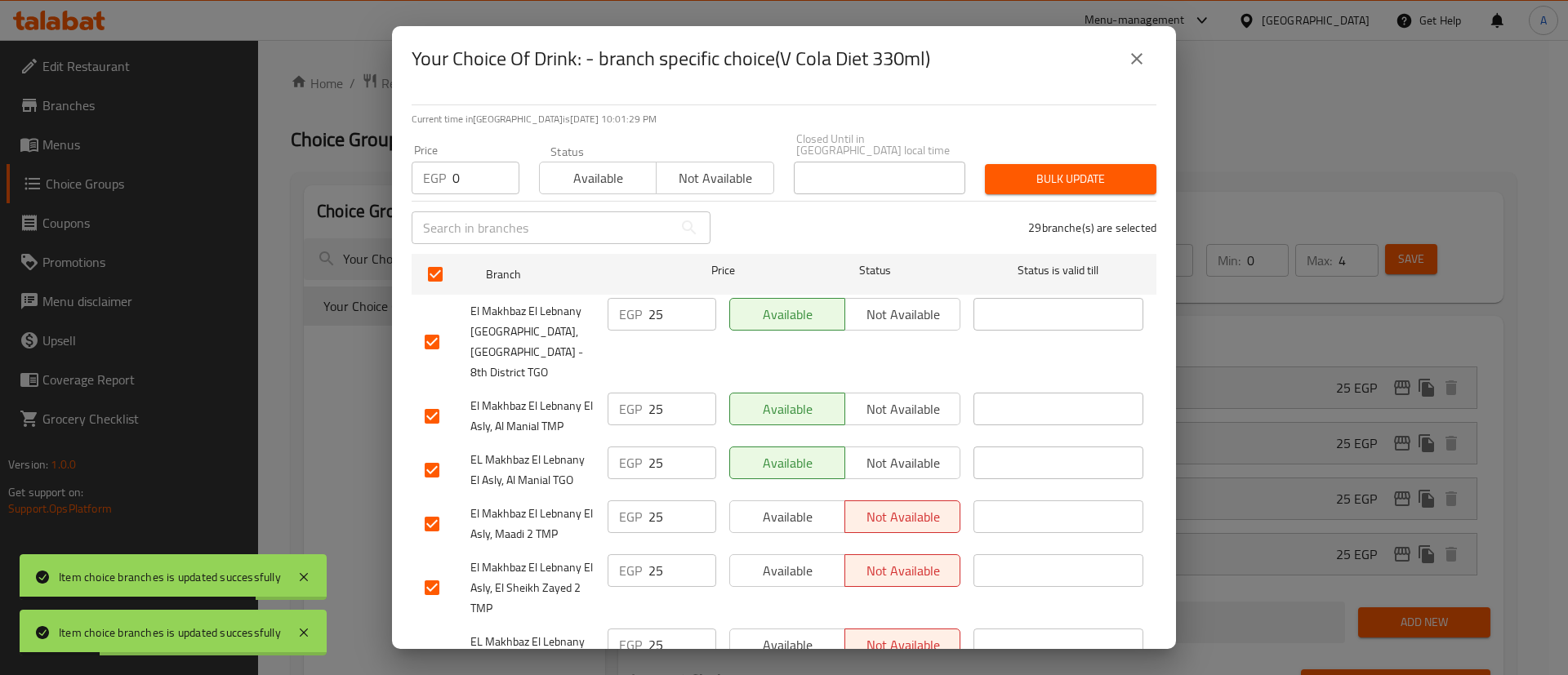
click at [1046, 169] on span "Bulk update" at bounding box center [1070, 179] width 145 height 20
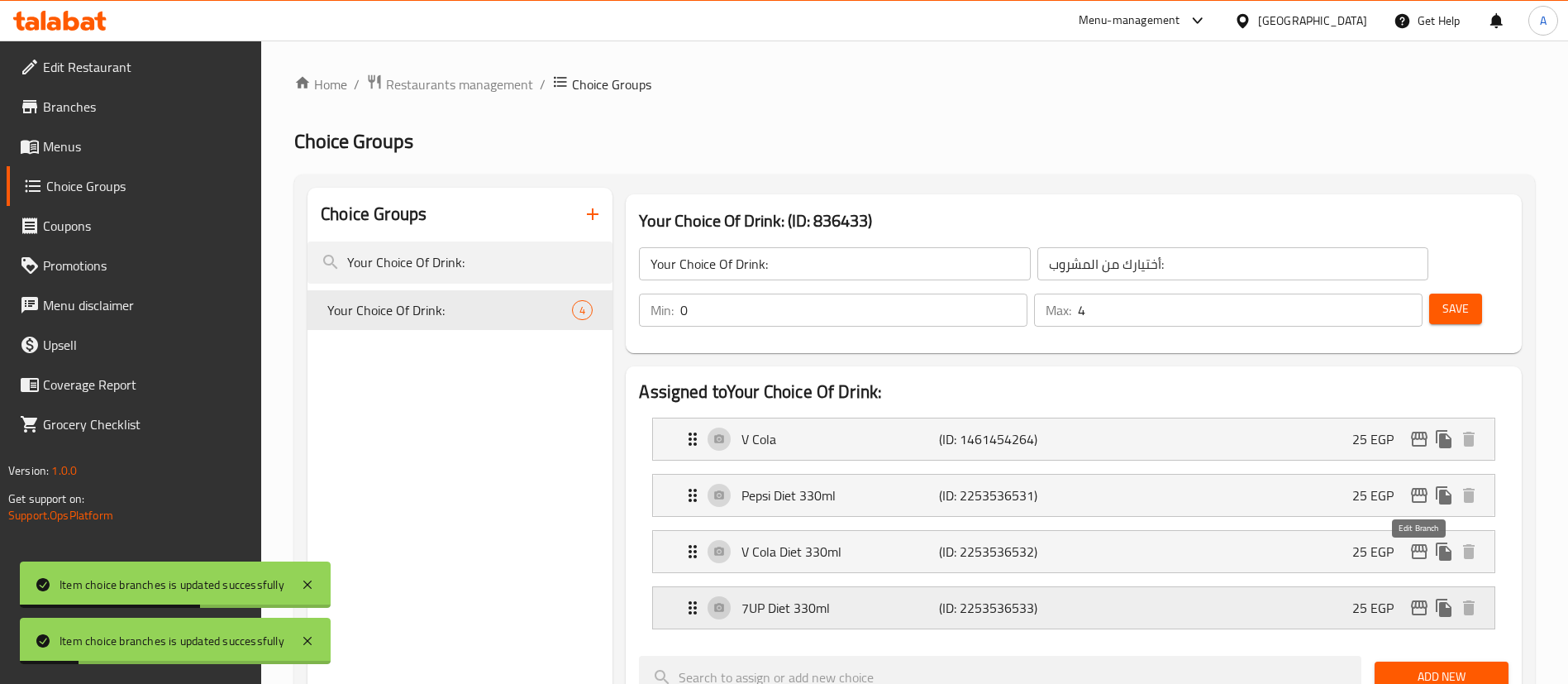
click at [1420, 601] on icon "edit" at bounding box center [1419, 608] width 17 height 15
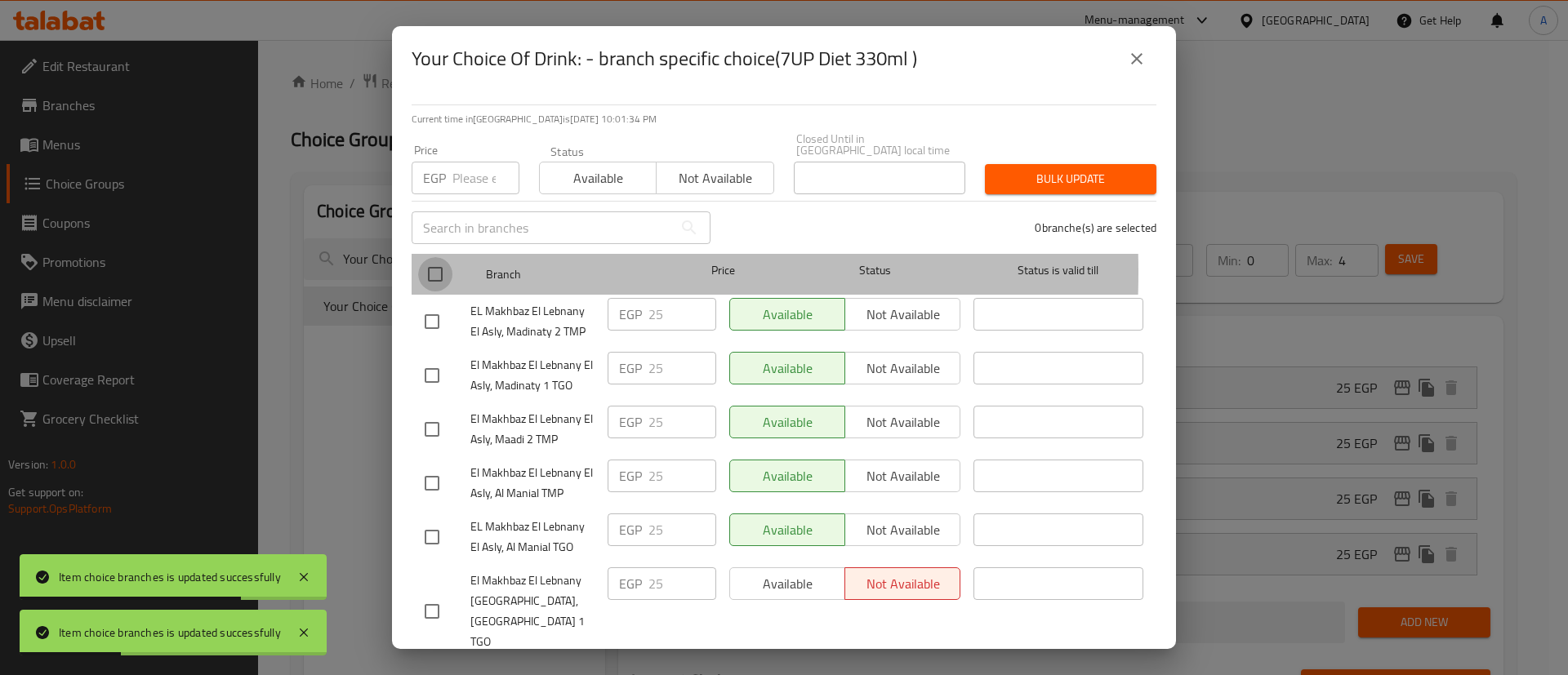
click at [422, 261] on input "checkbox" at bounding box center [435, 273] width 34 height 34
checkbox input "true"
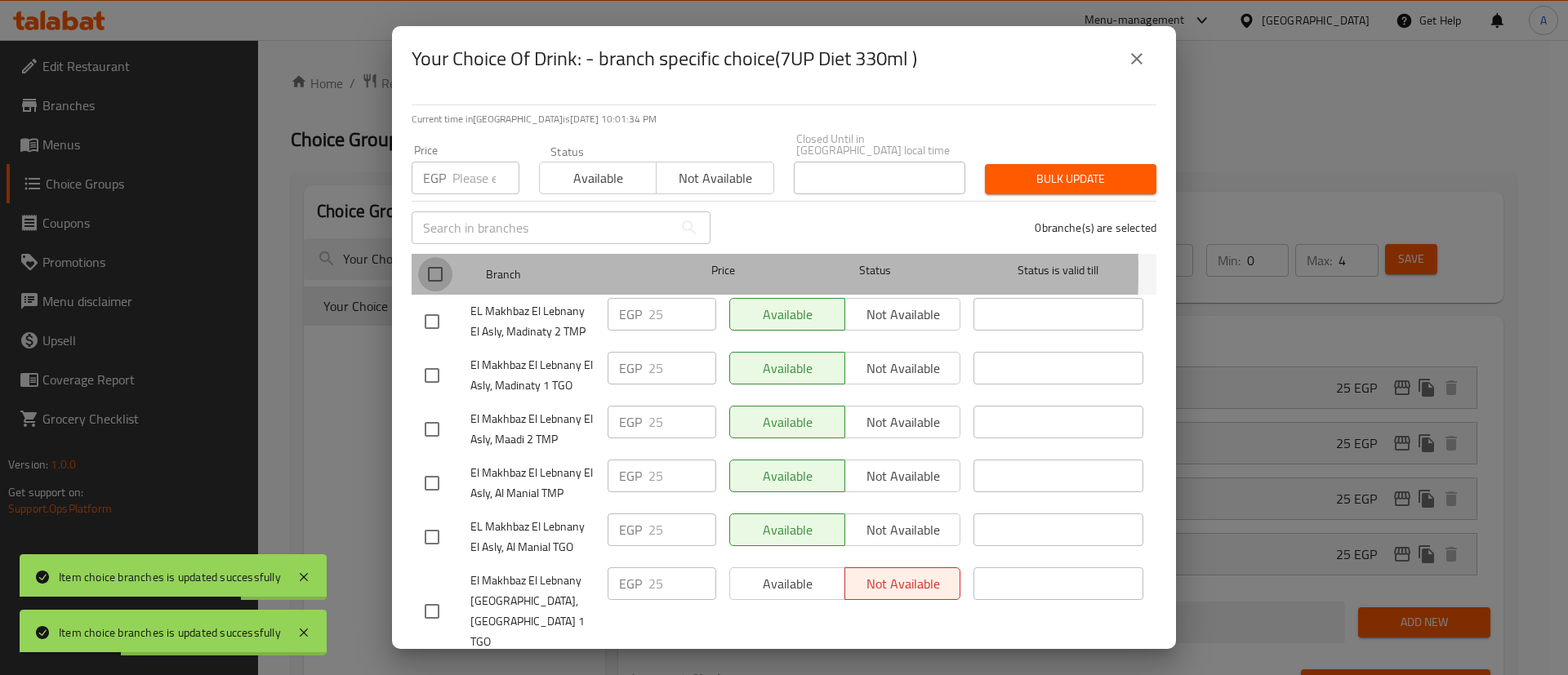
checkbox input "true"
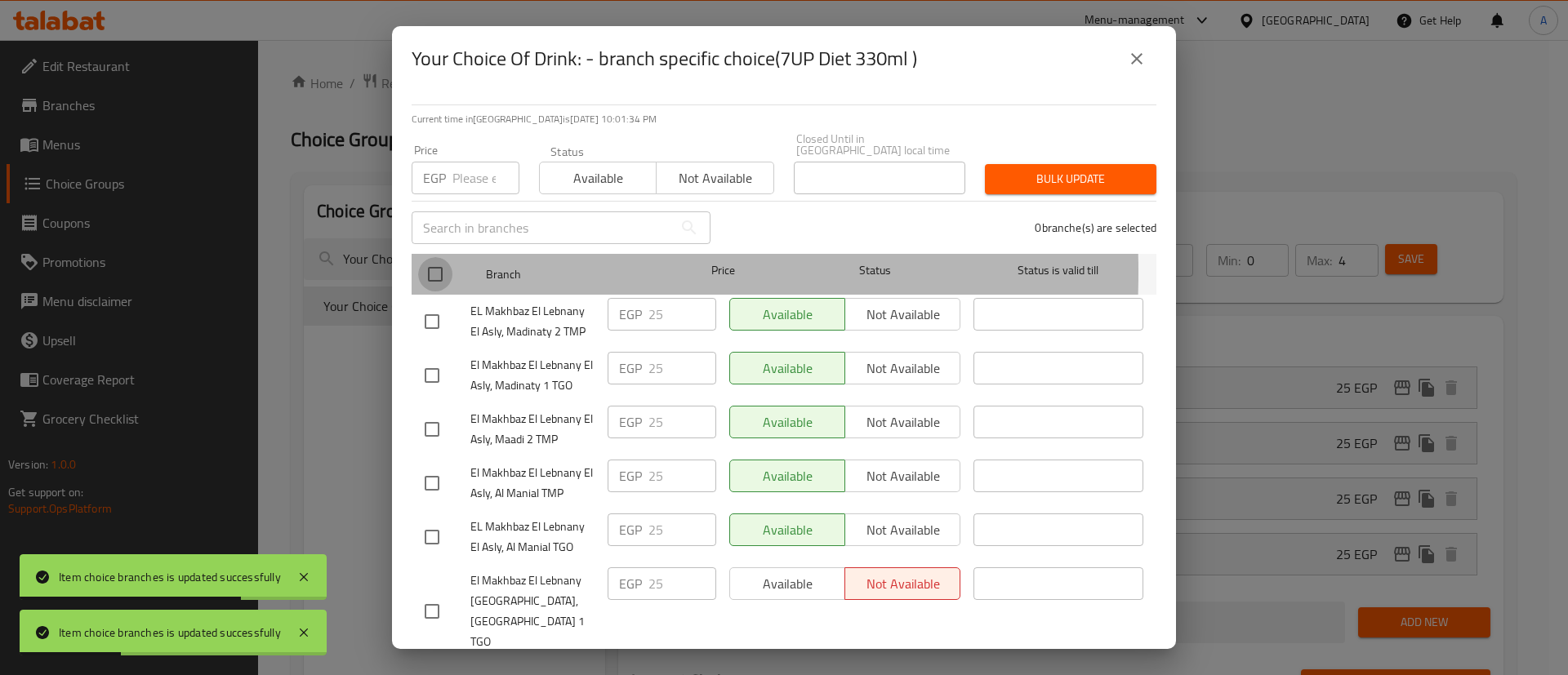
checkbox input "true"
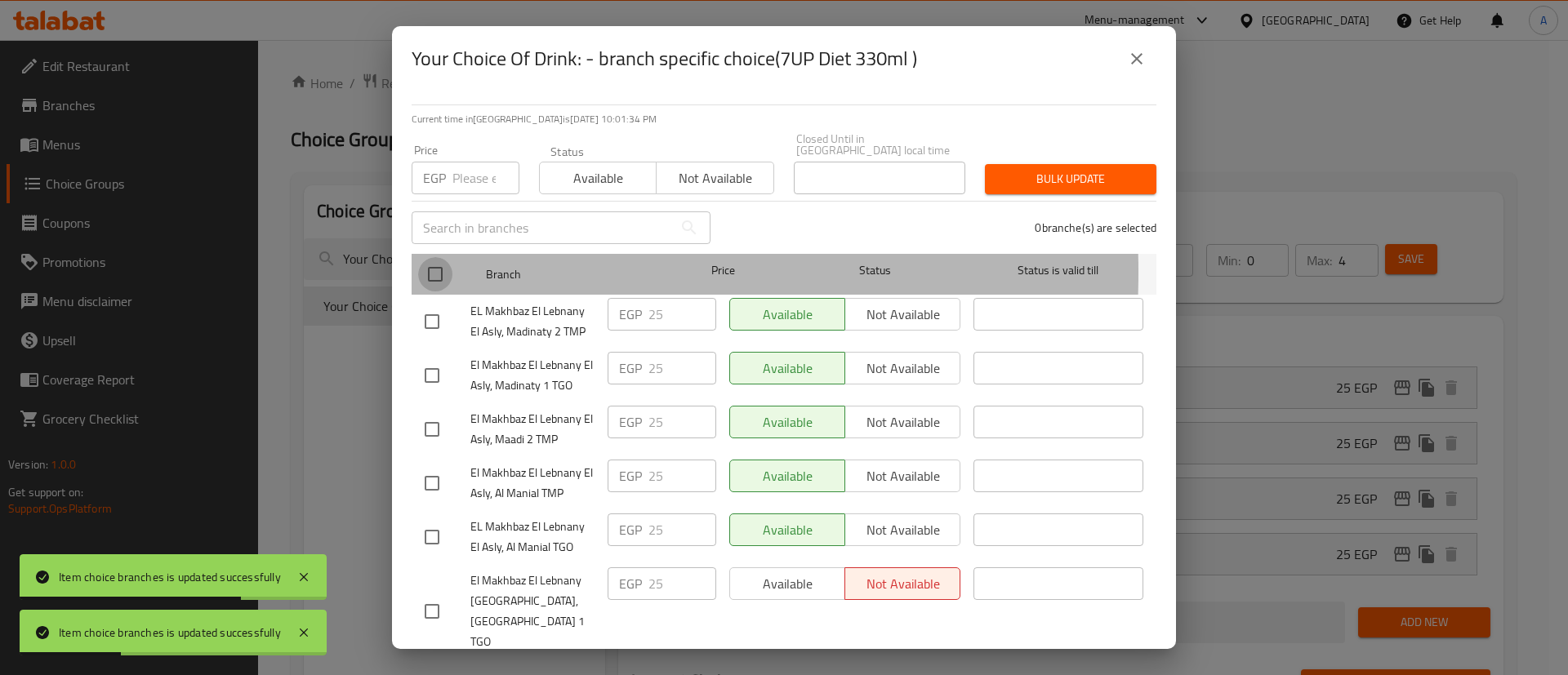
checkbox input "true"
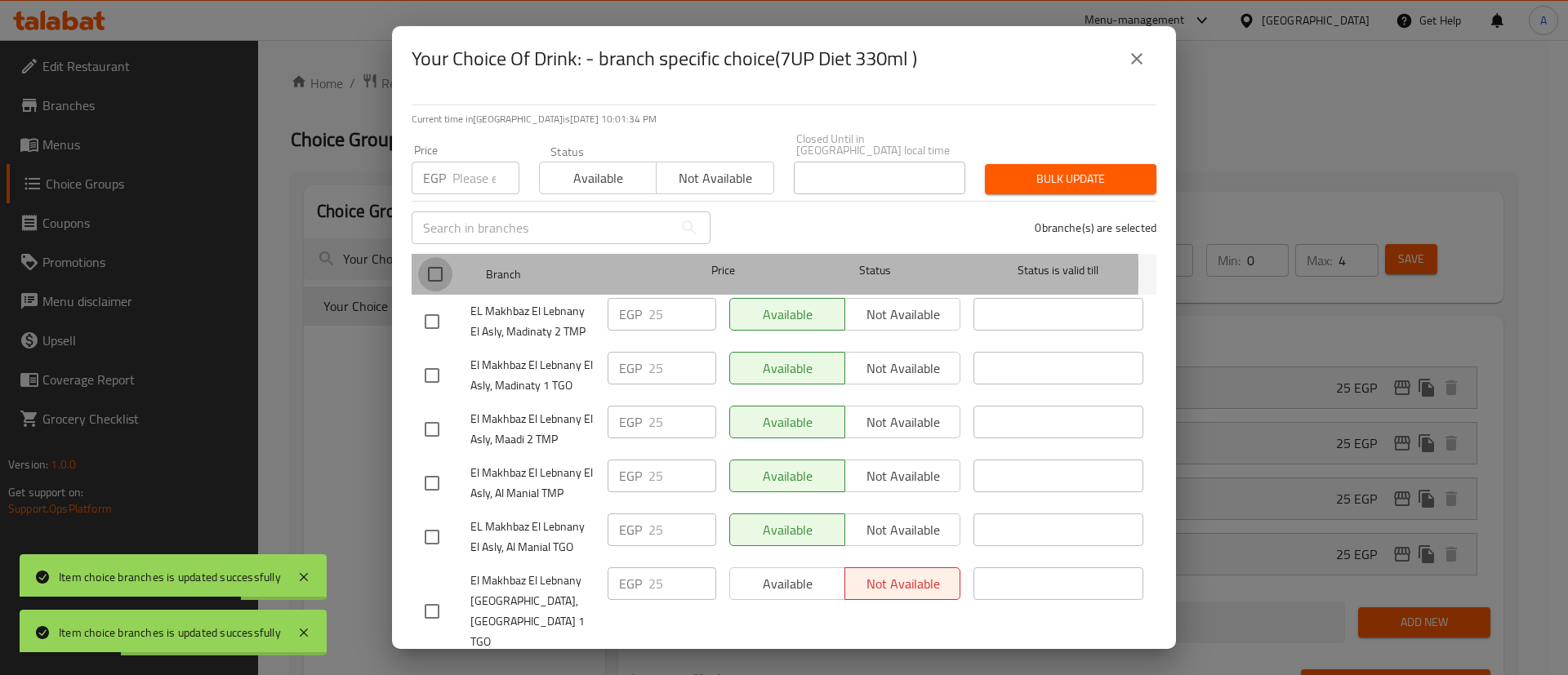
checkbox input "true"
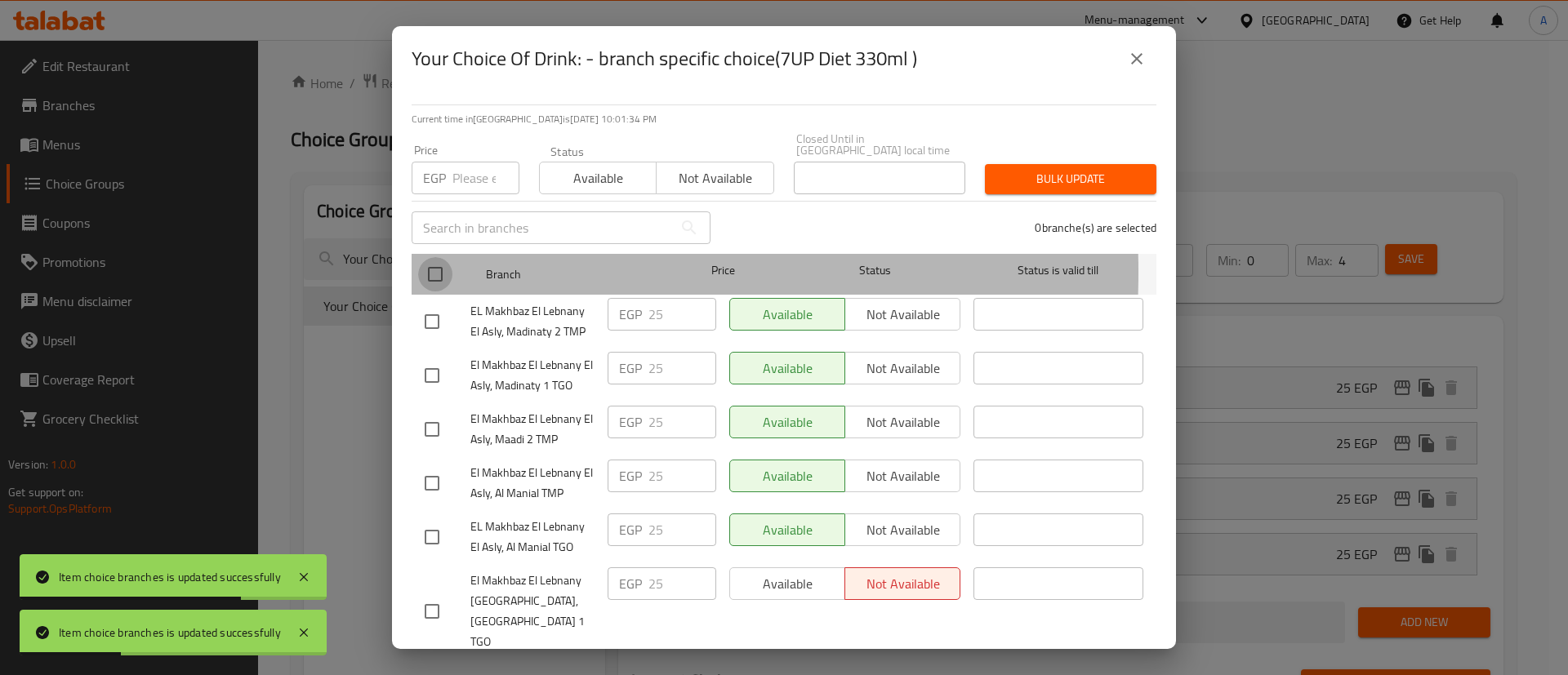
checkbox input "true"
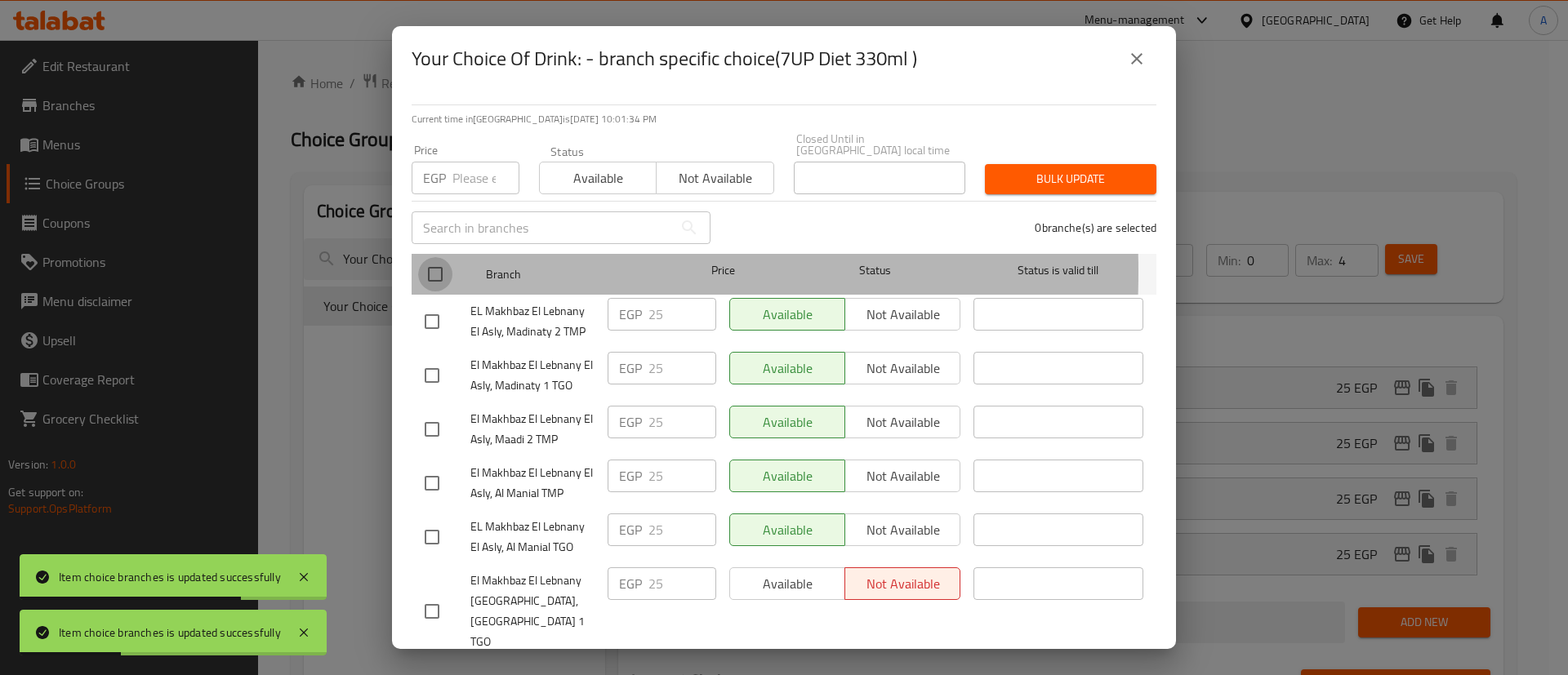
checkbox input "true"
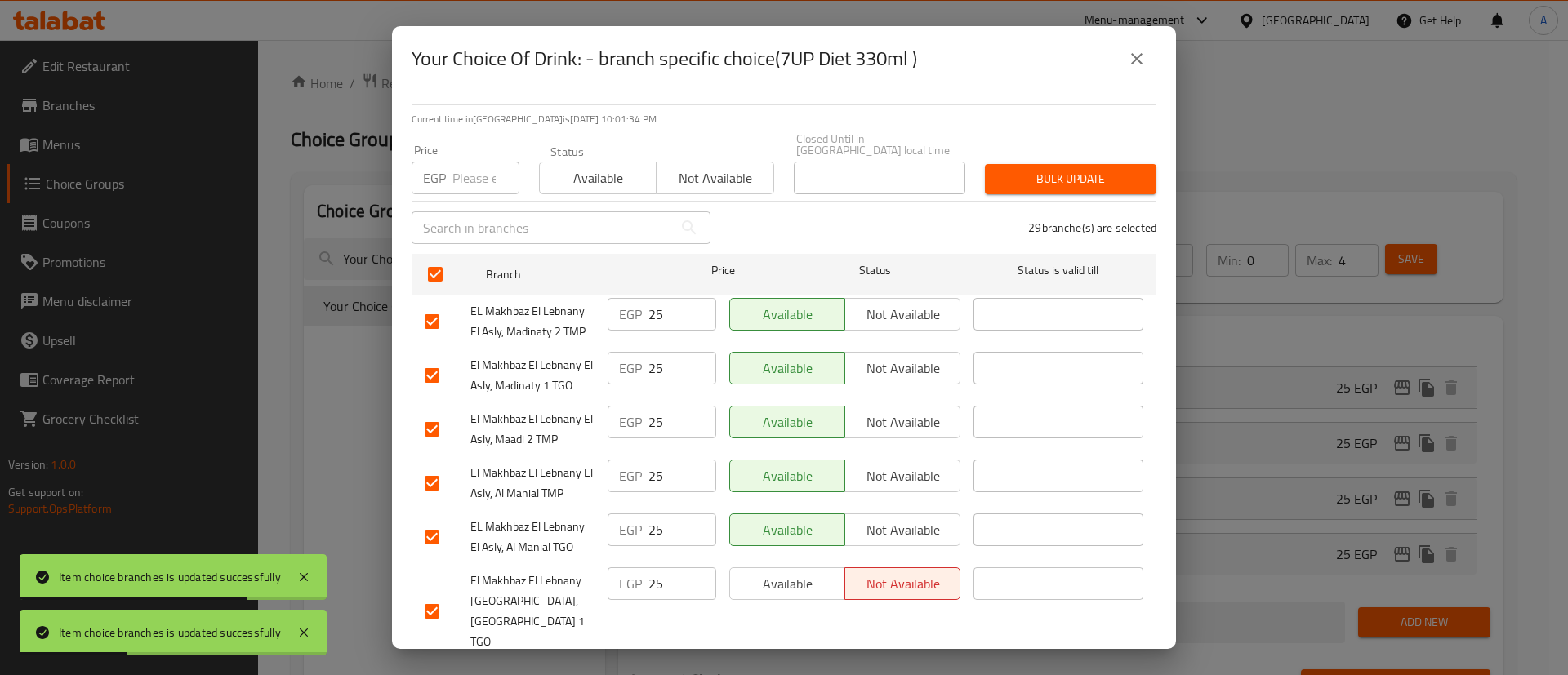
click at [472, 183] on div "Price EGP Price" at bounding box center [466, 169] width 128 height 70
click at [474, 178] on input "number" at bounding box center [485, 178] width 67 height 33
type input "0"
click at [1088, 178] on button "Bulk update" at bounding box center [1069, 179] width 171 height 30
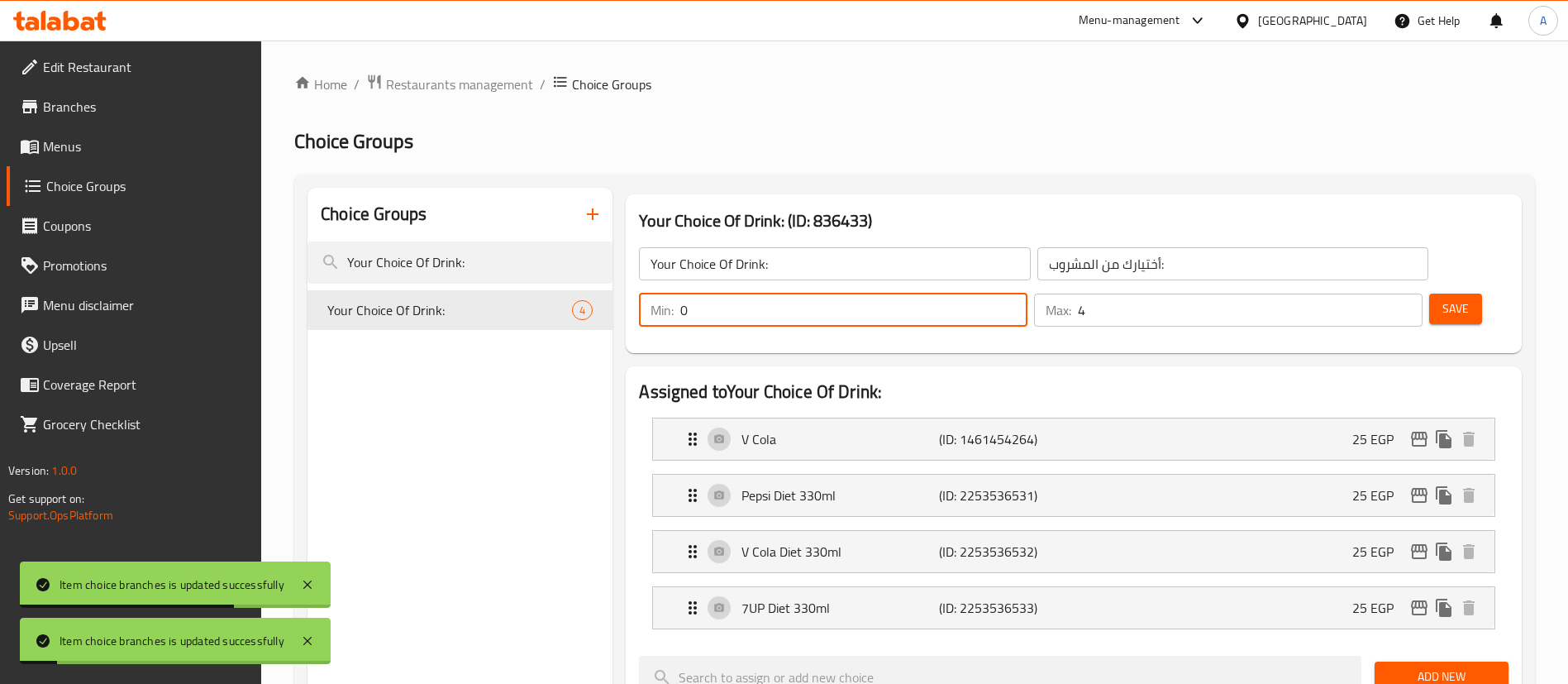
click at [1028, 294] on input "0" at bounding box center [854, 310] width 347 height 33
type input "1"
click at [1365, 294] on input "4" at bounding box center [1250, 310] width 344 height 33
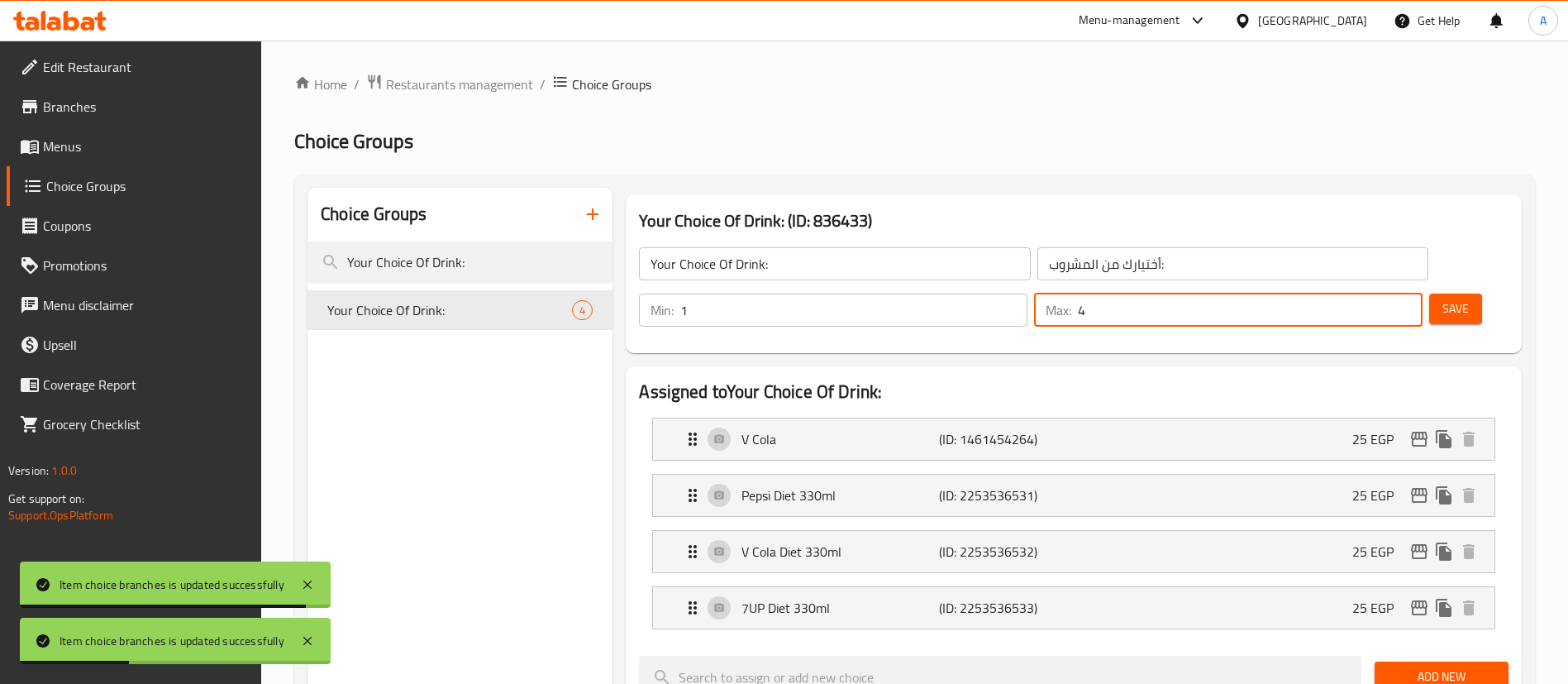
click at [1365, 294] on input "4" at bounding box center [1250, 310] width 344 height 33
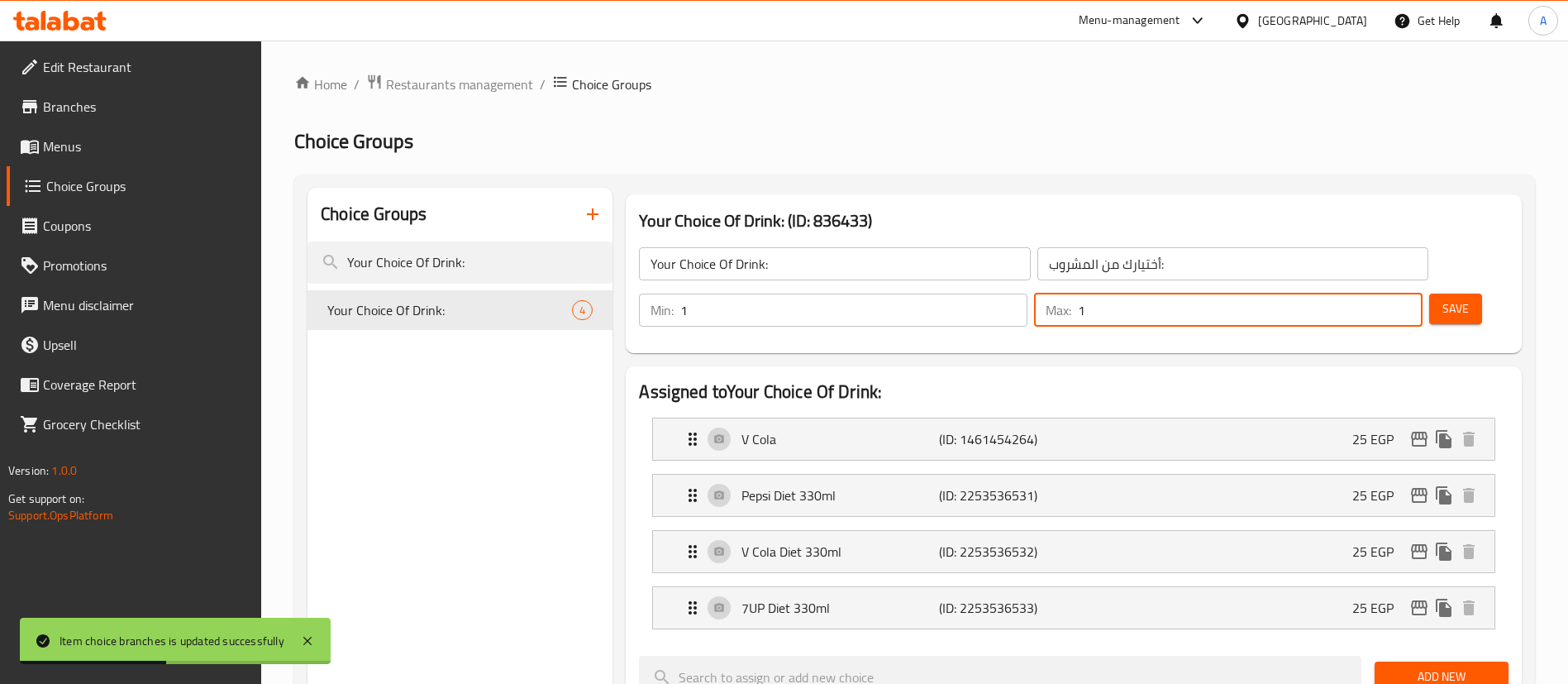
type input "1"
click at [1443, 298] on span "Save" at bounding box center [1456, 308] width 26 height 21
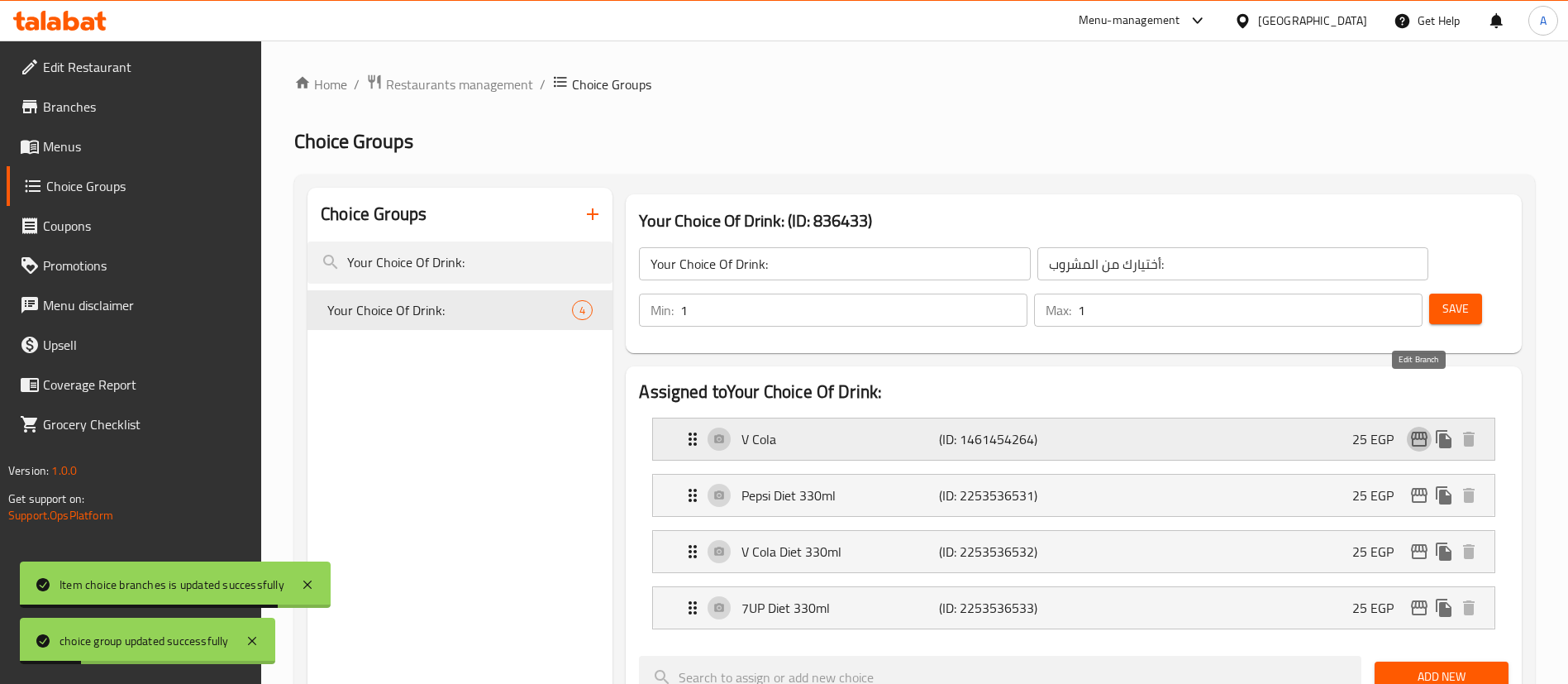
click at [1410, 430] on icon "edit" at bounding box center [1419, 439] width 20 height 20
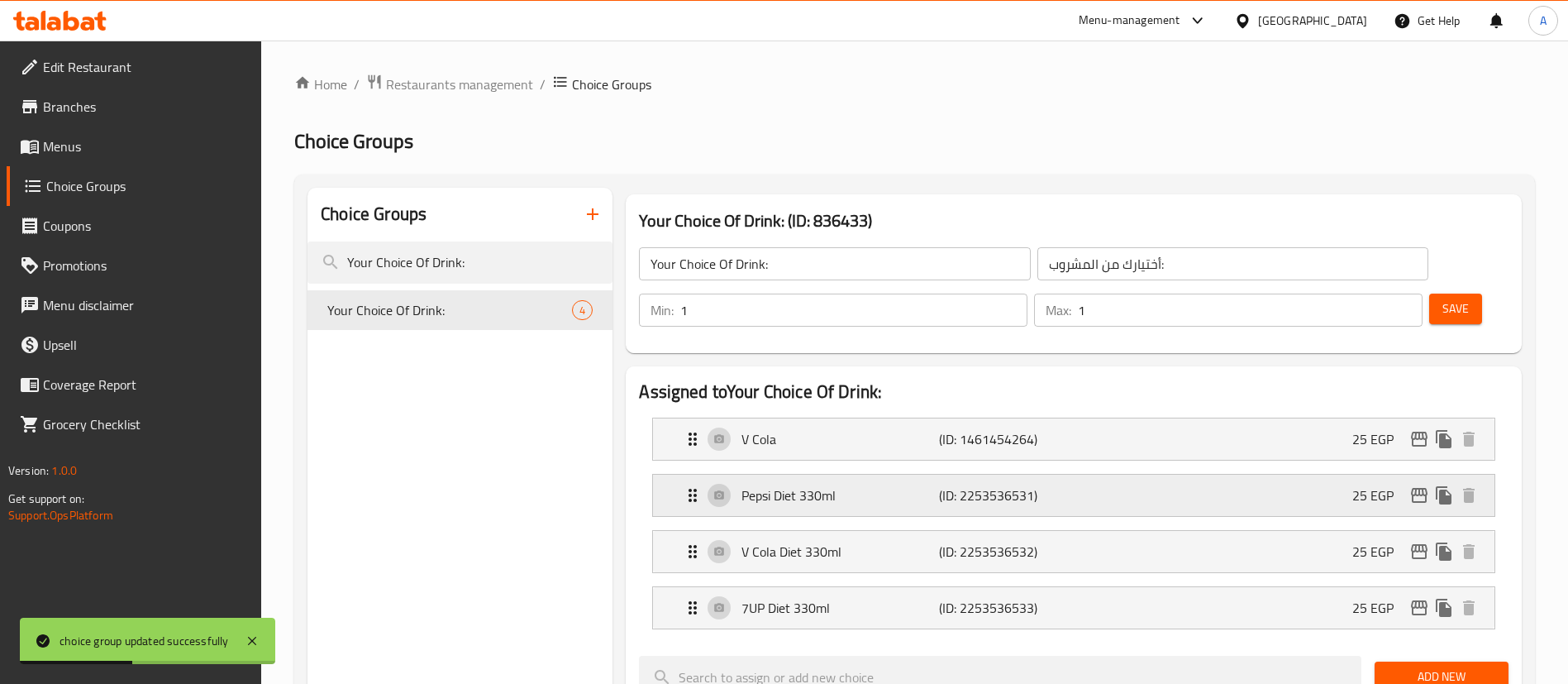
click at [1412, 488] on icon "edit" at bounding box center [1419, 495] width 17 height 15
click at [1418, 542] on icon "edit" at bounding box center [1419, 552] width 20 height 20
click at [1421, 598] on icon "edit" at bounding box center [1419, 608] width 20 height 20
